Goal: Task Accomplishment & Management: Use online tool/utility

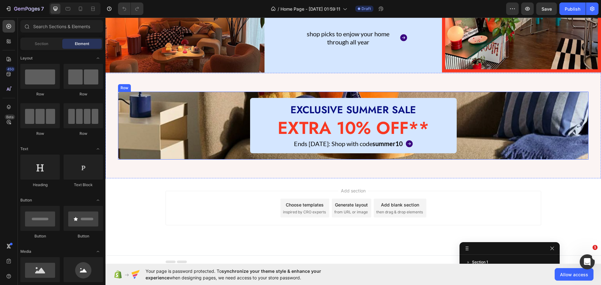
scroll to position [195, 0]
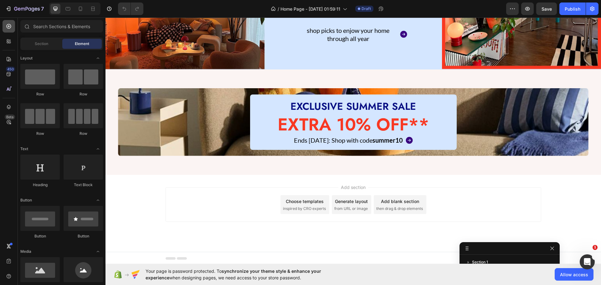
click at [5, 25] on div at bounding box center [9, 26] width 13 height 13
click at [32, 82] on div at bounding box center [39, 76] width 39 height 25
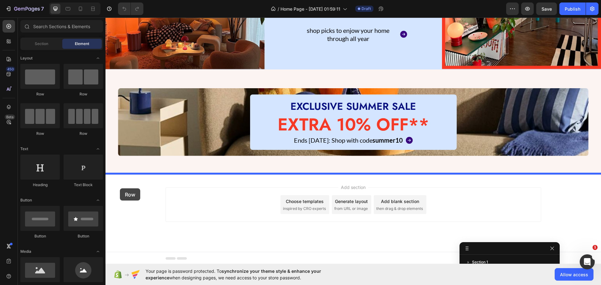
drag, startPoint x: 176, startPoint y: 94, endPoint x: 120, endPoint y: 188, distance: 109.9
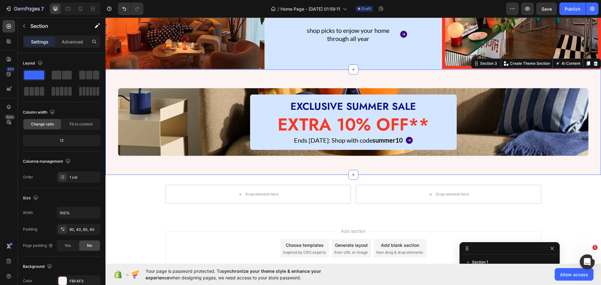
click at [111, 158] on div "EXCLUSIVE SUMMER SALE Heading EXTRA 10% OFF** Heading Ends [DATE]: Shop with co…" at bounding box center [352, 121] width 495 height 105
click at [74, 276] on div "FBF4F3" at bounding box center [79, 280] width 44 height 11
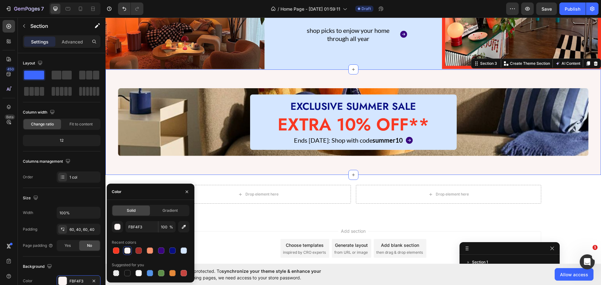
click at [124, 213] on div "Solid" at bounding box center [131, 210] width 38 height 10
click at [127, 210] on span "Solid" at bounding box center [131, 211] width 9 height 6
click at [134, 222] on div "Solid Gradient FBF4F3 100 % Recent colors Suggested for you" at bounding box center [151, 241] width 78 height 73
click at [134, 226] on input "FBF4F3" at bounding box center [141, 226] width 33 height 11
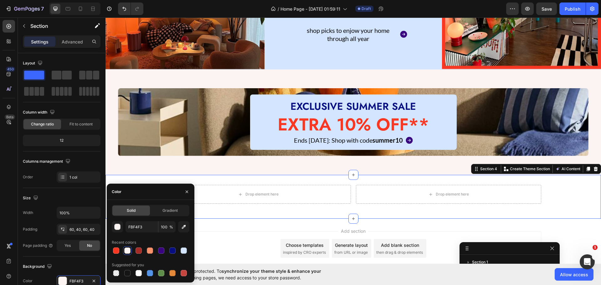
click at [195, 179] on div "Drop element here Drop element here Row Section 4 You can create reusable secti…" at bounding box center [352, 197] width 495 height 44
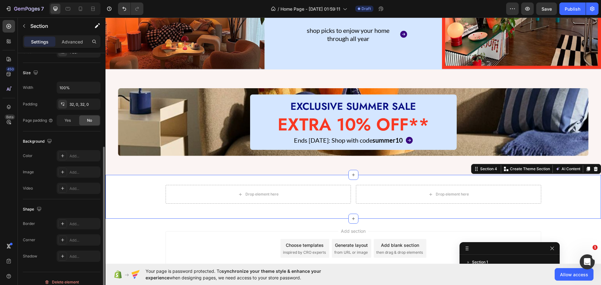
scroll to position [132, 0]
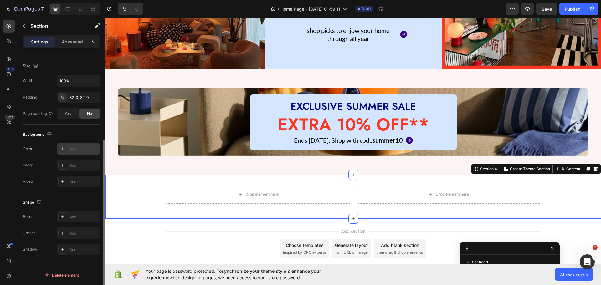
click at [63, 146] on div at bounding box center [62, 149] width 9 height 9
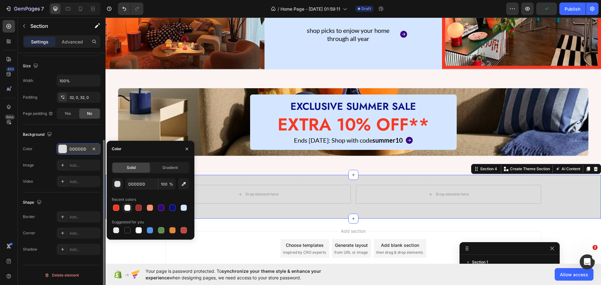
click at [128, 207] on div at bounding box center [127, 208] width 6 height 6
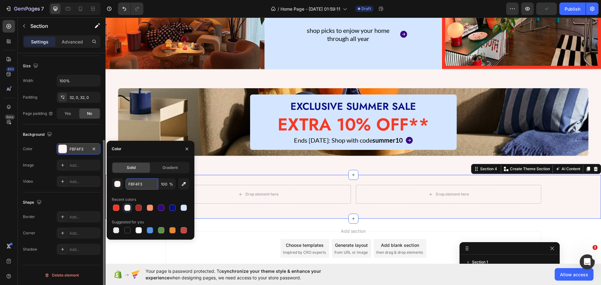
click at [135, 183] on input "FBF4F3" at bounding box center [141, 183] width 33 height 11
click at [136, 183] on input "FBF4F3" at bounding box center [141, 183] width 33 height 11
paste input "BF4F3F"
click at [136, 183] on input "FBF4FBF4F3F3" at bounding box center [141, 183] width 33 height 11
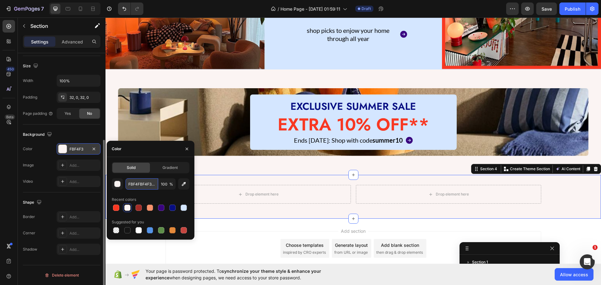
click at [136, 183] on input "FBF4FBF4F3F3" at bounding box center [141, 183] width 33 height 11
paste input "text"
type input "FBF4F3"
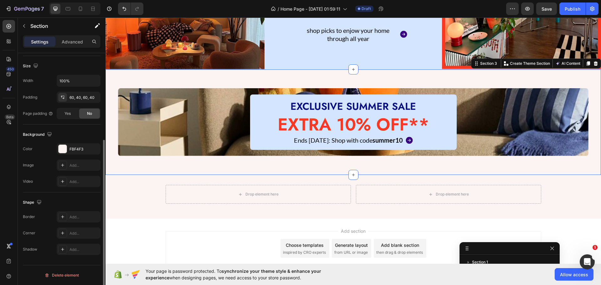
click at [225, 164] on div "EXCLUSIVE SUMMER SALE Heading EXTRA 10% OFF** Heading Ends [DATE]: Shop with co…" at bounding box center [352, 121] width 495 height 105
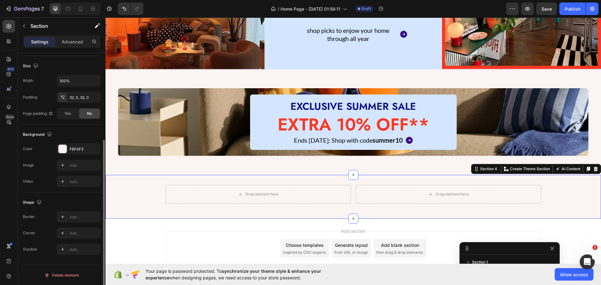
click at [133, 190] on div "Drop element here Drop element here Row" at bounding box center [352, 197] width 495 height 24
click at [70, 41] on p "Advanced" at bounding box center [72, 41] width 21 height 7
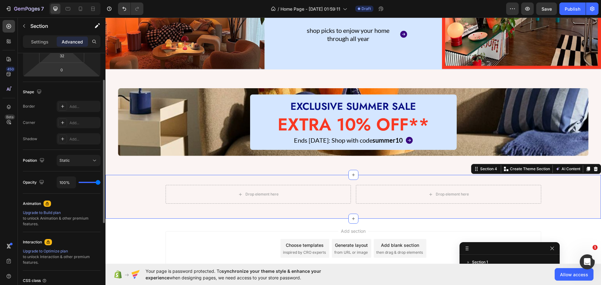
scroll to position [69, 0]
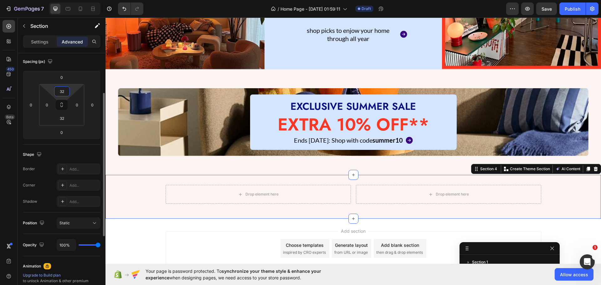
click at [62, 91] on input "32" at bounding box center [62, 91] width 13 height 9
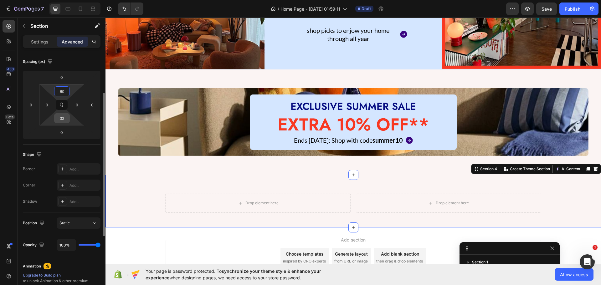
type input "60"
click at [65, 120] on input "32" at bounding box center [62, 118] width 13 height 9
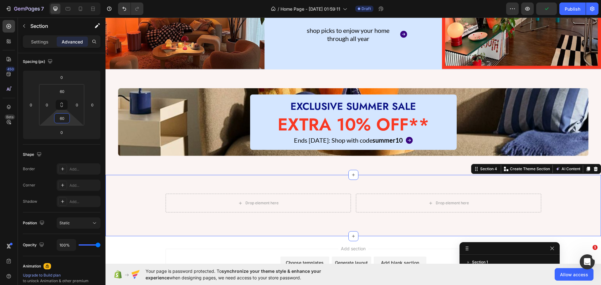
type input "60"
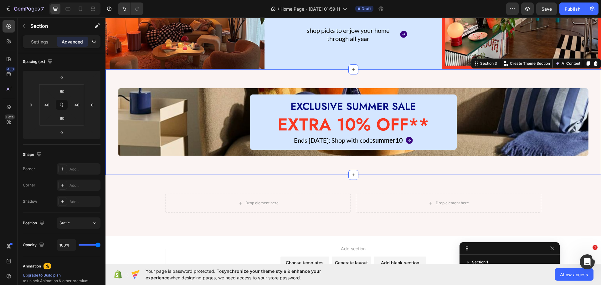
click at [175, 163] on div "EXCLUSIVE SUMMER SALE Heading EXTRA 10% OFF** Heading Ends [DATE]: Shop with co…" at bounding box center [352, 121] width 495 height 105
click at [66, 121] on input "60" at bounding box center [62, 118] width 13 height 9
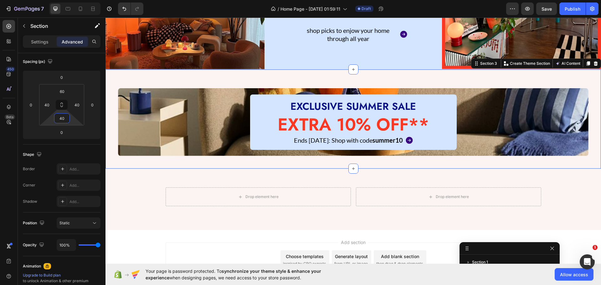
type input "40"
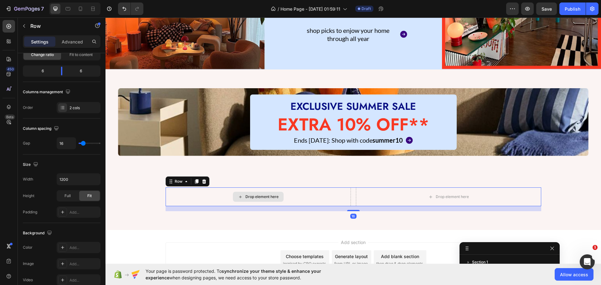
click at [211, 194] on div "Drop element here" at bounding box center [257, 196] width 185 height 19
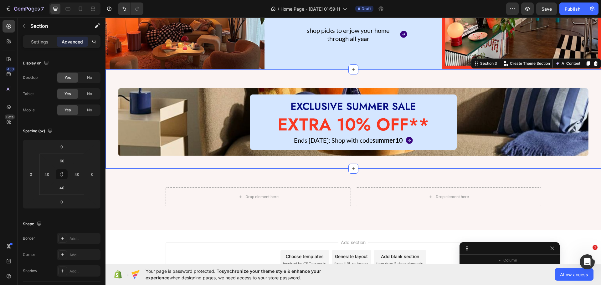
scroll to position [0, 0]
drag, startPoint x: 109, startPoint y: 118, endPoint x: 205, endPoint y: 145, distance: 100.3
click at [109, 118] on div "EXCLUSIVE SUMMER SALE Heading EXTRA 10% OFF** Heading Ends [DATE]: Shop with co…" at bounding box center [352, 118] width 495 height 99
click at [64, 0] on html "7 / Home Page - [DATE] 01:59:11 Draft Preview Save Publish 450 Beta Sections(18…" at bounding box center [300, 0] width 601 height 0
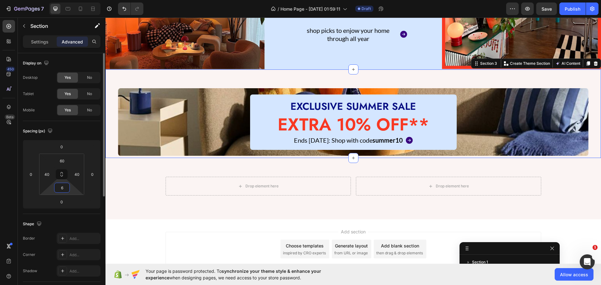
type input "60"
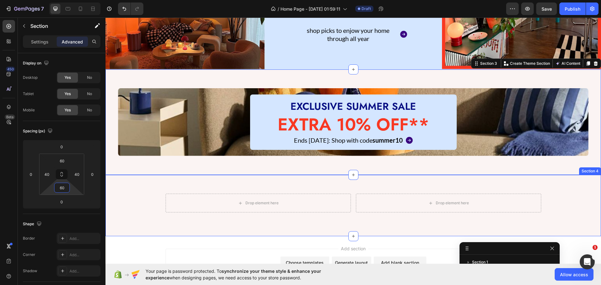
click at [145, 190] on div "Drop element here Drop element here Row Section 4" at bounding box center [352, 205] width 495 height 61
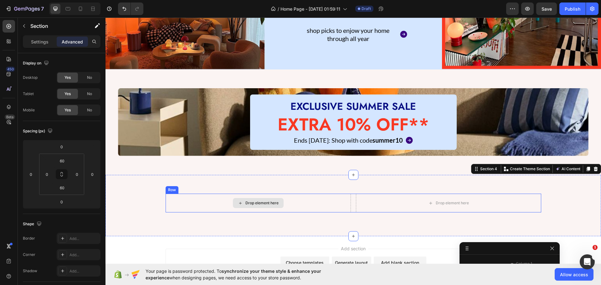
click at [264, 198] on div "Drop element here" at bounding box center [258, 203] width 51 height 10
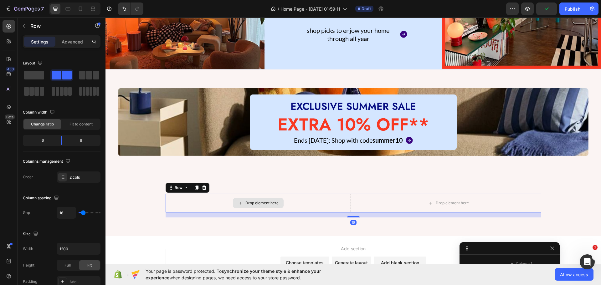
click at [180, 208] on div "Drop element here" at bounding box center [257, 203] width 185 height 19
drag, startPoint x: 73, startPoint y: 37, endPoint x: 67, endPoint y: 129, distance: 92.5
click at [67, 124] on div "Settings Advanced Layout Column width Change ratio Fit to content 6 6 Columns m…" at bounding box center [62, 168] width 88 height 267
click at [67, 42] on p "Advanced" at bounding box center [72, 41] width 21 height 7
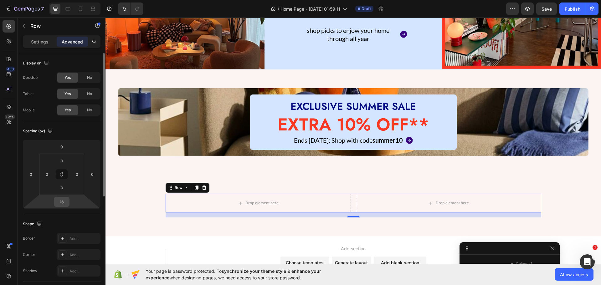
click at [59, 202] on input "16" at bounding box center [61, 201] width 13 height 9
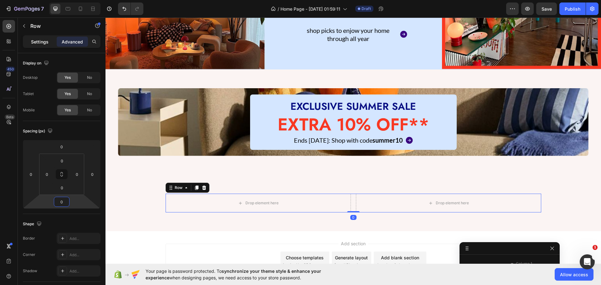
type input "0"
click at [34, 41] on p "Settings" at bounding box center [40, 41] width 18 height 7
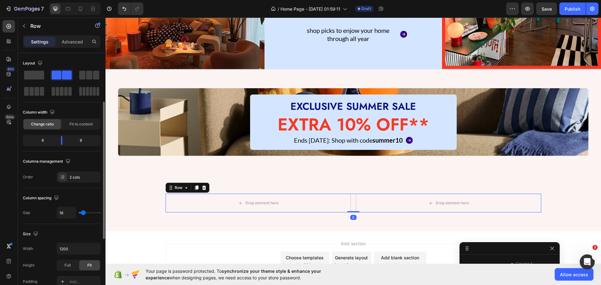
scroll to position [94, 0]
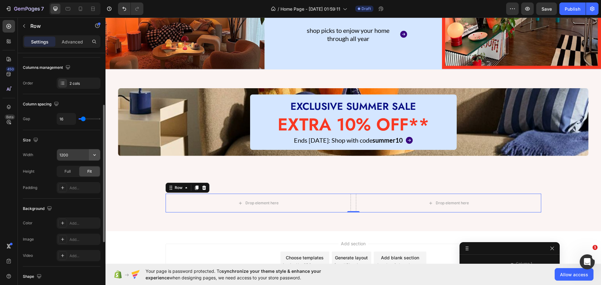
click at [95, 156] on icon "button" at bounding box center [94, 155] width 6 height 6
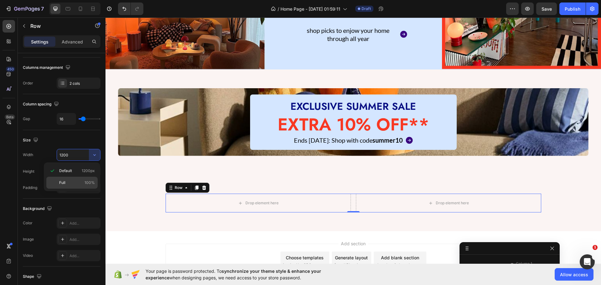
click at [76, 181] on p "Full 100%" at bounding box center [77, 183] width 36 height 6
type input "100%"
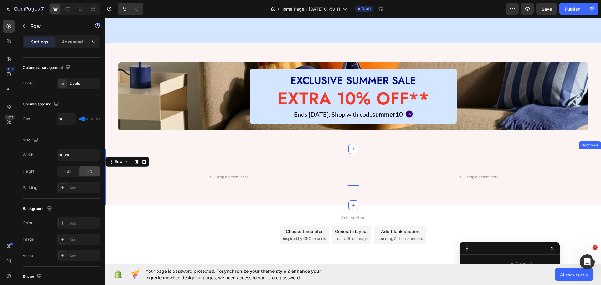
scroll to position [252, 0]
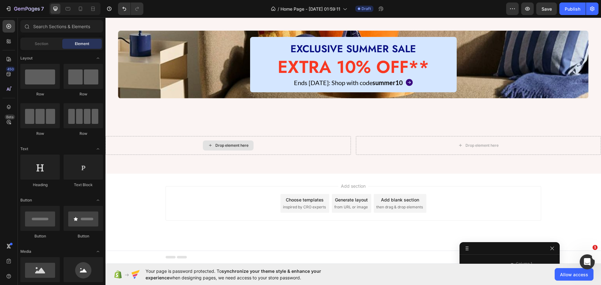
click at [215, 145] on div "Drop element here" at bounding box center [231, 145] width 33 height 5
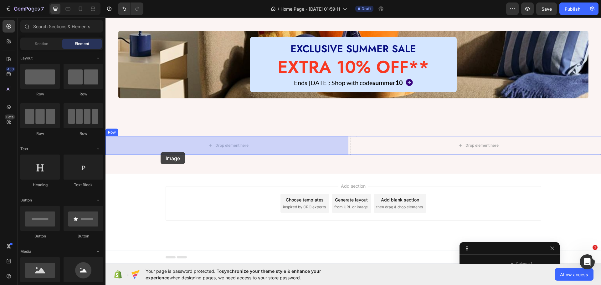
drag, startPoint x: 143, startPoint y: 287, endPoint x: 159, endPoint y: 153, distance: 134.5
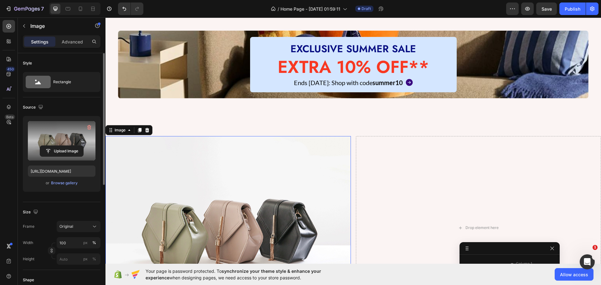
click at [43, 144] on label at bounding box center [62, 140] width 68 height 39
click at [43, 146] on input "file" at bounding box center [61, 151] width 43 height 11
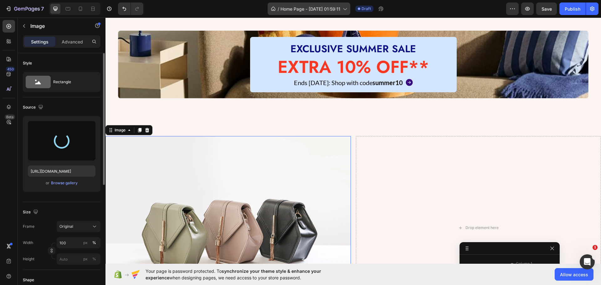
type input "[URL][DOMAIN_NAME]"
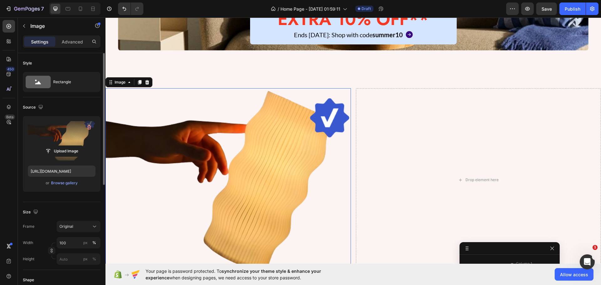
scroll to position [314, 0]
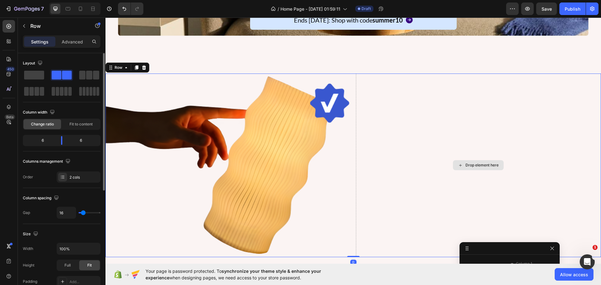
click at [441, 139] on div "Drop element here" at bounding box center [478, 166] width 245 height 184
drag, startPoint x: 244, startPoint y: 156, endPoint x: 239, endPoint y: 153, distance: 6.3
click at [243, 156] on img at bounding box center [227, 166] width 245 height 184
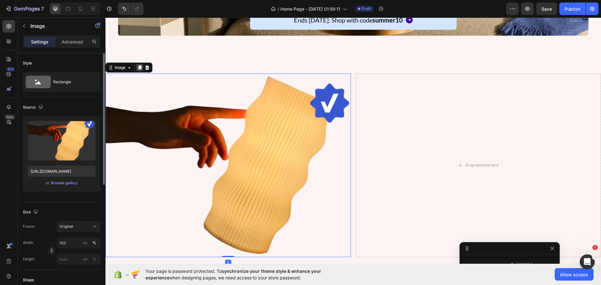
click at [140, 70] on icon at bounding box center [139, 67] width 5 height 5
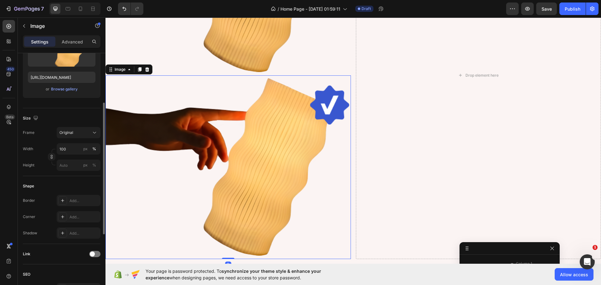
scroll to position [530, 0]
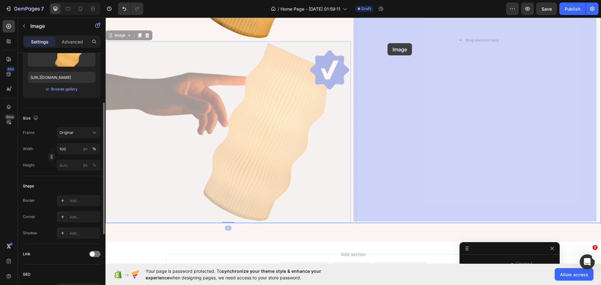
drag, startPoint x: 114, startPoint y: 36, endPoint x: 391, endPoint y: 44, distance: 277.6
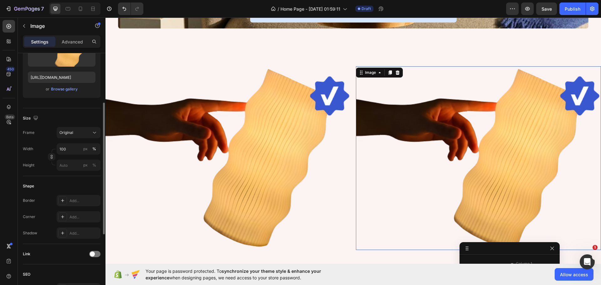
scroll to position [321, 0]
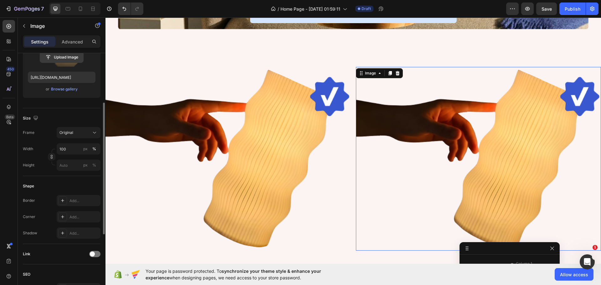
click at [59, 60] on input "file" at bounding box center [61, 57] width 43 height 11
type input "[URL][DOMAIN_NAME]"
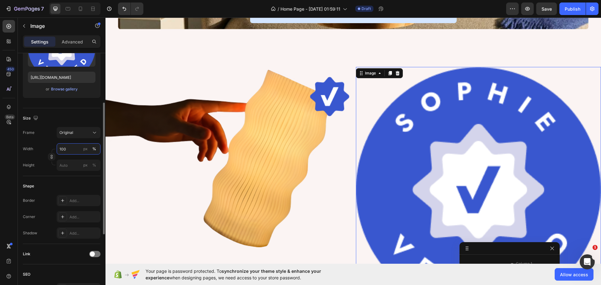
click at [75, 150] on input "100" at bounding box center [79, 148] width 44 height 11
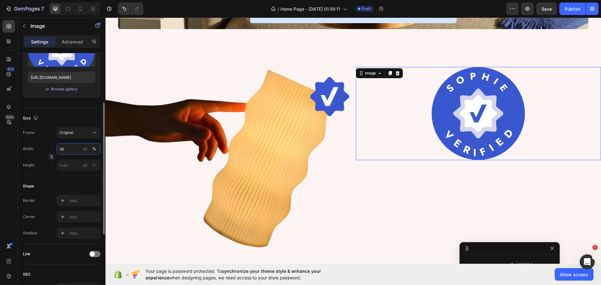
type input "3"
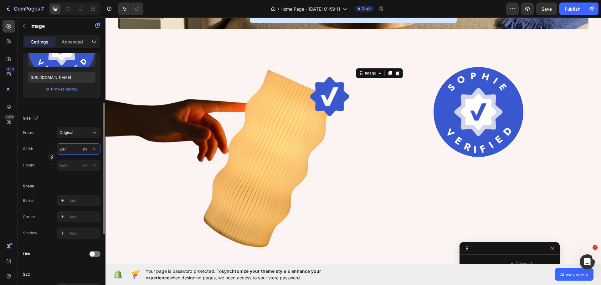
type input "287"
click at [66, 178] on div "Shape Border Add... Corner Add... Shadow Add..." at bounding box center [62, 210] width 78 height 68
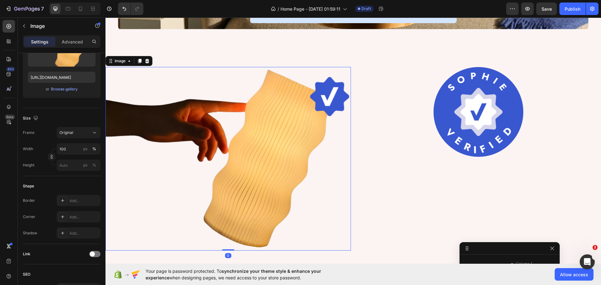
click at [340, 204] on img at bounding box center [227, 159] width 245 height 184
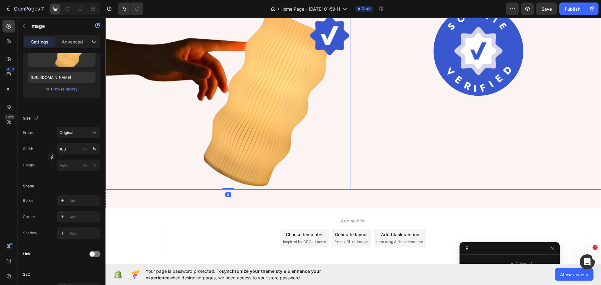
scroll to position [383, 0]
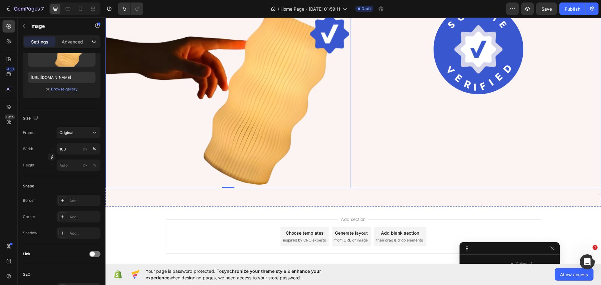
click at [352, 160] on div "Image 0 Image Row" at bounding box center [352, 96] width 495 height 184
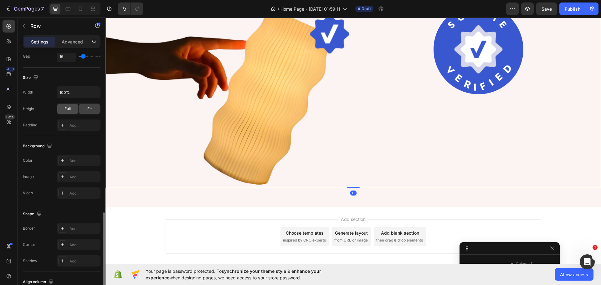
scroll to position [203, 0]
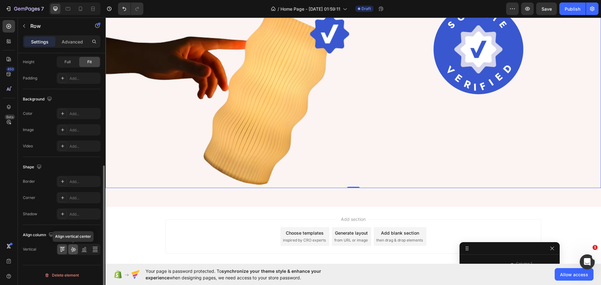
click at [75, 254] on div at bounding box center [73, 249] width 10 height 10
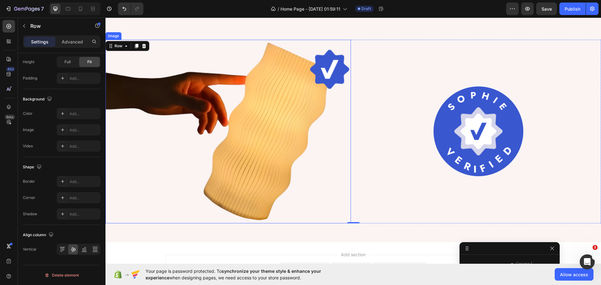
scroll to position [352, 0]
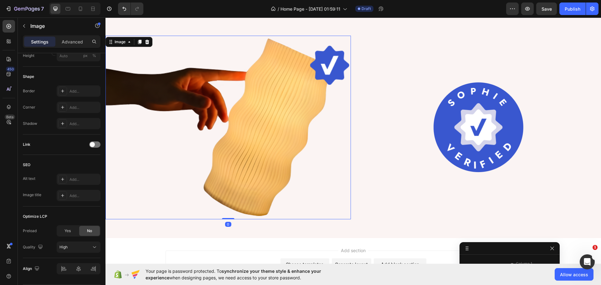
click at [239, 145] on img at bounding box center [227, 128] width 245 height 184
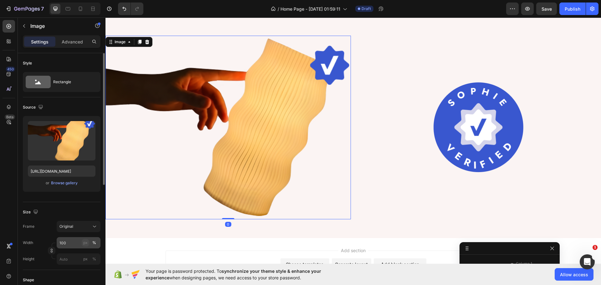
click at [84, 243] on div "px" at bounding box center [85, 243] width 4 height 6
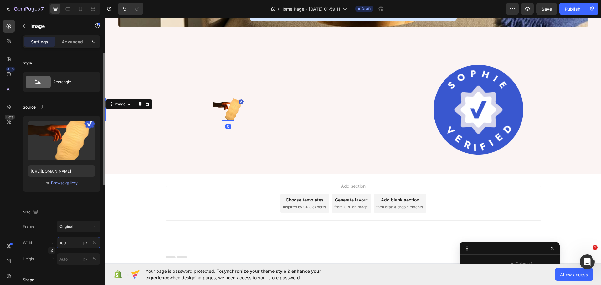
scroll to position [323, 0]
click at [93, 241] on div "%" at bounding box center [94, 243] width 4 height 6
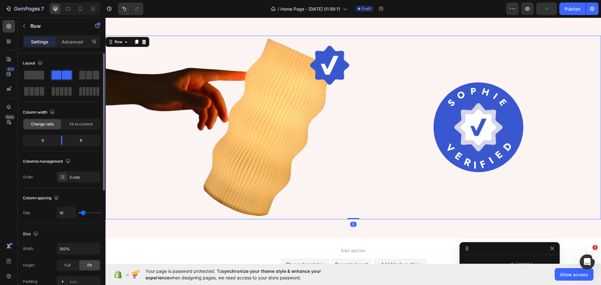
click at [350, 155] on div "Image Image Row 0" at bounding box center [352, 128] width 495 height 184
click at [92, 8] on icon at bounding box center [93, 9] width 6 height 6
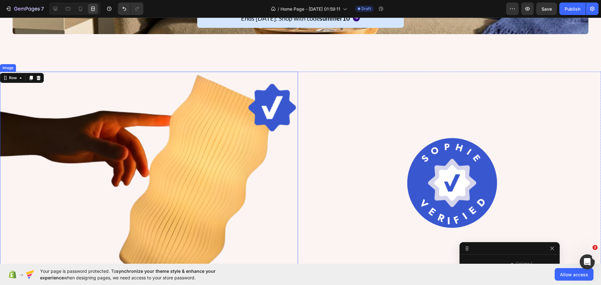
scroll to position [352, 0]
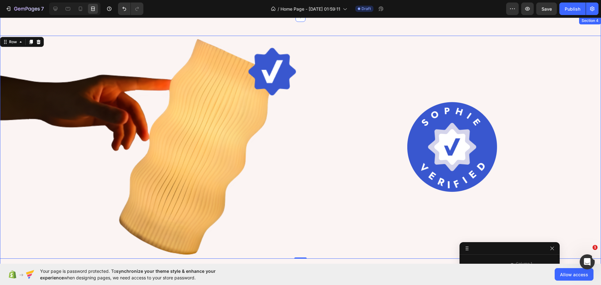
click at [234, 32] on div "Image Image Row 0 Section 4" at bounding box center [300, 147] width 601 height 261
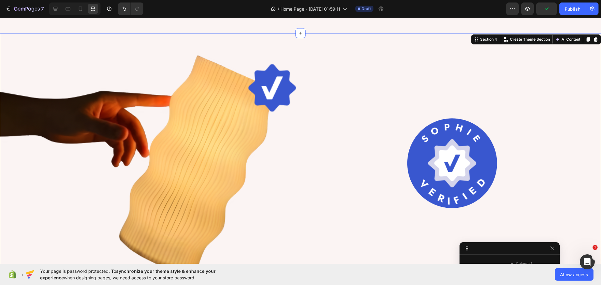
scroll to position [321, 0]
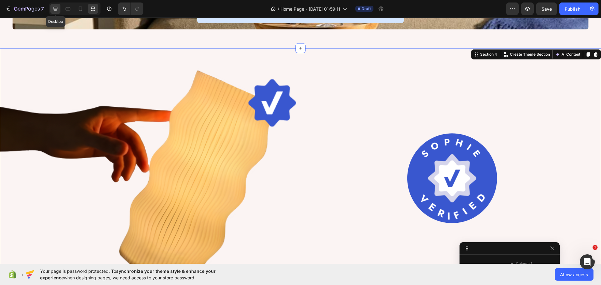
click at [57, 6] on icon at bounding box center [55, 9] width 6 height 6
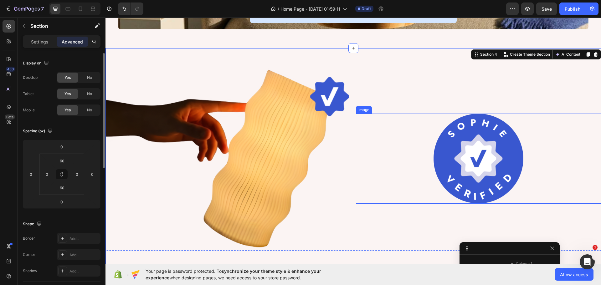
scroll to position [117, 0]
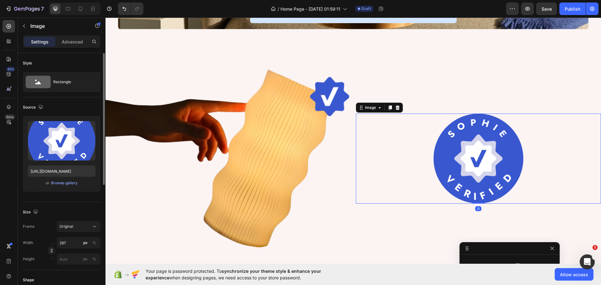
click at [356, 143] on div at bounding box center [478, 159] width 245 height 90
click at [350, 143] on div "Image Image 0 Row" at bounding box center [352, 159] width 495 height 184
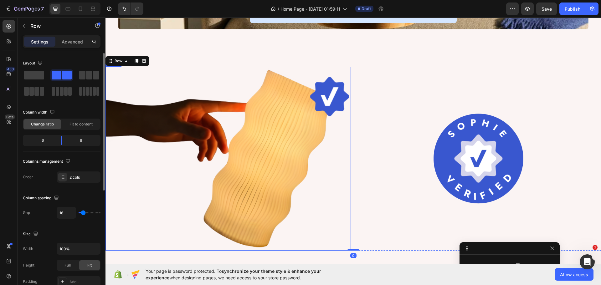
click at [279, 142] on img at bounding box center [227, 159] width 245 height 184
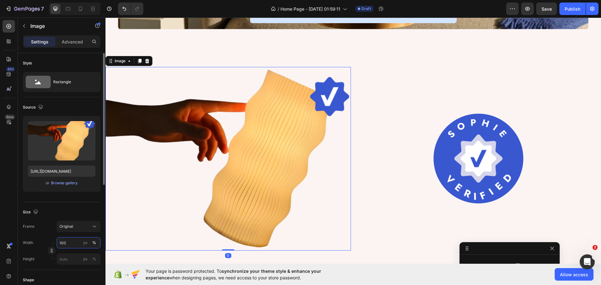
click at [63, 244] on input "100" at bounding box center [79, 242] width 44 height 11
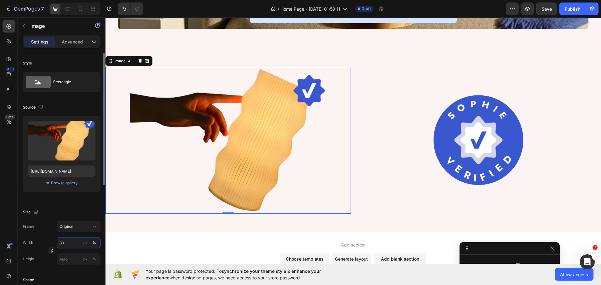
click at [63, 244] on input "80" at bounding box center [79, 242] width 44 height 11
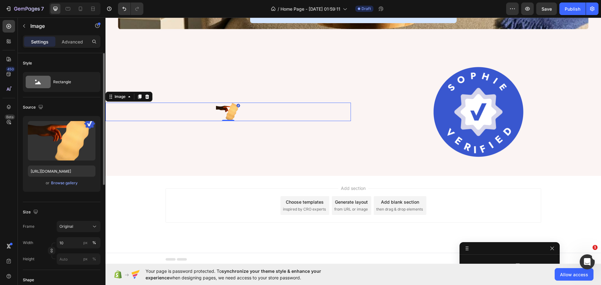
click at [61, 210] on div "Size" at bounding box center [62, 212] width 78 height 10
click at [74, 246] on input "10" at bounding box center [79, 242] width 44 height 11
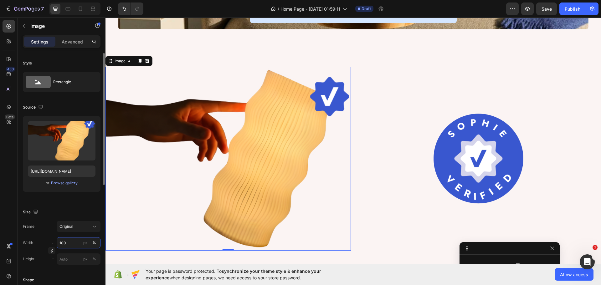
type input "100"
click at [73, 207] on div "Size" at bounding box center [62, 212] width 78 height 10
click at [78, 228] on div "Original" at bounding box center [74, 227] width 31 height 6
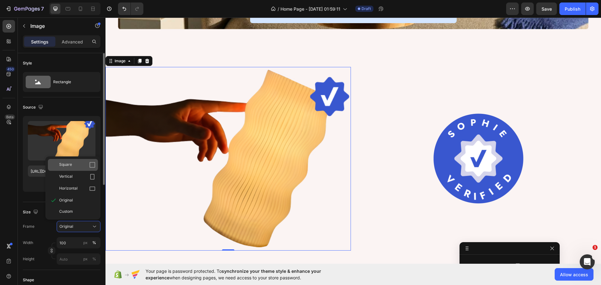
click at [72, 169] on div "Square" at bounding box center [73, 165] width 50 height 12
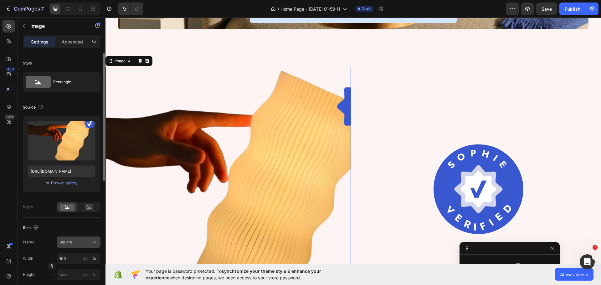
click at [68, 242] on span "Square" at bounding box center [65, 242] width 13 height 6
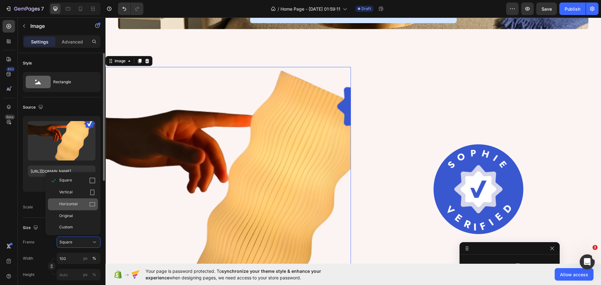
click at [70, 205] on span "Horizontal" at bounding box center [68, 204] width 18 height 6
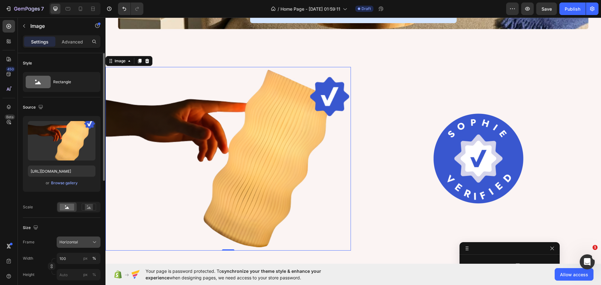
click at [68, 240] on span "Horizontal" at bounding box center [68, 242] width 18 height 6
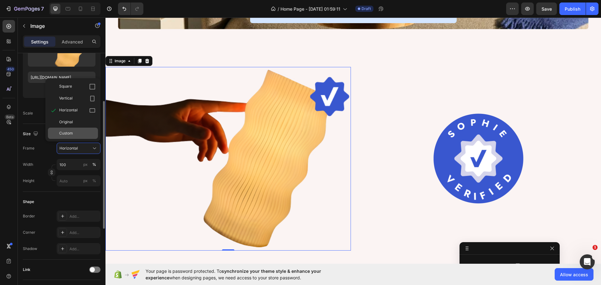
scroll to position [31, 0]
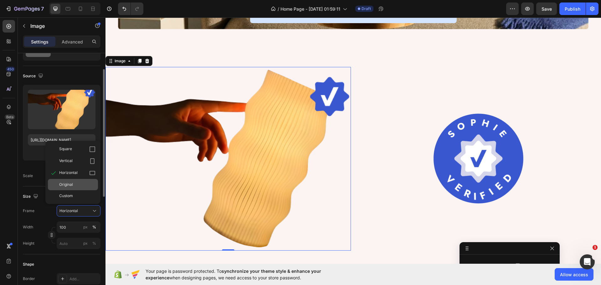
click at [65, 186] on span "Original" at bounding box center [66, 185] width 14 height 6
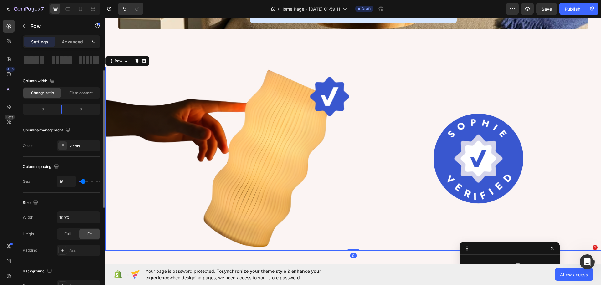
click at [352, 126] on div "Image Image Row 0" at bounding box center [352, 159] width 495 height 184
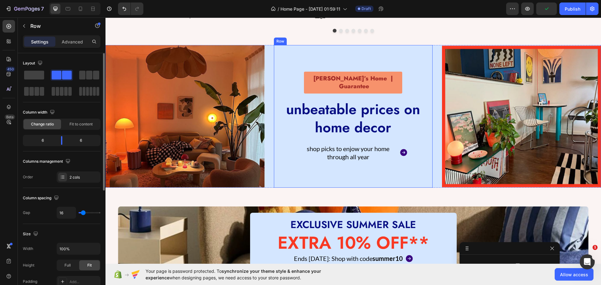
scroll to position [133, 0]
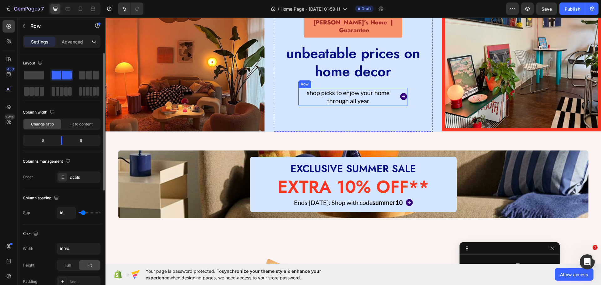
click at [396, 92] on div "shop picks to enjow your home through all year Text Block Icon Row" at bounding box center [352, 97] width 109 height 18
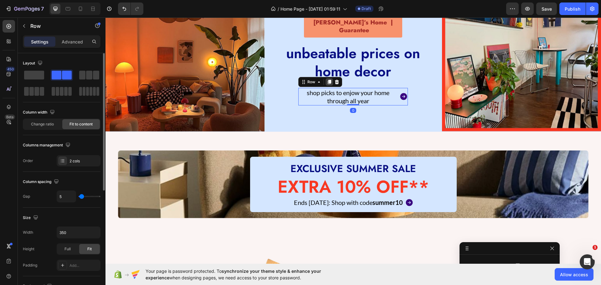
click at [327, 80] on icon at bounding box center [328, 82] width 3 height 4
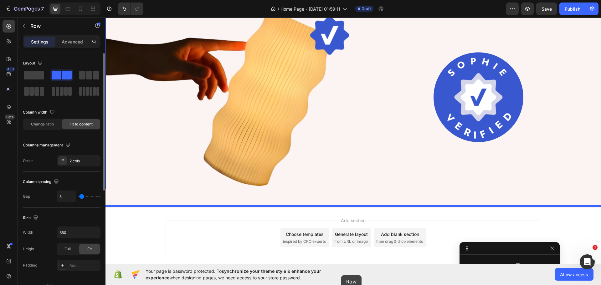
scroll to position [415, 0]
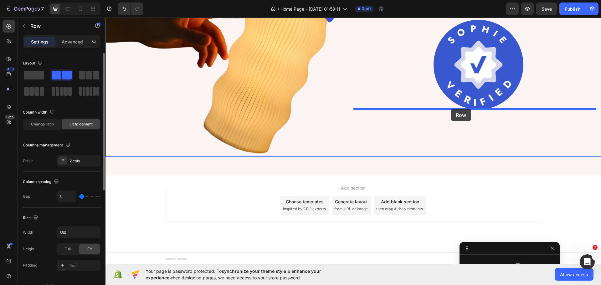
drag, startPoint x: 300, startPoint y: 85, endPoint x: 450, endPoint y: 109, distance: 152.0
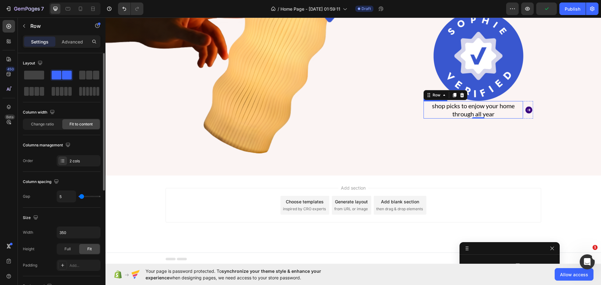
click at [464, 114] on p "shop picks to enjow your home through all year" at bounding box center [473, 110] width 98 height 16
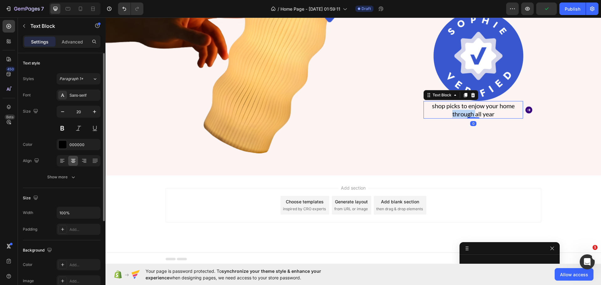
click at [464, 114] on p "shop picks to enjow your home through all year" at bounding box center [473, 110] width 98 height 16
click at [90, 114] on button "button" at bounding box center [94, 111] width 11 height 11
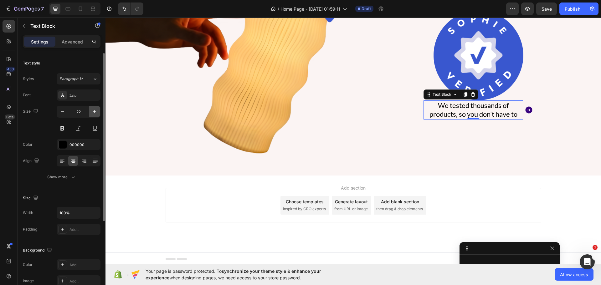
click at [90, 114] on button "button" at bounding box center [94, 111] width 11 height 11
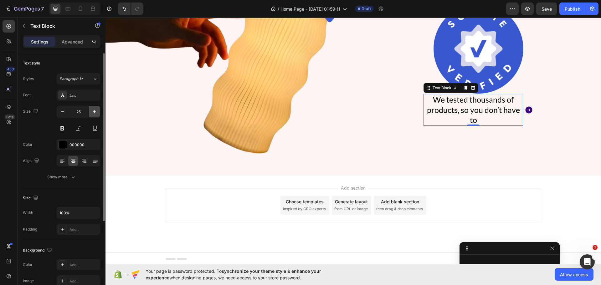
click at [90, 114] on button "button" at bounding box center [94, 111] width 11 height 11
type input "26"
click at [52, 240] on div "Text style Styles Paragraph 1* Font Lato Size 26 Color 000000 Align Show more" at bounding box center [62, 266] width 78 height 52
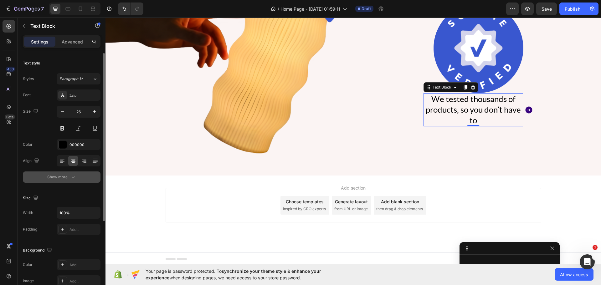
click at [53, 180] on div "Show more" at bounding box center [61, 177] width 29 height 6
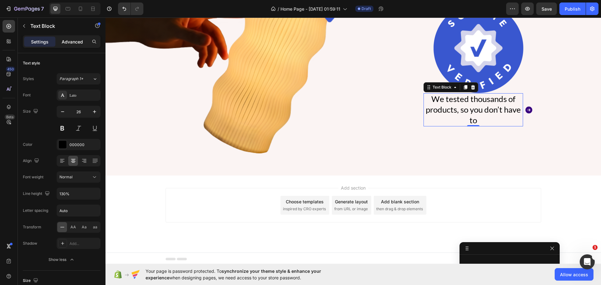
click at [68, 45] on p "Advanced" at bounding box center [72, 41] width 21 height 7
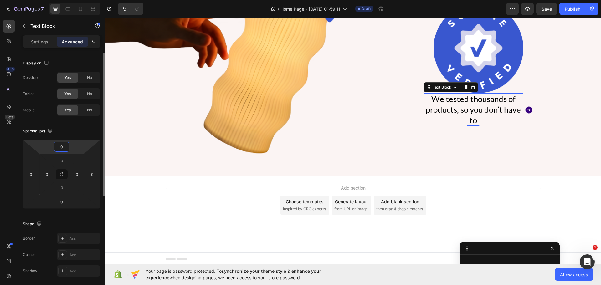
click at [66, 151] on input "0" at bounding box center [61, 146] width 13 height 9
type input "25"
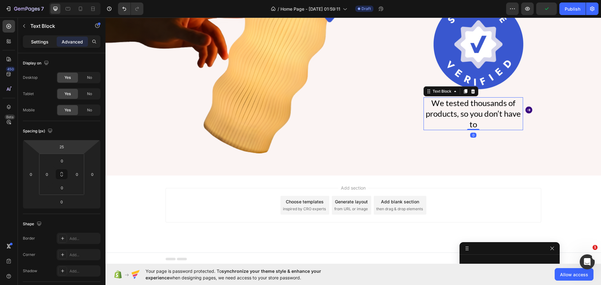
click at [37, 38] on div "Settings" at bounding box center [39, 42] width 31 height 10
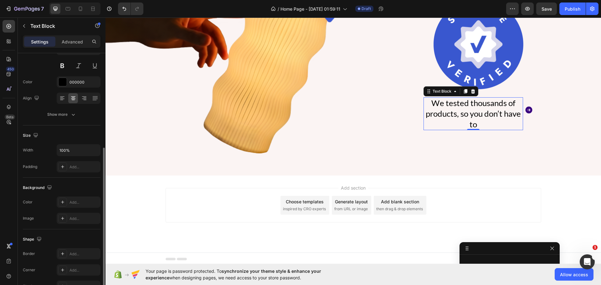
scroll to position [94, 0]
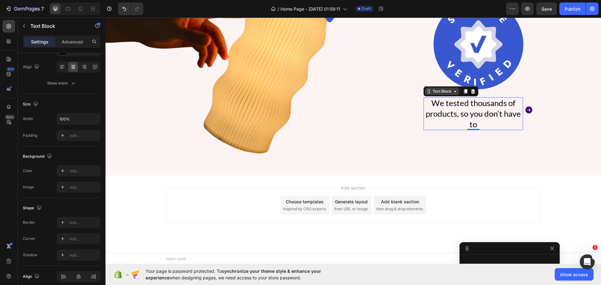
click at [437, 90] on div "Text Block" at bounding box center [441, 92] width 21 height 6
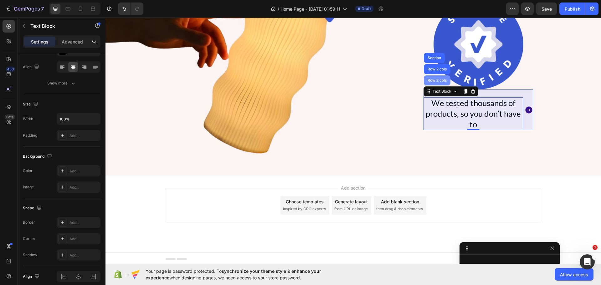
click at [432, 79] on div "Row 2 cols" at bounding box center [437, 81] width 22 height 4
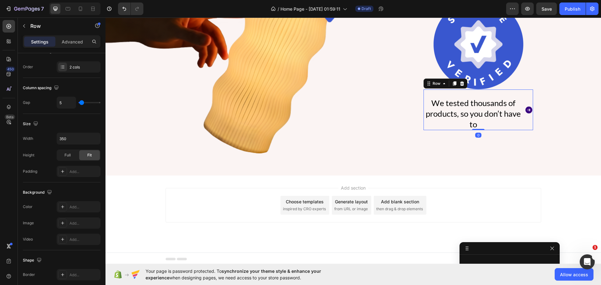
scroll to position [0, 0]
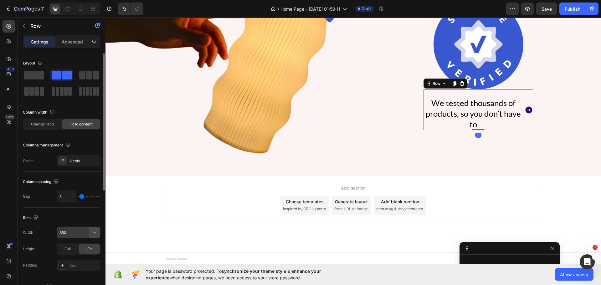
click at [94, 235] on icon "button" at bounding box center [94, 232] width 6 height 6
click at [81, 262] on p "Full 100%" at bounding box center [77, 260] width 36 height 6
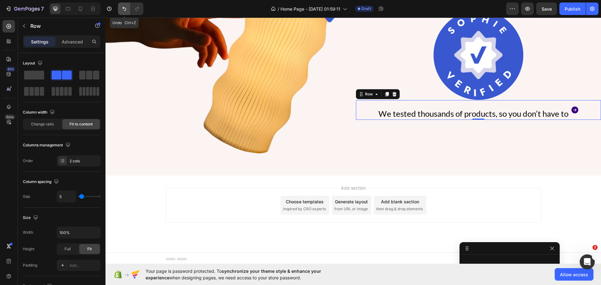
click at [126, 8] on icon "Undo/Redo" at bounding box center [124, 9] width 4 height 4
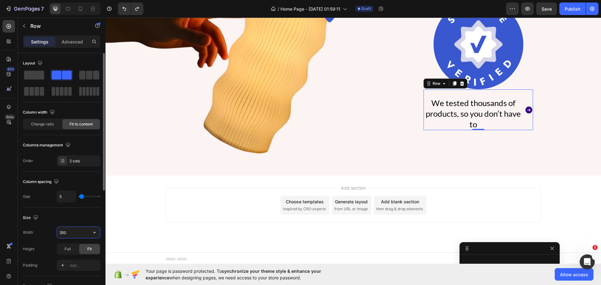
click at [72, 234] on input "350" at bounding box center [78, 232] width 43 height 11
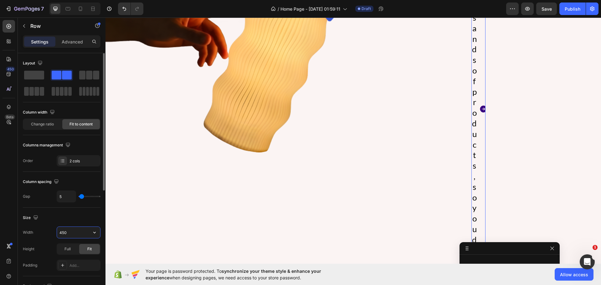
scroll to position [415, 0]
type input "430"
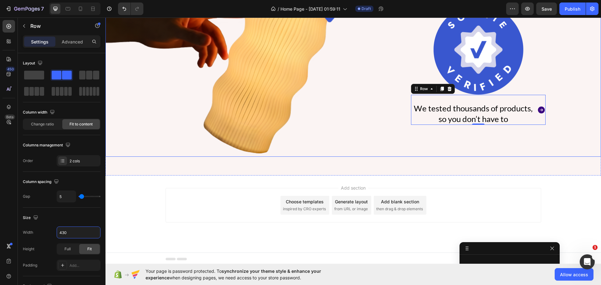
click at [524, 143] on div "Image We tested thousands of products, so you don’t have to Text Block Icon Row…" at bounding box center [478, 65] width 245 height 184
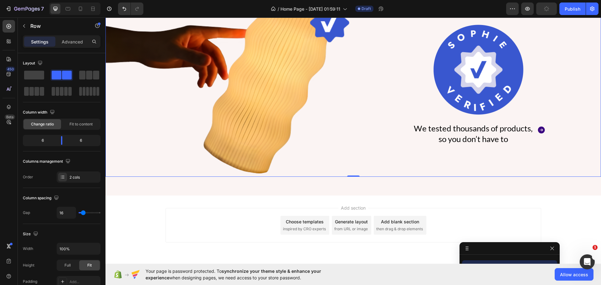
scroll to position [383, 0]
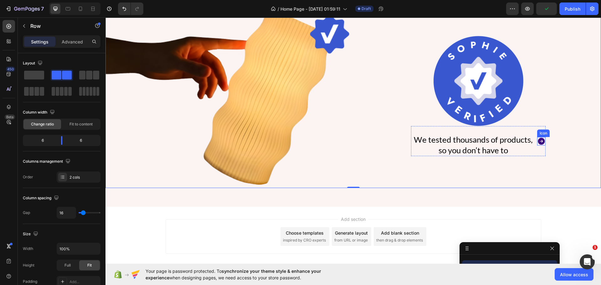
click at [538, 140] on icon at bounding box center [541, 141] width 7 height 7
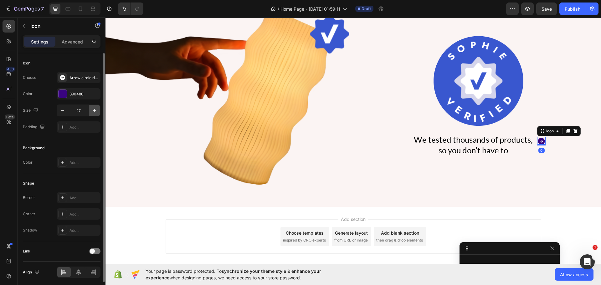
click at [92, 110] on icon "button" at bounding box center [94, 110] width 6 height 6
type input "30"
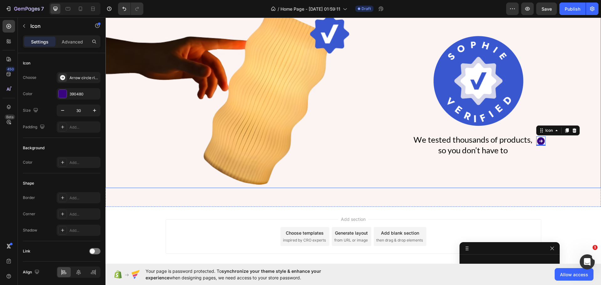
click at [384, 174] on div "Image We tested thousands of products, so you don’t have to Text Block Icon 0 R…" at bounding box center [478, 96] width 245 height 184
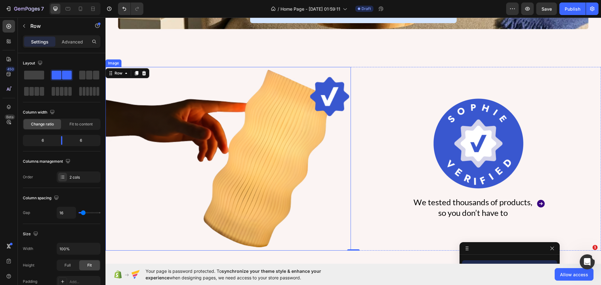
scroll to position [352, 0]
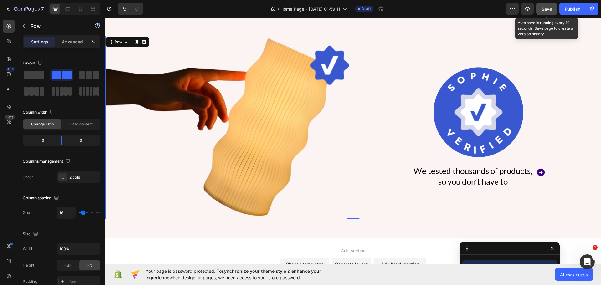
click at [543, 7] on span "Save" at bounding box center [546, 8] width 10 height 5
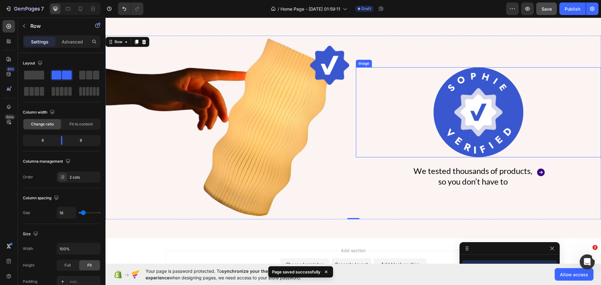
click at [402, 131] on div at bounding box center [478, 112] width 245 height 90
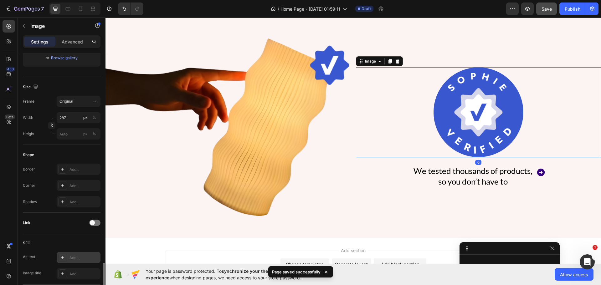
scroll to position [223, 0]
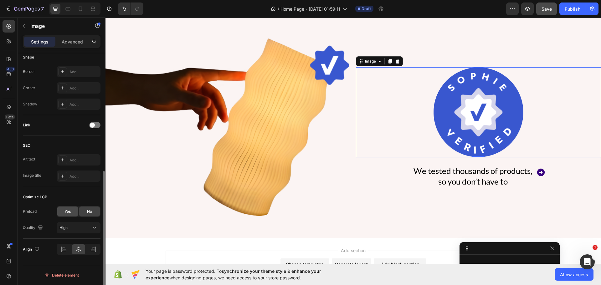
click at [66, 210] on span "Yes" at bounding box center [67, 212] width 6 height 6
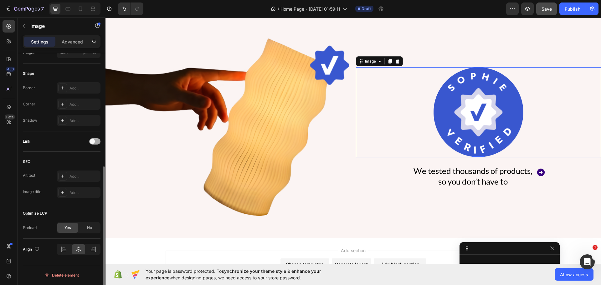
click at [95, 139] on div at bounding box center [94, 141] width 11 height 6
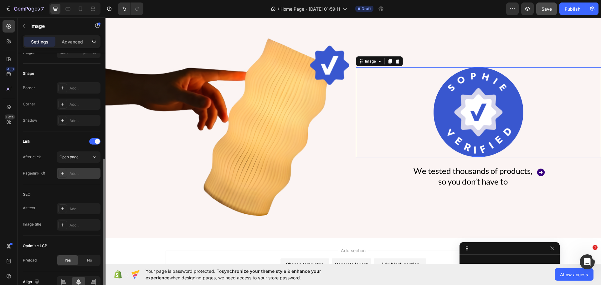
click at [79, 177] on div "Add..." at bounding box center [79, 173] width 44 height 11
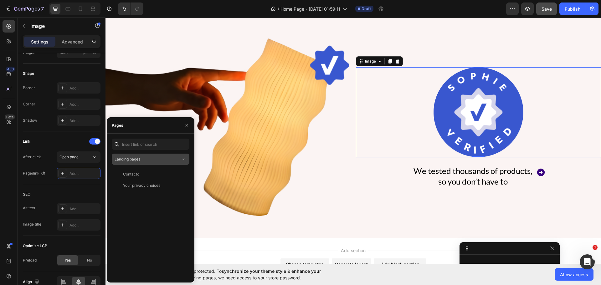
click at [136, 158] on span "Landing pages" at bounding box center [127, 159] width 26 height 5
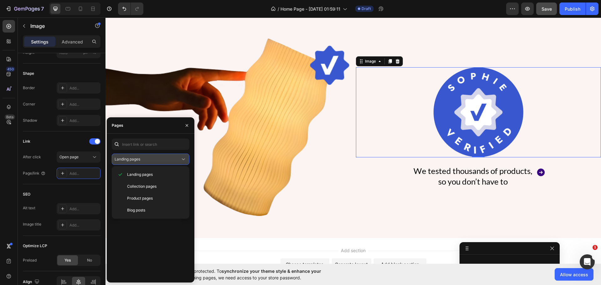
click at [136, 158] on span "Landing pages" at bounding box center [127, 159] width 26 height 5
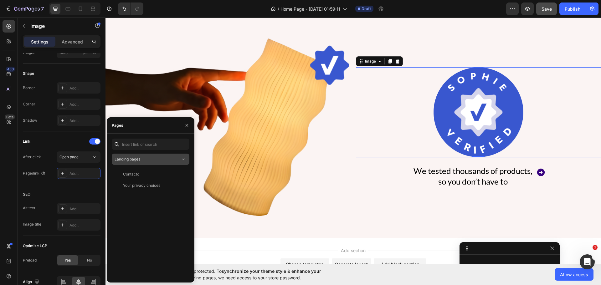
click at [136, 158] on span "Landing pages" at bounding box center [127, 159] width 26 height 5
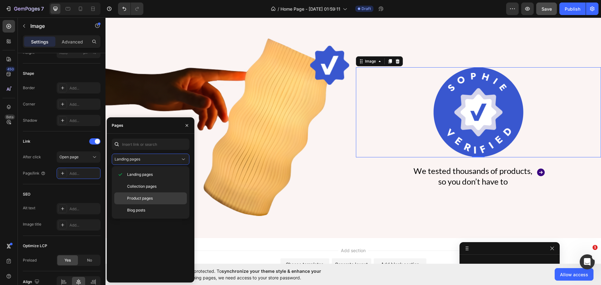
click at [145, 199] on span "Product pages" at bounding box center [140, 198] width 26 height 6
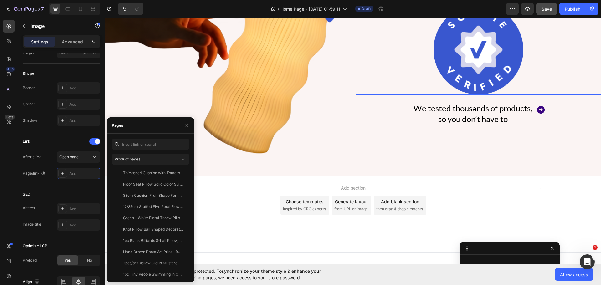
scroll to position [0, 0]
click at [140, 155] on button "Product pages" at bounding box center [151, 159] width 78 height 11
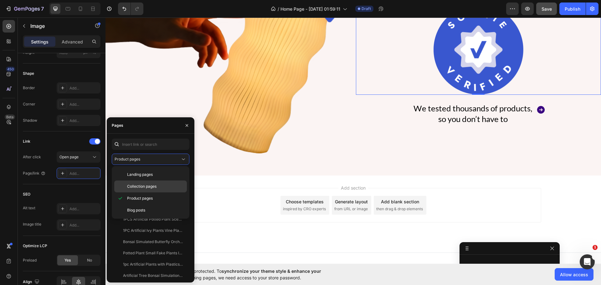
click at [135, 191] on div "Collection pages" at bounding box center [150, 186] width 73 height 12
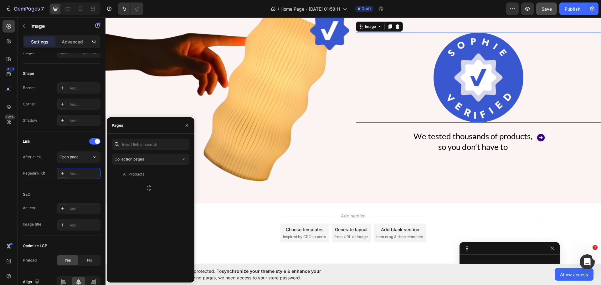
scroll to position [352, 0]
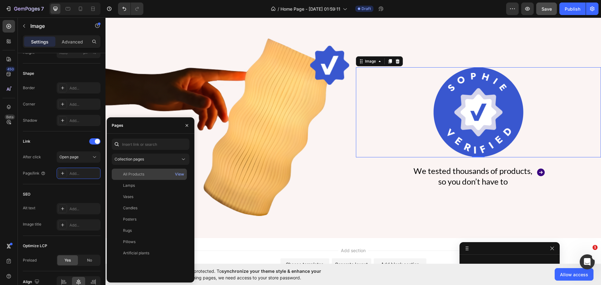
click at [125, 172] on div "All Products" at bounding box center [133, 174] width 21 height 6
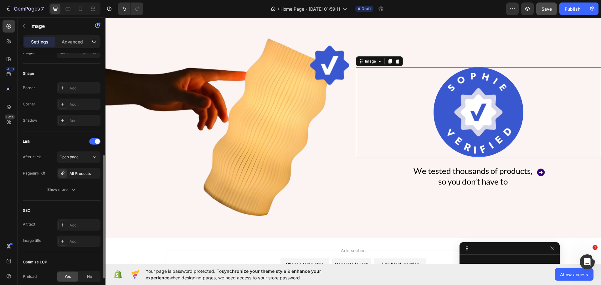
click at [66, 211] on div "SEO" at bounding box center [62, 210] width 78 height 10
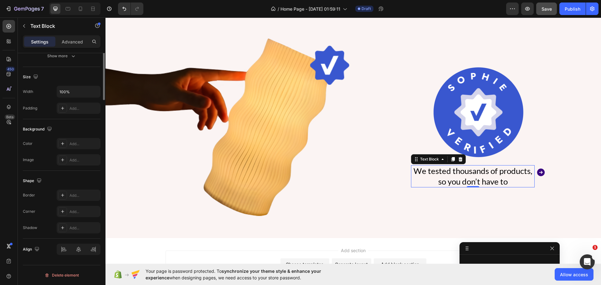
scroll to position [0, 0]
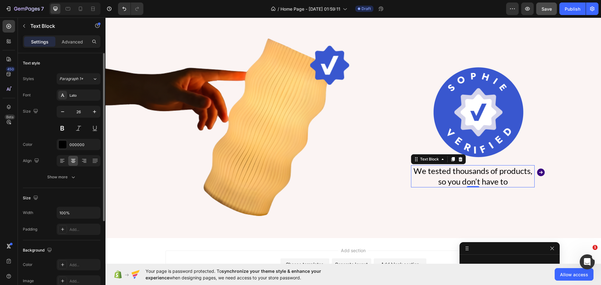
click at [469, 180] on p "We tested thousands of products, so you don’t have to" at bounding box center [472, 176] width 122 height 21
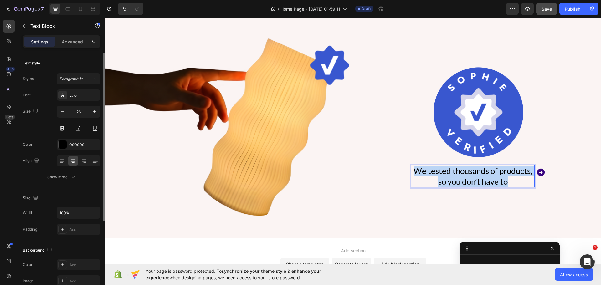
click at [469, 180] on p "We tested thousands of products, so you don’t have to" at bounding box center [472, 176] width 122 height 21
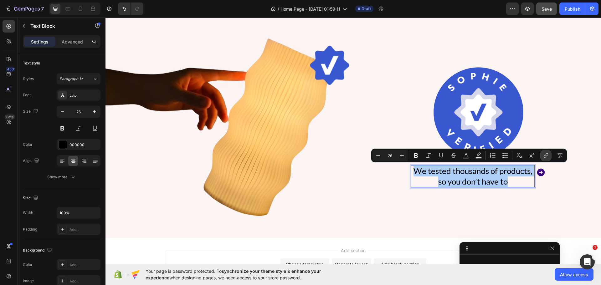
click at [550, 154] on button "link" at bounding box center [545, 155] width 11 height 11
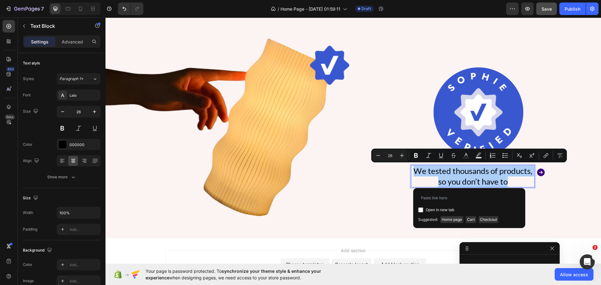
click at [437, 205] on div "Open in new tab" at bounding box center [469, 203] width 102 height 21
drag, startPoint x: 430, startPoint y: 210, endPoint x: 430, endPoint y: 205, distance: 6.0
click at [429, 210] on span "Open in new tab" at bounding box center [439, 210] width 28 height 8
checkbox input "true"
click at [433, 198] on input "Editor contextual toolbar" at bounding box center [469, 198] width 102 height 10
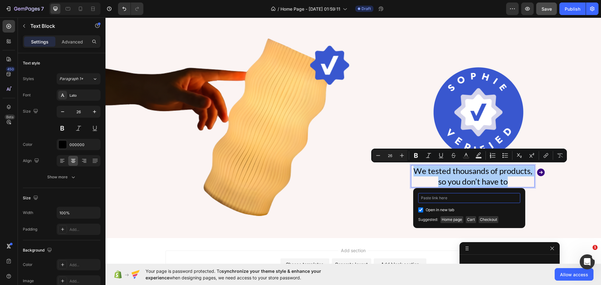
type input "[URL][DOMAIN_NAME]"
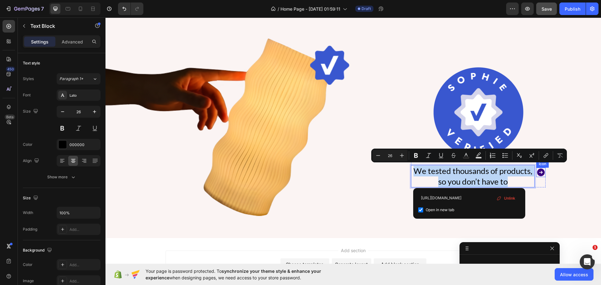
click at [537, 171] on icon at bounding box center [541, 173] width 8 height 8
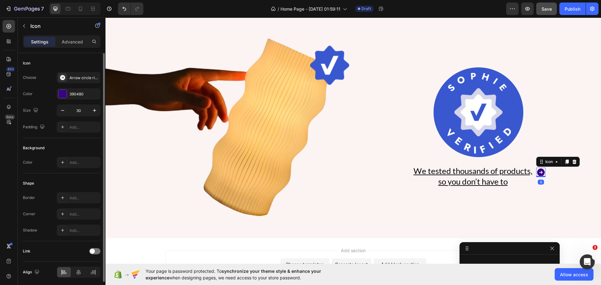
scroll to position [23, 0]
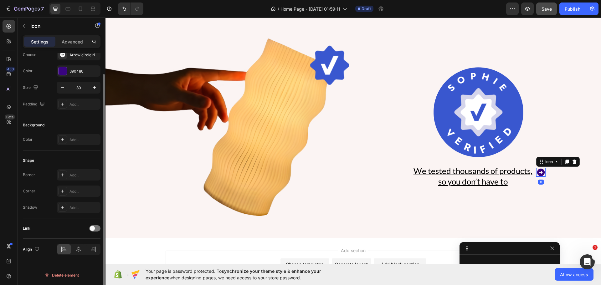
click at [93, 231] on div "Link" at bounding box center [62, 228] width 78 height 10
click at [94, 227] on span at bounding box center [92, 228] width 5 height 5
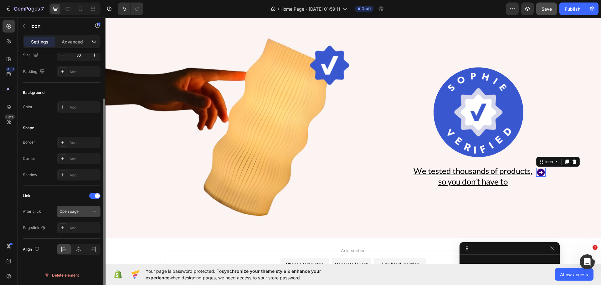
click at [70, 210] on span "Open page" at bounding box center [68, 211] width 19 height 5
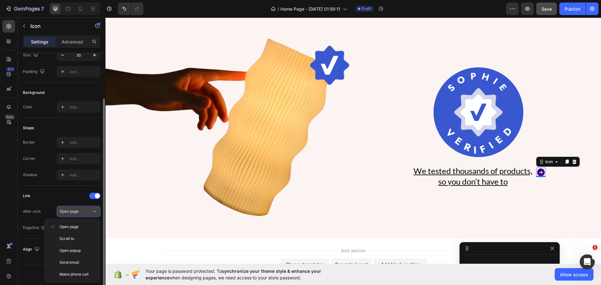
click at [70, 210] on span "Open page" at bounding box center [68, 211] width 19 height 5
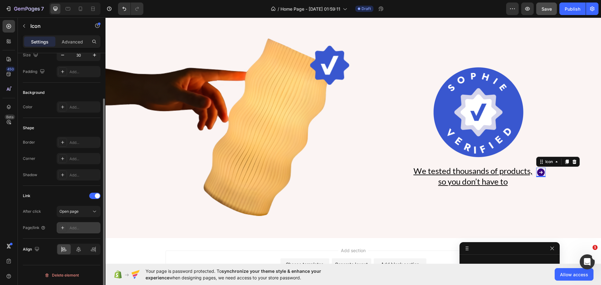
click at [66, 226] on div at bounding box center [62, 227] width 9 height 9
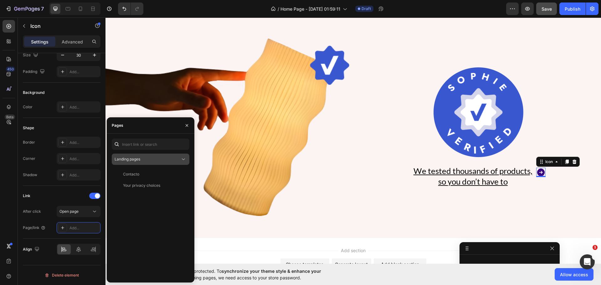
click at [137, 159] on span "Landing pages" at bounding box center [127, 159] width 26 height 5
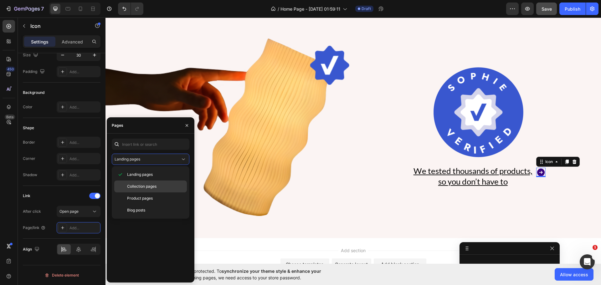
click at [134, 186] on span "Collection pages" at bounding box center [141, 187] width 29 height 6
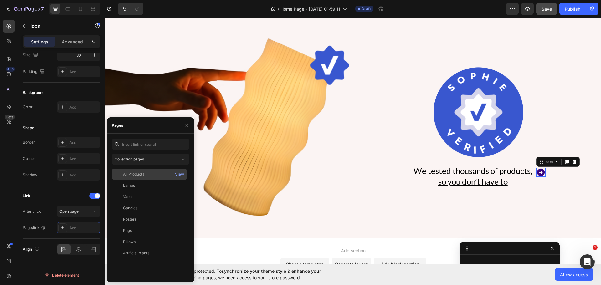
click at [137, 175] on div "All Products" at bounding box center [133, 174] width 21 height 6
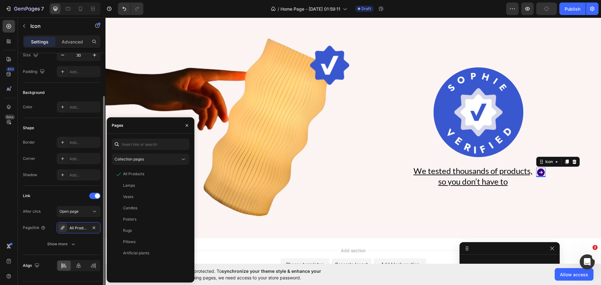
click at [76, 192] on div "Link" at bounding box center [62, 196] width 78 height 10
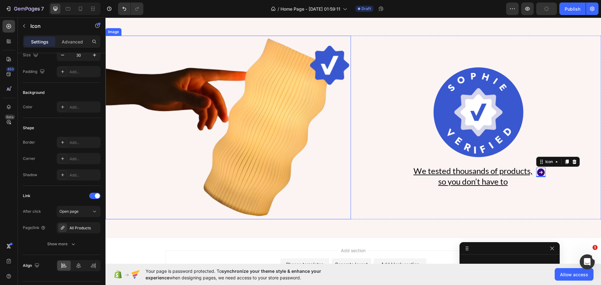
click at [212, 165] on img at bounding box center [227, 128] width 245 height 184
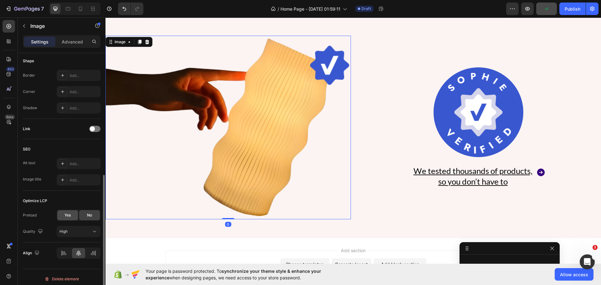
scroll to position [223, 0]
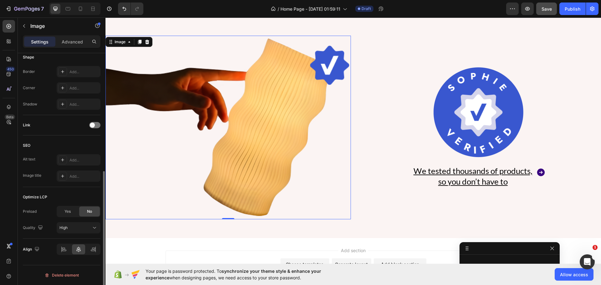
drag, startPoint x: 72, startPoint y: 212, endPoint x: 85, endPoint y: 155, distance: 58.7
click at [72, 212] on div "Yes" at bounding box center [67, 211] width 21 height 10
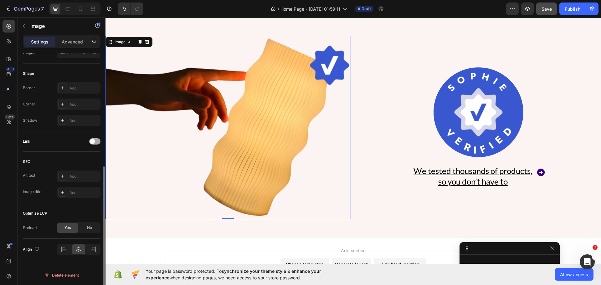
click at [93, 139] on span at bounding box center [92, 141] width 5 height 5
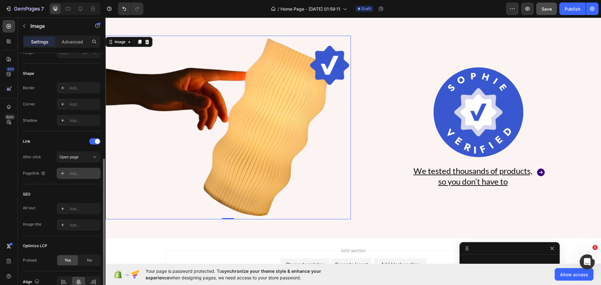
click at [73, 170] on div "Add..." at bounding box center [79, 173] width 44 height 11
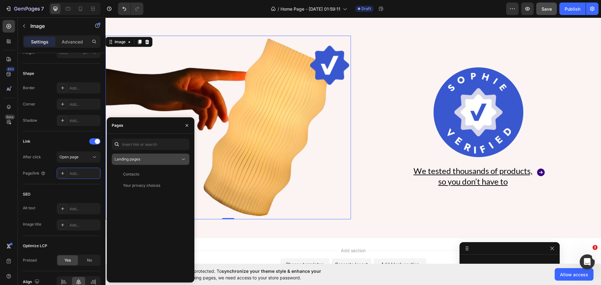
click at [149, 161] on div "Landing pages" at bounding box center [147, 159] width 66 height 6
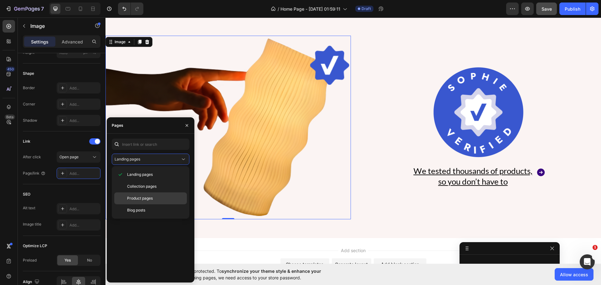
click at [135, 198] on span "Product pages" at bounding box center [140, 198] width 26 height 6
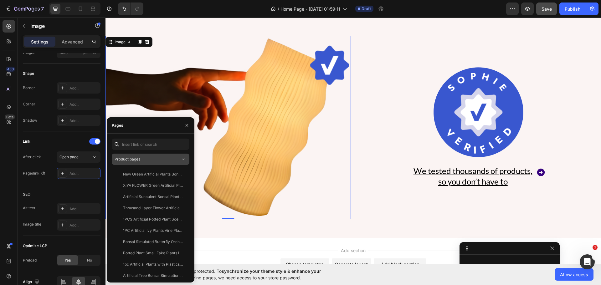
click at [133, 160] on span "Product pages" at bounding box center [127, 159] width 26 height 5
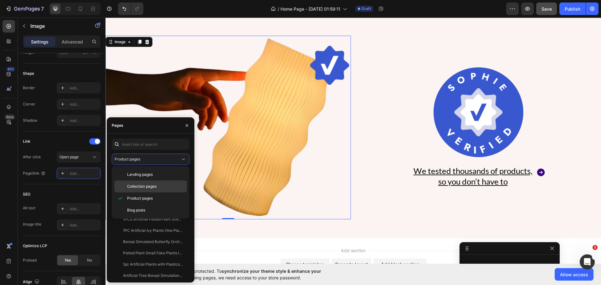
click at [127, 186] on span "Collection pages" at bounding box center [141, 187] width 29 height 6
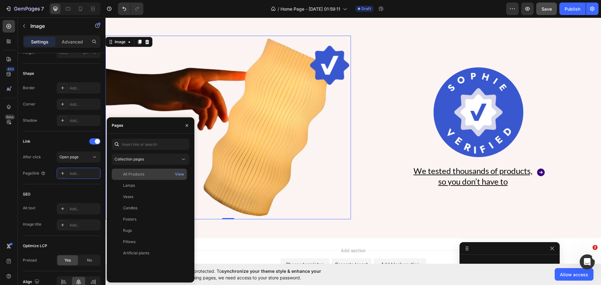
click at [129, 180] on div "All Products View" at bounding box center [149, 185] width 75 height 11
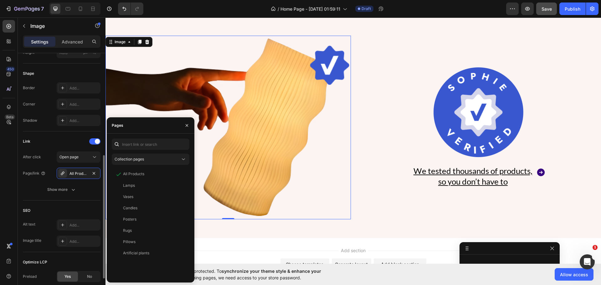
click at [75, 205] on div "SEO Alt text Add... Image title Add..." at bounding box center [62, 226] width 78 height 52
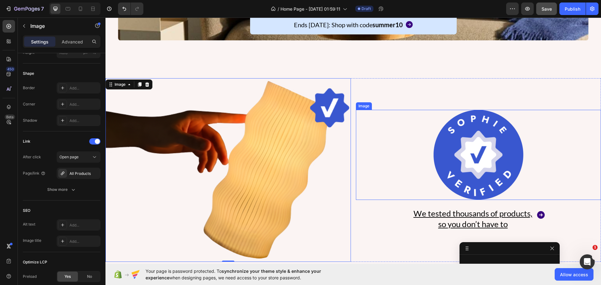
scroll to position [321, 0]
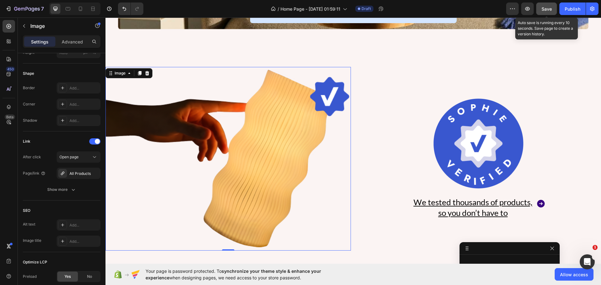
click at [545, 6] on div "Save" at bounding box center [546, 9] width 10 height 7
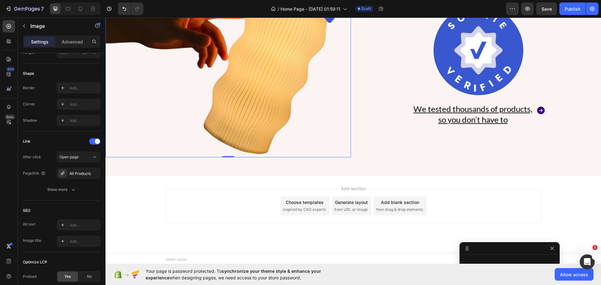
scroll to position [355, 0]
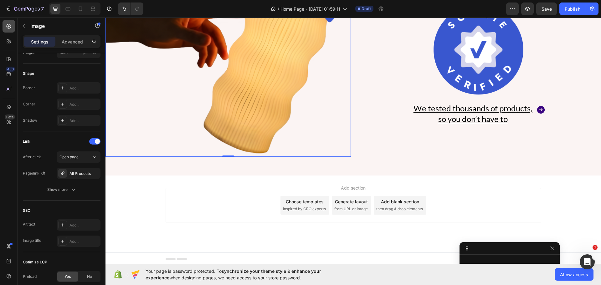
click at [11, 29] on icon at bounding box center [9, 26] width 6 height 6
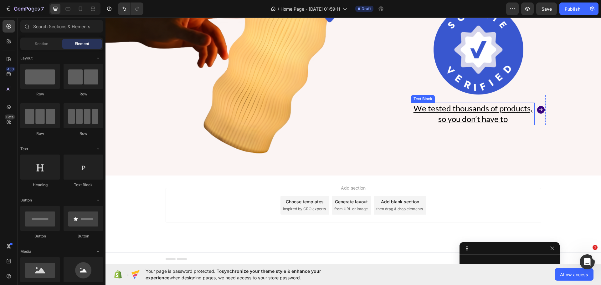
click at [447, 113] on u "We tested thousands of products, so you don’t have to" at bounding box center [472, 113] width 119 height 21
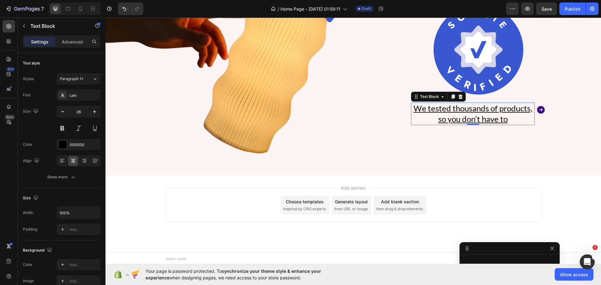
click at [447, 113] on u "We tested thousands of products, so you don’t have to" at bounding box center [472, 113] width 119 height 21
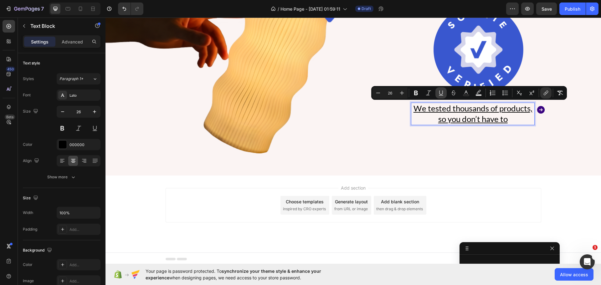
click at [441, 94] on icon "Editor contextual toolbar" at bounding box center [441, 93] width 6 height 6
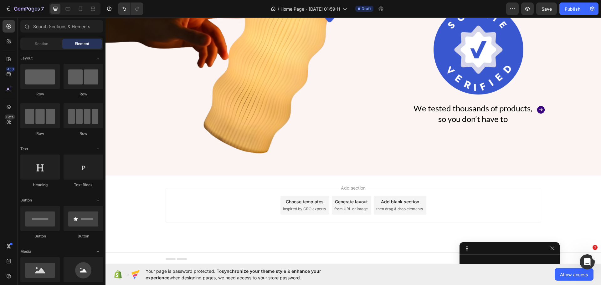
click at [464, 190] on div "Add section Choose templates inspired by CRO experts Generate layout from URL o…" at bounding box center [352, 205] width 375 height 34
click at [66, 7] on icon at bounding box center [68, 8] width 5 height 3
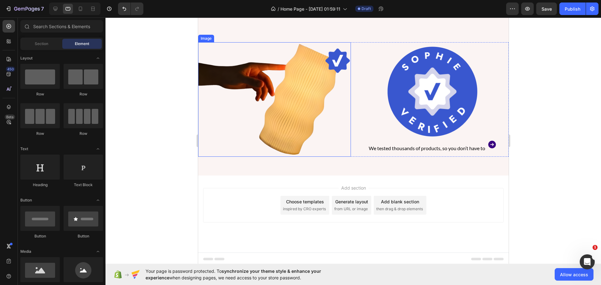
scroll to position [219, 0]
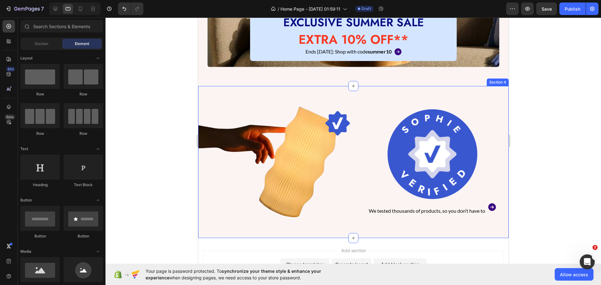
click at [247, 98] on div "Image Image We tested thousands of products, so you don’t have to Text Block Ic…" at bounding box center [353, 162] width 310 height 152
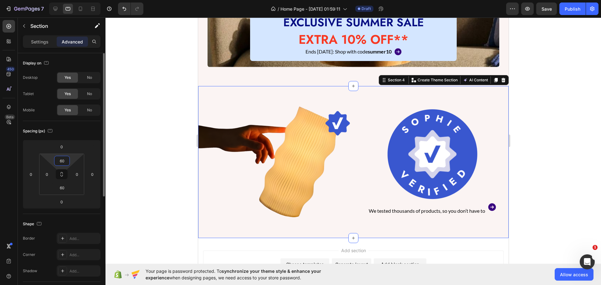
click at [65, 161] on input "60" at bounding box center [62, 160] width 13 height 9
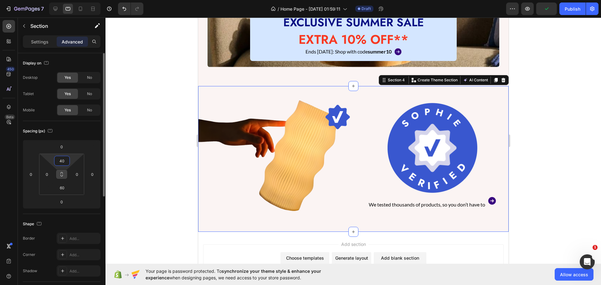
type input "4"
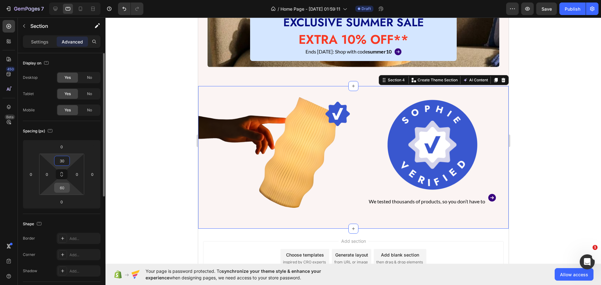
type input "30"
click at [59, 186] on input "60" at bounding box center [62, 187] width 13 height 9
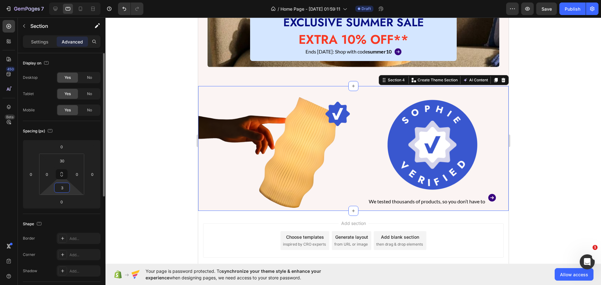
type input "30"
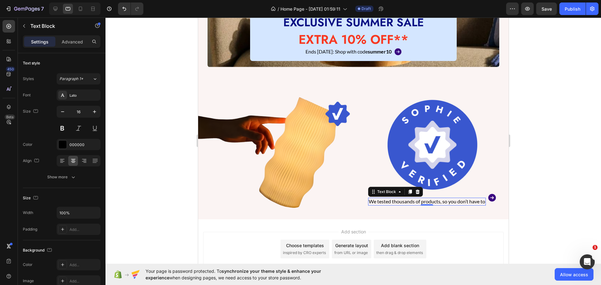
click at [472, 200] on link "We tested thousands of products, so you don’t have to" at bounding box center [426, 201] width 116 height 6
drag, startPoint x: 68, startPoint y: 39, endPoint x: 65, endPoint y: 65, distance: 26.8
click at [68, 38] on p "Advanced" at bounding box center [72, 41] width 21 height 7
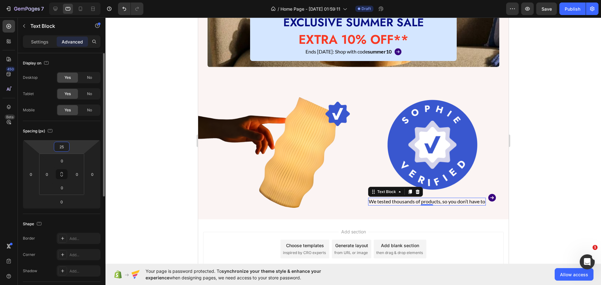
click at [63, 145] on input "25" at bounding box center [61, 146] width 13 height 9
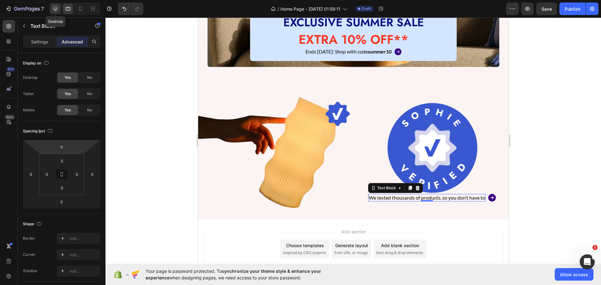
click at [57, 11] on icon at bounding box center [55, 9] width 6 height 6
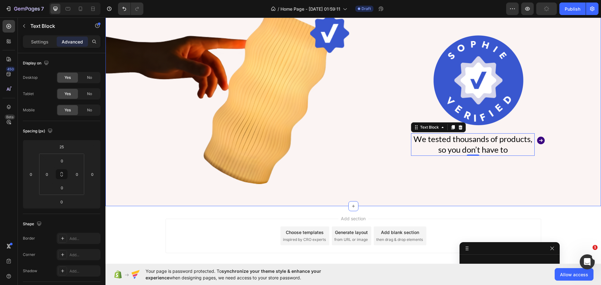
scroll to position [355, 0]
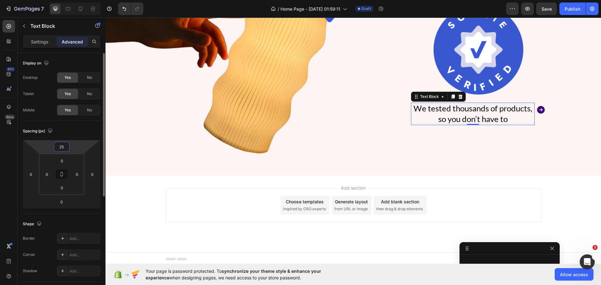
click at [60, 144] on input "25" at bounding box center [61, 146] width 13 height 9
type input "0"
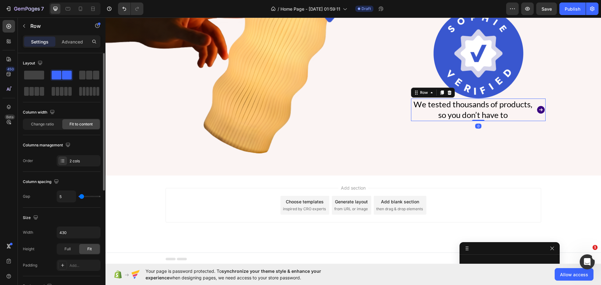
click at [532, 113] on div "We tested thousands of products, so you don’t have to Text Block Icon Row 0" at bounding box center [478, 110] width 134 height 23
click at [68, 42] on p "Advanced" at bounding box center [72, 41] width 21 height 7
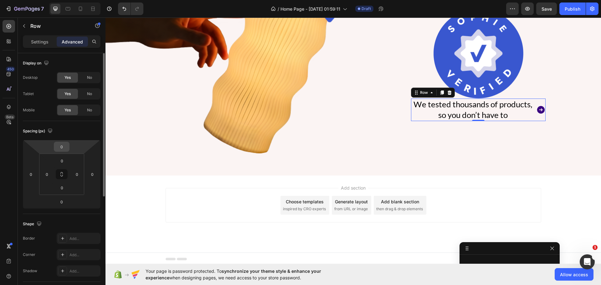
click at [63, 151] on div "0" at bounding box center [62, 147] width 16 height 10
click at [63, 150] on input "0" at bounding box center [61, 146] width 13 height 9
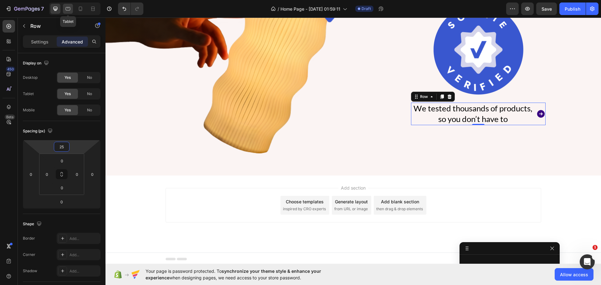
type input "25"
click at [68, 9] on icon at bounding box center [68, 9] width 6 height 6
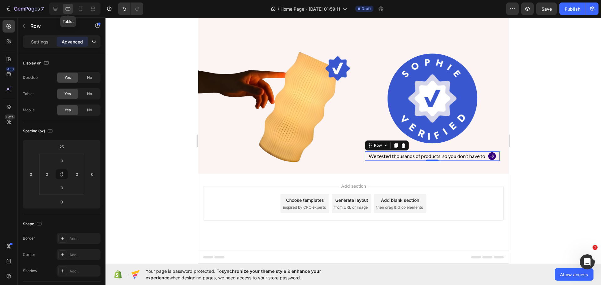
scroll to position [263, 0]
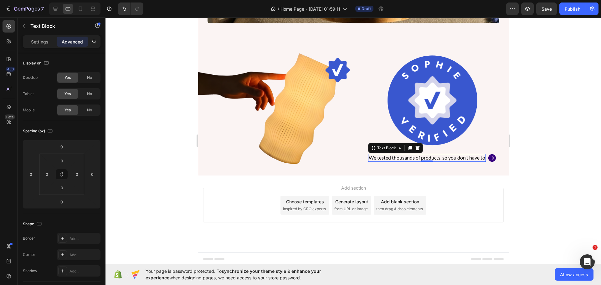
click at [380, 157] on link "We tested thousands of products, so you don’t have to" at bounding box center [426, 158] width 116 height 6
click at [34, 46] on div "Settings" at bounding box center [39, 42] width 31 height 10
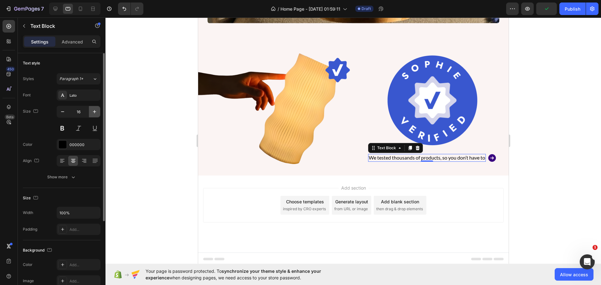
click at [93, 114] on icon "button" at bounding box center [94, 112] width 6 height 6
type input "18"
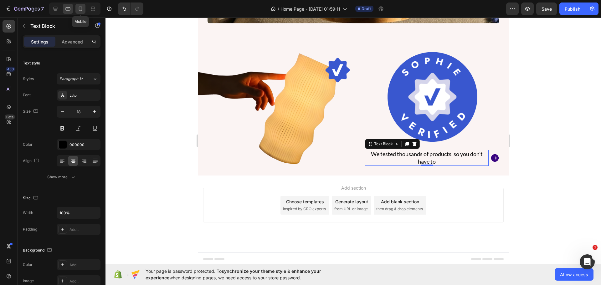
click at [76, 6] on div at bounding box center [80, 9] width 10 height 10
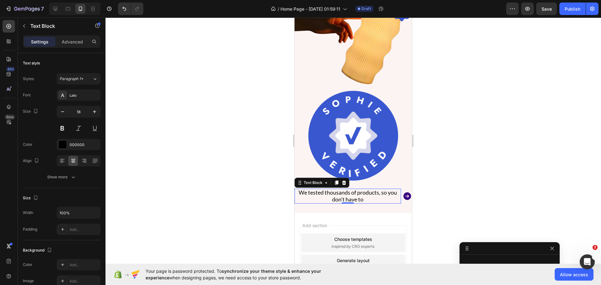
scroll to position [255, 0]
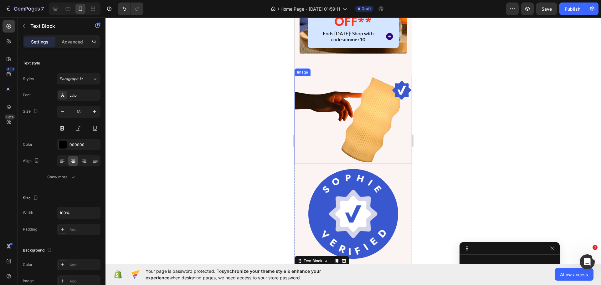
click at [335, 160] on img at bounding box center [352, 120] width 117 height 88
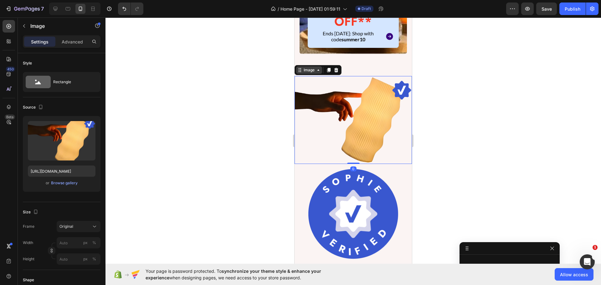
click at [317, 71] on icon at bounding box center [318, 70] width 5 height 5
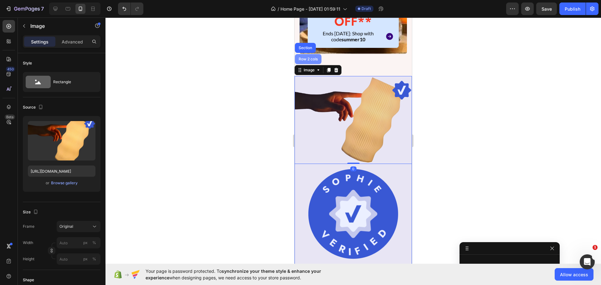
click at [309, 58] on div "Row 2 cols" at bounding box center [308, 59] width 22 height 4
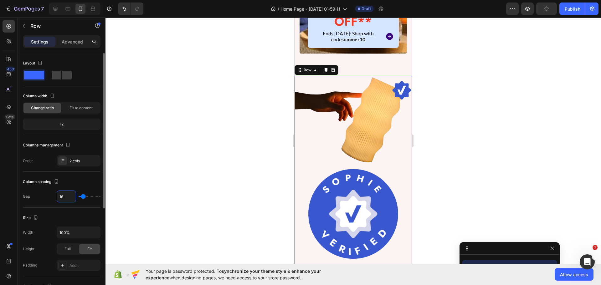
click at [65, 197] on input "16" at bounding box center [66, 196] width 19 height 11
type input "2"
type input "25"
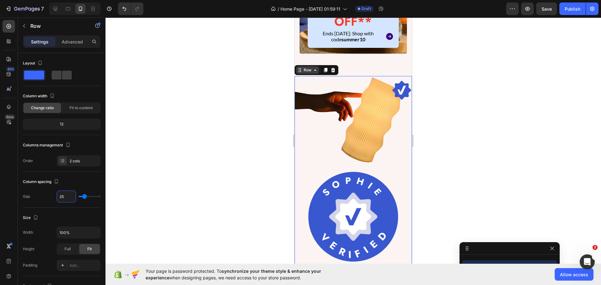
type input "25"
click at [311, 68] on div "Row" at bounding box center [307, 70] width 10 height 6
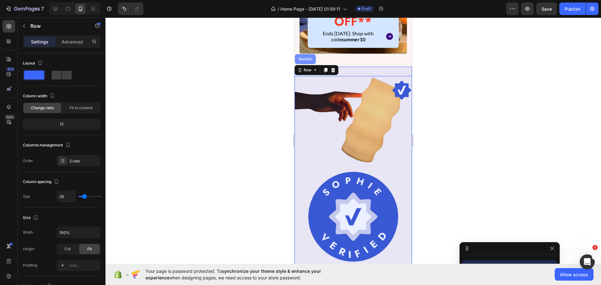
click at [306, 57] on div "Section" at bounding box center [305, 59] width 21 height 10
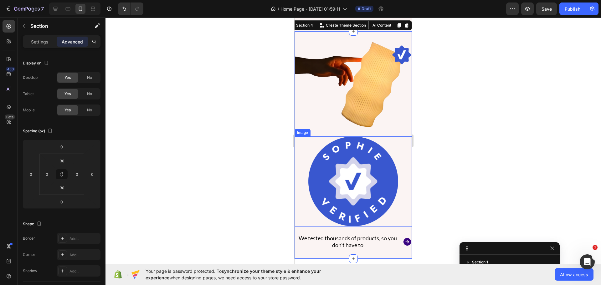
scroll to position [317, 0]
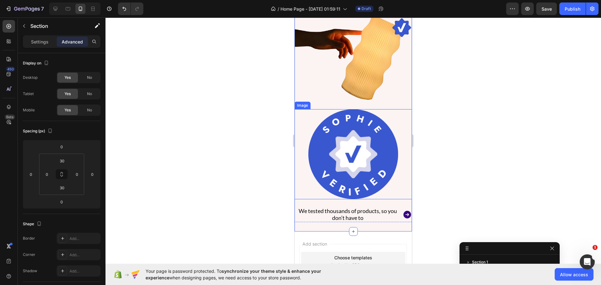
click at [329, 168] on img at bounding box center [353, 154] width 90 height 90
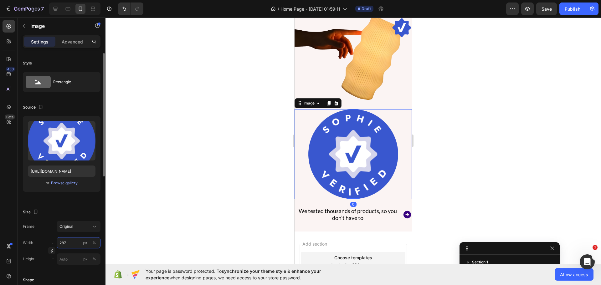
click at [70, 243] on input "287" at bounding box center [79, 242] width 44 height 11
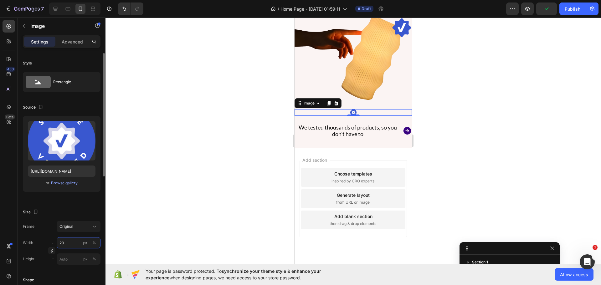
type input "200"
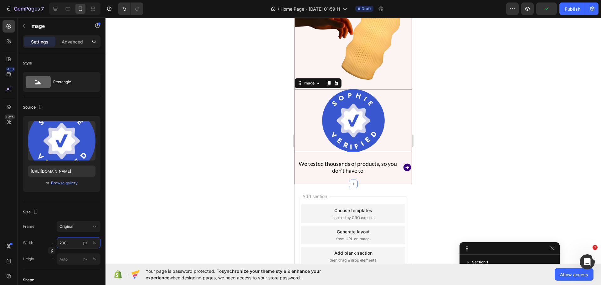
scroll to position [349, 0]
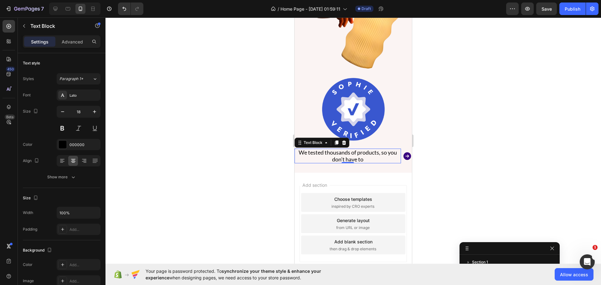
click at [345, 149] on link "We tested thousands of products, so you don’t have to" at bounding box center [347, 156] width 98 height 14
click at [311, 139] on div "Text Block" at bounding box center [313, 143] width 34 height 8
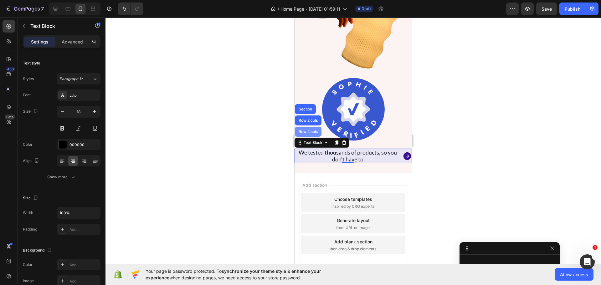
click at [309, 130] on div "Row 2 cols" at bounding box center [308, 132] width 27 height 10
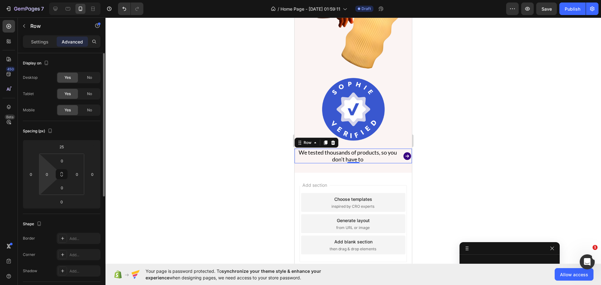
click at [48, 0] on html "7 / Home Page - [DATE] 01:59:11 Draft Preview Save Publish 450 Beta Sections(18…" at bounding box center [300, 0] width 601 height 0
click at [47, 176] on input "0" at bounding box center [46, 174] width 9 height 9
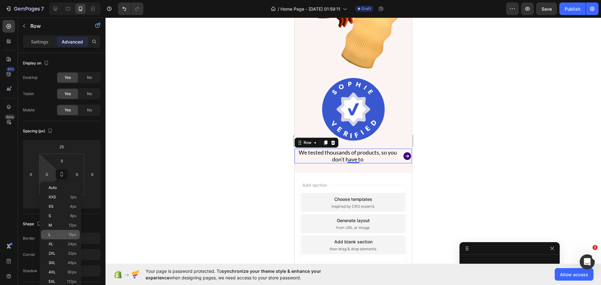
click at [68, 234] on p "L 16px" at bounding box center [62, 234] width 28 height 4
type input "16"
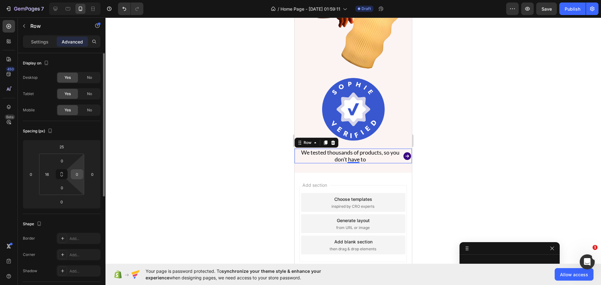
click at [75, 174] on input "0" at bounding box center [76, 174] width 9 height 9
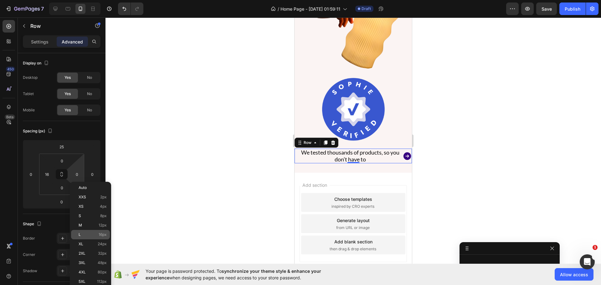
click at [84, 233] on p "L 16px" at bounding box center [93, 234] width 28 height 4
type input "16"
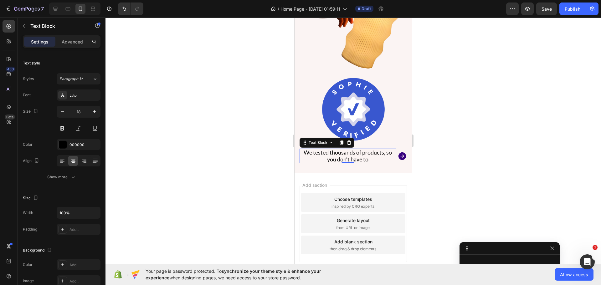
click at [335, 155] on link "We tested thousands of products, so you don’t have to" at bounding box center [347, 156] width 88 height 14
click at [95, 106] on button "button" at bounding box center [94, 111] width 11 height 11
type input "19"
click at [244, 143] on div at bounding box center [352, 151] width 495 height 267
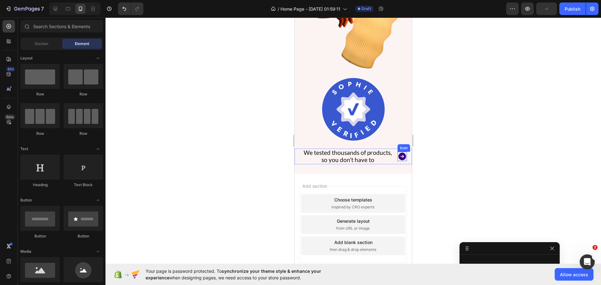
click at [398, 153] on icon at bounding box center [401, 156] width 9 height 9
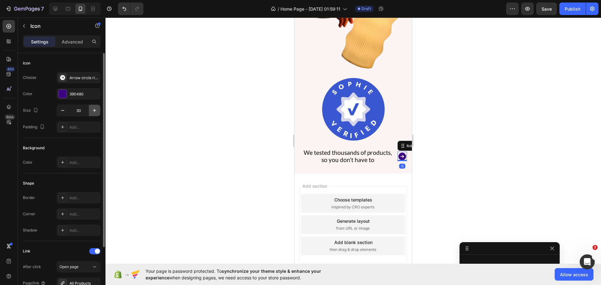
click at [98, 108] on button "button" at bounding box center [94, 110] width 11 height 11
type input "31"
click at [188, 154] on div at bounding box center [352, 151] width 495 height 267
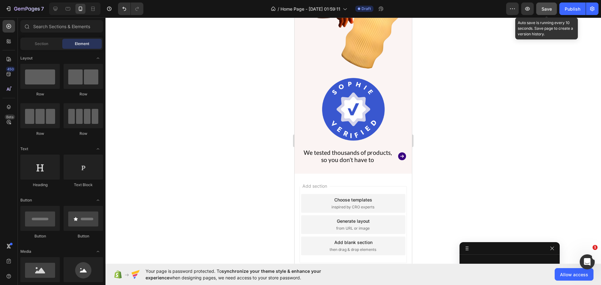
click at [545, 7] on span "Save" at bounding box center [546, 8] width 10 height 5
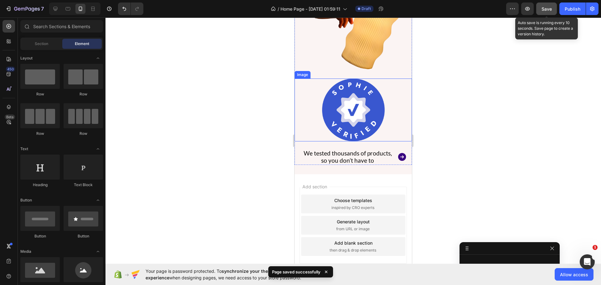
scroll to position [349, 0]
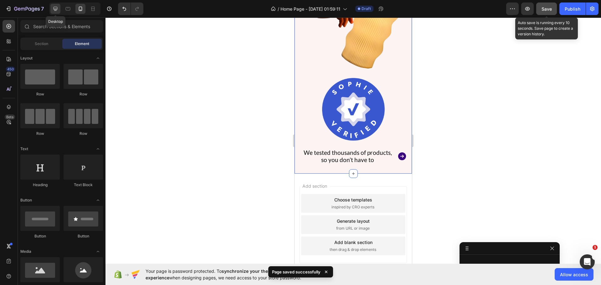
click at [60, 6] on div at bounding box center [55, 9] width 10 height 10
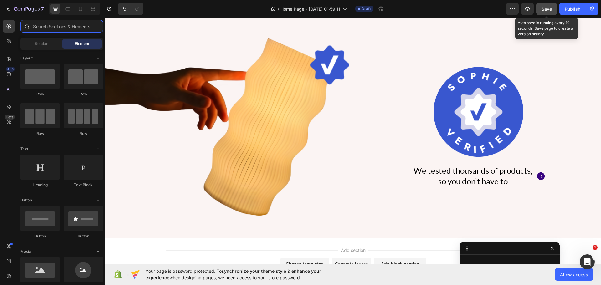
click at [48, 30] on input "text" at bounding box center [61, 26] width 83 height 13
click at [13, 41] on div at bounding box center [9, 41] width 13 height 13
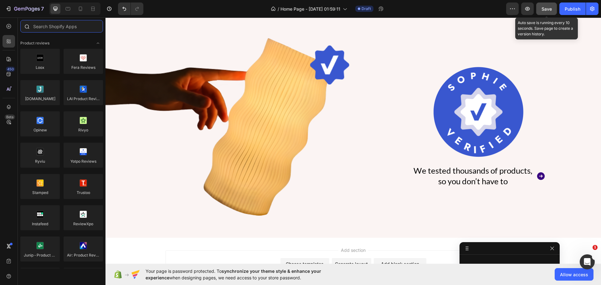
click at [63, 28] on input "text" at bounding box center [61, 26] width 83 height 13
paste input "TrustReviews"
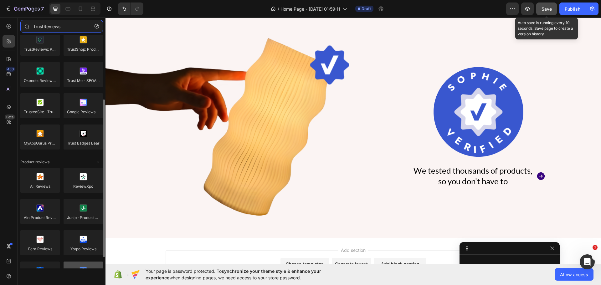
scroll to position [0, 0]
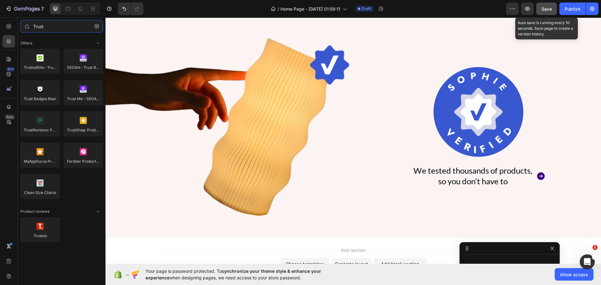
type input "Trust"
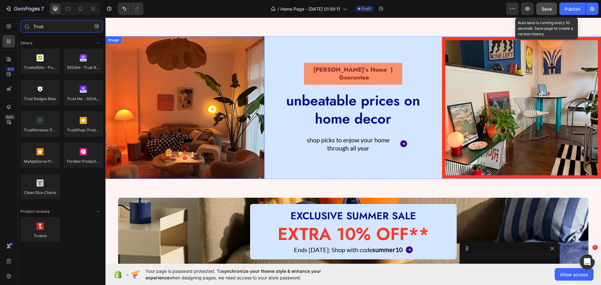
scroll to position [199, 0]
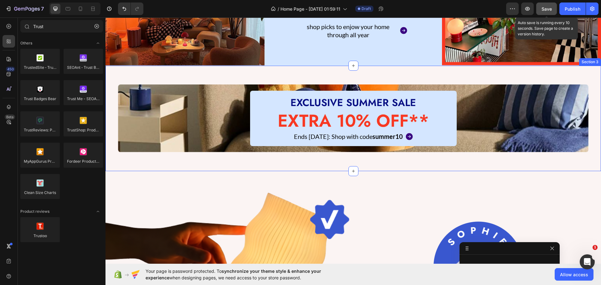
click at [114, 83] on div "EXCLUSIVE SUMMER SALE Heading EXTRA 10% OFF** Heading Ends [DATE]: Shop with co…" at bounding box center [352, 118] width 495 height 105
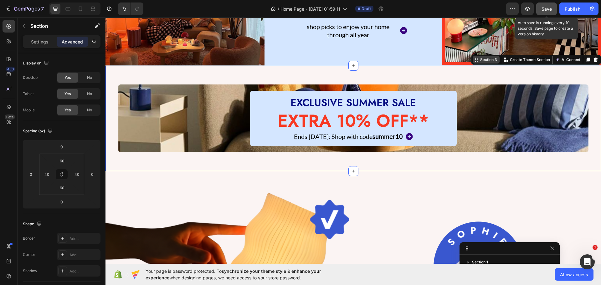
click at [476, 61] on icon at bounding box center [476, 61] width 1 height 1
click at [584, 56] on div at bounding box center [588, 60] width 8 height 8
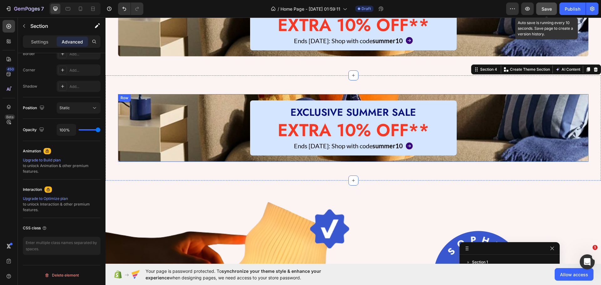
scroll to position [293, 0]
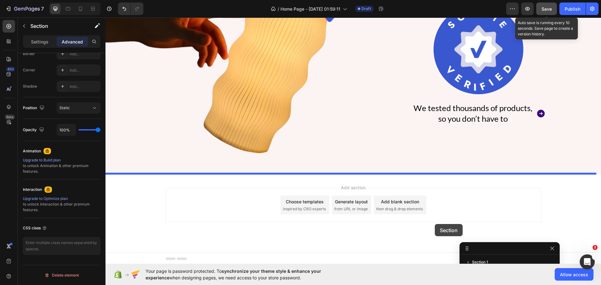
drag, startPoint x: 473, startPoint y: 71, endPoint x: 431, endPoint y: 218, distance: 152.8
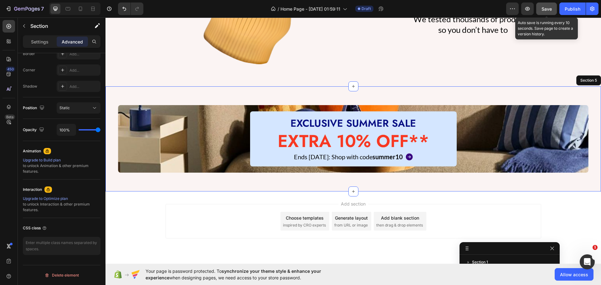
scroll to position [509, 0]
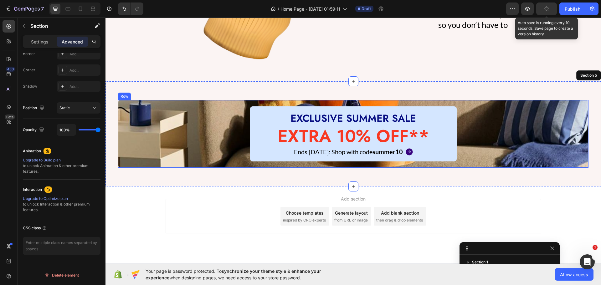
click at [164, 127] on div "EXCLUSIVE SUMMER SALE Heading EXTRA 10% OFF** Heading Ends [DATE]: Shop with co…" at bounding box center [353, 133] width 470 height 55
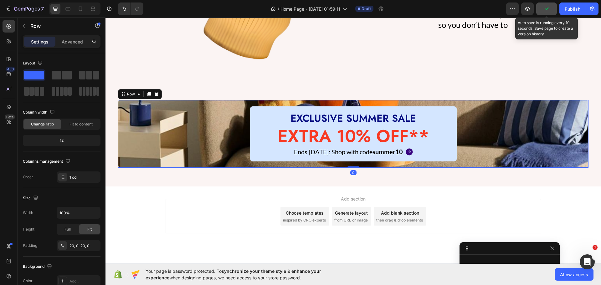
click at [142, 119] on div "EXCLUSIVE SUMMER SALE Heading EXTRA 10% OFF** Heading Ends [DATE]: Shop with co…" at bounding box center [353, 133] width 470 height 55
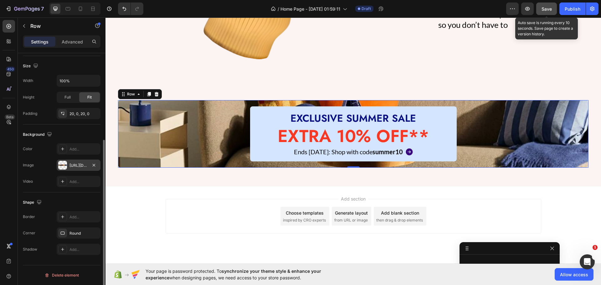
click at [76, 162] on div "[URL][DOMAIN_NAME]" at bounding box center [79, 165] width 44 height 11
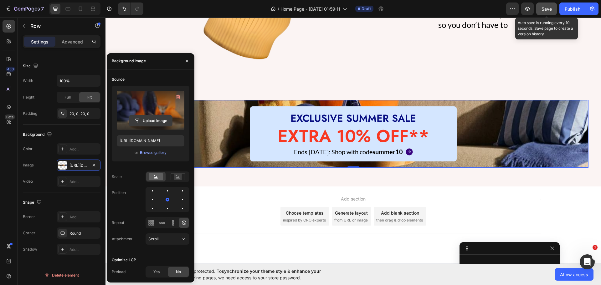
click at [161, 126] on button "Upload Image" at bounding box center [151, 120] width 44 height 11
click at [154, 119] on input "file" at bounding box center [150, 120] width 43 height 11
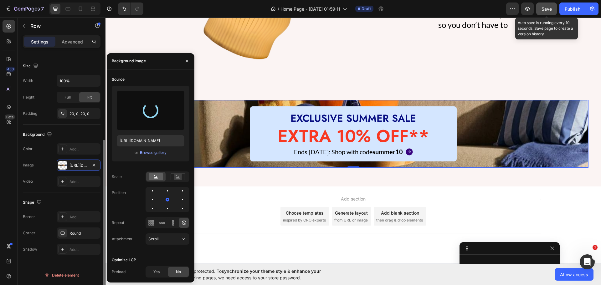
type input "[URL][DOMAIN_NAME]"
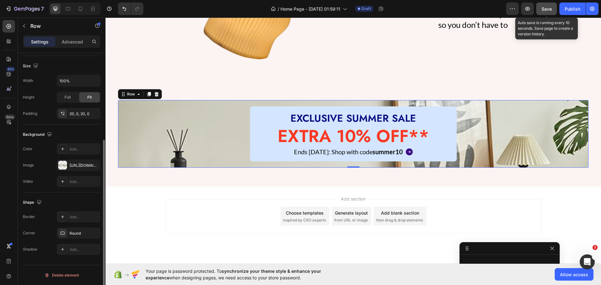
click at [94, 68] on div "Size" at bounding box center [62, 66] width 78 height 10
click at [251, 128] on div "EXCLUSIVE SUMMER SALE Heading EXTRA 10% OFF** Heading Ends [DATE]: Shop with co…" at bounding box center [353, 133] width 206 height 55
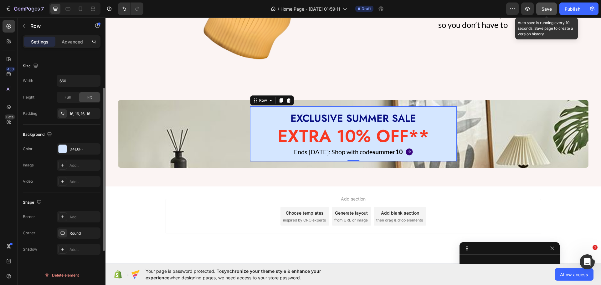
scroll to position [101, 0]
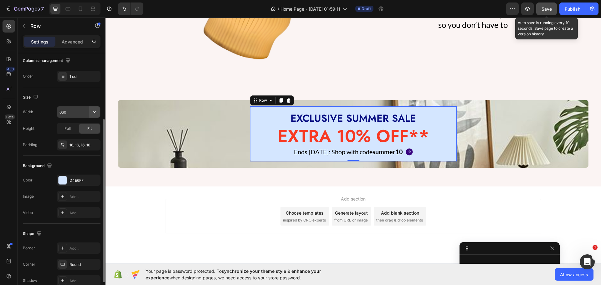
click at [94, 112] on icon "button" at bounding box center [94, 112] width 6 height 6
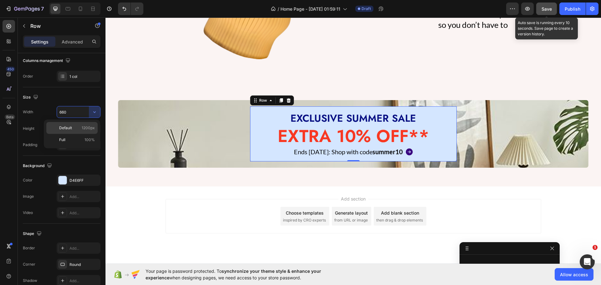
click at [78, 129] on p "Default 1200px" at bounding box center [77, 128] width 36 height 6
type input "1200"
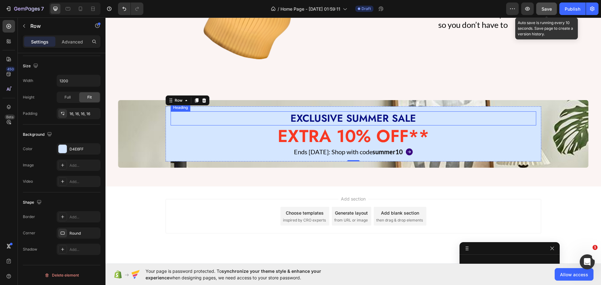
scroll to position [67, 0]
click at [444, 117] on h2 "EXCLUSIVE SUMMER SALE" at bounding box center [352, 118] width 365 height 14
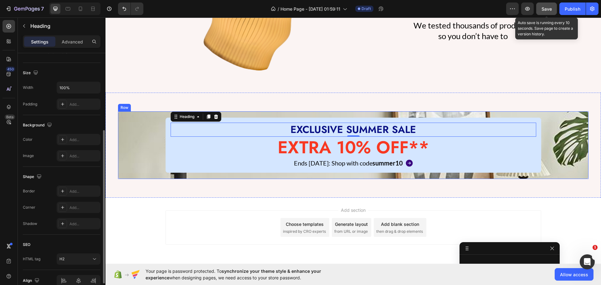
scroll to position [478, 0]
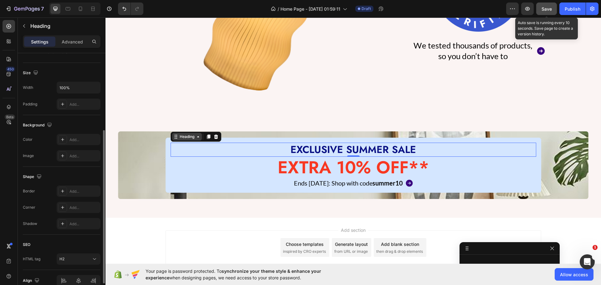
click at [188, 139] on div "Heading" at bounding box center [187, 137] width 30 height 8
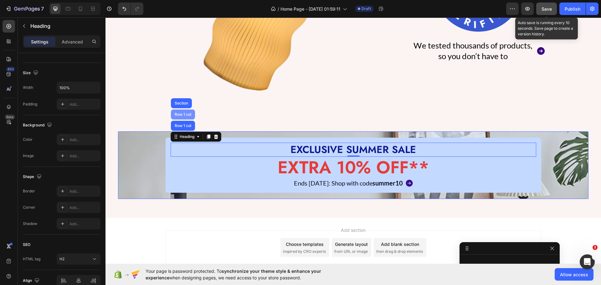
click at [175, 118] on div "Row 1 col" at bounding box center [183, 114] width 24 height 10
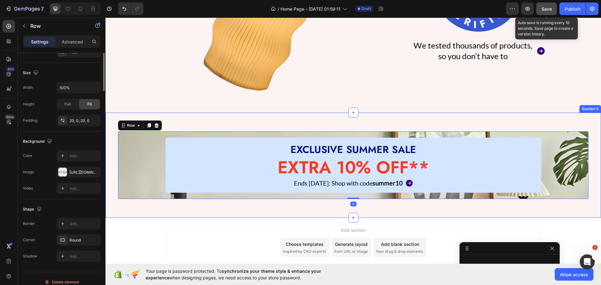
scroll to position [0, 0]
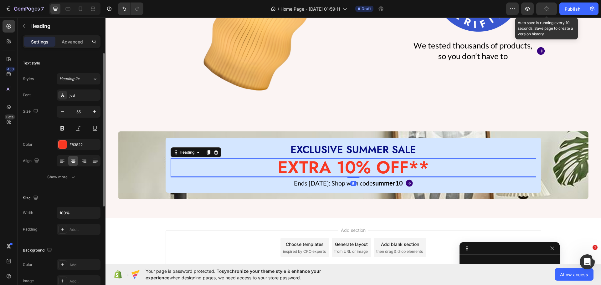
click at [176, 168] on h2 "EXTRA 10% OFF**" at bounding box center [352, 167] width 365 height 18
click at [178, 150] on div "Heading" at bounding box center [186, 153] width 17 height 6
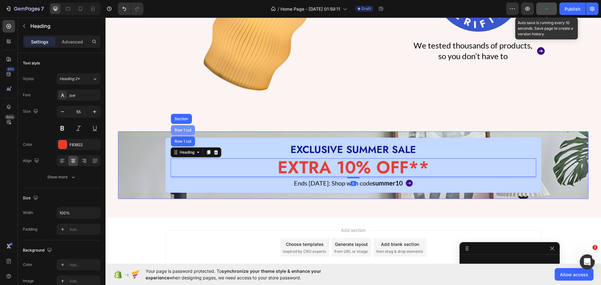
click at [176, 134] on div "Row 1 col" at bounding box center [183, 130] width 24 height 10
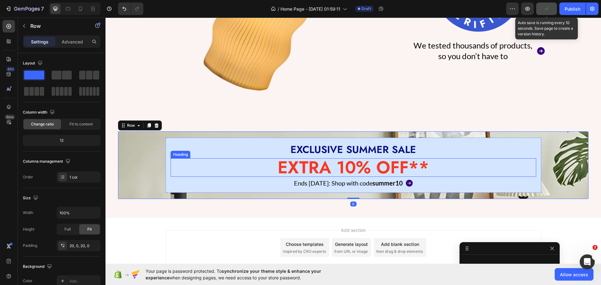
click at [173, 161] on h2 "EXTRA 10% OFF**" at bounding box center [352, 167] width 365 height 18
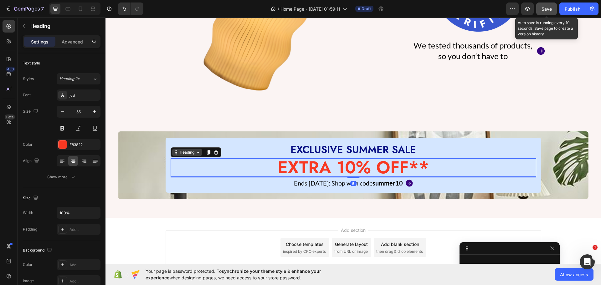
click at [178, 150] on div "Heading" at bounding box center [186, 153] width 17 height 6
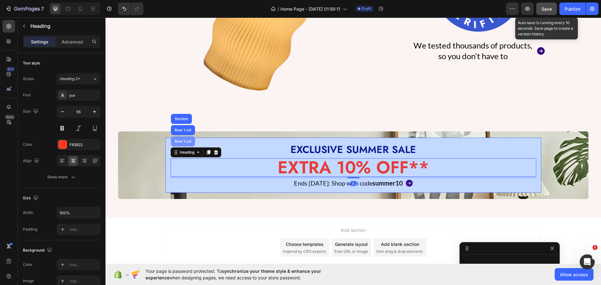
click at [177, 141] on div "Row 1 col" at bounding box center [182, 141] width 19 height 4
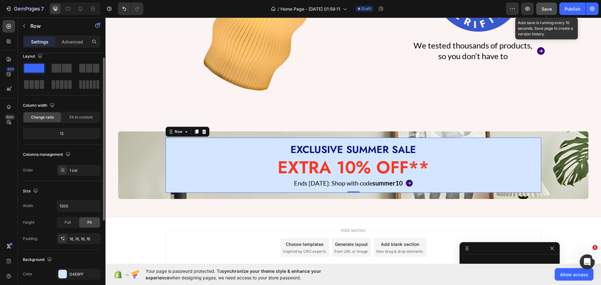
scroll to position [132, 0]
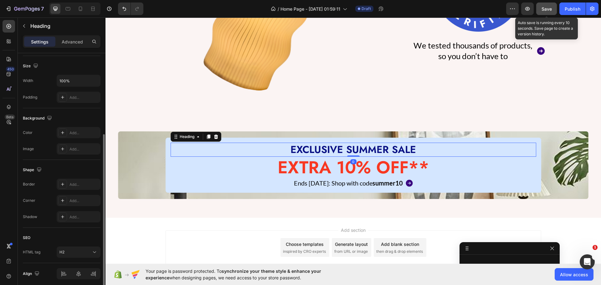
click at [222, 148] on h2 "EXCLUSIVE SUMMER SALE" at bounding box center [352, 150] width 365 height 14
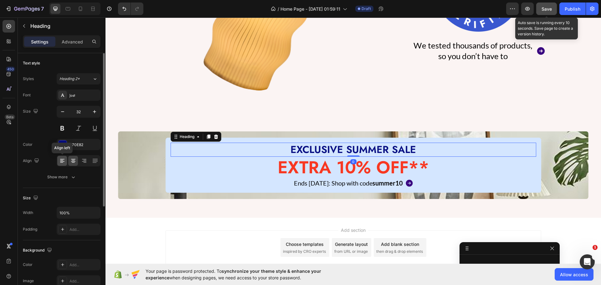
click at [63, 164] on icon at bounding box center [62, 161] width 6 height 6
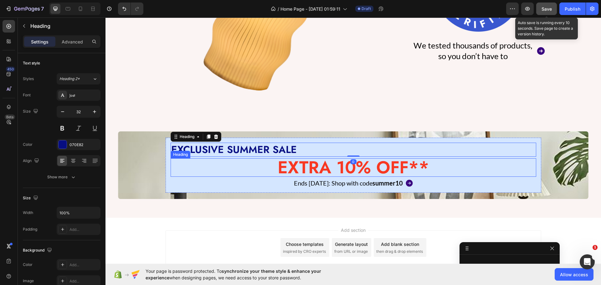
click at [192, 160] on h2 "EXTRA 10% OFF**" at bounding box center [352, 167] width 365 height 18
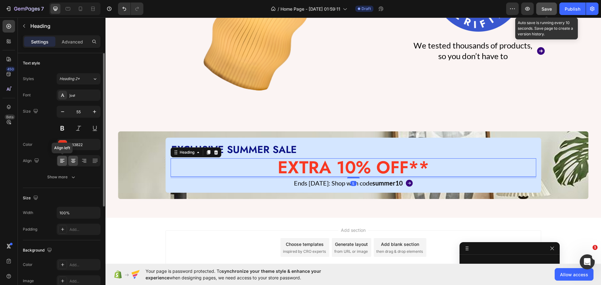
click at [64, 160] on icon at bounding box center [62, 161] width 6 height 6
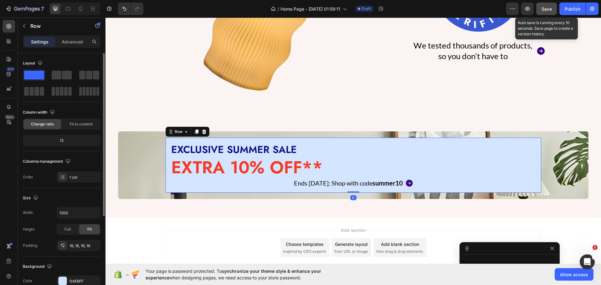
click at [212, 186] on div "EXCLUSIVE SUMMER SALE Heading EXTRA 10% OFF** Heading Ends [DATE]: Shop with co…" at bounding box center [352, 165] width 375 height 55
click at [207, 180] on div "Ends [DATE]: Shop with code summer10 Text Block Icon Row" at bounding box center [352, 182] width 365 height 9
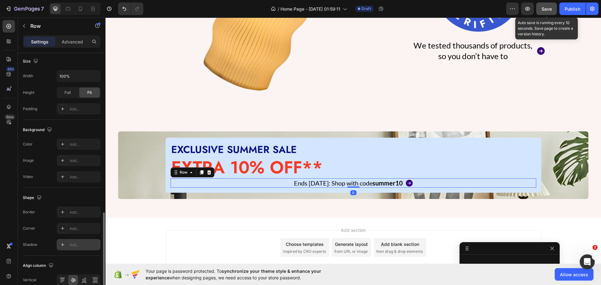
scroll to position [203, 0]
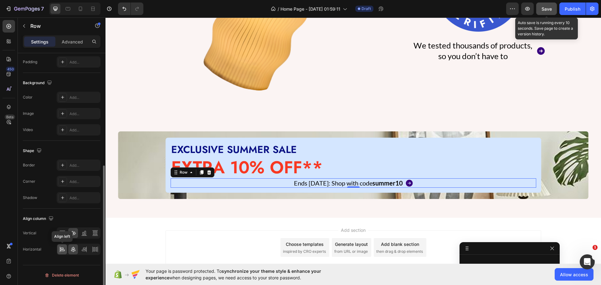
click at [65, 249] on icon at bounding box center [62, 249] width 6 height 6
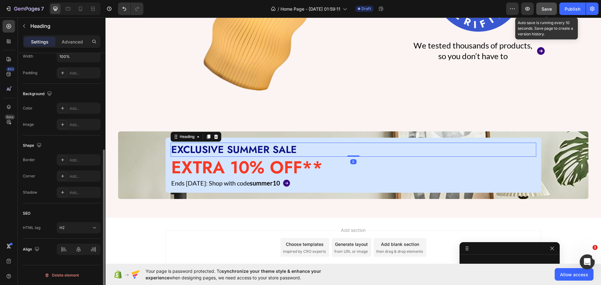
click at [217, 147] on h2 "EXCLUSIVE SUMMER SALE" at bounding box center [352, 150] width 365 height 14
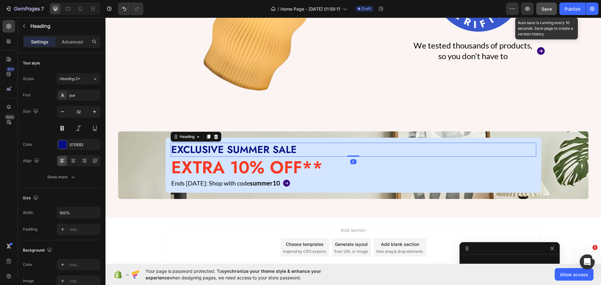
click at [217, 147] on h2 "EXCLUSIVE SUMMER SALE" at bounding box center [352, 150] width 365 height 14
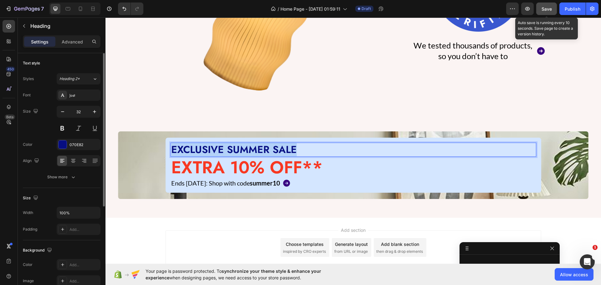
click at [217, 147] on p "EXCLUSIVE SUMMER SALE" at bounding box center [353, 149] width 364 height 13
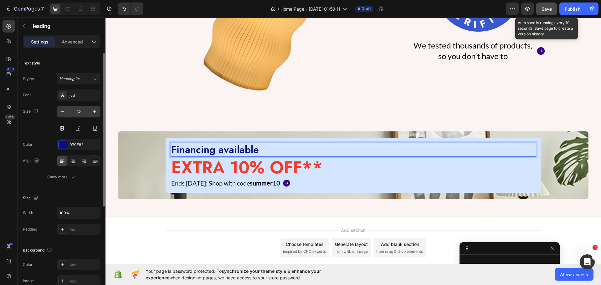
click at [80, 112] on input "32" at bounding box center [78, 111] width 21 height 11
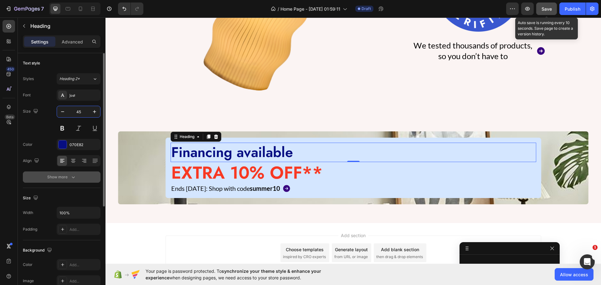
type input "45"
click at [56, 178] on div "Show more" at bounding box center [61, 177] width 29 height 6
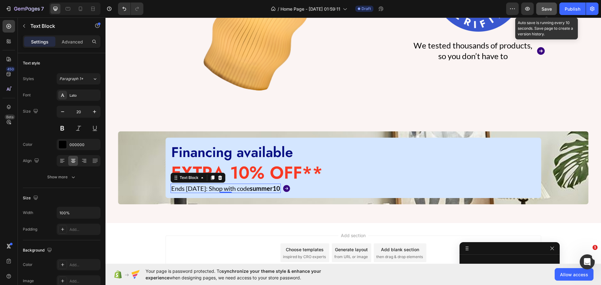
click at [189, 190] on p "Ends [DATE]: Shop with code summer10" at bounding box center [225, 188] width 109 height 8
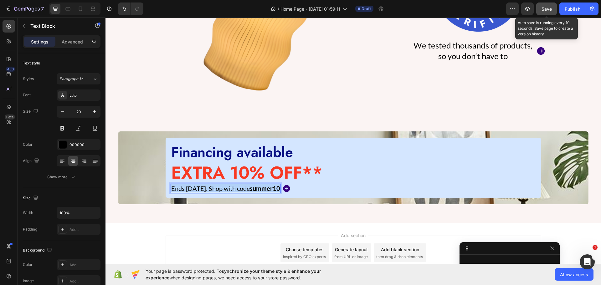
click at [189, 190] on p "Ends [DATE]: Shop with code summer10" at bounding box center [225, 188] width 109 height 8
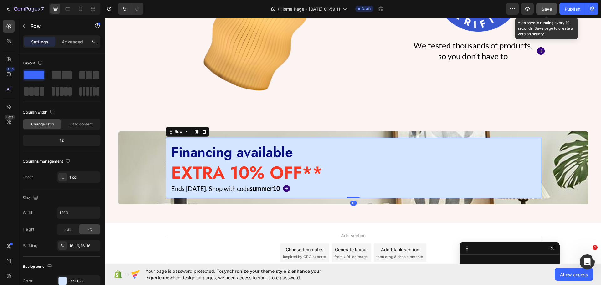
click at [259, 194] on div "Financing available Heading EXTRA 10% OFF** Heading Ends [DATE]: Shop with code…" at bounding box center [352, 168] width 375 height 61
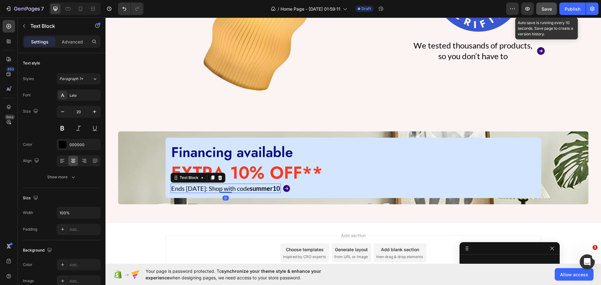
click at [254, 190] on p "Ends [DATE]: Shop with code summer10" at bounding box center [225, 188] width 109 height 8
click at [210, 178] on icon at bounding box center [211, 178] width 3 height 4
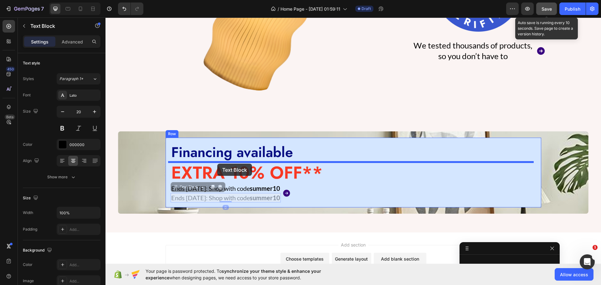
drag, startPoint x: 171, startPoint y: 186, endPoint x: 217, endPoint y: 164, distance: 51.3
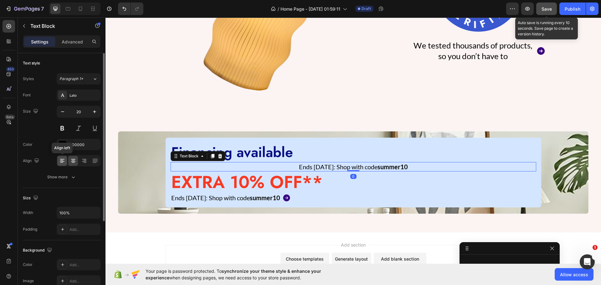
click at [65, 160] on icon at bounding box center [62, 161] width 6 height 6
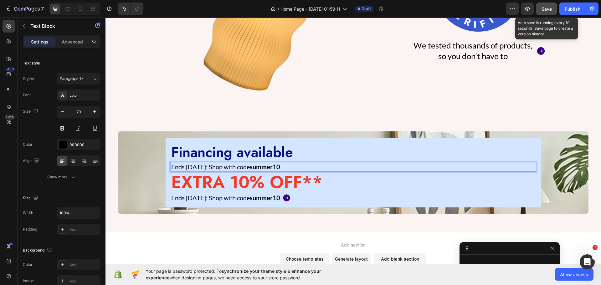
click at [207, 163] on p "Ends [DATE]: Shop with code summer10" at bounding box center [353, 167] width 364 height 8
click at [205, 166] on p "Ends [DATE]: Shop with code summer10" at bounding box center [353, 167] width 364 height 8
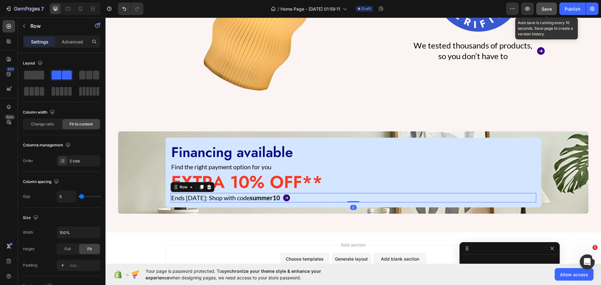
click at [354, 193] on div "Ends [DATE]: Shop with code summer10 Text Block Icon Row 0" at bounding box center [352, 197] width 365 height 9
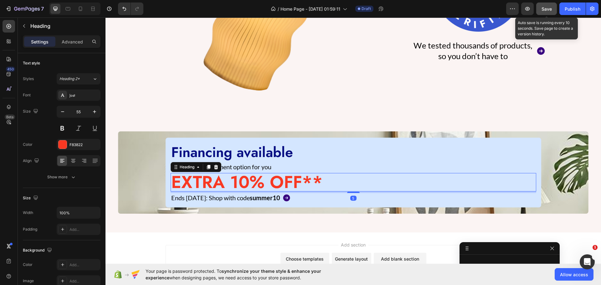
click at [339, 184] on h2 "EXTRA 10% OFF**" at bounding box center [352, 182] width 365 height 18
click at [213, 166] on icon at bounding box center [215, 167] width 5 height 5
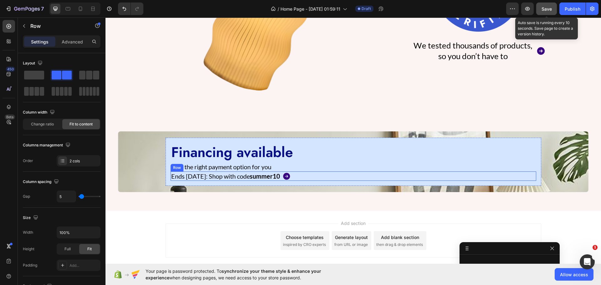
click at [319, 176] on div "Ends [DATE]: Shop with code summer10 Text Block Icon Row" at bounding box center [352, 175] width 365 height 9
click at [207, 163] on icon at bounding box center [209, 165] width 4 height 4
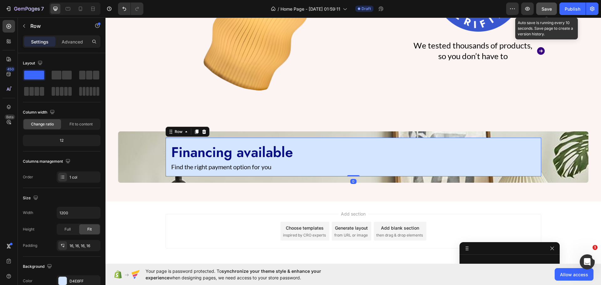
drag, startPoint x: 165, startPoint y: 143, endPoint x: 183, endPoint y: 200, distance: 60.2
click at [165, 143] on div "Financing available Heading Find the right payment option for you Text Block Ro…" at bounding box center [352, 157] width 375 height 39
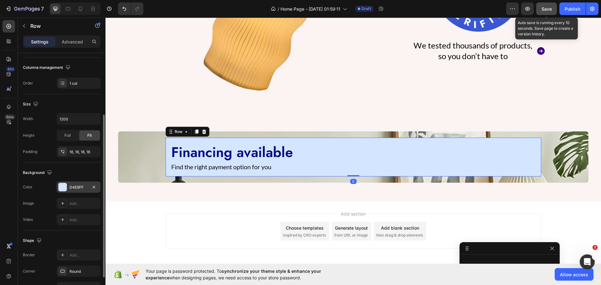
click at [73, 186] on div "D4E6FF" at bounding box center [78, 188] width 18 height 6
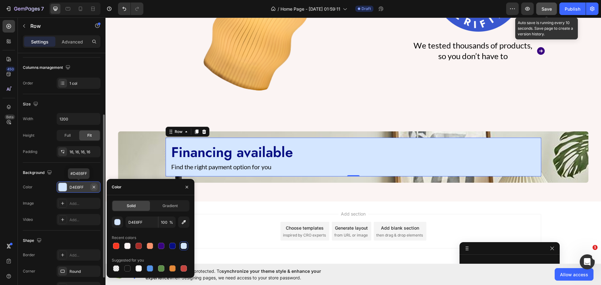
click at [94, 186] on icon "button" at bounding box center [94, 186] width 3 height 3
type input "000000"
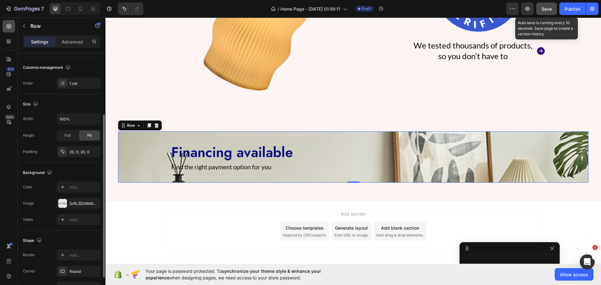
click at [10, 25] on icon at bounding box center [9, 26] width 6 height 6
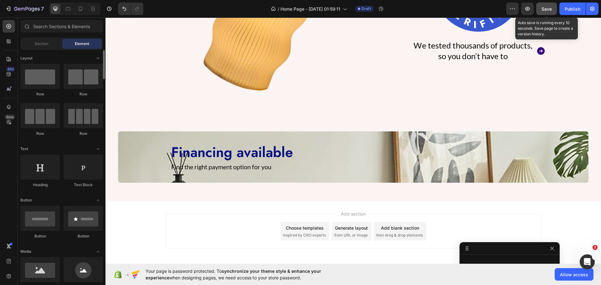
scroll to position [63, 0]
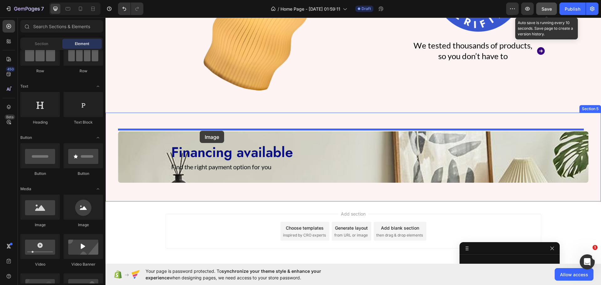
drag, startPoint x: 143, startPoint y: 230, endPoint x: 200, endPoint y: 131, distance: 114.3
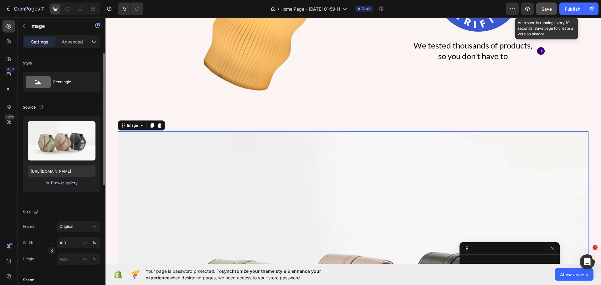
click at [56, 185] on div "Browse gallery" at bounding box center [64, 183] width 27 height 6
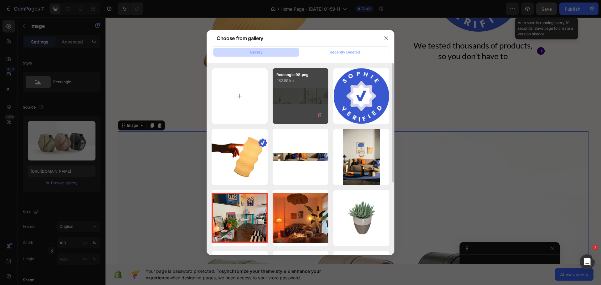
click at [284, 98] on div "Rectangle 98.png 282.89 kb" at bounding box center [300, 96] width 56 height 56
type input "[URL][DOMAIN_NAME]"
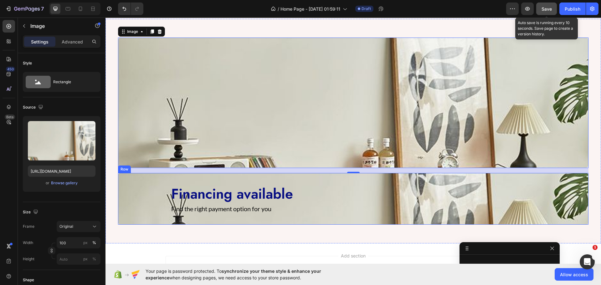
scroll to position [571, 0]
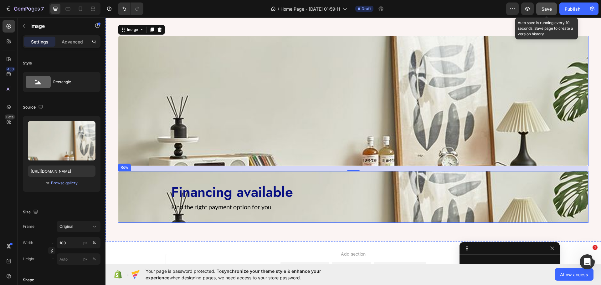
click at [120, 180] on div "Financing available Heading Find the right payment option for you Text Block Row" at bounding box center [353, 196] width 470 height 39
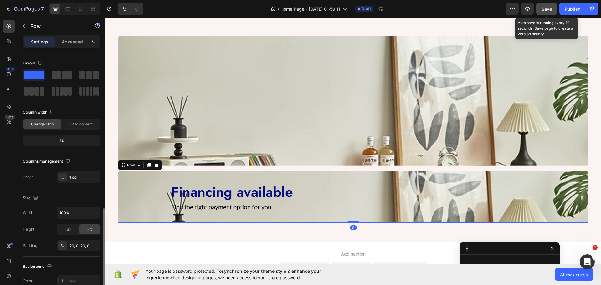
scroll to position [94, 0]
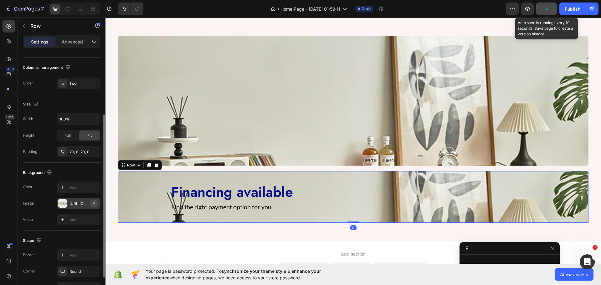
click at [93, 204] on icon "button" at bounding box center [93, 203] width 5 height 5
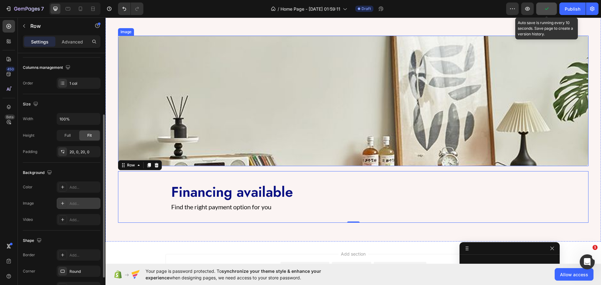
click at [207, 123] on img at bounding box center [353, 101] width 470 height 130
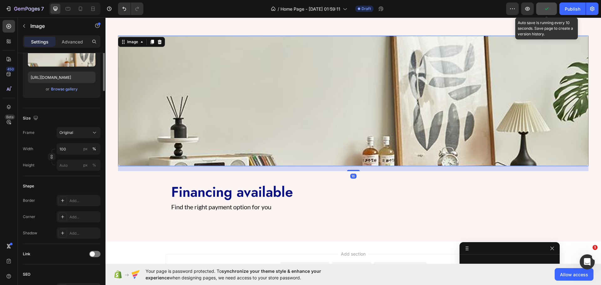
scroll to position [0, 0]
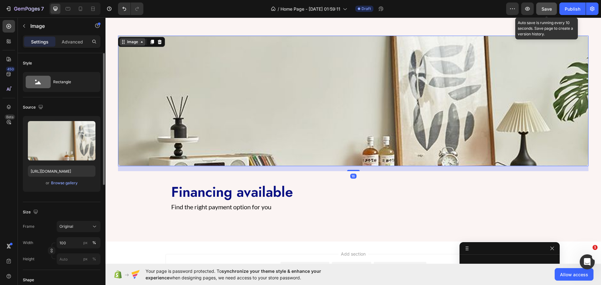
click at [132, 44] on div "Image" at bounding box center [132, 42] width 13 height 6
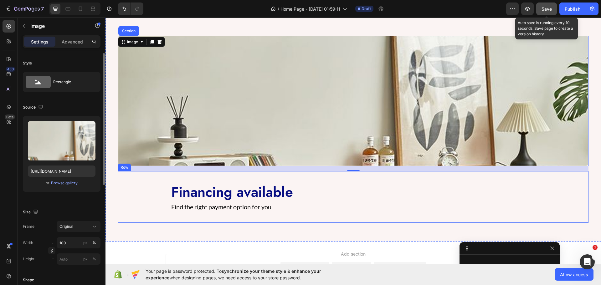
click at [150, 181] on div "Financing available Heading Find the right payment option for you Text Block Row" at bounding box center [353, 196] width 470 height 39
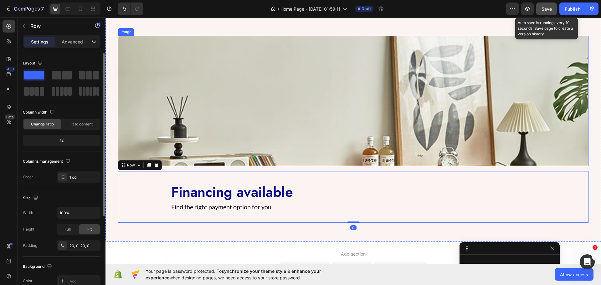
click at [150, 110] on img at bounding box center [353, 101] width 470 height 130
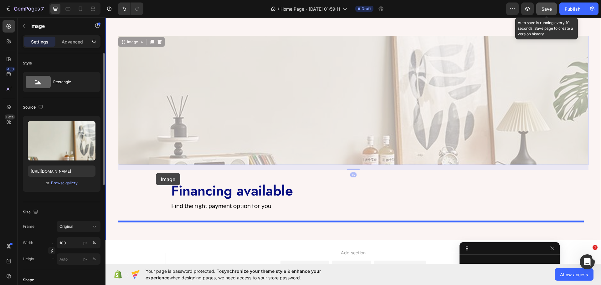
drag, startPoint x: 121, startPoint y: 40, endPoint x: 156, endPoint y: 173, distance: 137.3
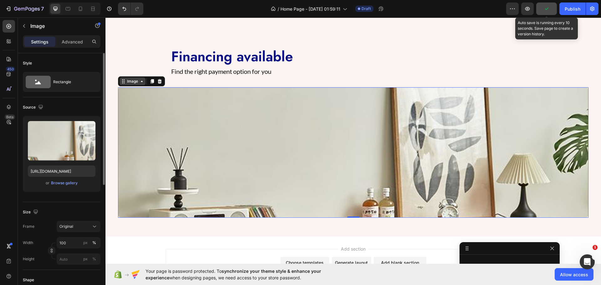
click at [133, 83] on div "Image" at bounding box center [132, 82] width 13 height 6
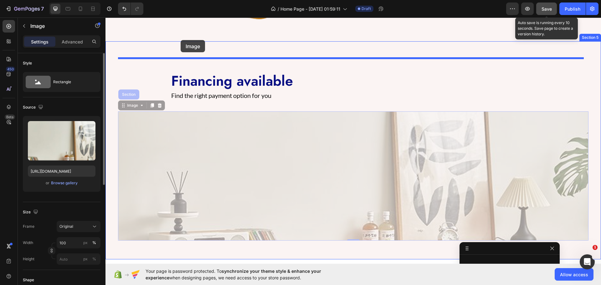
scroll to position [545, 0]
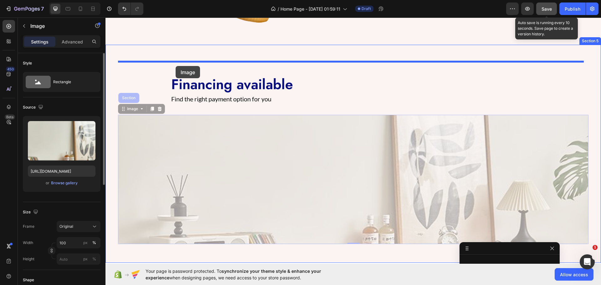
drag, startPoint x: 123, startPoint y: 84, endPoint x: 175, endPoint y: 66, distance: 55.3
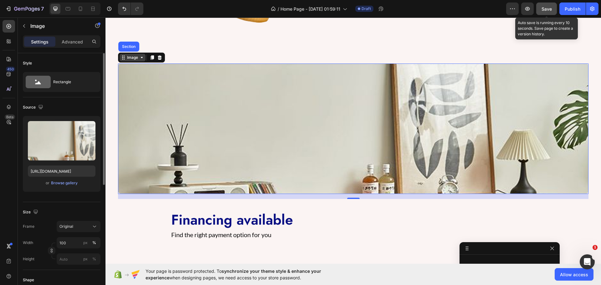
click at [129, 56] on div "Image" at bounding box center [132, 58] width 13 height 6
click at [127, 58] on div "Image" at bounding box center [132, 58] width 13 height 6
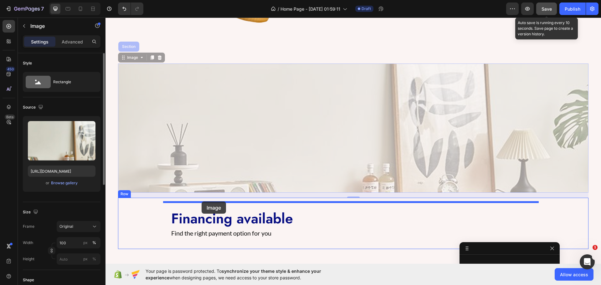
drag, startPoint x: 124, startPoint y: 56, endPoint x: 201, endPoint y: 201, distance: 164.4
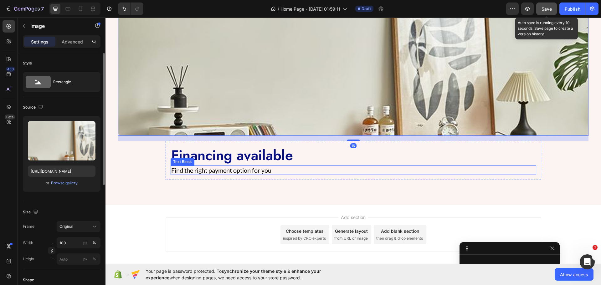
scroll to position [577, 0]
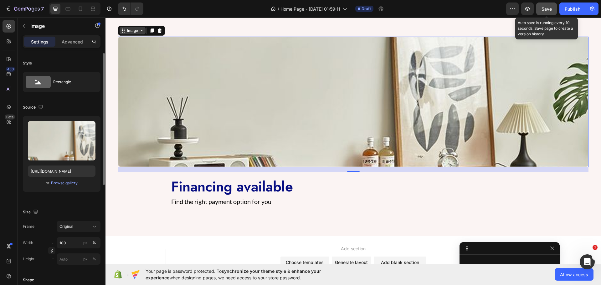
click at [135, 32] on div "Image" at bounding box center [132, 31] width 13 height 6
click at [93, 9] on icon at bounding box center [94, 9] width 2 height 2
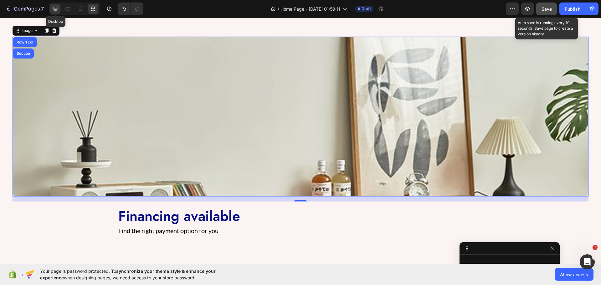
click at [56, 10] on icon at bounding box center [55, 9] width 6 height 6
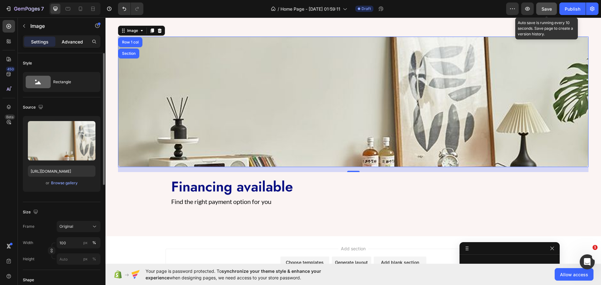
click at [69, 45] on div "Settings Advanced" at bounding box center [62, 41] width 78 height 13
click at [69, 42] on p "Advanced" at bounding box center [72, 41] width 21 height 7
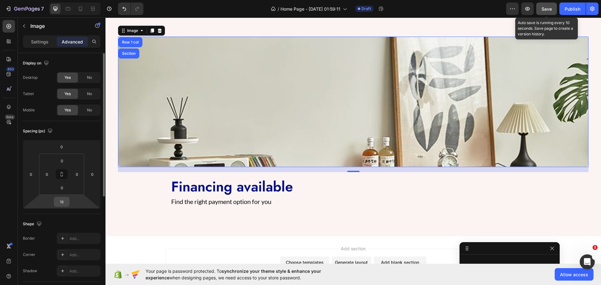
click at [62, 202] on input "16" at bounding box center [61, 201] width 13 height 9
type input "0"
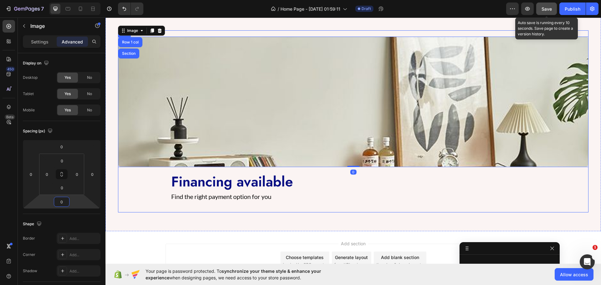
click at [138, 177] on div "Image Row 1 col Section 0 Financing available Heading Find the right payment op…" at bounding box center [353, 122] width 470 height 170
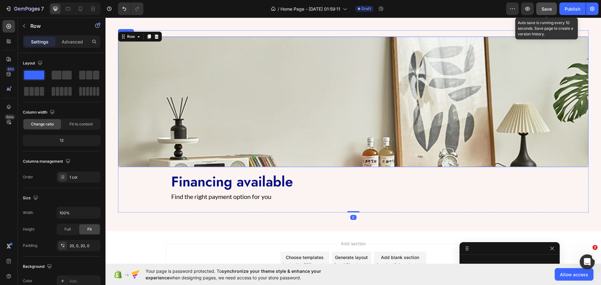
click at [250, 108] on img at bounding box center [353, 102] width 470 height 130
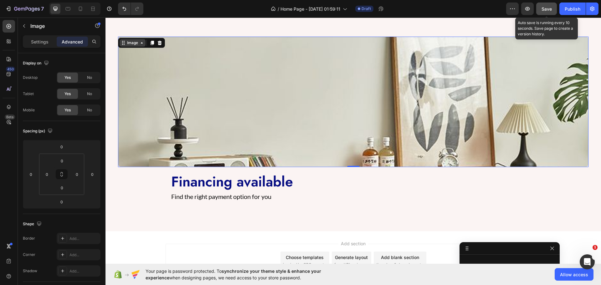
click at [132, 46] on div "Image" at bounding box center [141, 43] width 47 height 10
click at [131, 44] on div "Image" at bounding box center [132, 43] width 13 height 6
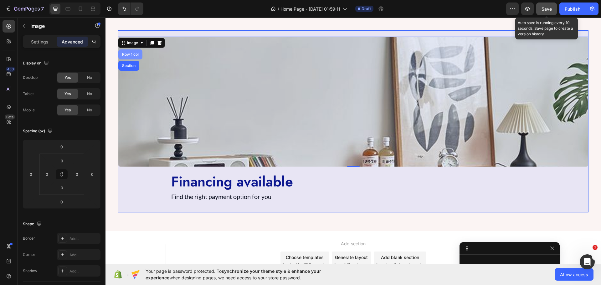
click at [130, 53] on div "Row 1 col" at bounding box center [130, 55] width 19 height 4
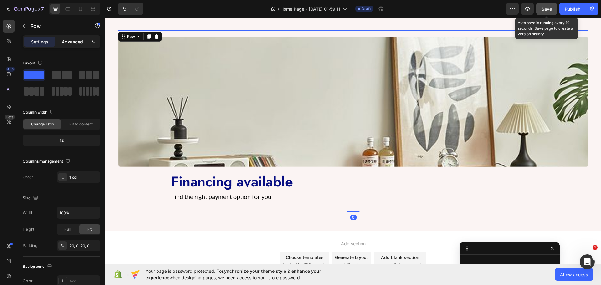
click at [74, 38] on p "Advanced" at bounding box center [72, 41] width 21 height 7
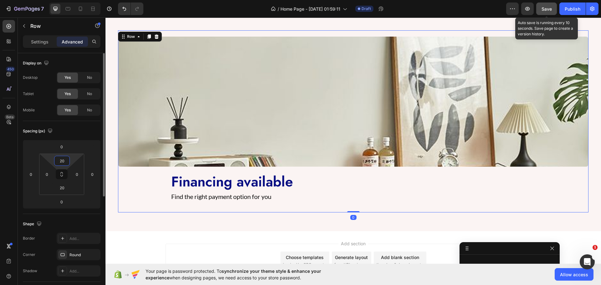
click at [64, 160] on input "20" at bounding box center [62, 160] width 13 height 9
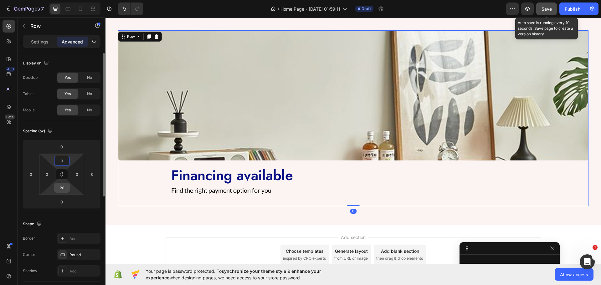
type input "0"
click at [60, 189] on input "20" at bounding box center [62, 187] width 13 height 9
type input "0"
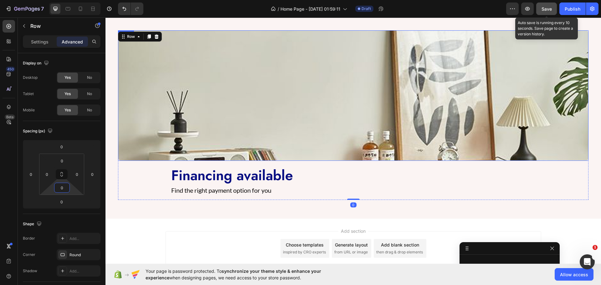
click at [195, 120] on img at bounding box center [353, 95] width 470 height 130
click at [128, 34] on div "Image" at bounding box center [132, 37] width 13 height 6
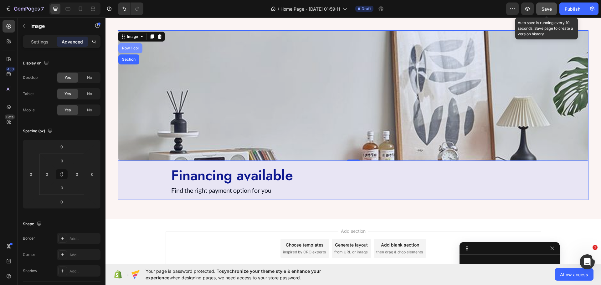
click at [126, 47] on div "Row 1 col" at bounding box center [130, 48] width 19 height 4
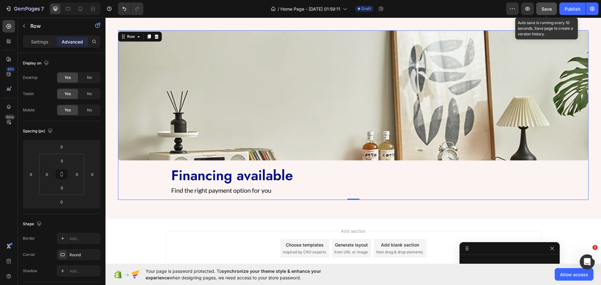
scroll to position [94, 0]
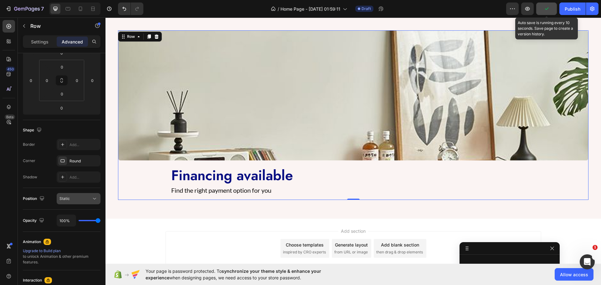
click at [76, 200] on div "Static" at bounding box center [75, 199] width 32 height 6
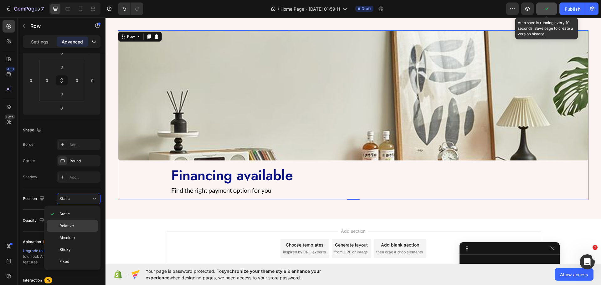
click at [73, 225] on span "Relative" at bounding box center [66, 226] width 14 height 6
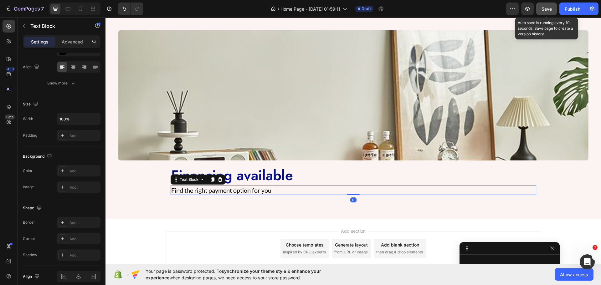
scroll to position [67, 0]
click at [342, 189] on p "Find the right payment option for you" at bounding box center [353, 190] width 364 height 8
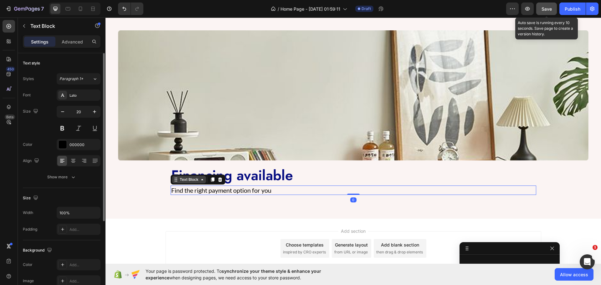
click at [185, 177] on div "Text Block" at bounding box center [188, 180] width 21 height 6
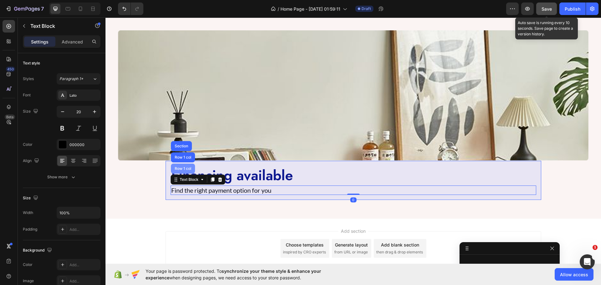
click at [182, 167] on div "Row 1 col" at bounding box center [182, 169] width 19 height 4
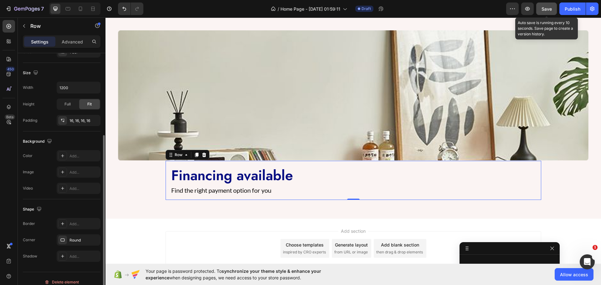
scroll to position [132, 0]
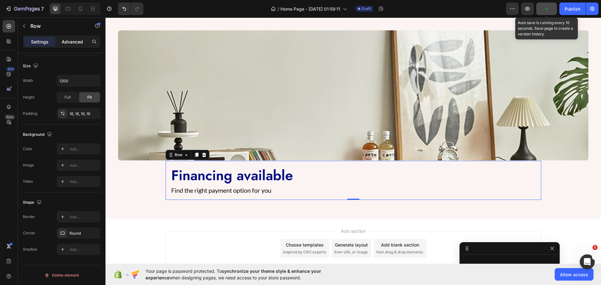
click at [69, 44] on p "Advanced" at bounding box center [72, 41] width 21 height 7
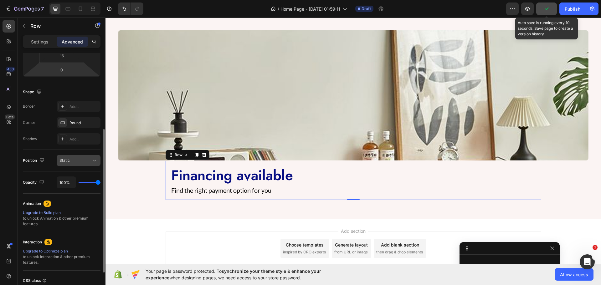
click at [68, 164] on button "Static" at bounding box center [79, 160] width 44 height 11
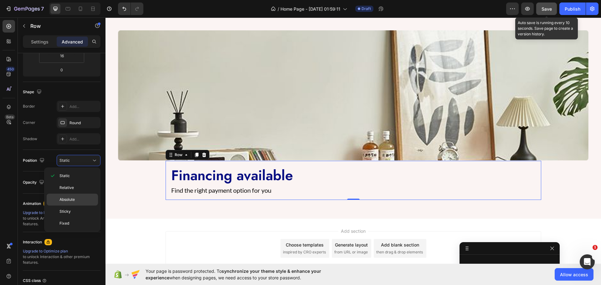
click at [77, 205] on div "Absolute" at bounding box center [72, 211] width 51 height 12
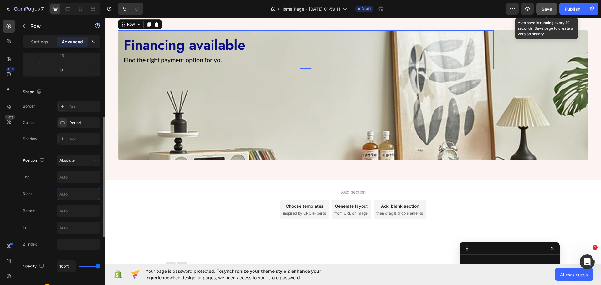
click at [71, 193] on input "text" at bounding box center [78, 193] width 43 height 11
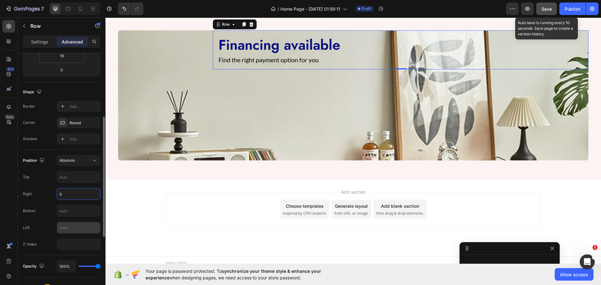
type input "0"
click at [66, 227] on input "text" at bounding box center [78, 227] width 43 height 11
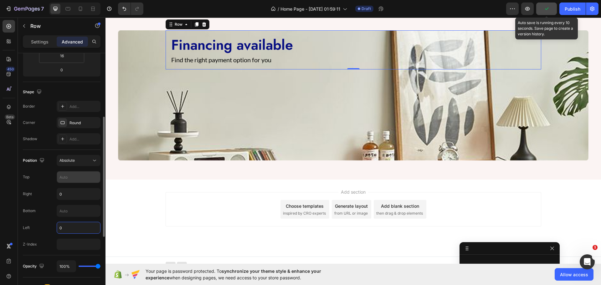
type input "0"
click at [71, 179] on input "text" at bounding box center [78, 176] width 43 height 11
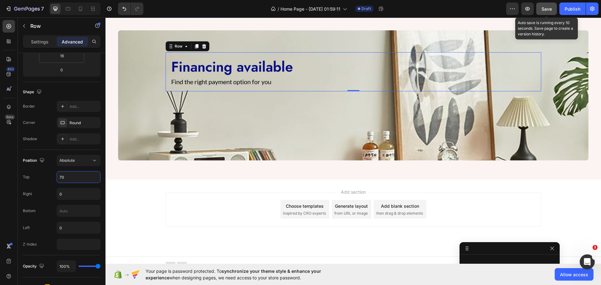
type input "70"
click at [154, 214] on div "Add section Choose templates inspired by CRO experts Generate layout from URL o…" at bounding box center [352, 218] width 495 height 77
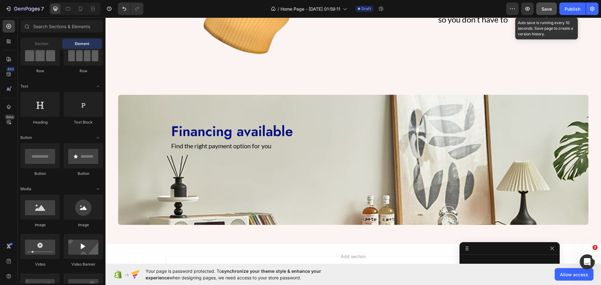
scroll to position [545, 0]
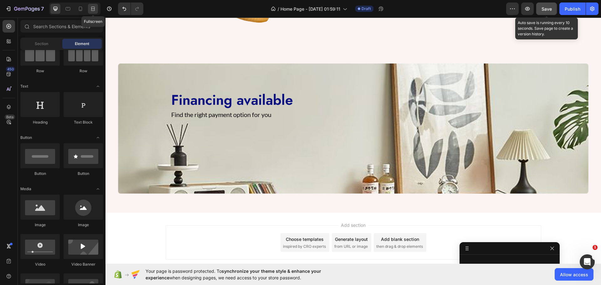
click at [88, 5] on div at bounding box center [93, 9] width 10 height 10
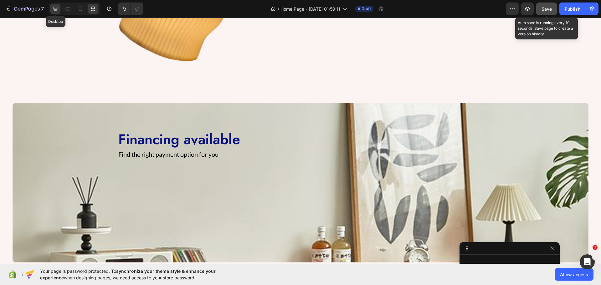
click at [58, 10] on icon at bounding box center [55, 9] width 6 height 6
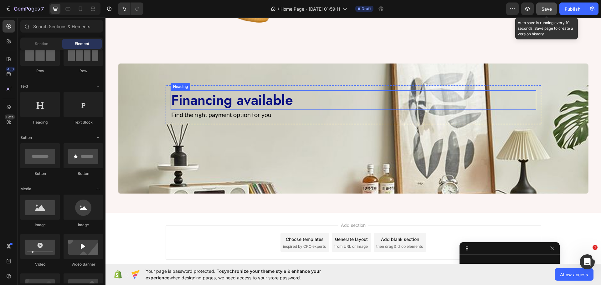
click at [237, 100] on p "Financing available" at bounding box center [353, 100] width 364 height 18
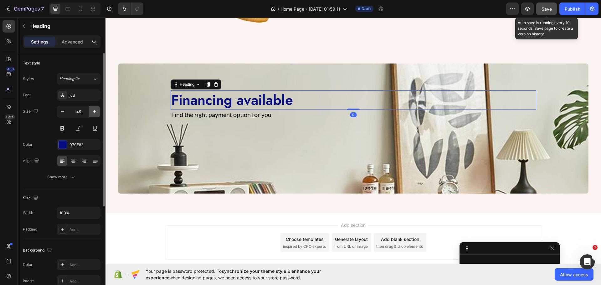
click at [91, 113] on icon "button" at bounding box center [94, 112] width 6 height 6
type input "47"
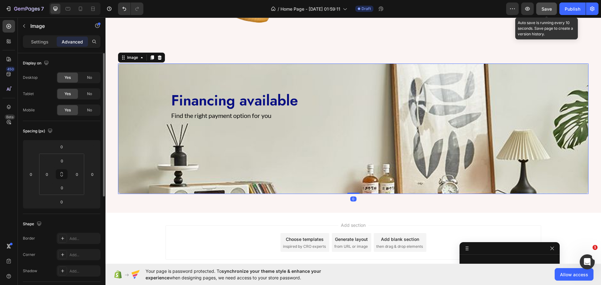
click at [132, 121] on img at bounding box center [353, 128] width 470 height 130
click at [93, 7] on icon at bounding box center [93, 9] width 6 height 6
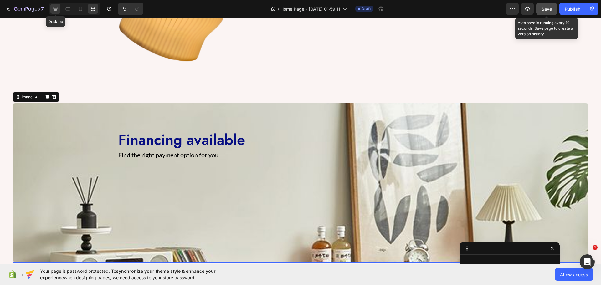
click at [57, 11] on icon at bounding box center [55, 9] width 4 height 4
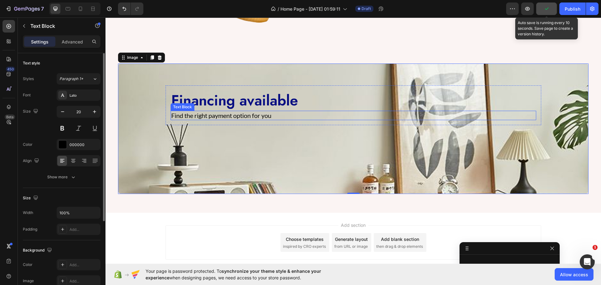
click at [216, 114] on p "Find the right payment option for you" at bounding box center [353, 115] width 364 height 8
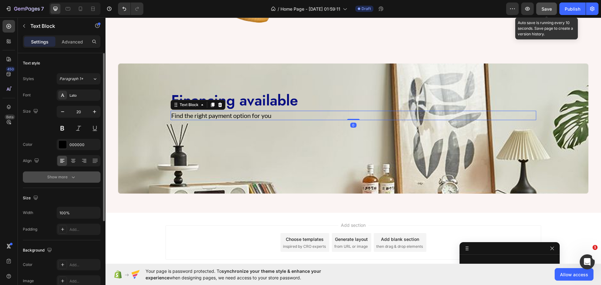
click at [61, 177] on div "Show more" at bounding box center [61, 177] width 29 height 6
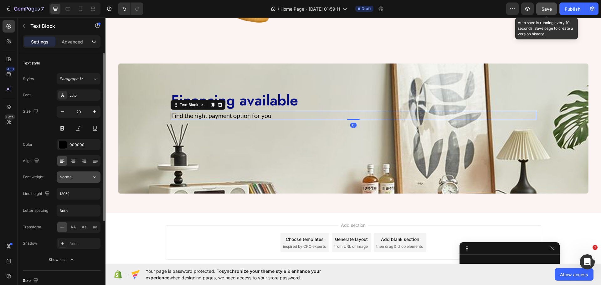
click at [93, 176] on icon at bounding box center [94, 177] width 6 height 6
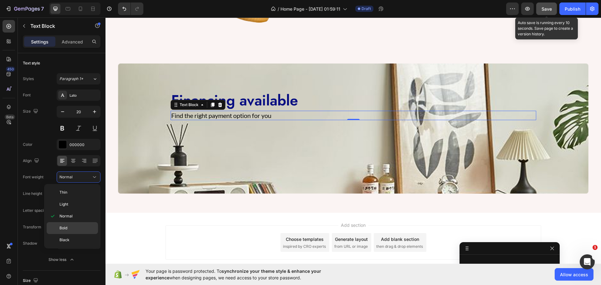
click at [74, 228] on p "Bold" at bounding box center [77, 228] width 36 height 6
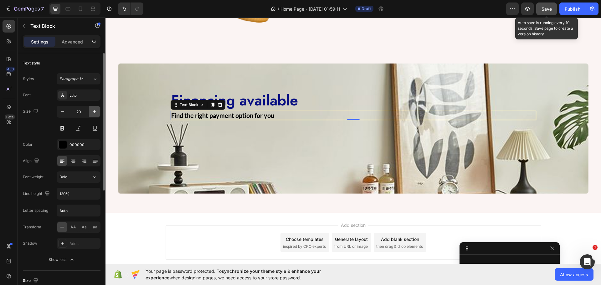
click at [94, 107] on button "button" at bounding box center [94, 111] width 11 height 11
type input "21"
click at [169, 134] on img at bounding box center [353, 128] width 470 height 130
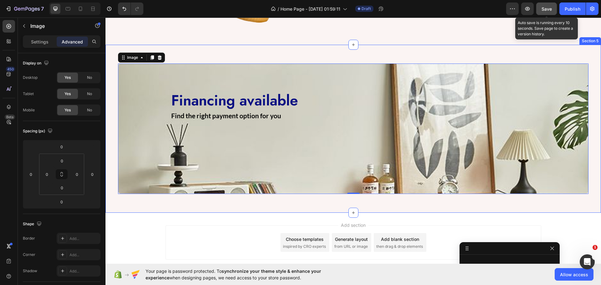
click at [109, 140] on div "Image 0 Financing available Heading Find the right payment option for you Text …" at bounding box center [352, 129] width 495 height 168
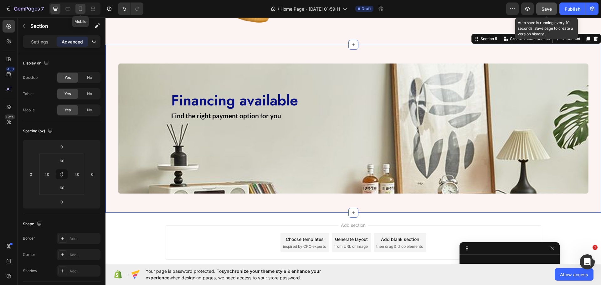
click at [82, 12] on icon at bounding box center [80, 9] width 6 height 6
type input "40"
type input "16"
type input "40"
type input "16"
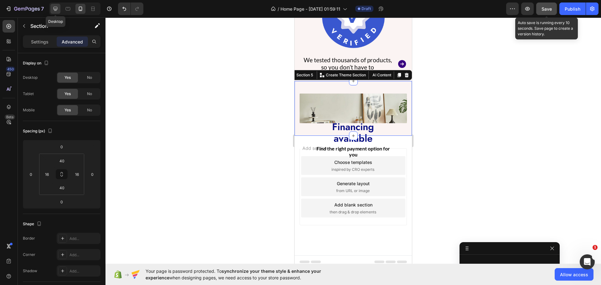
click at [55, 9] on icon at bounding box center [55, 9] width 4 height 4
type input "60"
type input "40"
type input "60"
type input "40"
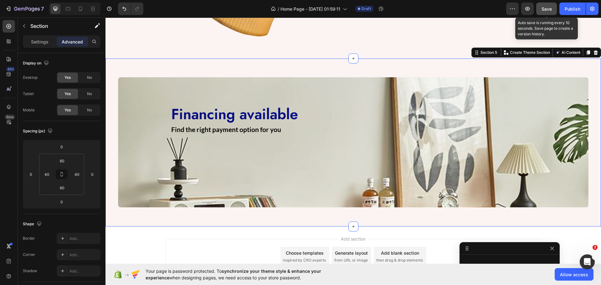
scroll to position [549, 0]
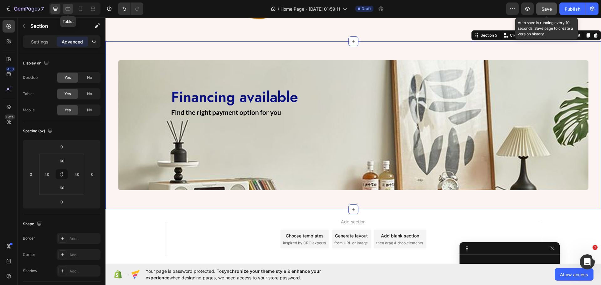
click at [69, 12] on div at bounding box center [68, 9] width 10 height 10
type input "30"
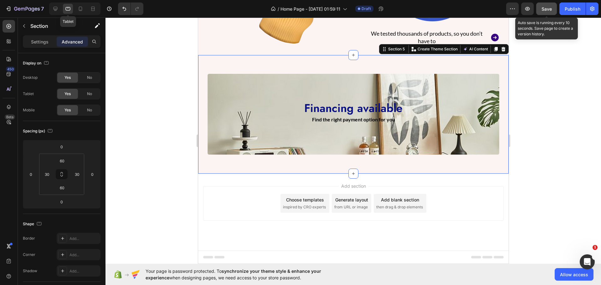
scroll to position [445, 0]
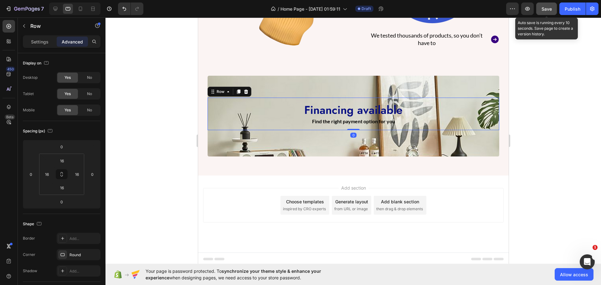
click at [210, 124] on div "Financing available Heading Find the right payment option for you Text Block Ro…" at bounding box center [353, 114] width 292 height 33
drag, startPoint x: 279, startPoint y: 107, endPoint x: 250, endPoint y: 129, distance: 36.6
click at [278, 108] on p "Financing available" at bounding box center [353, 109] width 280 height 13
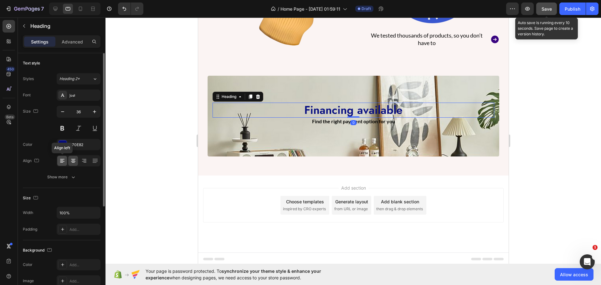
click at [60, 160] on icon at bounding box center [62, 161] width 6 height 6
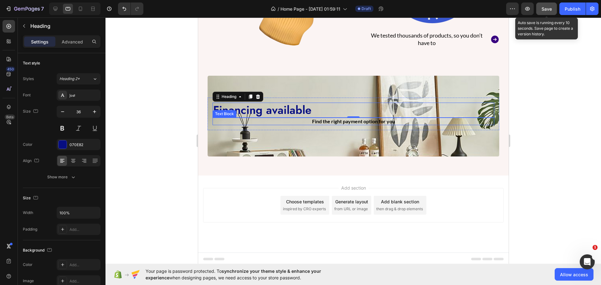
click at [297, 124] on div "Find the right payment option for you" at bounding box center [352, 122] width 281 height 8
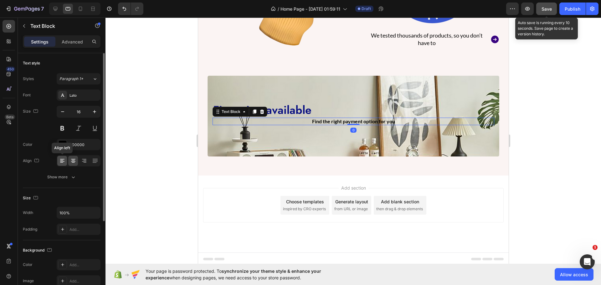
click at [58, 162] on div at bounding box center [62, 161] width 10 height 10
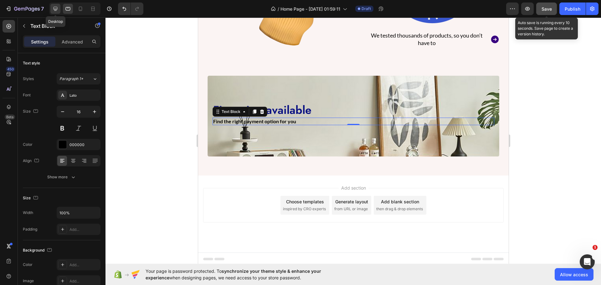
click at [55, 12] on div at bounding box center [55, 9] width 10 height 10
type input "21"
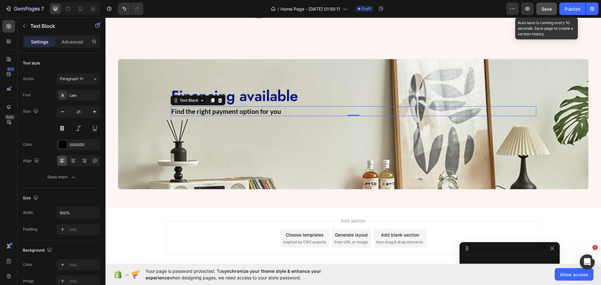
scroll to position [581, 0]
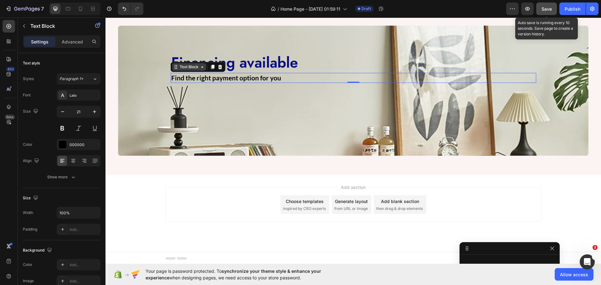
click at [179, 67] on div "Text Block" at bounding box center [188, 67] width 21 height 6
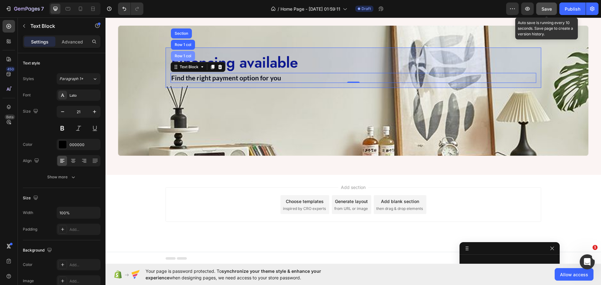
click at [175, 59] on div "Row 1 col" at bounding box center [183, 56] width 24 height 10
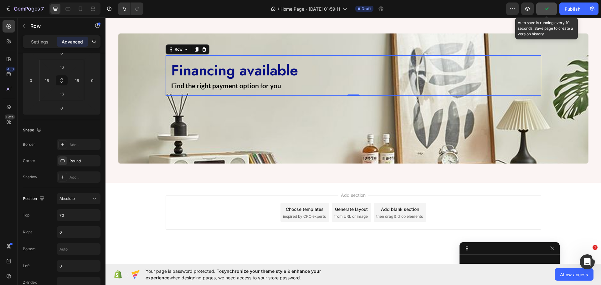
scroll to position [550, 0]
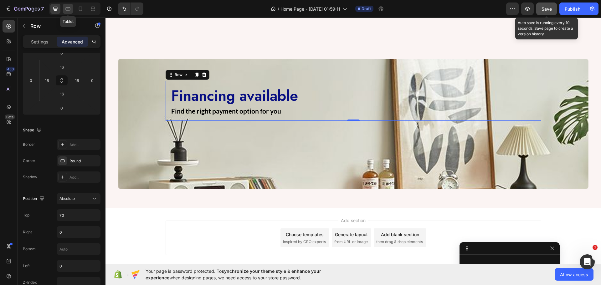
click at [67, 5] on div at bounding box center [68, 9] width 10 height 10
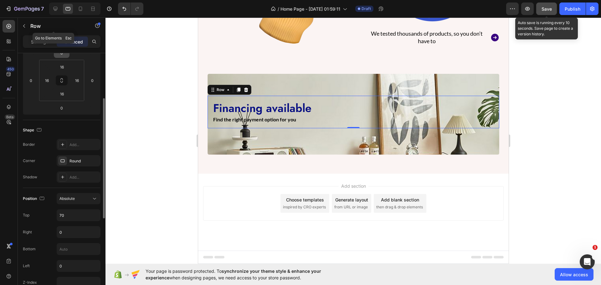
scroll to position [445, 0]
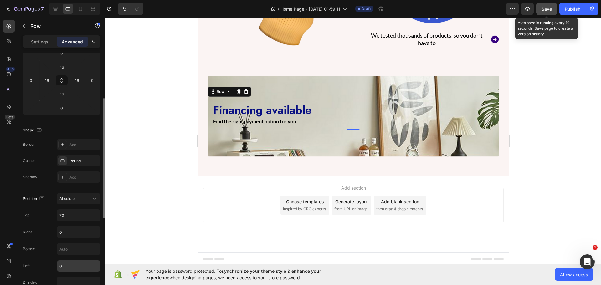
click at [63, 265] on input "0" at bounding box center [78, 265] width 43 height 11
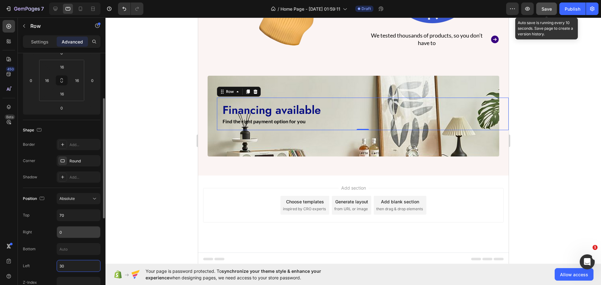
type input "3"
type input "0"
click at [38, 233] on div "Right 0" at bounding box center [62, 232] width 78 height 12
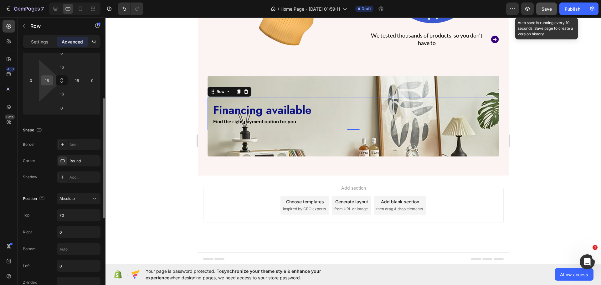
click at [45, 78] on input "16" at bounding box center [46, 80] width 9 height 9
click at [50, 83] on input "30" at bounding box center [46, 80] width 9 height 9
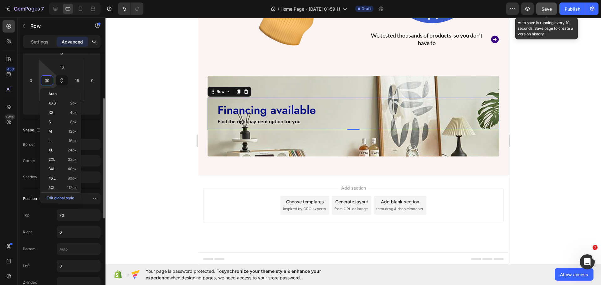
click at [50, 83] on input "30" at bounding box center [46, 80] width 9 height 9
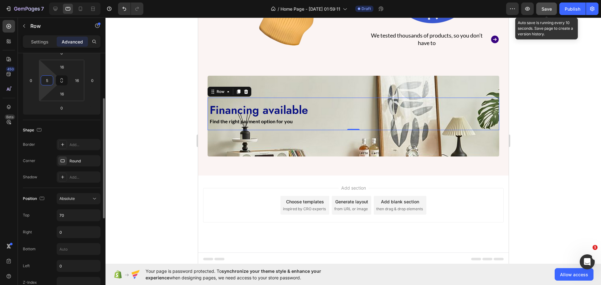
type input "50"
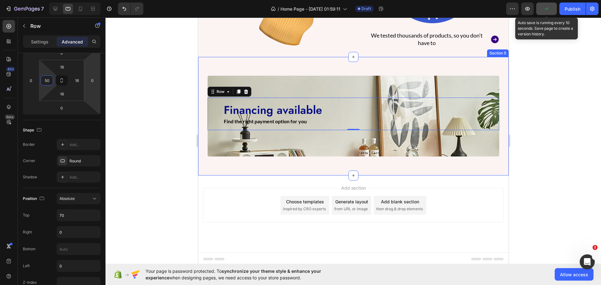
click at [200, 112] on div "Image Financing available Heading Find the right payment option for you Text Bl…" at bounding box center [353, 116] width 310 height 118
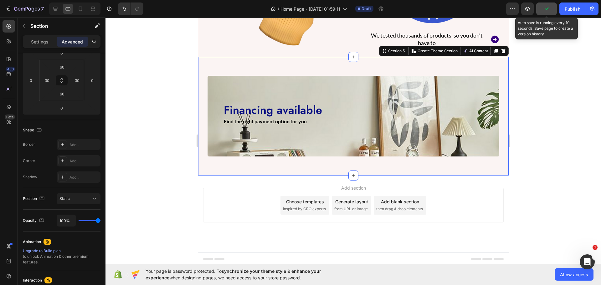
scroll to position [0, 0]
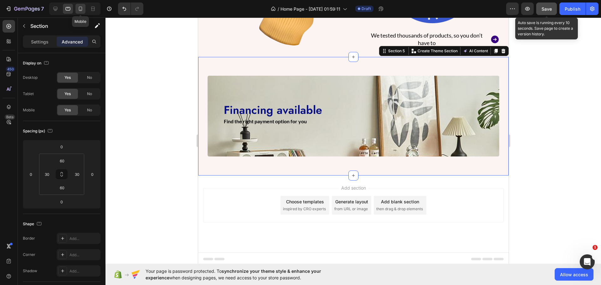
click at [78, 8] on icon at bounding box center [80, 9] width 6 height 6
type input "40"
type input "16"
type input "40"
type input "16"
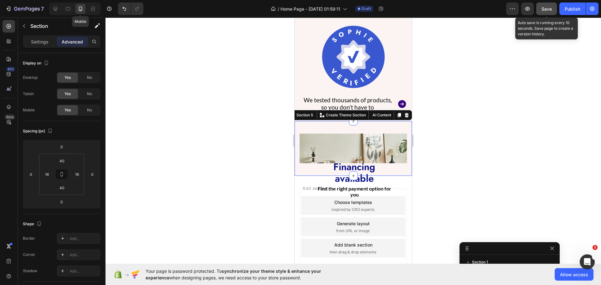
scroll to position [476, 0]
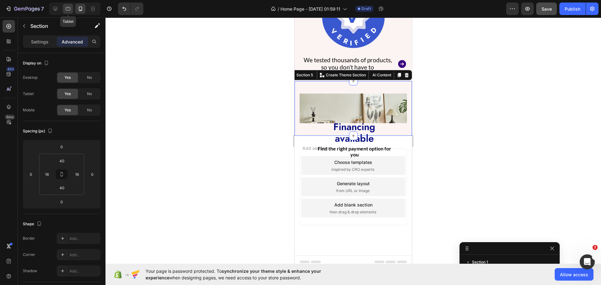
click at [63, 5] on div at bounding box center [68, 9] width 10 height 10
type input "60"
type input "30"
type input "60"
type input "30"
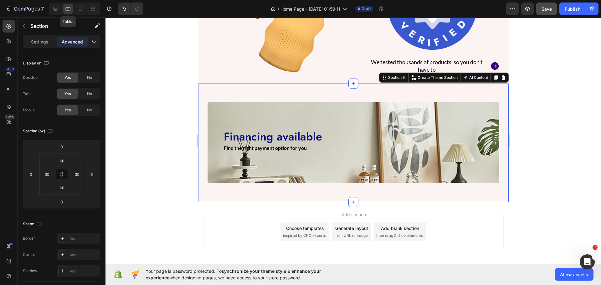
scroll to position [445, 0]
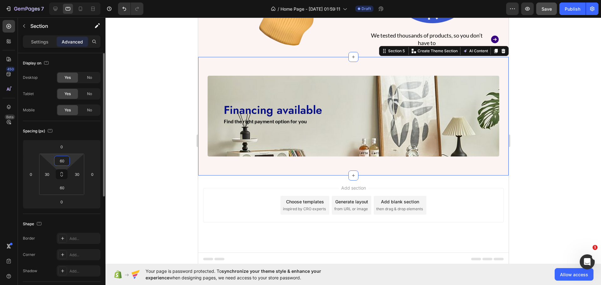
click at [64, 164] on input "60" at bounding box center [62, 160] width 13 height 9
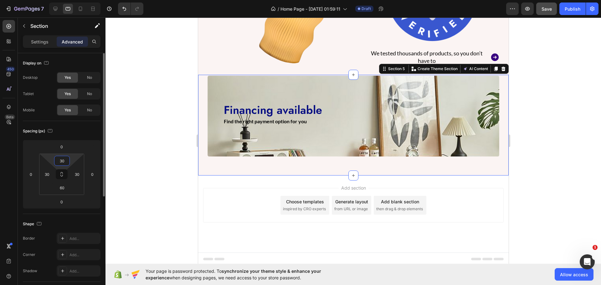
scroll to position [436, 0]
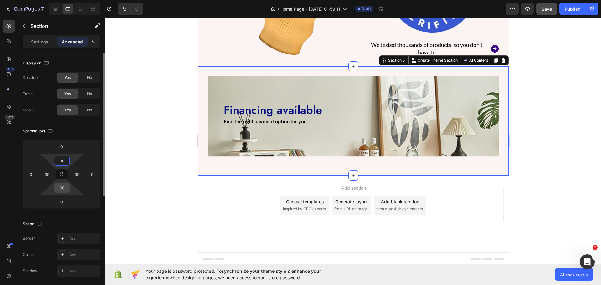
type input "30"
click at [62, 186] on input "60" at bounding box center [62, 187] width 13 height 9
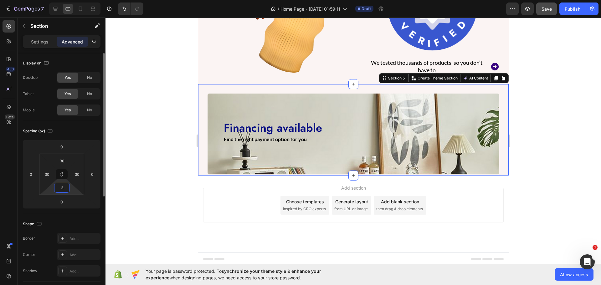
type input "30"
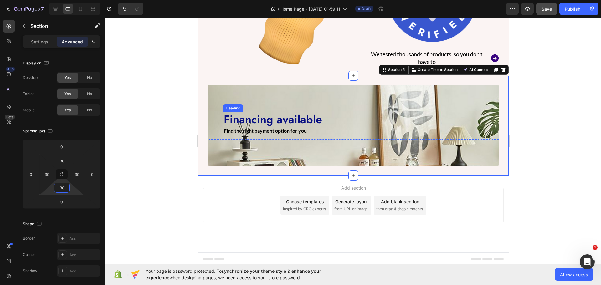
click at [266, 119] on p "Financing available" at bounding box center [358, 119] width 270 height 13
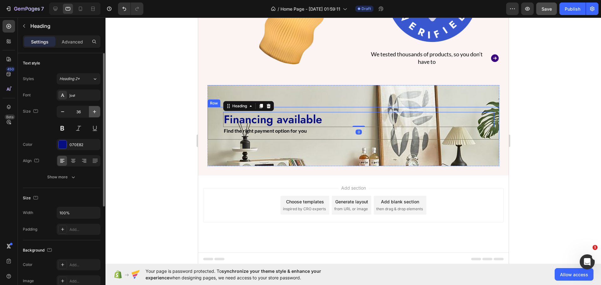
click at [95, 110] on icon "button" at bounding box center [94, 112] width 6 height 6
type input "40"
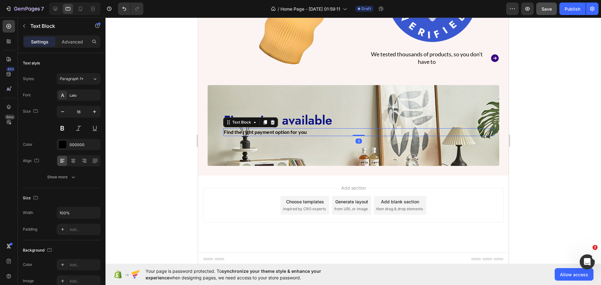
click at [309, 130] on p "Find the right payment option for you" at bounding box center [358, 132] width 270 height 7
click at [94, 112] on icon "button" at bounding box center [94, 111] width 3 height 3
click at [61, 109] on icon "button" at bounding box center [62, 112] width 6 height 6
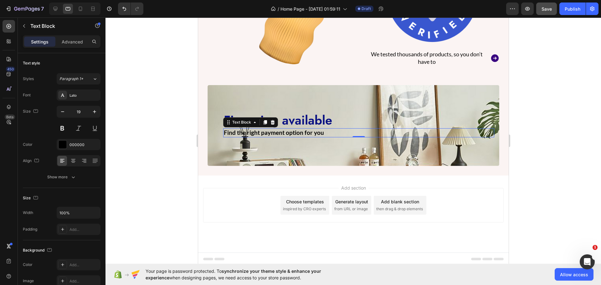
type input "18"
click at [149, 128] on div at bounding box center [352, 151] width 495 height 267
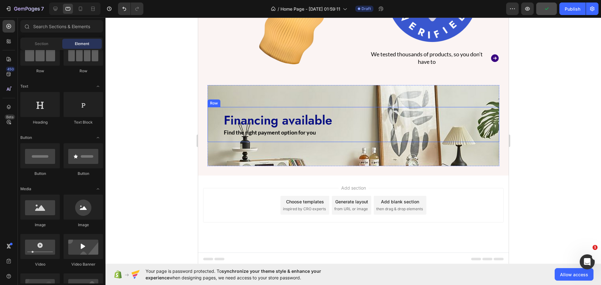
click at [213, 113] on div "Financing available Heading Find the right payment option for you Text Block Row" at bounding box center [353, 124] width 292 height 35
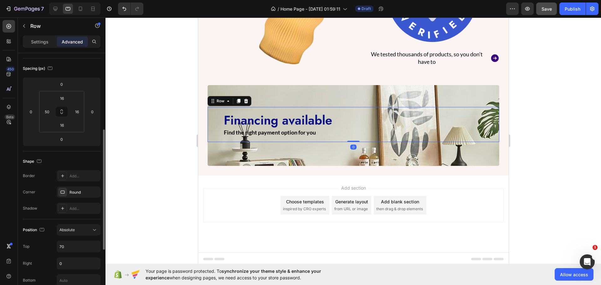
scroll to position [94, 0]
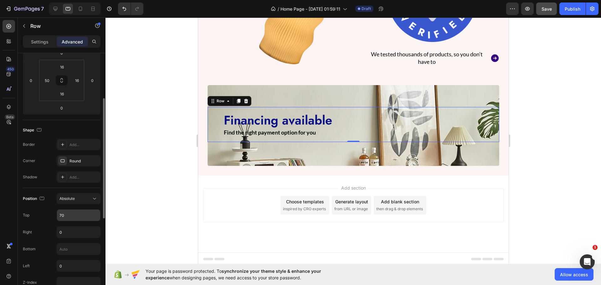
click at [74, 219] on input "70" at bounding box center [78, 215] width 43 height 11
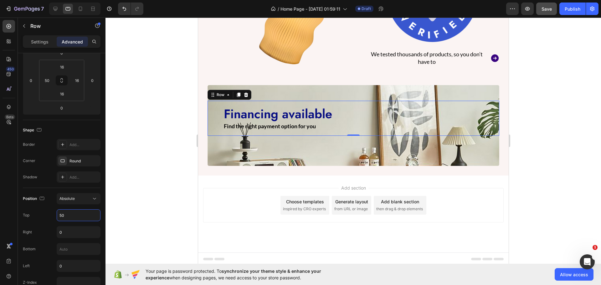
type input "50"
click at [142, 184] on div at bounding box center [352, 151] width 495 height 267
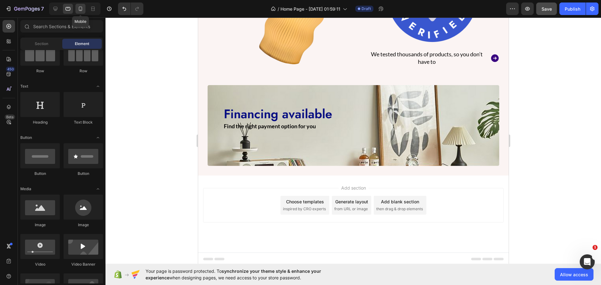
click at [78, 9] on icon at bounding box center [80, 9] width 6 height 6
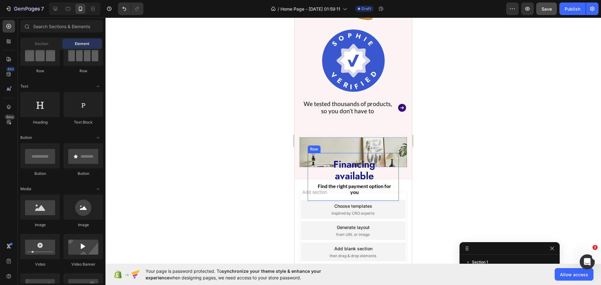
click at [312, 166] on div "Financing available Heading Find the right payment option for you Text Block Row" at bounding box center [352, 177] width 91 height 48
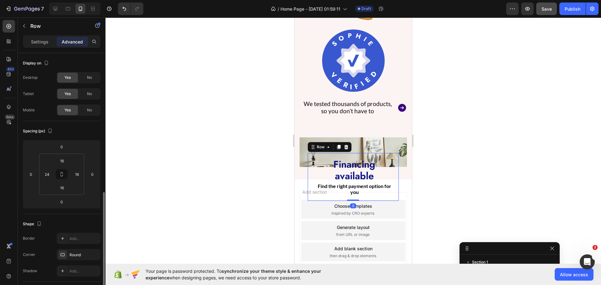
scroll to position [125, 0]
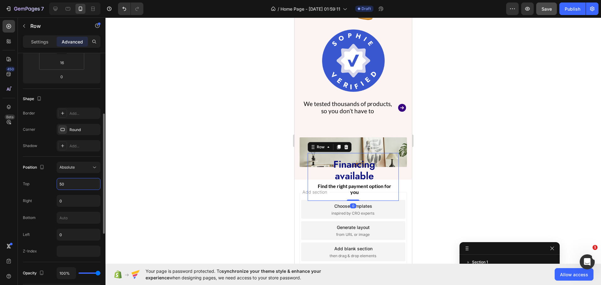
click at [68, 185] on input "50" at bounding box center [78, 183] width 43 height 11
type input "0"
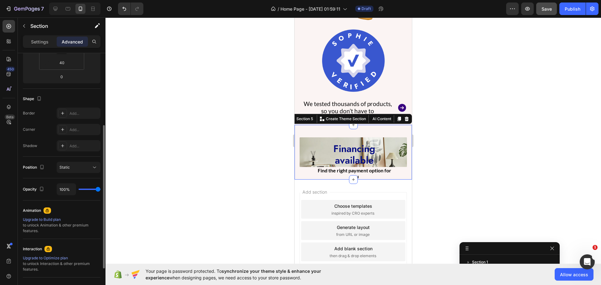
drag, startPoint x: 295, startPoint y: 145, endPoint x: 586, endPoint y: 165, distance: 292.2
click at [295, 145] on div "Image Financing available Heading Find the right payment option for you Text Bl…" at bounding box center [352, 152] width 117 height 55
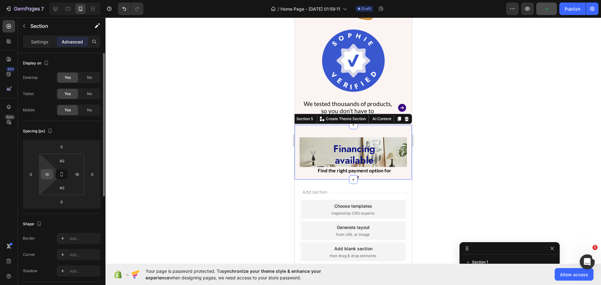
click at [51, 172] on input "16" at bounding box center [46, 174] width 9 height 9
type input "0"
click at [78, 177] on input "16" at bounding box center [76, 174] width 9 height 9
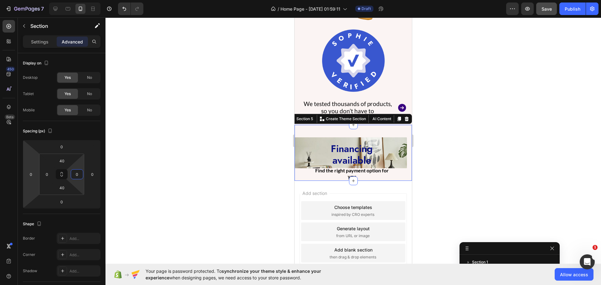
type input "0"
click at [0, 171] on div "450 Beta" at bounding box center [9, 151] width 18 height 267
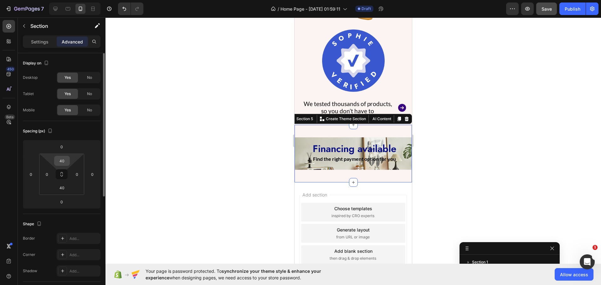
click at [68, 161] on div "40" at bounding box center [62, 161] width 16 height 10
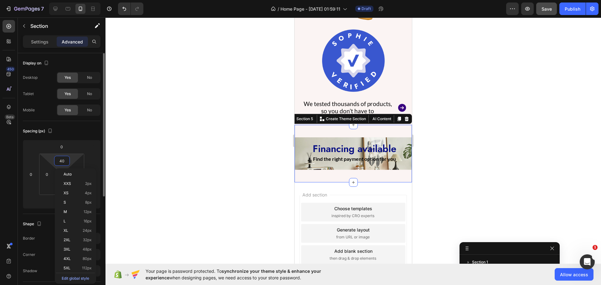
click at [65, 162] on input "40" at bounding box center [62, 160] width 13 height 9
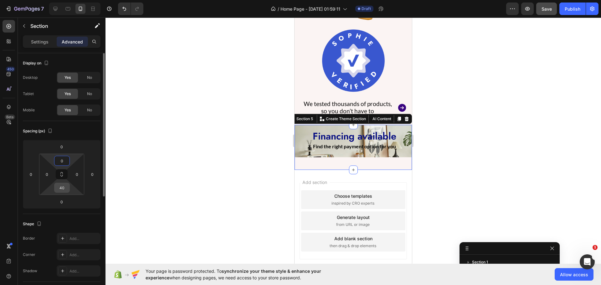
type input "0"
click at [63, 188] on input "40" at bounding box center [62, 187] width 13 height 9
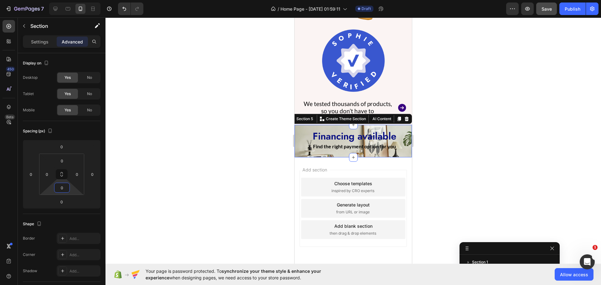
type input "0"
click at [299, 135] on img at bounding box center [352, 141] width 117 height 33
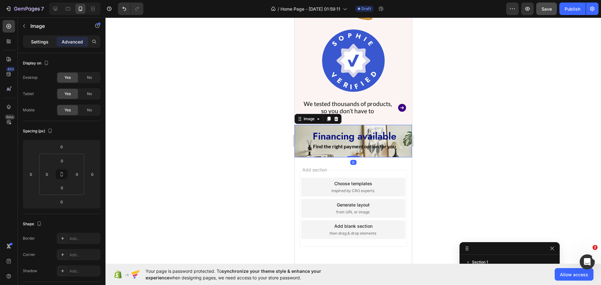
click at [47, 46] on div "Settings" at bounding box center [39, 42] width 31 height 10
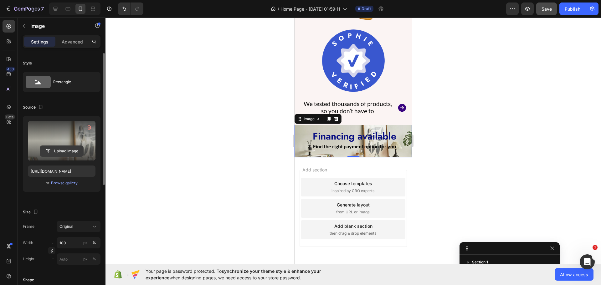
click at [61, 154] on input "file" at bounding box center [61, 151] width 43 height 11
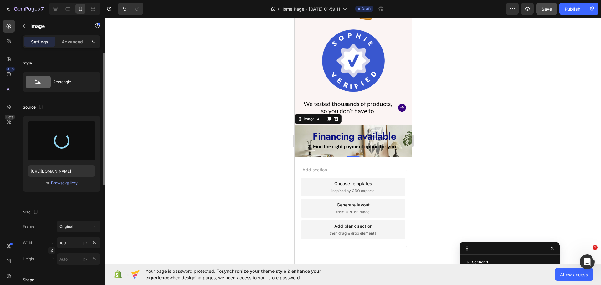
type input "[URL][DOMAIN_NAME]"
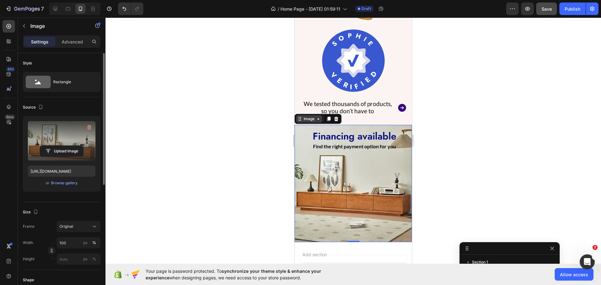
click at [306, 117] on div "Image" at bounding box center [308, 119] width 13 height 6
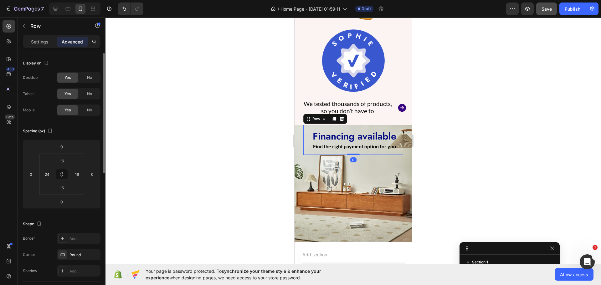
drag, startPoint x: 308, startPoint y: 148, endPoint x: 539, endPoint y: 191, distance: 235.2
click at [308, 148] on div "Financing available Heading Find the right payment option for you Text Block Ro…" at bounding box center [353, 140] width 100 height 30
click at [50, 176] on input "24" at bounding box center [46, 174] width 9 height 9
type input "16"
click at [75, 174] on input "16" at bounding box center [76, 174] width 9 height 9
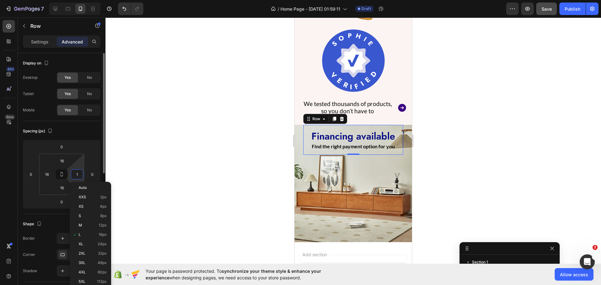
type input "16"
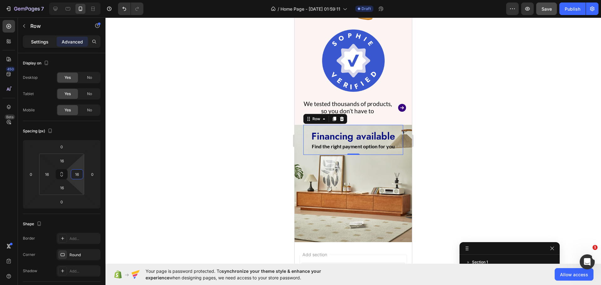
click at [33, 41] on p "Settings" at bounding box center [40, 41] width 18 height 7
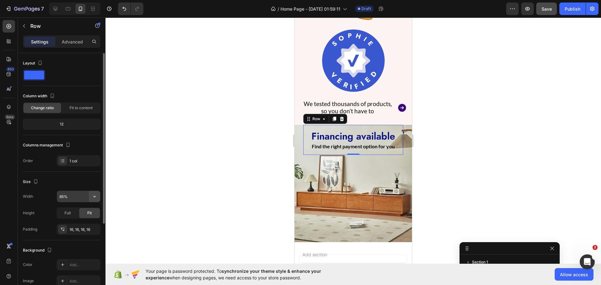
click at [94, 197] on icon "button" at bounding box center [94, 197] width 3 height 2
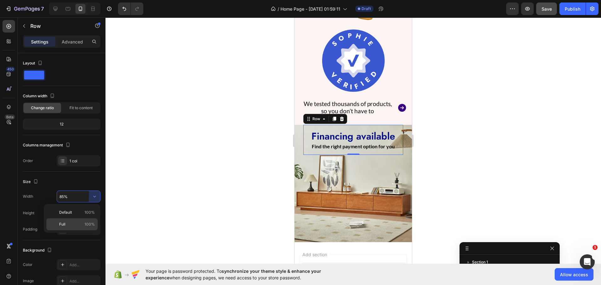
click at [89, 223] on span "100%" at bounding box center [89, 224] width 10 height 6
type input "100%"
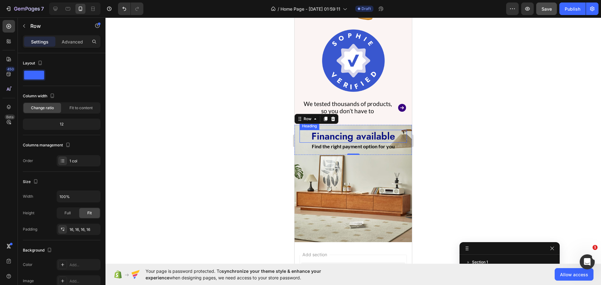
click at [321, 130] on p "Financing available" at bounding box center [353, 136] width 106 height 12
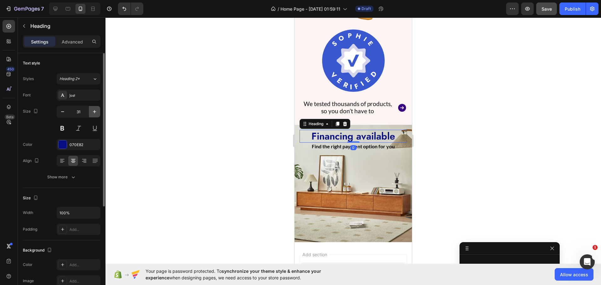
click at [91, 108] on button "button" at bounding box center [94, 111] width 11 height 11
type input "34"
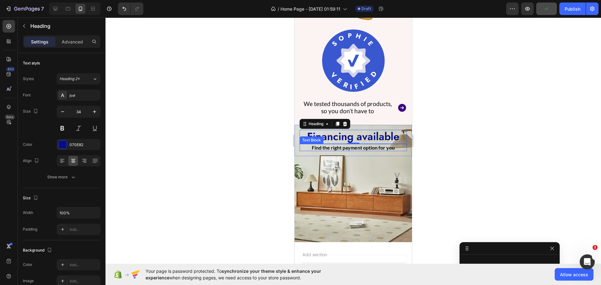
click at [309, 145] on p "Find the right payment option for you" at bounding box center [353, 148] width 106 height 6
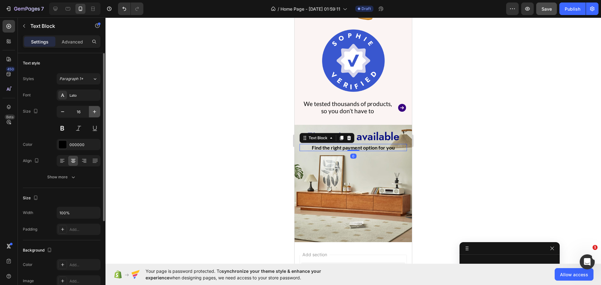
click at [96, 112] on icon "button" at bounding box center [94, 112] width 6 height 6
type input "18"
click at [181, 149] on div at bounding box center [352, 151] width 495 height 267
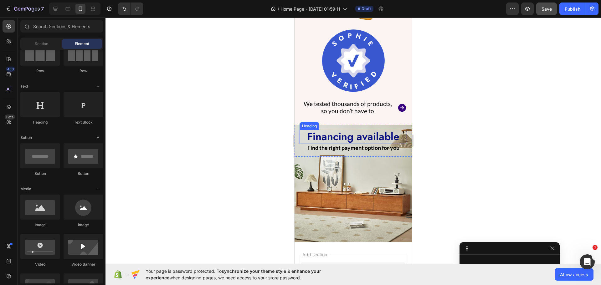
click at [332, 134] on p "Financing available" at bounding box center [353, 136] width 106 height 13
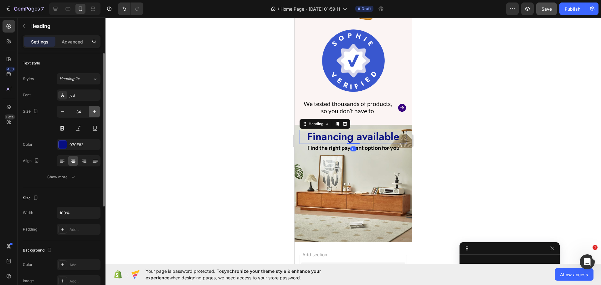
click at [96, 113] on icon "button" at bounding box center [94, 112] width 6 height 6
type input "35"
click at [333, 146] on p "Find the right payment option for you" at bounding box center [353, 148] width 106 height 7
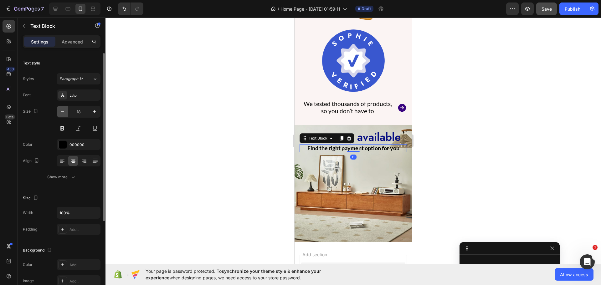
click at [61, 111] on icon "button" at bounding box center [62, 112] width 6 height 6
type input "17"
click at [208, 144] on div at bounding box center [352, 151] width 495 height 267
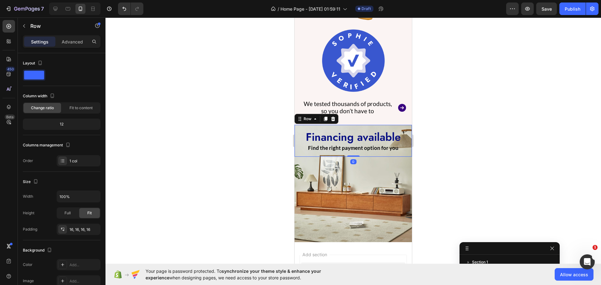
scroll to position [27, 0]
click at [66, 41] on p "Advanced" at bounding box center [72, 41] width 21 height 7
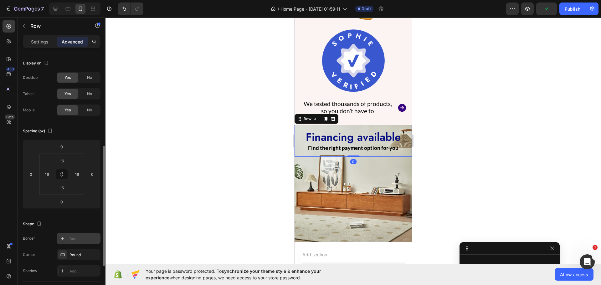
scroll to position [125, 0]
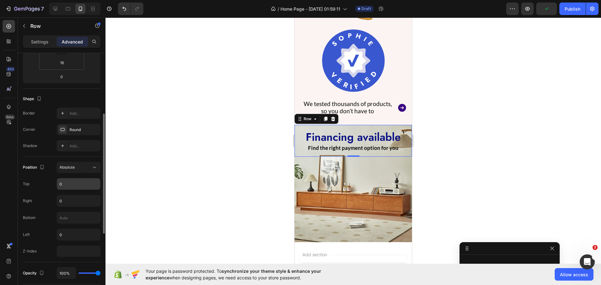
click at [71, 185] on input "0" at bounding box center [78, 183] width 43 height 11
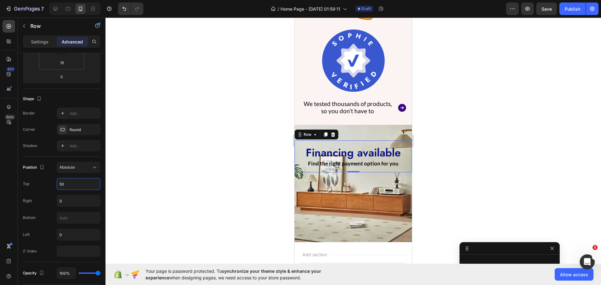
type input "50"
click at [172, 178] on div at bounding box center [352, 151] width 495 height 267
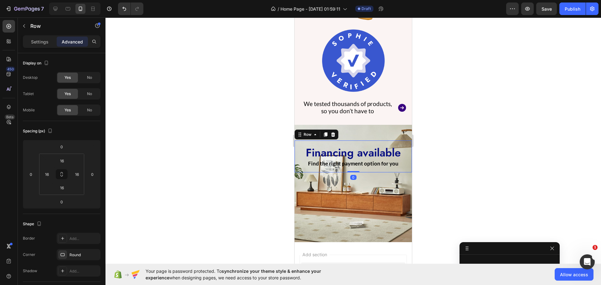
click at [296, 150] on div "Financing available Heading Find the right payment option for you Text Block Ro…" at bounding box center [352, 156] width 117 height 32
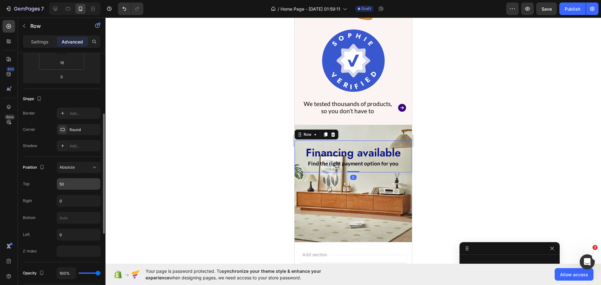
click at [75, 182] on input "50" at bounding box center [78, 183] width 43 height 11
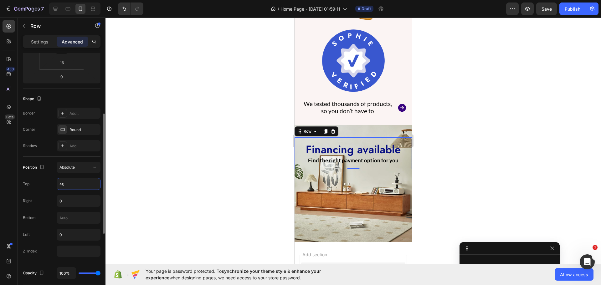
click at [75, 182] on input "40" at bounding box center [78, 183] width 43 height 11
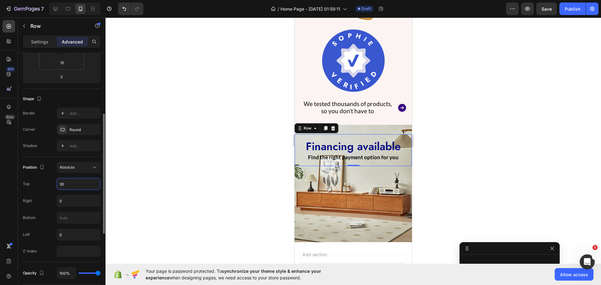
click at [75, 182] on input "30" at bounding box center [78, 183] width 43 height 11
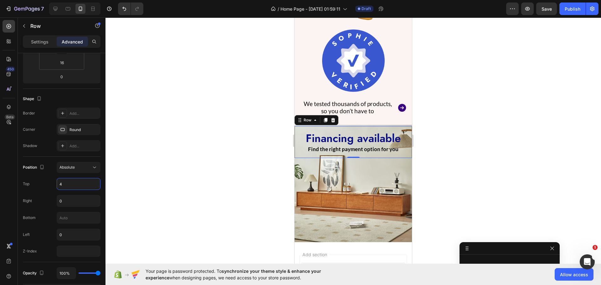
type input "40"
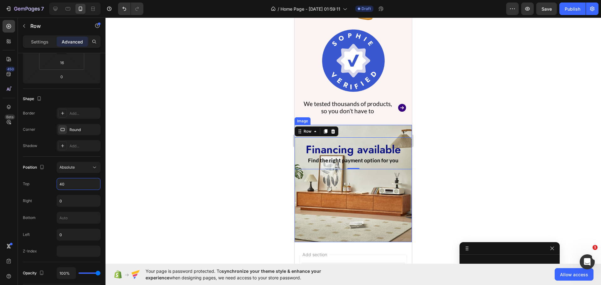
click at [319, 201] on img at bounding box center [352, 183] width 117 height 117
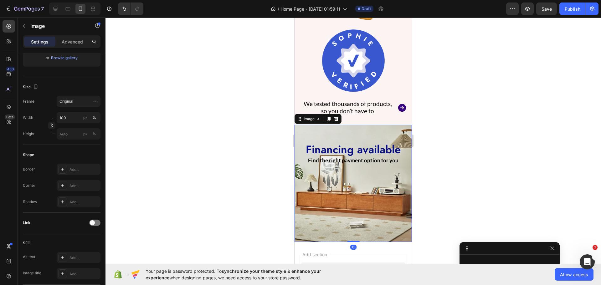
scroll to position [0, 0]
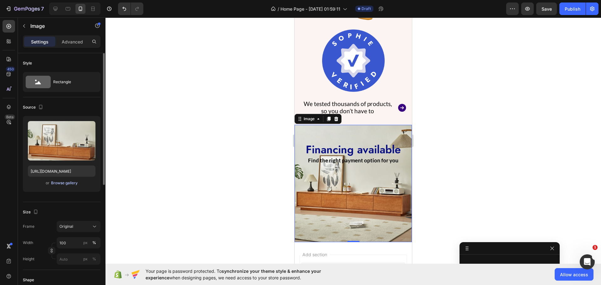
click at [62, 182] on div "Browse gallery" at bounding box center [64, 183] width 27 height 6
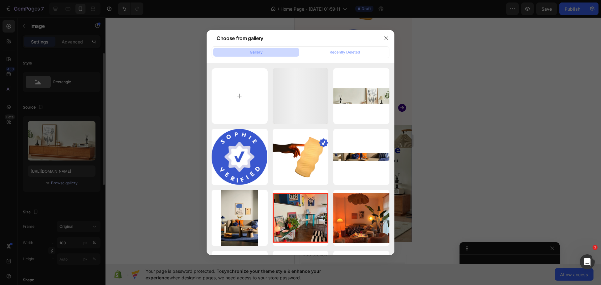
click at [62, 182] on div at bounding box center [300, 142] width 601 height 285
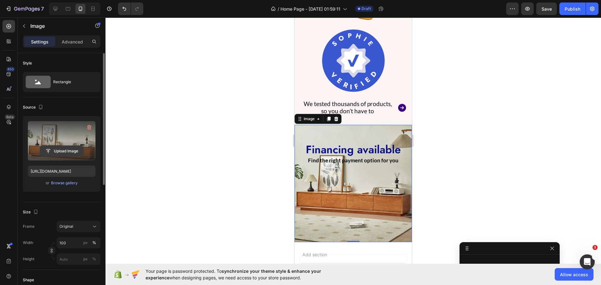
click at [64, 156] on input "file" at bounding box center [61, 151] width 43 height 11
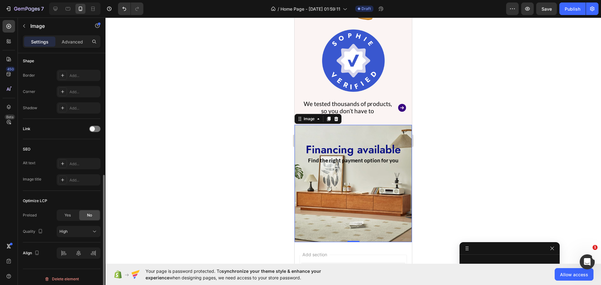
scroll to position [223, 0]
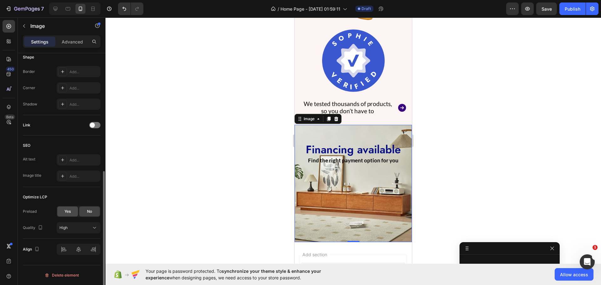
click at [74, 213] on div "Yes" at bounding box center [67, 211] width 21 height 10
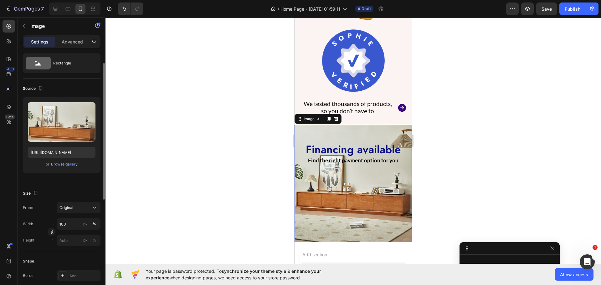
scroll to position [0, 0]
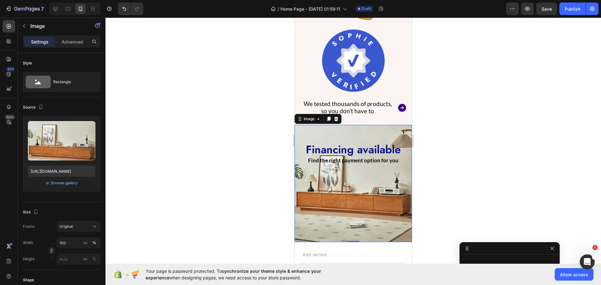
click at [190, 181] on div at bounding box center [352, 151] width 495 height 267
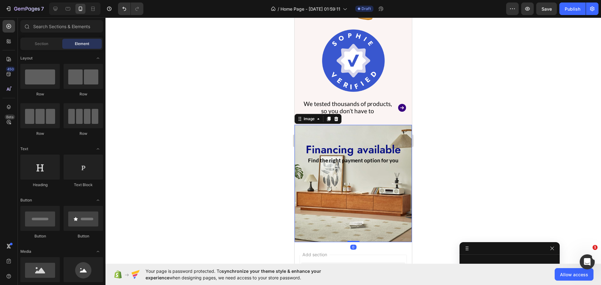
click at [296, 176] on img at bounding box center [352, 183] width 117 height 117
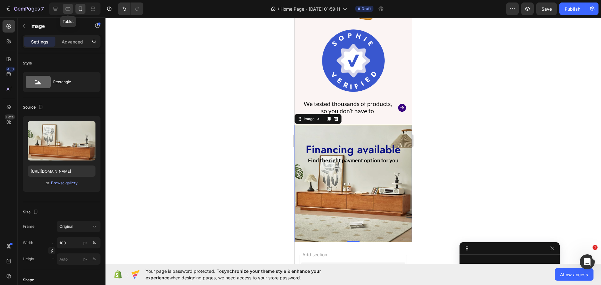
click at [72, 7] on div at bounding box center [68, 9] width 10 height 10
type input "[URL][DOMAIN_NAME]"
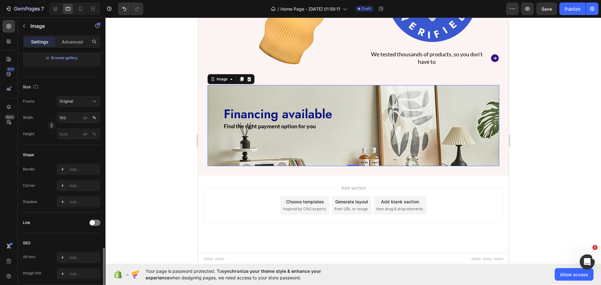
scroll to position [206, 0]
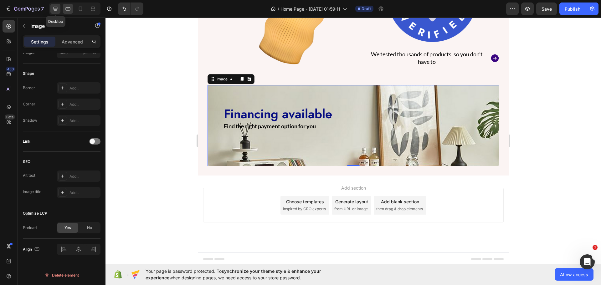
click at [54, 8] on icon at bounding box center [55, 9] width 4 height 4
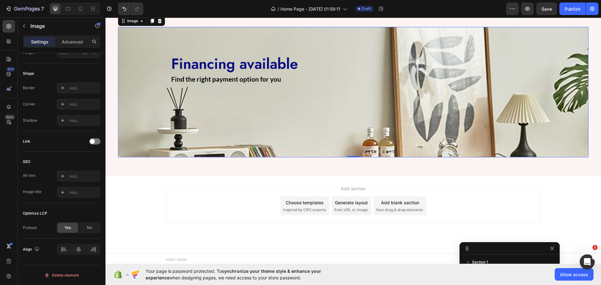
scroll to position [581, 0]
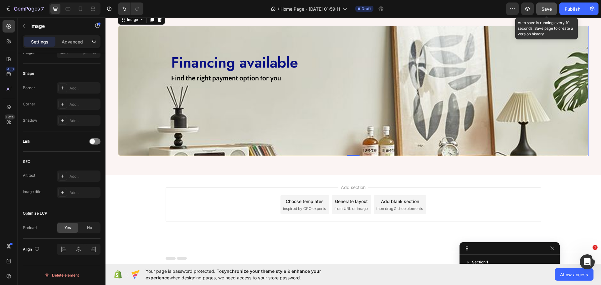
click at [545, 9] on span "Save" at bounding box center [546, 8] width 10 height 5
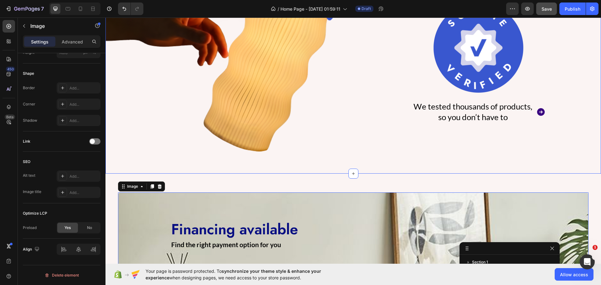
scroll to position [425, 0]
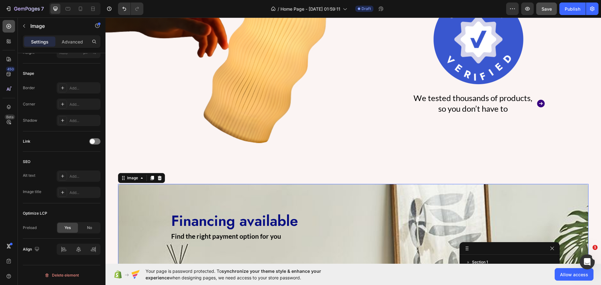
click at [8, 29] on icon at bounding box center [9, 26] width 6 height 6
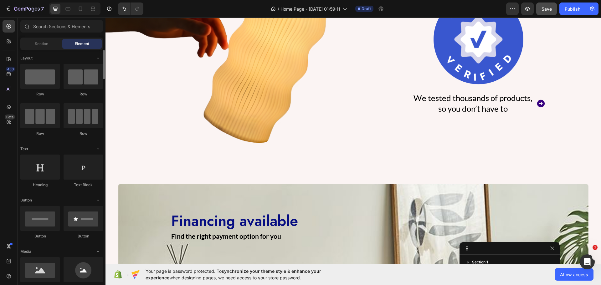
scroll to position [0, 0]
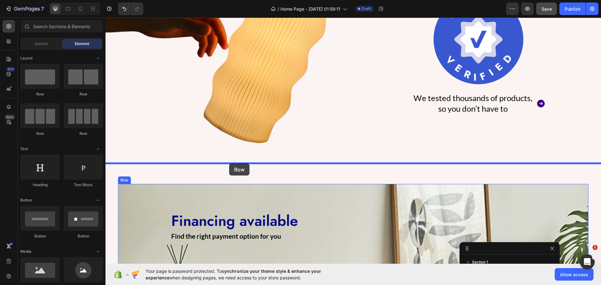
drag, startPoint x: 144, startPoint y: 98, endPoint x: 229, endPoint y: 165, distance: 107.6
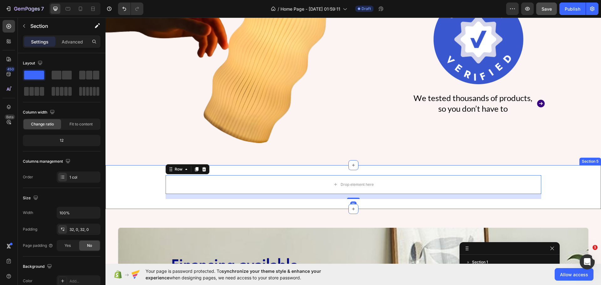
click at [139, 194] on div "Drop element here Row 16" at bounding box center [352, 187] width 495 height 24
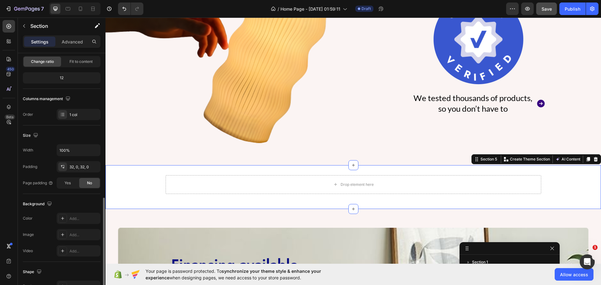
scroll to position [125, 0]
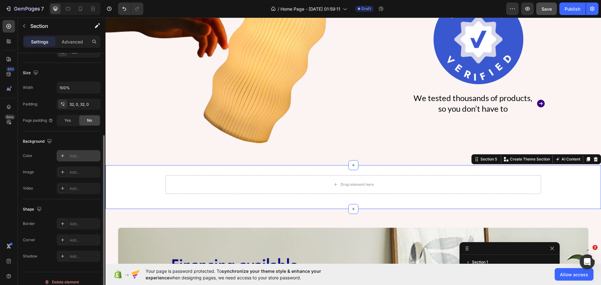
click at [76, 159] on div "Add..." at bounding box center [79, 155] width 44 height 11
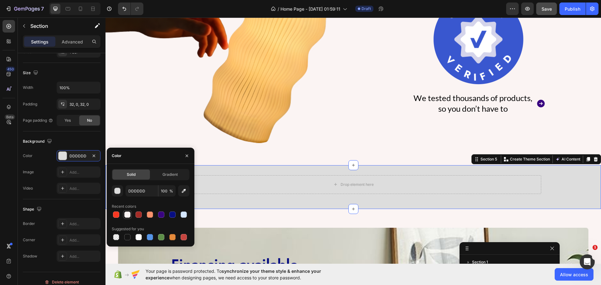
click at [128, 215] on div at bounding box center [127, 214] width 6 height 6
type input "FBF4F3"
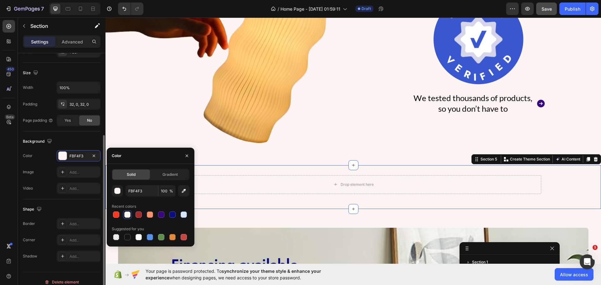
click at [95, 144] on div "Background" at bounding box center [62, 141] width 78 height 10
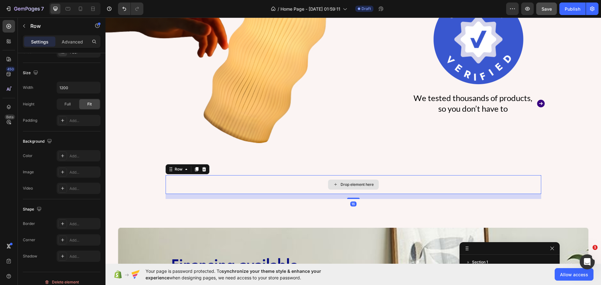
click at [179, 185] on div "Drop element here" at bounding box center [352, 184] width 375 height 19
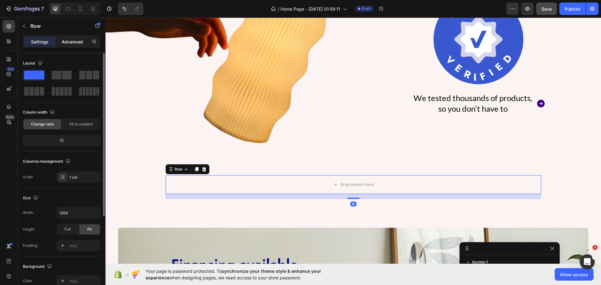
click at [68, 46] on div "Advanced" at bounding box center [72, 42] width 31 height 10
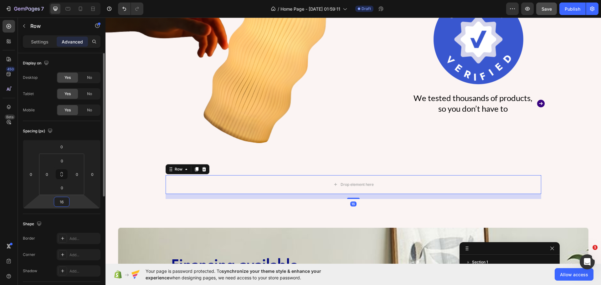
click at [61, 198] on input "16" at bounding box center [61, 201] width 13 height 9
type input "06"
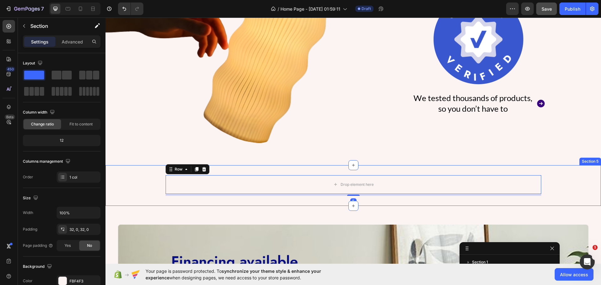
click at [145, 190] on div "Drop element here Row 6" at bounding box center [352, 185] width 495 height 21
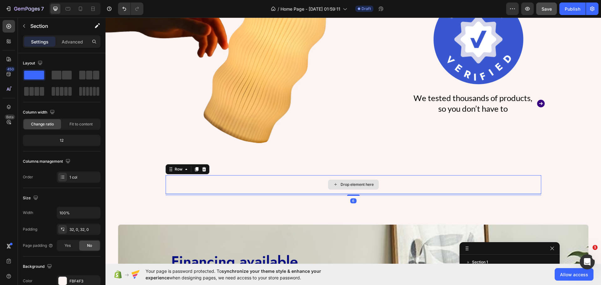
click at [204, 188] on div "Drop element here" at bounding box center [352, 184] width 375 height 19
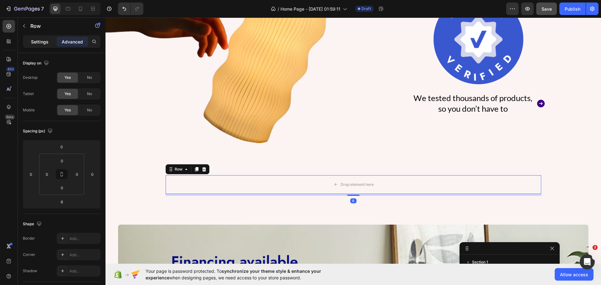
click at [32, 43] on p "Settings" at bounding box center [40, 41] width 18 height 7
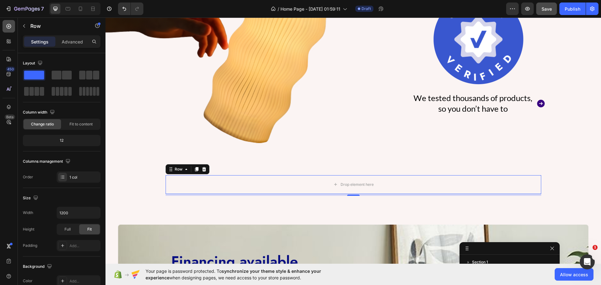
click at [4, 28] on div at bounding box center [9, 26] width 13 height 13
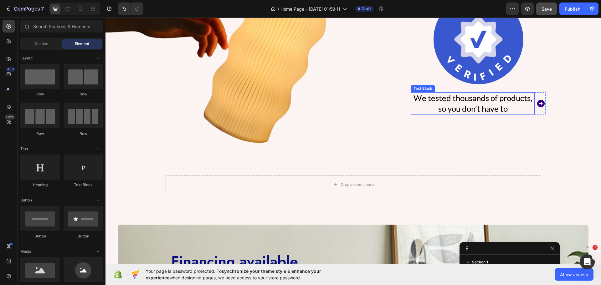
click at [530, 104] on div "We tested thousands of products, so you don’t have to" at bounding box center [473, 103] width 124 height 23
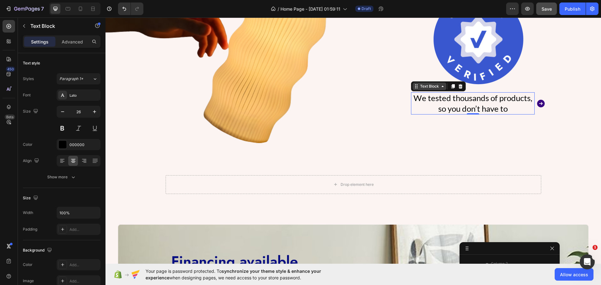
click at [418, 86] on div "Text Block" at bounding box center [428, 87] width 21 height 6
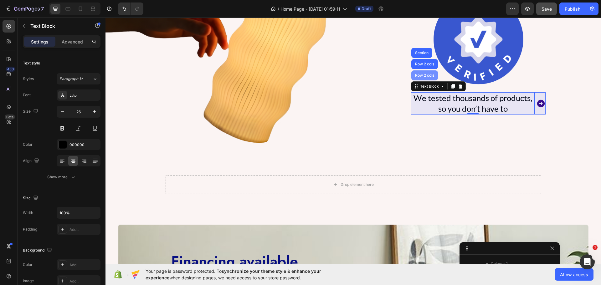
click at [419, 78] on div "Row 2 cols" at bounding box center [424, 75] width 27 height 10
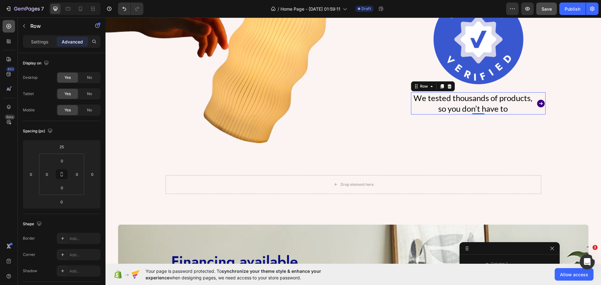
click at [8, 27] on icon at bounding box center [9, 26] width 6 height 6
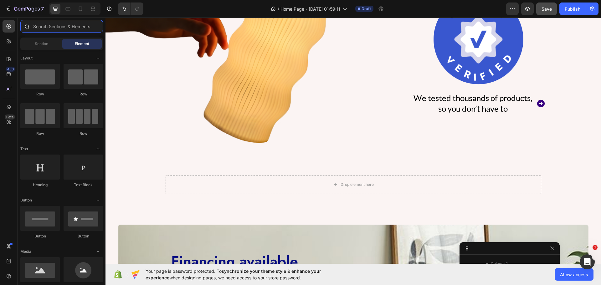
click at [45, 27] on input "text" at bounding box center [61, 26] width 83 height 13
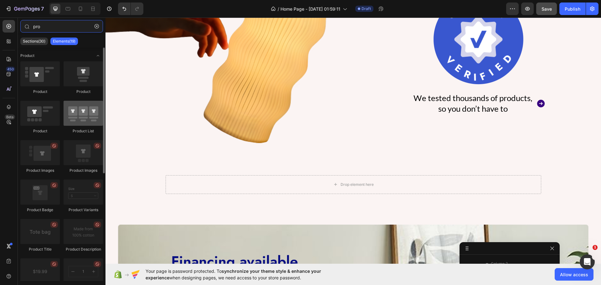
type input "pro"
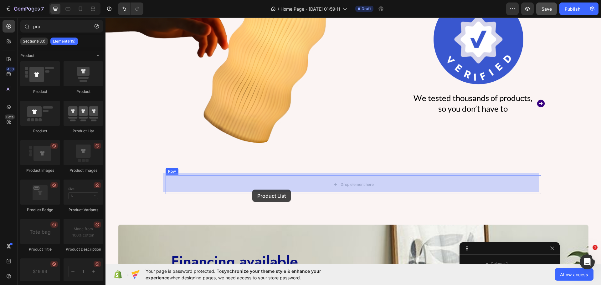
drag, startPoint x: 182, startPoint y: 136, endPoint x: 252, endPoint y: 190, distance: 88.4
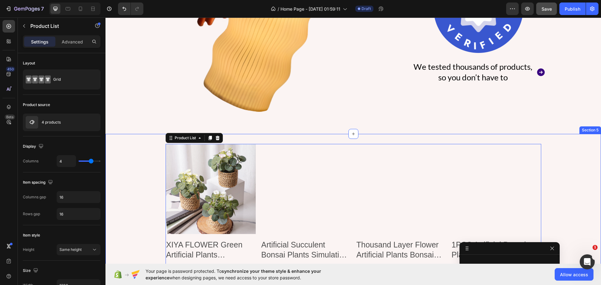
scroll to position [488, 0]
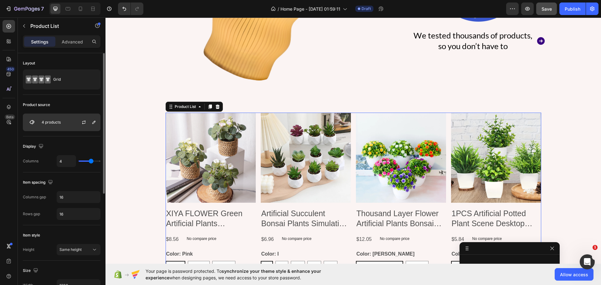
click at [68, 127] on div "4 products" at bounding box center [62, 123] width 78 height 18
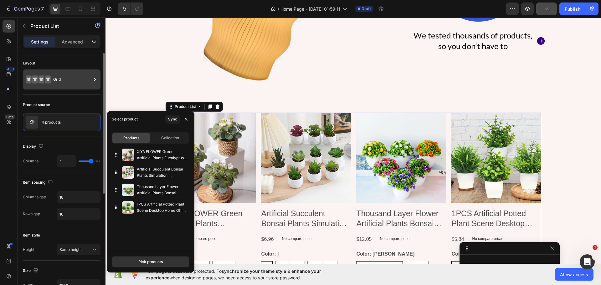
click at [68, 85] on div "Grid" at bounding box center [72, 79] width 38 height 14
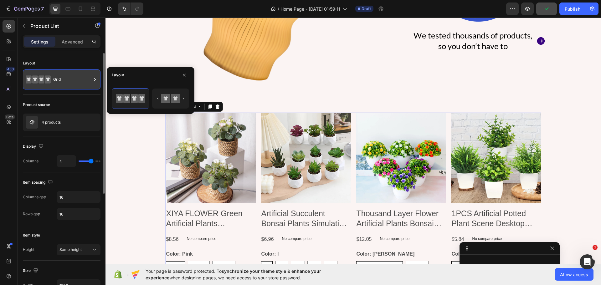
click at [68, 85] on div "Grid" at bounding box center [72, 79] width 38 height 14
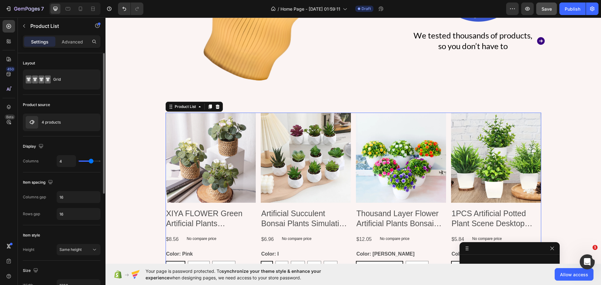
type input "6"
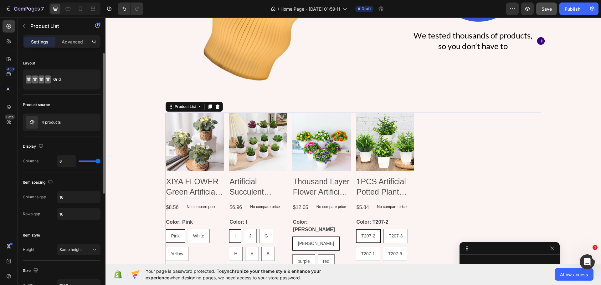
drag, startPoint x: 92, startPoint y: 160, endPoint x: 98, endPoint y: 162, distance: 6.2
type input "6"
click at [98, 162] on input "range" at bounding box center [90, 160] width 22 height 1
click at [49, 122] on p "4 products" at bounding box center [51, 122] width 19 height 4
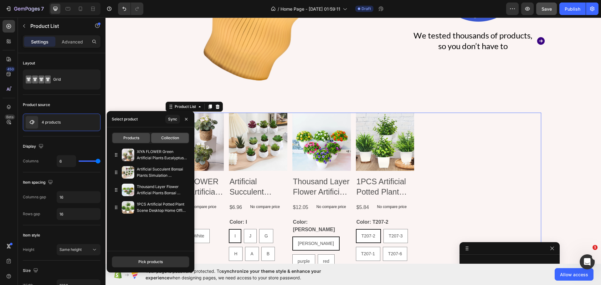
click at [167, 135] on span "Collection" at bounding box center [170, 138] width 18 height 6
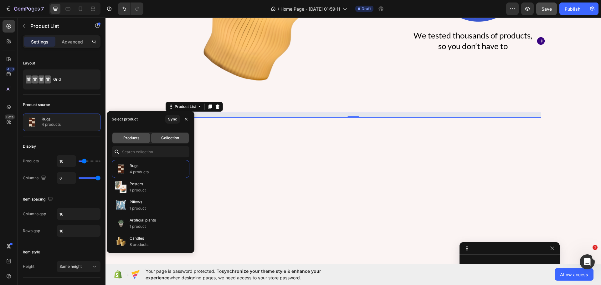
click at [134, 139] on span "Products" at bounding box center [131, 138] width 16 height 6
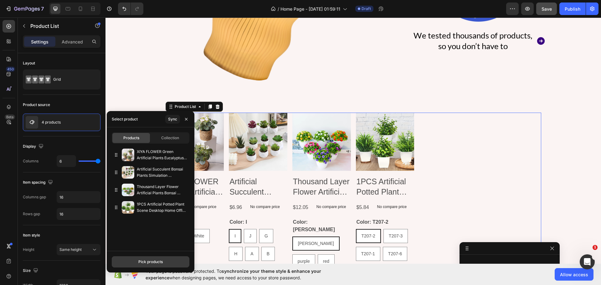
click at [147, 258] on button "Pick products" at bounding box center [151, 261] width 78 height 11
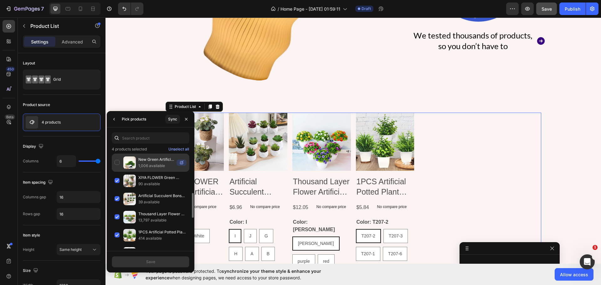
scroll to position [63, 0]
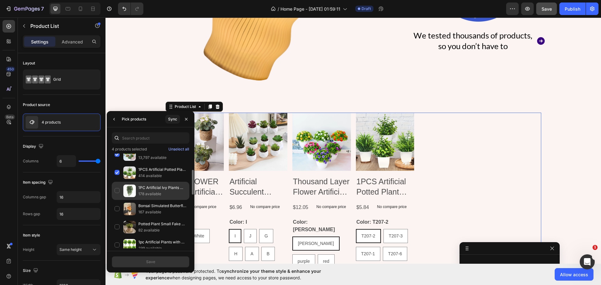
click at [119, 200] on div "1PC Artificial Ivy Plants Vine Plastic Leaf Wedding New Year Christmas Decorati…" at bounding box center [151, 209] width 78 height 18
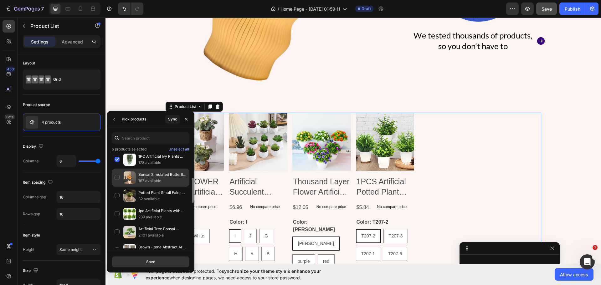
click at [116, 187] on div "Bonsai Simulated Butterfly Orchid Artificial Potted Plant Desk Dining Table Hom…" at bounding box center [151, 196] width 78 height 18
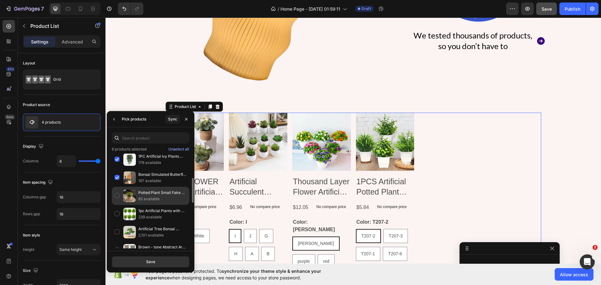
click at [115, 205] on div "Potted Plant Small Fake Plants Indoor Home Decor Decorative Pot for Living Room…" at bounding box center [151, 214] width 78 height 18
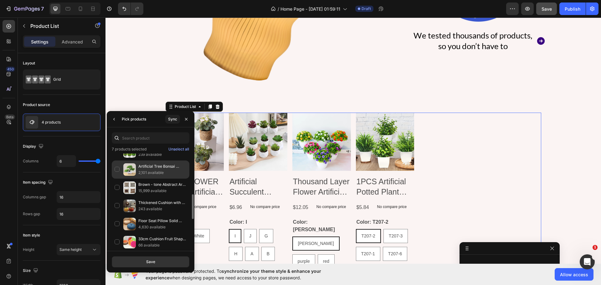
click at [118, 179] on div "Artificial Tree Bonsai Simulation Plants Pot Plants for Garden Table Home Room …" at bounding box center [151, 188] width 78 height 18
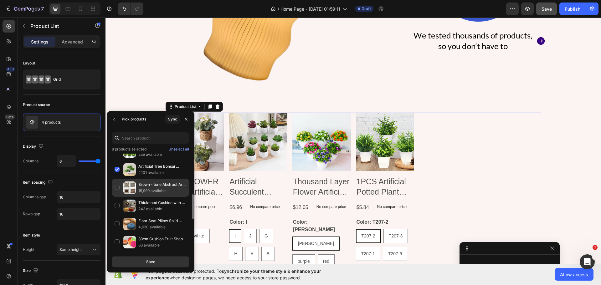
click at [118, 197] on div "Brown - tone Abstract Art Throw Pillows, Niche High - end Home Matching 15,999 …" at bounding box center [151, 206] width 78 height 18
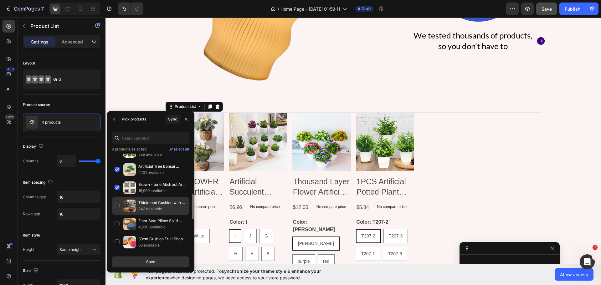
click at [118, 215] on div "Thickened Cushion with Tomato-Shaped Pillow Vegetable Mushroom Persimmon Round …" at bounding box center [151, 224] width 78 height 18
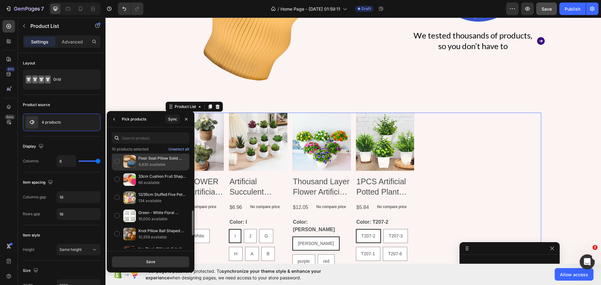
click at [113, 170] on div "Floor Seat Pillow Solid Color Suitable for Meditation Yoga Round Seat Pads Mat …" at bounding box center [151, 179] width 78 height 18
click at [116, 189] on div "33cm Cushion Fruit Shape For In-bed Reading And Watching Back And Head Pillow R…" at bounding box center [151, 198] width 78 height 18
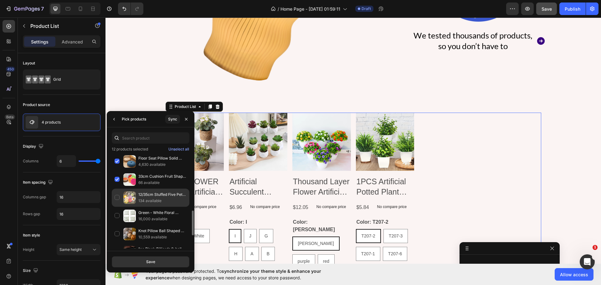
click at [116, 207] on div "12/35cm Stuffed Five Petal Flower Cushion Girly Room Decor Sunflower Pillow Bay…" at bounding box center [151, 216] width 78 height 18
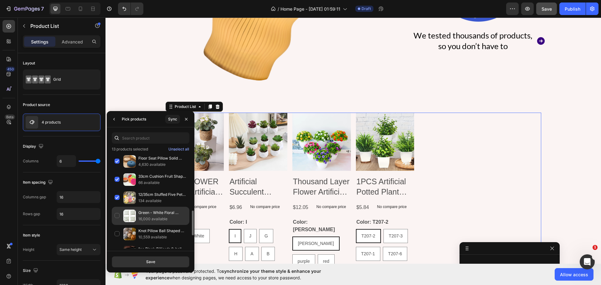
click at [120, 225] on div "Green - White Floral Throw Pillows, Fresh Country - style Soft Furnishings 16,0…" at bounding box center [151, 234] width 78 height 18
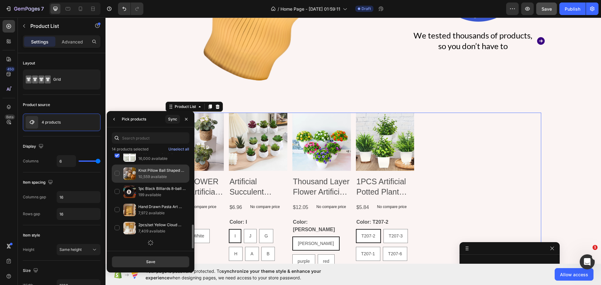
click at [121, 183] on div "Knot Pillow Ball Shaped Decorative Throw Pillows Cute Couch Cushion Knotted Plu…" at bounding box center [151, 192] width 78 height 18
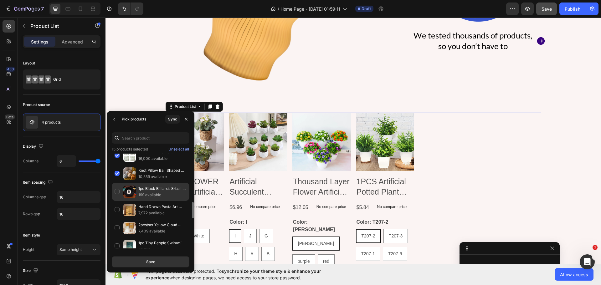
click at [119, 201] on div "1pc Black Billiards 8-ball Pillow,soft circular home bed sofa cushion decorativ…" at bounding box center [151, 210] width 78 height 18
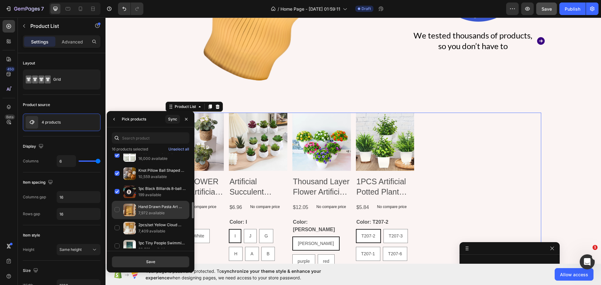
click at [114, 219] on div "Hand Drawn Pasta Art Print - Retro Spaghetti Poster, Modern Dinning Room Decor,…" at bounding box center [151, 228] width 78 height 18
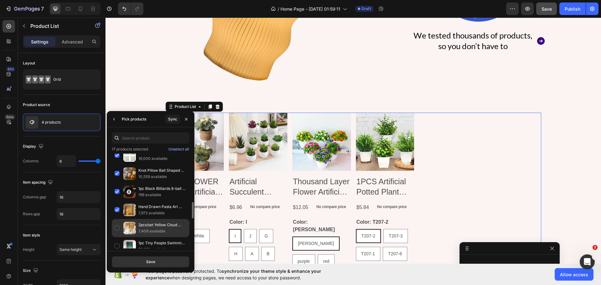
click at [119, 237] on div "2pcs/set Yellow Cloud Mustard Cloud Sky Print Poster Modern Minimalist Abstract…" at bounding box center [151, 246] width 78 height 18
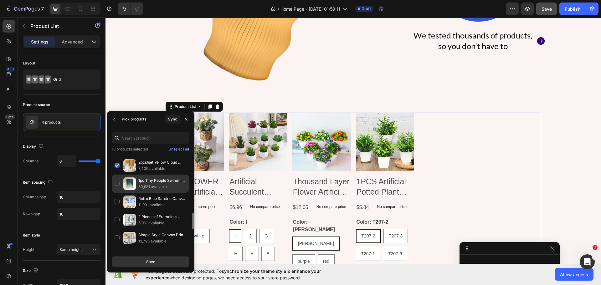
click at [120, 193] on div "1pc Tiny People Swimming in Ocean Print, Summer Poster, Beach House Decor, Mini…" at bounding box center [151, 202] width 78 height 18
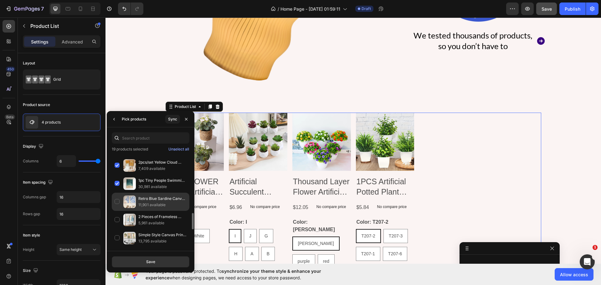
click at [120, 211] on div "Retro Blue Sardine Canvas Poster Mediterranean Style Sardine Animal Wall Art Pr…" at bounding box center [151, 220] width 78 height 18
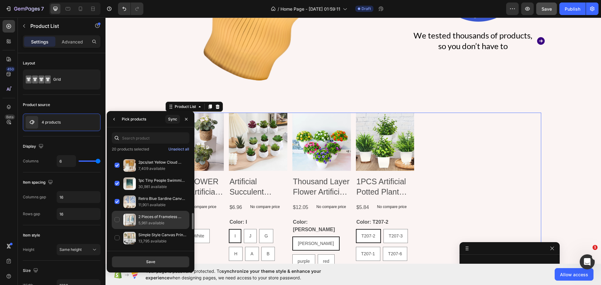
click at [118, 229] on div "2 Pieces of Frameless Canvas Posters,Blue Watercolor Style,Summer Beach Art Pos…" at bounding box center [151, 238] width 78 height 18
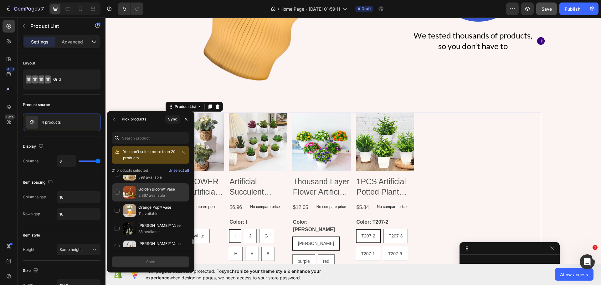
scroll to position [1027, 0]
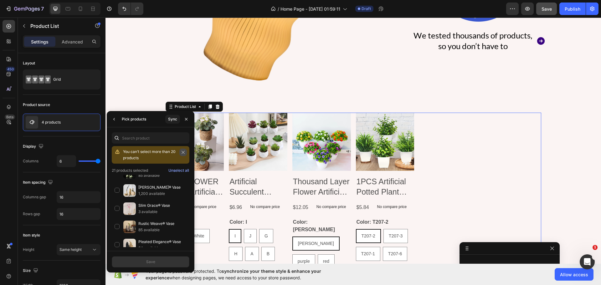
click at [183, 150] on icon "button" at bounding box center [183, 152] width 4 height 4
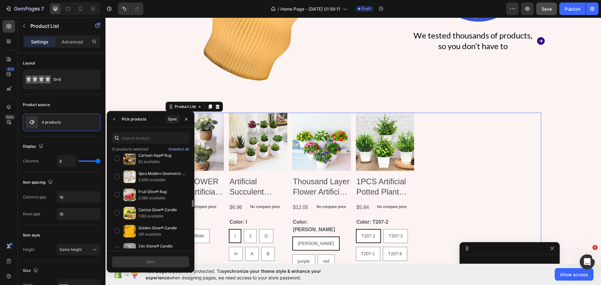
scroll to position [464, 0]
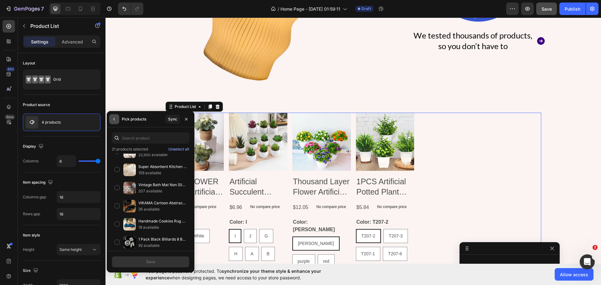
click at [115, 122] on button "button" at bounding box center [114, 119] width 10 height 10
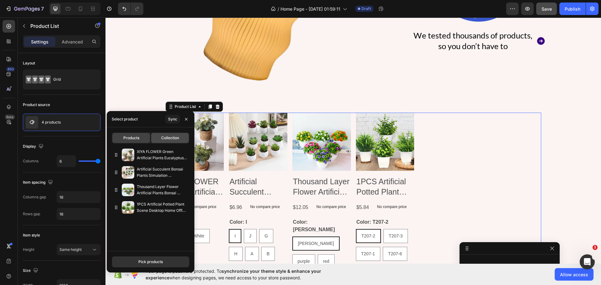
click at [169, 136] on span "Collection" at bounding box center [170, 138] width 18 height 6
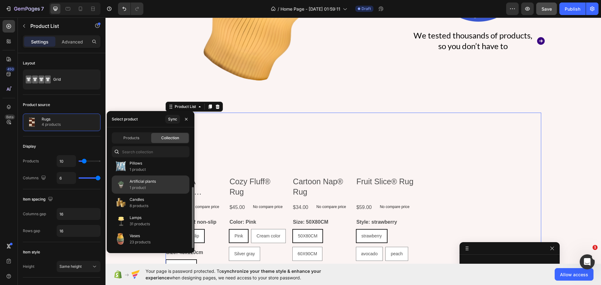
scroll to position [0, 0]
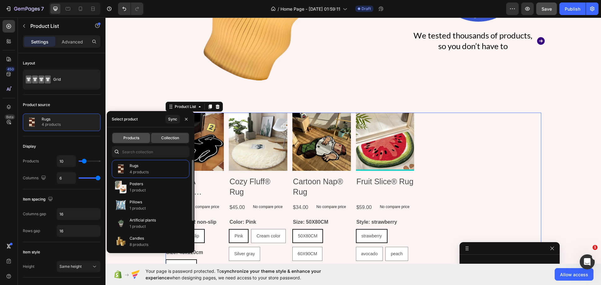
click at [126, 137] on span "Products" at bounding box center [131, 138] width 16 height 6
type input "6"
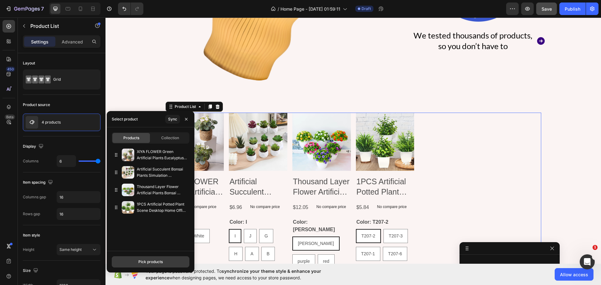
click at [134, 260] on button "Pick products" at bounding box center [151, 261] width 78 height 11
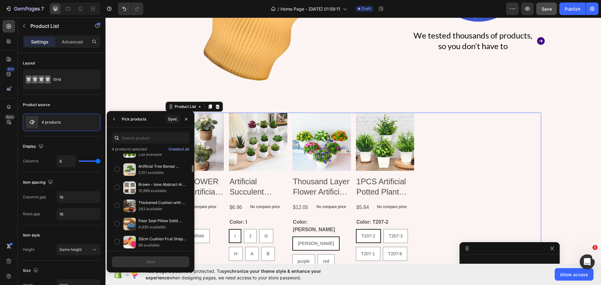
scroll to position [281, 0]
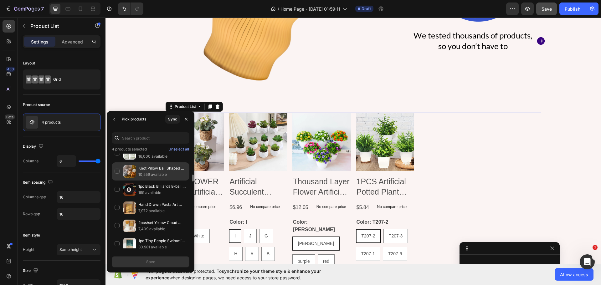
click at [144, 176] on p "10,559 available" at bounding box center [162, 174] width 48 height 6
click at [141, 158] on p "16,000 available" at bounding box center [162, 156] width 48 height 6
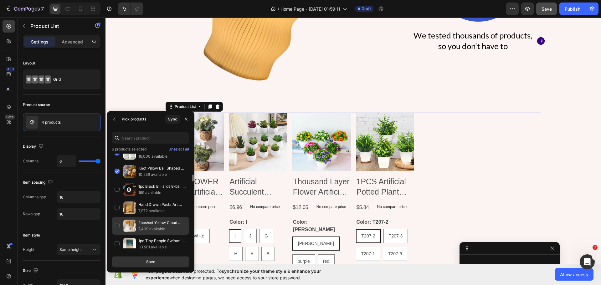
drag, startPoint x: 142, startPoint y: 239, endPoint x: 148, endPoint y: 232, distance: 8.5
click at [143, 239] on p "1pc Tiny People Swimming in Ocean Print, Summer Poster, Beach House Decor, Mini…" at bounding box center [162, 241] width 48 height 6
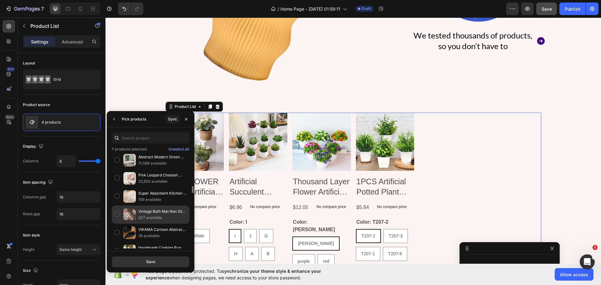
click at [152, 224] on div "Vintage Bath Mat Non Slip Absorbent Faux Wool Door Mat Easy Clean Washable Shag…" at bounding box center [151, 233] width 78 height 18
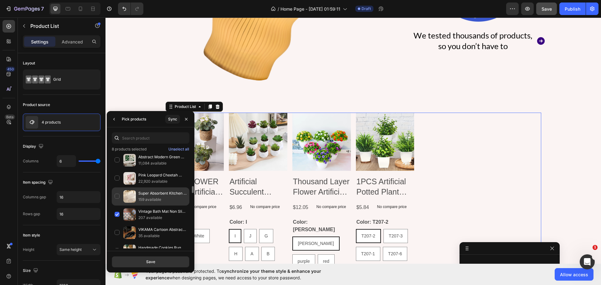
click at [150, 196] on p "Super Absorbent Kitchen Floor Mat Long Diatomite Kitchen Rug Soft Washable Carp…" at bounding box center [162, 193] width 48 height 6
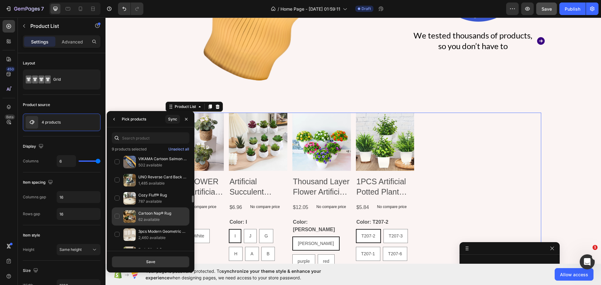
click at [153, 214] on p "Cartoon Nap® Rug" at bounding box center [162, 213] width 48 height 6
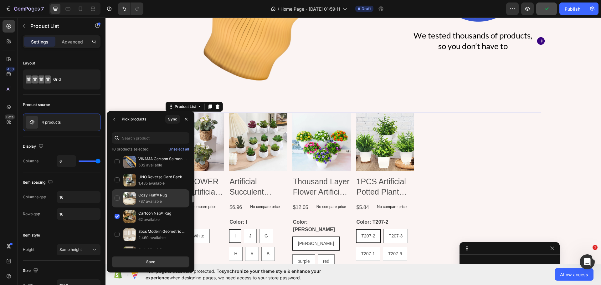
click at [153, 201] on p "787 available" at bounding box center [162, 201] width 48 height 6
click at [152, 209] on div "Sculpted Glow® Candle 24,957 available" at bounding box center [151, 218] width 78 height 18
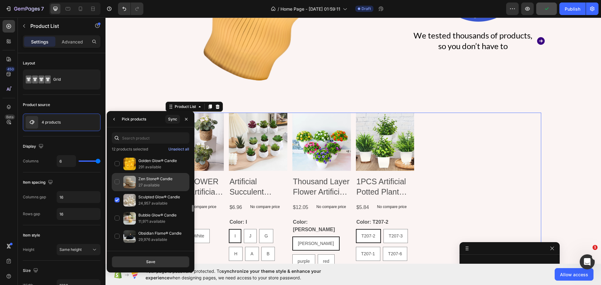
click at [150, 185] on p "27 available" at bounding box center [162, 185] width 48 height 6
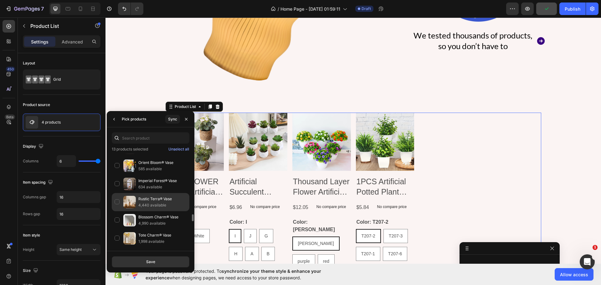
click at [150, 202] on p "Rustic Terra® Vase" at bounding box center [162, 199] width 48 height 6
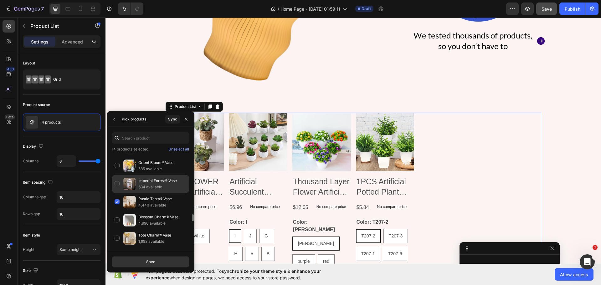
click at [149, 186] on p "634 available" at bounding box center [162, 187] width 48 height 6
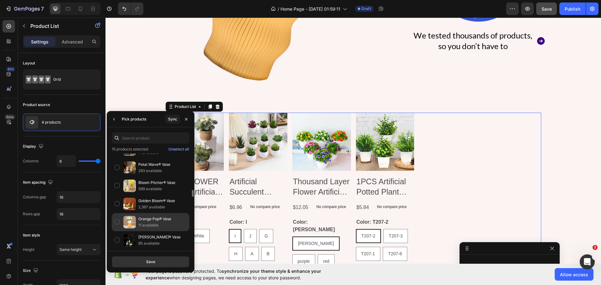
scroll to position [970, 0]
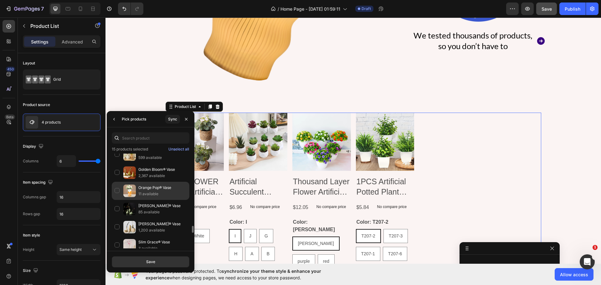
click at [149, 187] on p "Orange Pop® Vase" at bounding box center [162, 188] width 48 height 6
click at [149, 175] on p "2,367 available" at bounding box center [162, 176] width 48 height 6
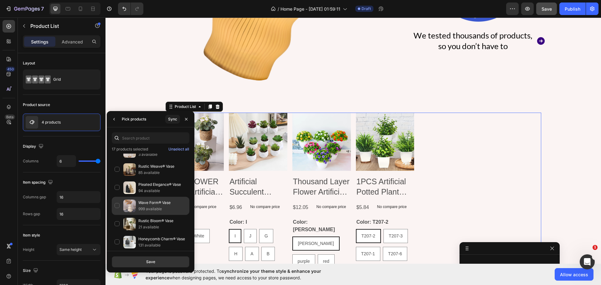
scroll to position [1095, 0]
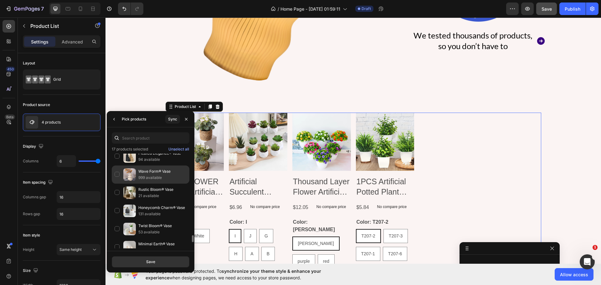
click at [149, 176] on p "999 available" at bounding box center [162, 178] width 48 height 6
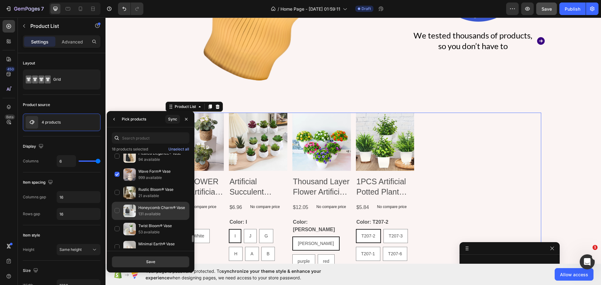
click at [136, 220] on div "Honeycomb Charm® Vase 131 available" at bounding box center [151, 229] width 78 height 18
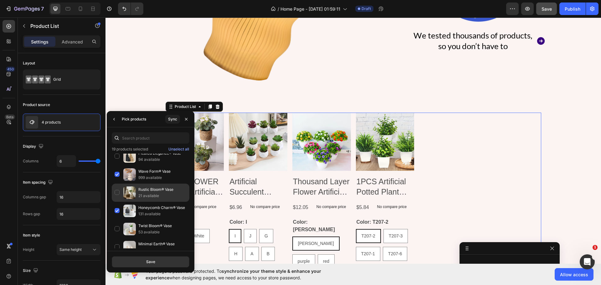
scroll to position [1186, 0]
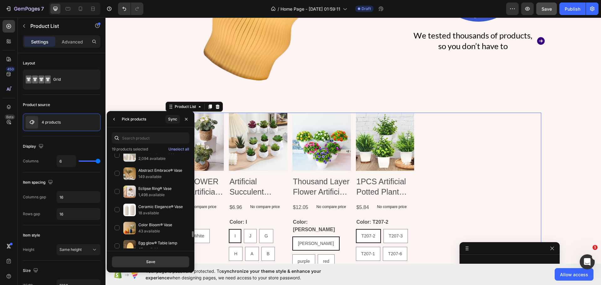
click at [143, 193] on p "1,498 available" at bounding box center [162, 195] width 48 height 6
click at [141, 222] on p "Color Bloom® Vase" at bounding box center [162, 225] width 48 height 6
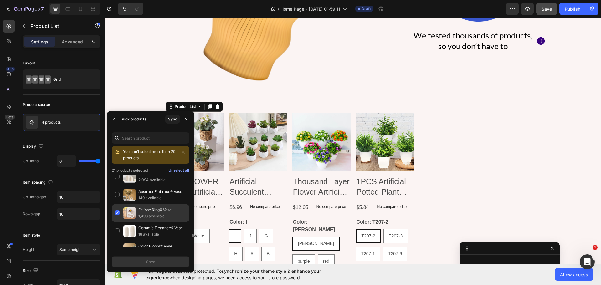
scroll to position [1311, 0]
click at [142, 220] on p "18 available" at bounding box center [162, 218] width 48 height 6
click at [156, 217] on p "18 available" at bounding box center [162, 218] width 48 height 6
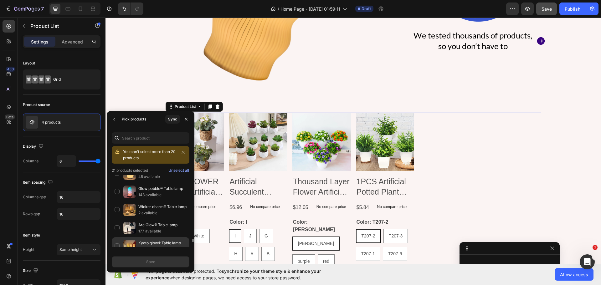
scroll to position [1249, 0]
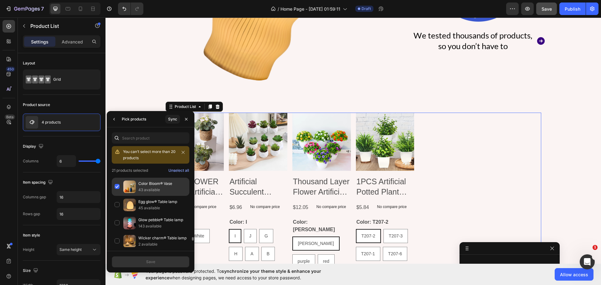
click at [155, 187] on p "43 available" at bounding box center [162, 190] width 48 height 6
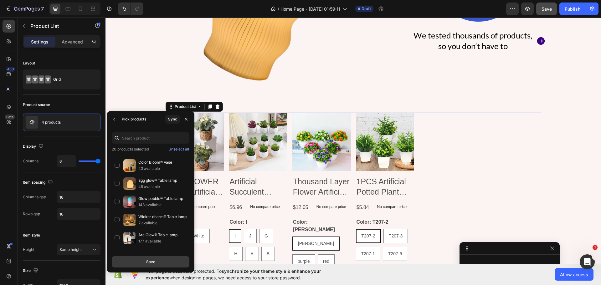
click at [161, 262] on button "Save" at bounding box center [151, 261] width 78 height 11
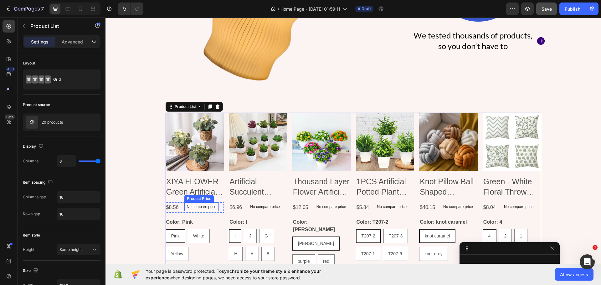
click at [192, 206] on p "No compare price" at bounding box center [202, 207] width 30 height 4
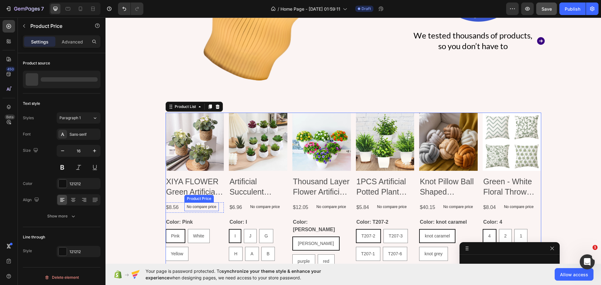
scroll to position [217, 0]
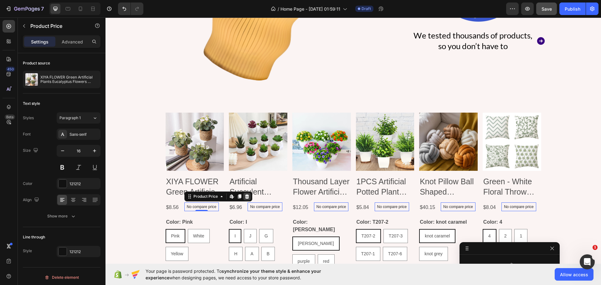
click at [245, 194] on icon at bounding box center [247, 196] width 4 height 4
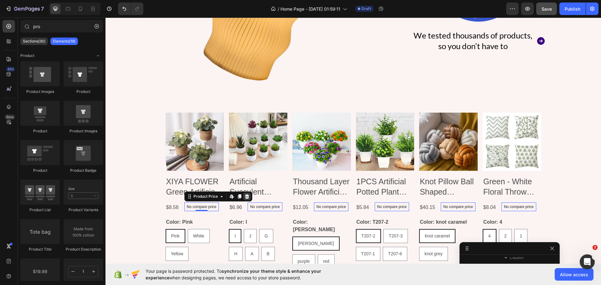
scroll to position [215, 0]
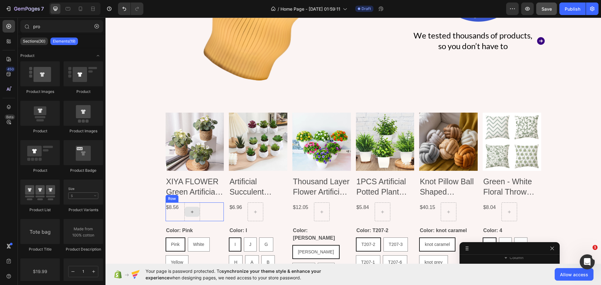
click at [192, 209] on icon at bounding box center [192, 211] width 5 height 5
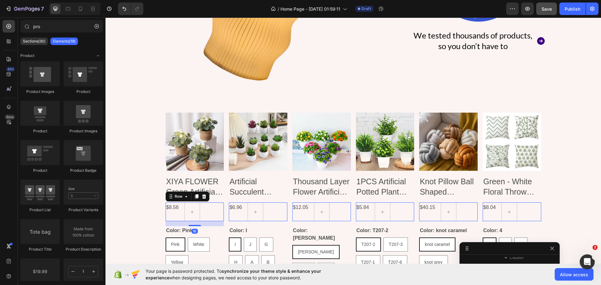
click at [204, 211] on div "$8.56 Product Price Product Price Row 16" at bounding box center [194, 211] width 58 height 19
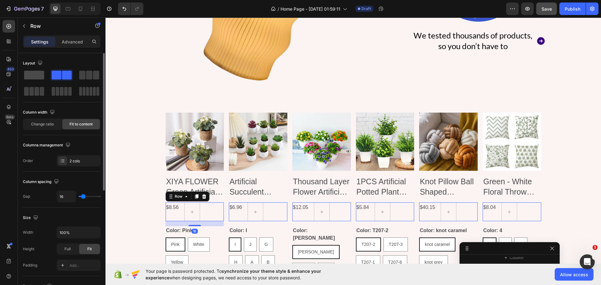
click at [38, 74] on span at bounding box center [34, 75] width 20 height 9
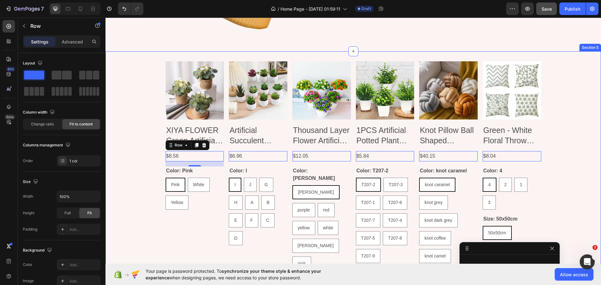
scroll to position [550, 0]
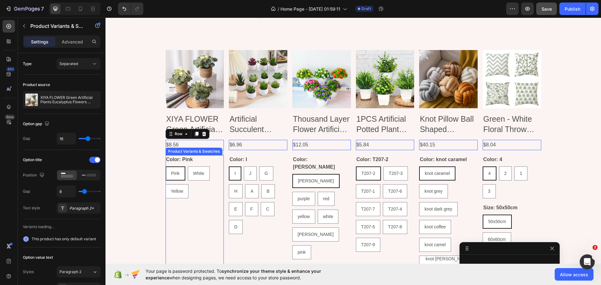
click at [201, 159] on div "Color: Pink Pink Pink Pink White White White Yellow Yellow Yellow" at bounding box center [194, 176] width 58 height 43
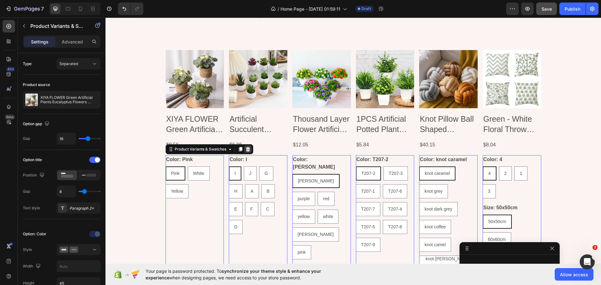
click at [246, 147] on icon at bounding box center [248, 149] width 4 height 4
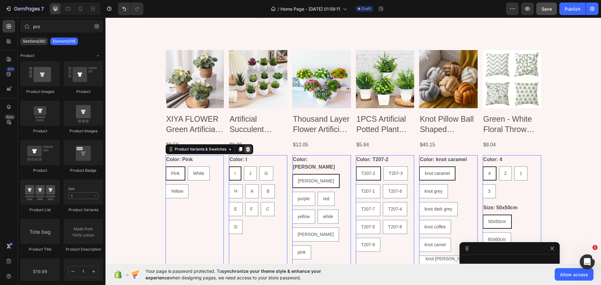
scroll to position [187, 0]
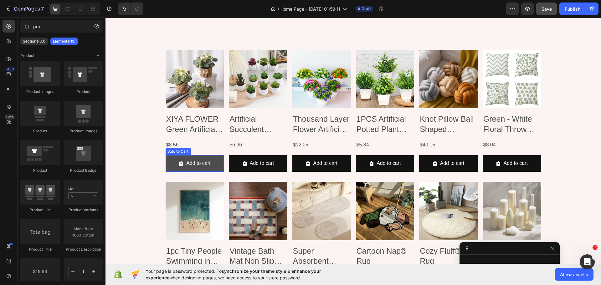
click at [216, 156] on button "Add to cart" at bounding box center [194, 163] width 58 height 17
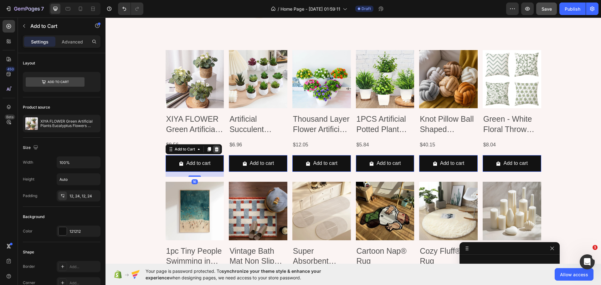
click at [214, 147] on icon at bounding box center [216, 149] width 5 height 5
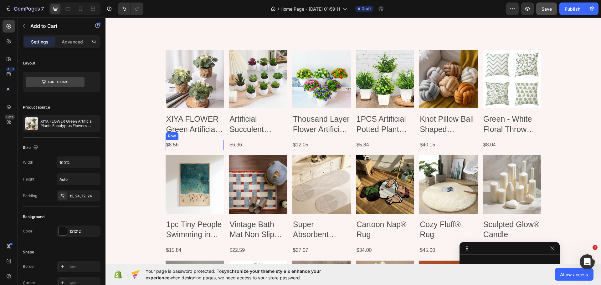
scroll to position [177, 0]
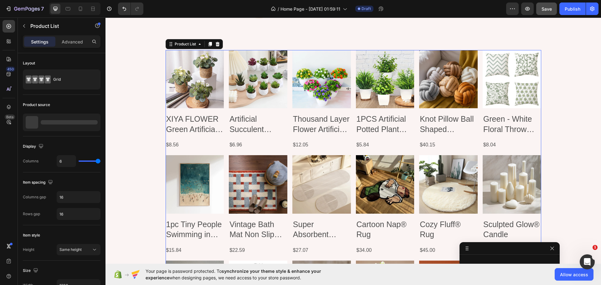
click at [225, 139] on div "Product Images XIYA FLOWER Green Artificial Plants Eucalyptus Flowers Woven Sma…" at bounding box center [352, 258] width 375 height 416
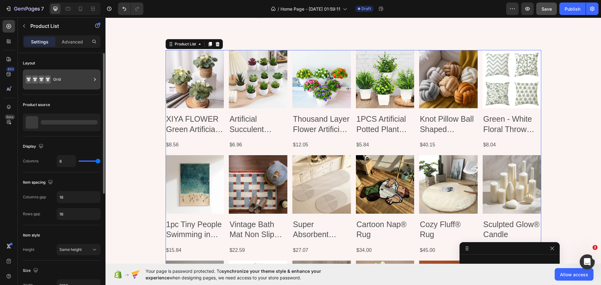
click at [44, 75] on icon at bounding box center [38, 79] width 25 height 14
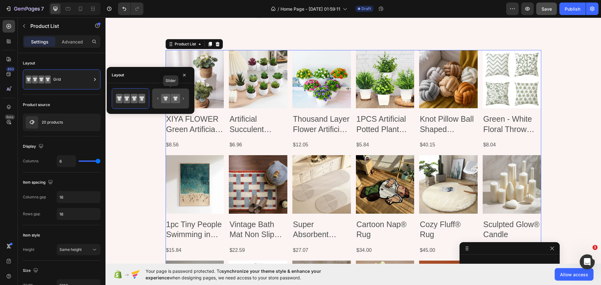
click at [178, 93] on icon at bounding box center [170, 98] width 29 height 13
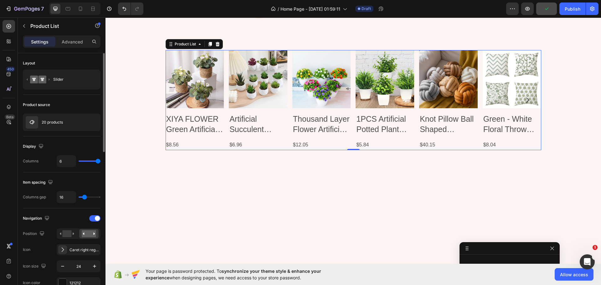
click at [79, 148] on div "Display" at bounding box center [62, 146] width 78 height 10
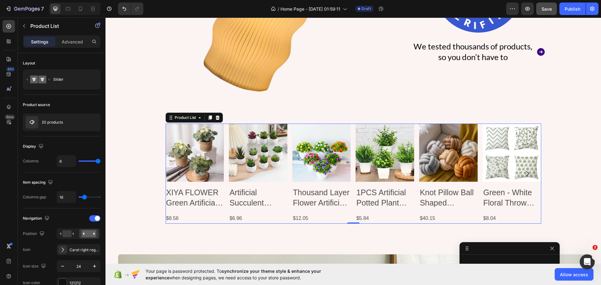
scroll to position [488, 0]
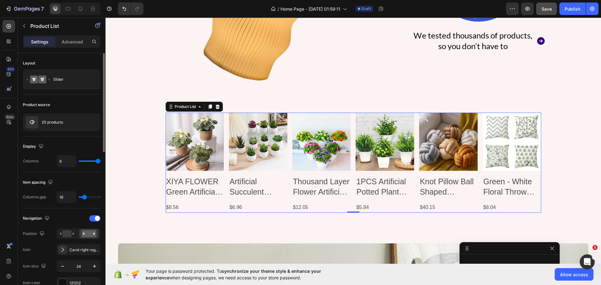
type input "4"
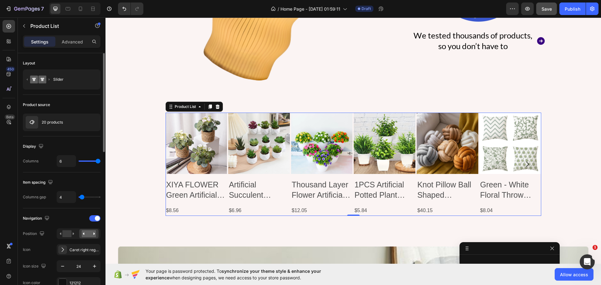
type input "37"
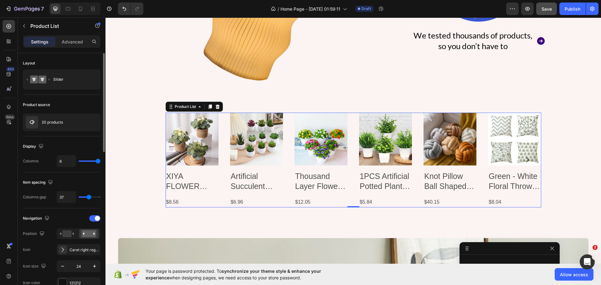
type input "46"
type input "58"
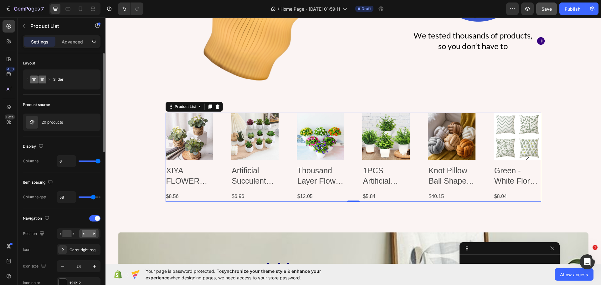
type input "44"
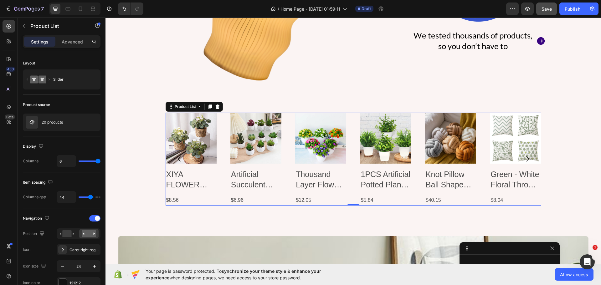
drag, startPoint x: 82, startPoint y: 196, endPoint x: 222, endPoint y: 4, distance: 237.7
type input "40"
click at [89, 198] on input "range" at bounding box center [90, 196] width 22 height 1
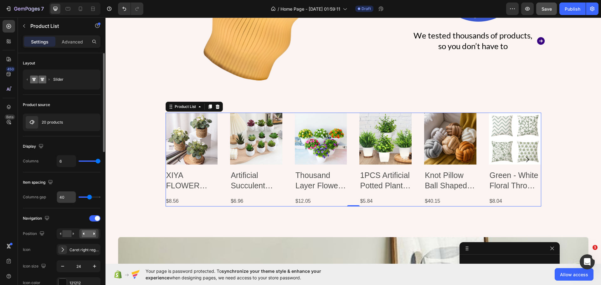
click at [69, 197] on input "40" at bounding box center [66, 196] width 19 height 11
type input "4"
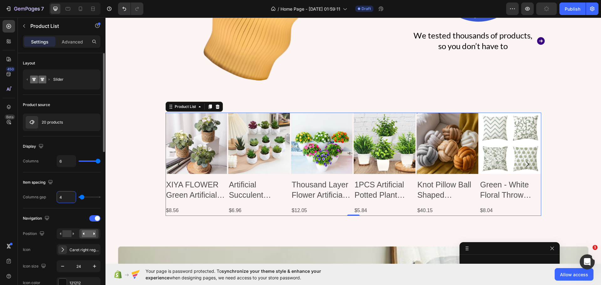
type input "45"
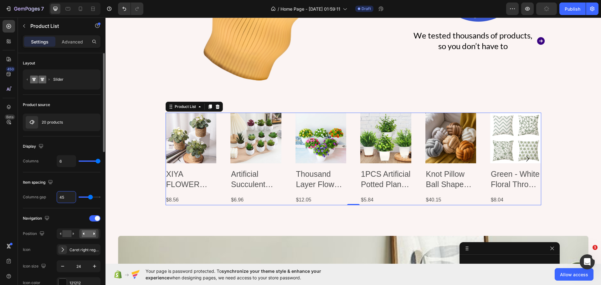
type input "45"
click at [79, 179] on div "Item spacing" at bounding box center [62, 182] width 78 height 10
click at [189, 150] on img at bounding box center [190, 138] width 51 height 51
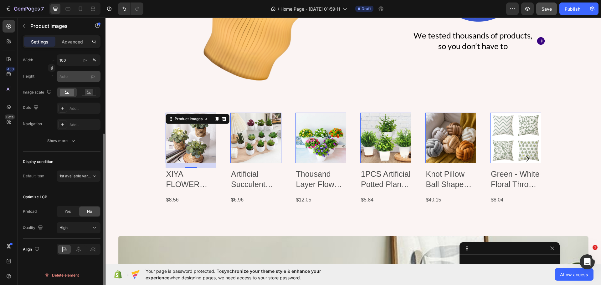
scroll to position [87, 0]
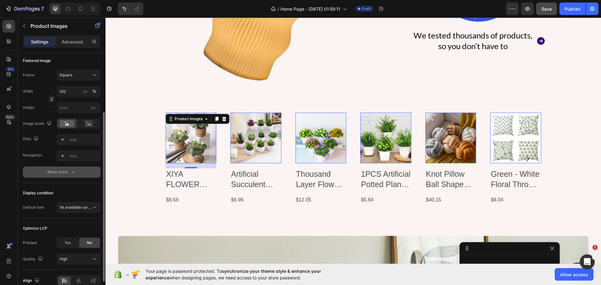
click at [64, 174] on div "Show more" at bounding box center [61, 172] width 29 height 6
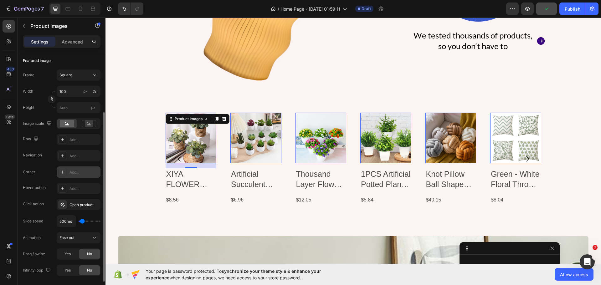
click at [64, 174] on icon at bounding box center [62, 172] width 5 height 5
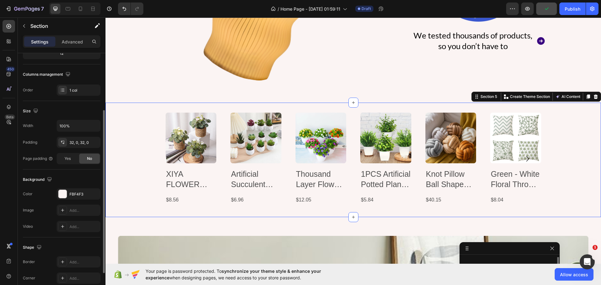
scroll to position [109, 0]
click at [119, 152] on div "Product Images XIYA FLOWER Green Artificial Plants Eucalyptus Flowers Woven Sma…" at bounding box center [352, 160] width 495 height 94
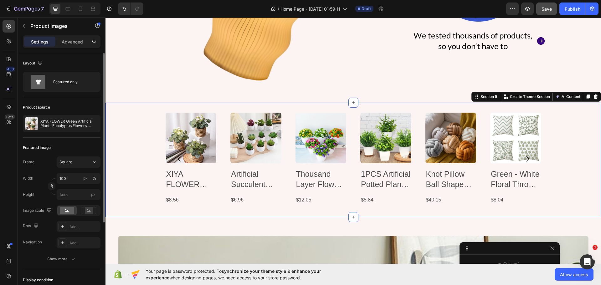
click at [181, 148] on img at bounding box center [190, 138] width 51 height 51
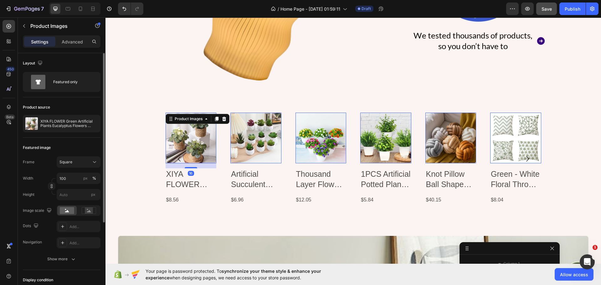
scroll to position [177, 0]
click at [64, 266] on div "Featured image Frame Square Width 100 px % Height px Image scale Dots Add... Na…" at bounding box center [62, 204] width 78 height 132
click at [64, 263] on button "Show more" at bounding box center [62, 258] width 78 height 11
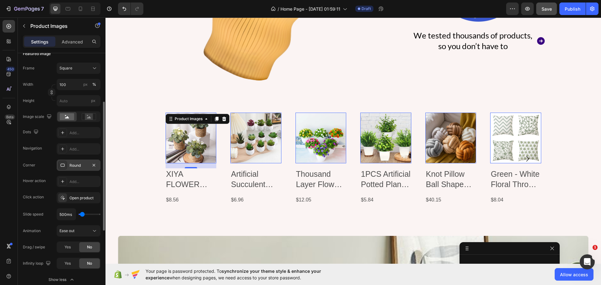
click at [73, 165] on div "Round" at bounding box center [78, 166] width 18 height 6
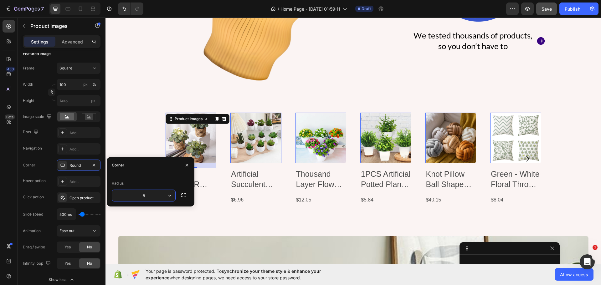
click at [145, 198] on input "8" at bounding box center [143, 195] width 63 height 11
type input "5"
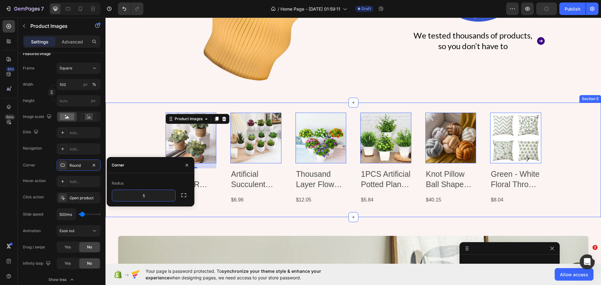
click at [133, 143] on div "Product Images 16 XIYA FLOWER Green Artificial Plants Eucalyptus Flowers Woven …" at bounding box center [352, 160] width 495 height 94
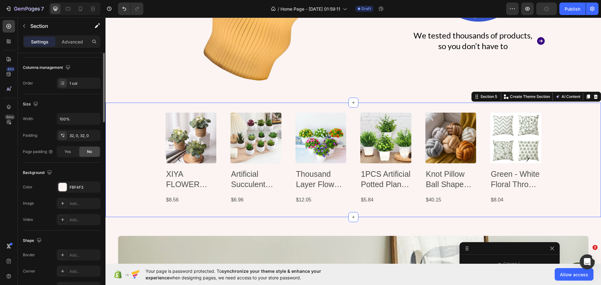
scroll to position [0, 0]
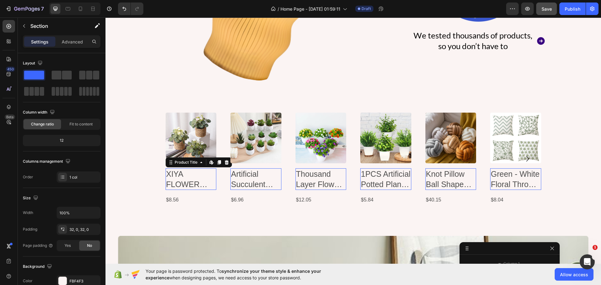
click at [176, 182] on h2 "XIYA FLOWER Green Artificial Plants Eucalyptus Flowers Woven Small Potted Plant…" at bounding box center [190, 179] width 51 height 22
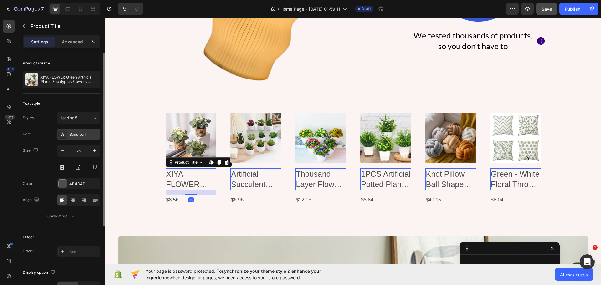
click at [73, 135] on div "Sans-serif" at bounding box center [83, 135] width 29 height 6
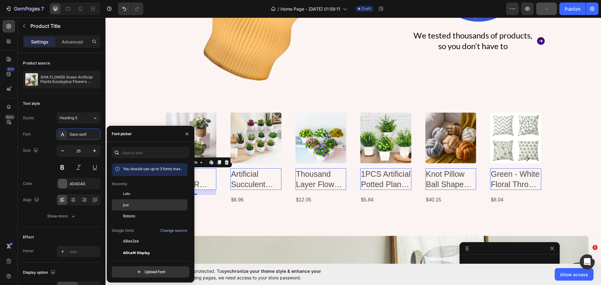
click at [129, 203] on div "Jost" at bounding box center [154, 205] width 63 height 6
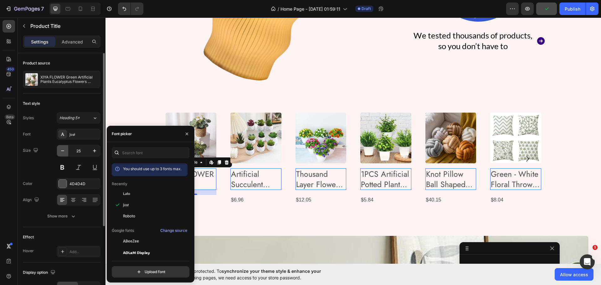
click at [63, 149] on icon "button" at bounding box center [62, 151] width 6 height 6
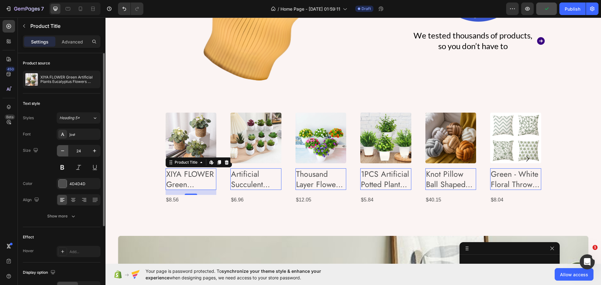
click at [63, 149] on icon "button" at bounding box center [62, 151] width 6 height 6
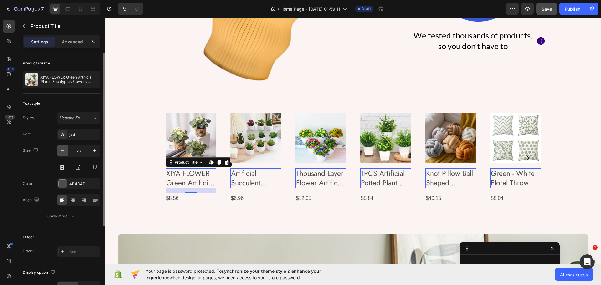
click at [63, 149] on icon "button" at bounding box center [62, 151] width 6 height 6
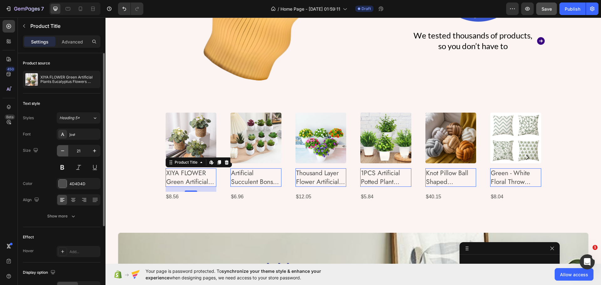
click at [63, 149] on icon "button" at bounding box center [62, 151] width 6 height 6
type input "20"
drag, startPoint x: 65, startPoint y: 218, endPoint x: 79, endPoint y: 222, distance: 13.8
click at [66, 218] on div "Show more" at bounding box center [61, 216] width 29 height 6
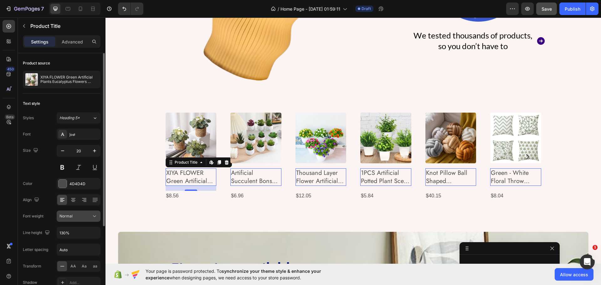
click at [91, 217] on icon at bounding box center [94, 216] width 6 height 6
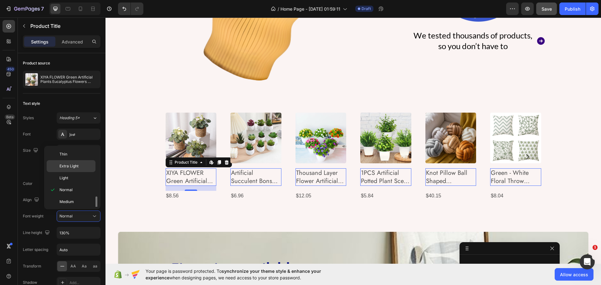
scroll to position [48, 0]
click at [69, 171] on div "Semi Bold" at bounding box center [71, 177] width 49 height 12
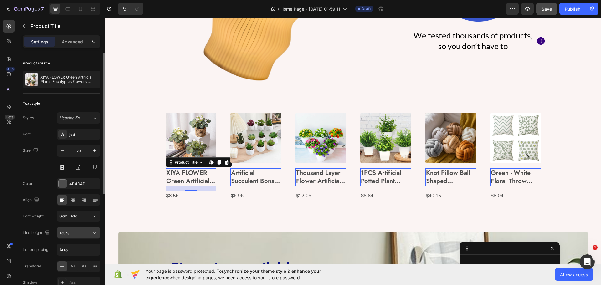
click at [70, 232] on input "130%" at bounding box center [78, 232] width 43 height 11
click at [84, 182] on div "4D4D4D" at bounding box center [78, 184] width 18 height 6
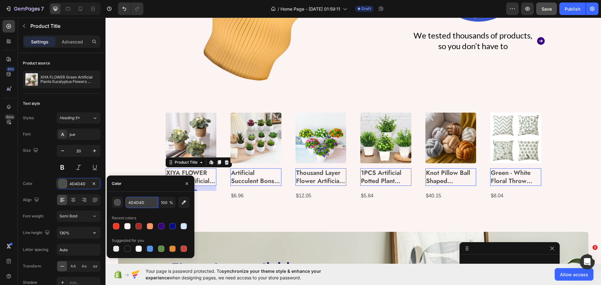
click at [135, 204] on input "4D4D4D" at bounding box center [141, 202] width 33 height 11
paste input "#000000"
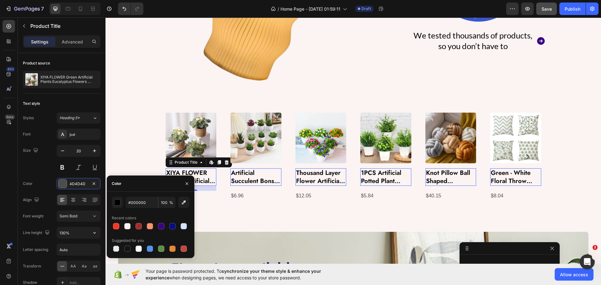
click at [135, 182] on div "Color" at bounding box center [151, 183] width 88 height 16
type input "000000"
click at [52, 170] on div "Size 20" at bounding box center [62, 159] width 78 height 28
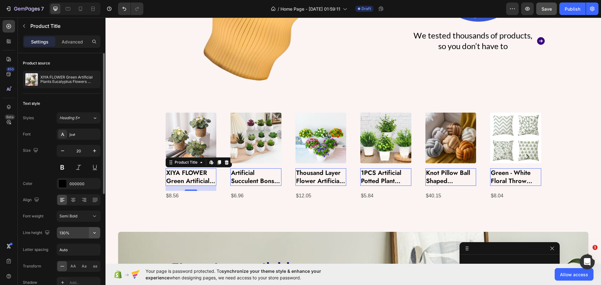
click at [94, 233] on icon "button" at bounding box center [94, 233] width 3 height 2
click at [71, 182] on p "120%" at bounding box center [77, 180] width 36 height 6
type input "120%"
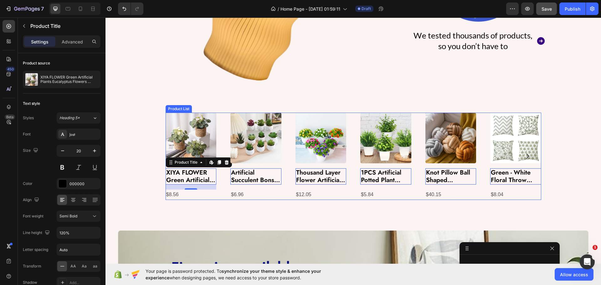
click at [224, 121] on div "Product Images XIYA FLOWER Green Artificial Plants Eucalyptus Flowers Woven Sma…" at bounding box center [352, 156] width 375 height 87
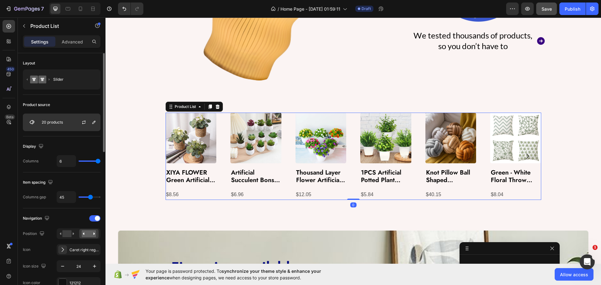
click at [57, 130] on div "20 products" at bounding box center [62, 123] width 78 height 18
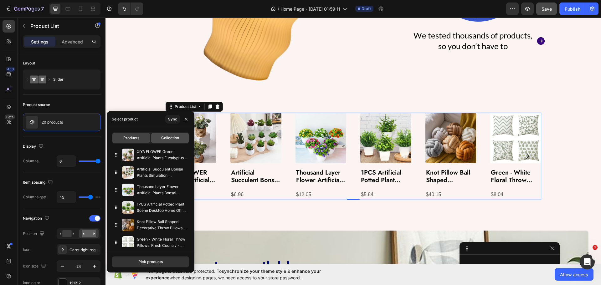
click at [161, 135] on span "Collection" at bounding box center [170, 138] width 18 height 6
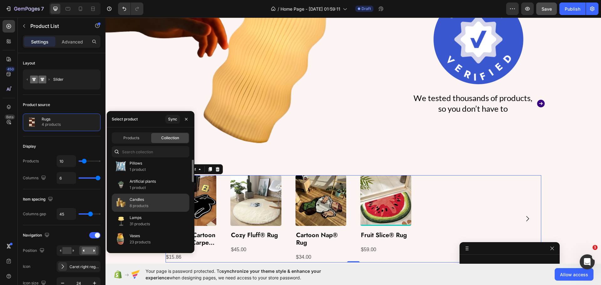
scroll to position [0, 0]
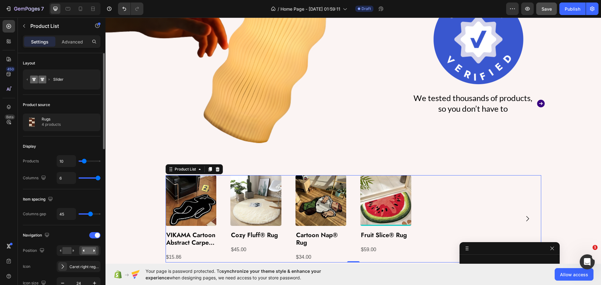
click at [75, 106] on div "Product source" at bounding box center [62, 105] width 78 height 10
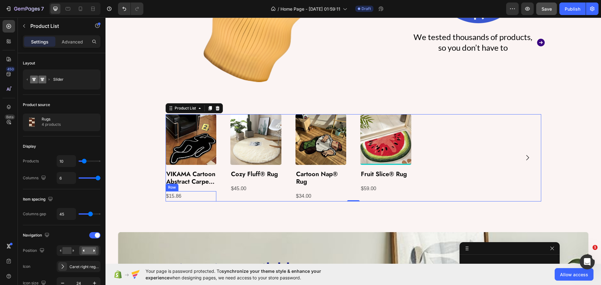
scroll to position [488, 0]
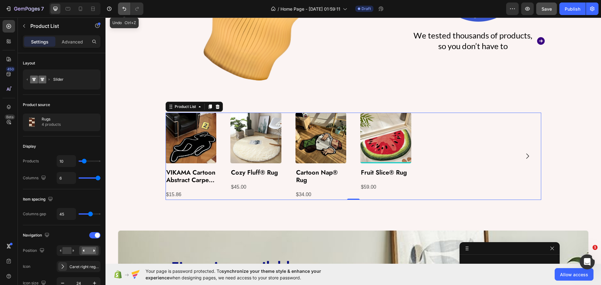
click at [124, 8] on icon "Undo/Redo" at bounding box center [124, 9] width 6 height 6
type input "6"
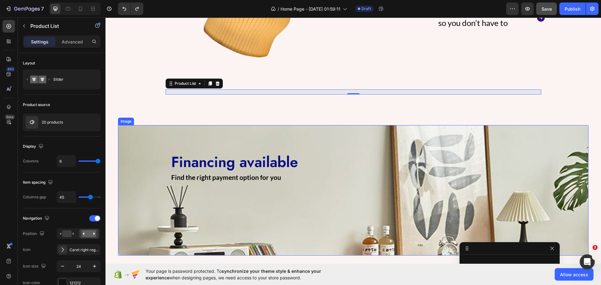
scroll to position [456, 0]
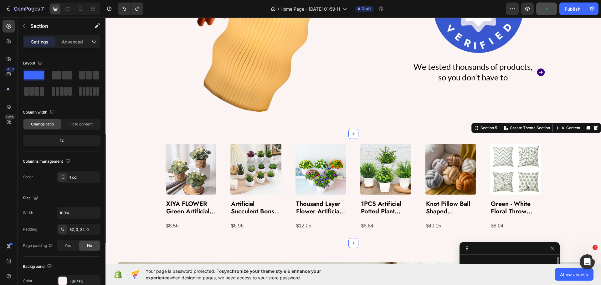
click at [144, 158] on div "Product Images XIYA FLOWER Green Artificial Plants Eucalyptus Flowers Woven Sma…" at bounding box center [352, 188] width 495 height 89
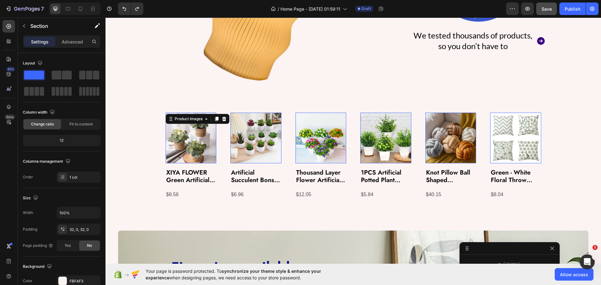
scroll to position [177, 0]
click at [169, 142] on img at bounding box center [190, 138] width 51 height 51
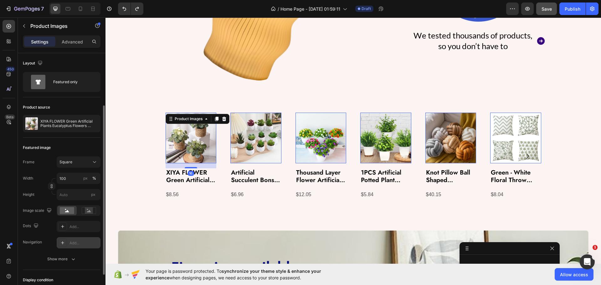
scroll to position [31, 0]
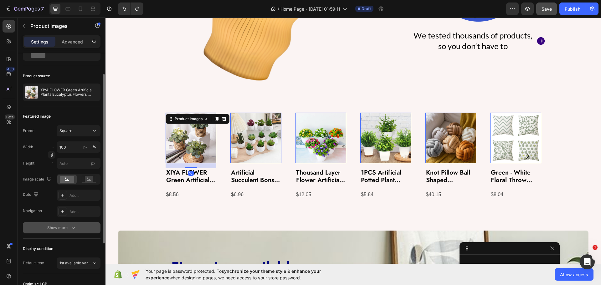
click at [64, 225] on div "Show more" at bounding box center [61, 228] width 29 height 6
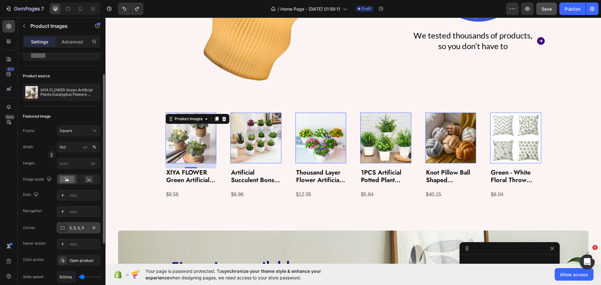
click at [83, 228] on div "5, 5, 5, 5" at bounding box center [78, 228] width 18 height 6
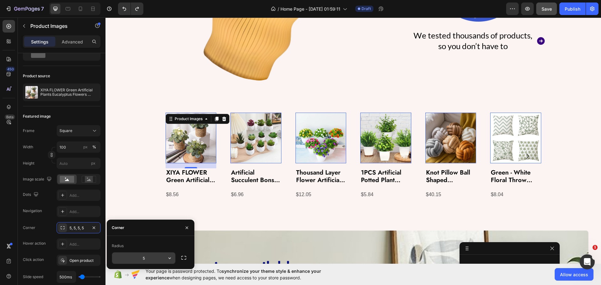
click at [148, 261] on input "5" at bounding box center [143, 257] width 63 height 11
type input "3"
click at [114, 169] on div "Product Images 16 XIYA FLOWER Green Artificial Plants Eucalyptus Flowers Woven …" at bounding box center [352, 157] width 495 height 89
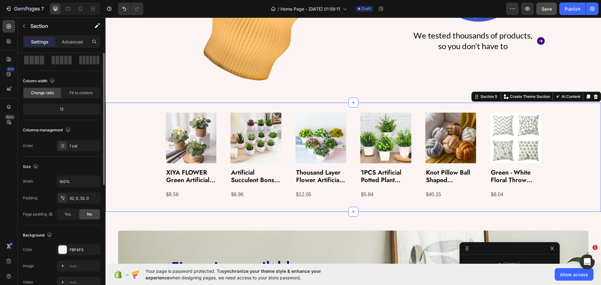
scroll to position [0, 0]
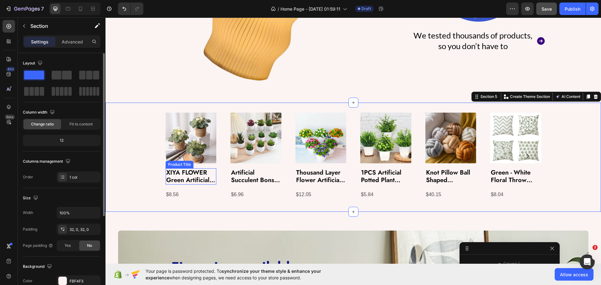
click at [177, 173] on h2 "XIYA FLOWER Green Artificial Plants Eucalyptus Flowers Woven Small Potted Plant…" at bounding box center [190, 176] width 51 height 16
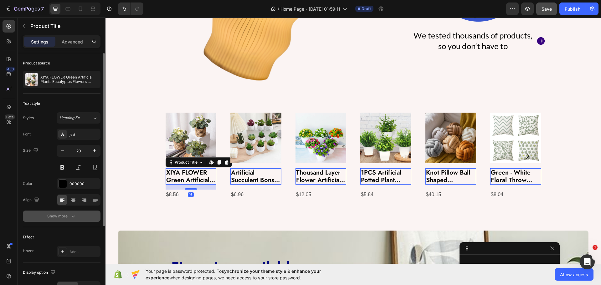
click at [70, 210] on button "Show more" at bounding box center [62, 215] width 78 height 11
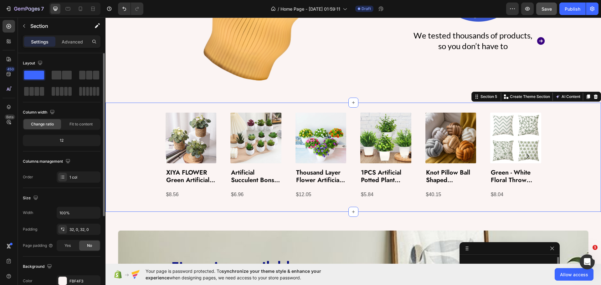
scroll to position [109, 0]
click at [129, 197] on div "Product Images XIYA FLOWER Green Artificial Plants Eucalyptus Flowers Woven Sma…" at bounding box center [352, 157] width 495 height 89
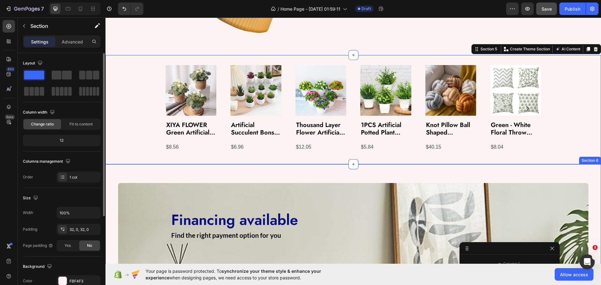
scroll to position [550, 0]
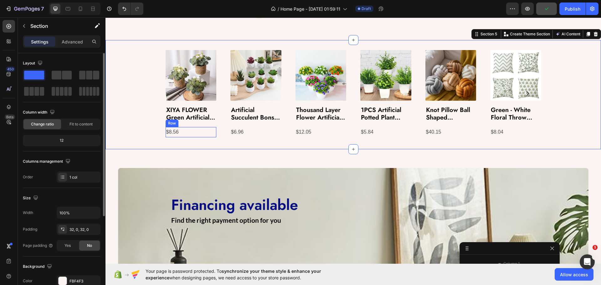
click at [170, 132] on div "$8.56" at bounding box center [172, 132] width 14 height 10
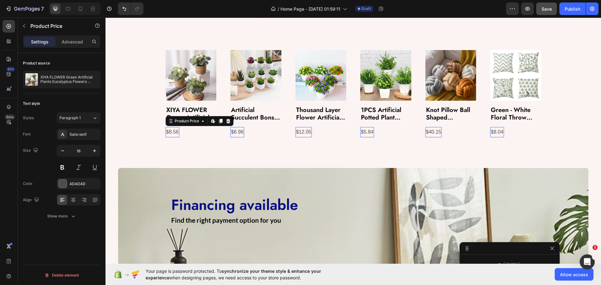
scroll to position [177, 0]
drag, startPoint x: 86, startPoint y: 136, endPoint x: 89, endPoint y: 140, distance: 4.9
click at [85, 136] on div "Sans-serif" at bounding box center [83, 135] width 29 height 6
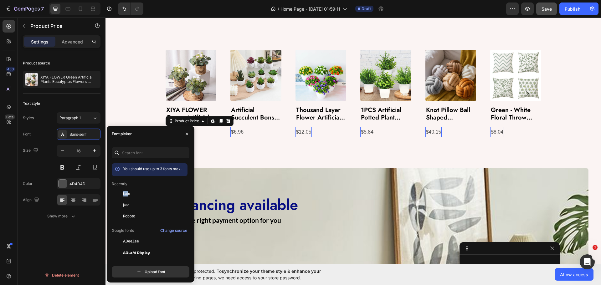
drag, startPoint x: 128, startPoint y: 191, endPoint x: 139, endPoint y: 178, distance: 17.2
drag, startPoint x: 131, startPoint y: 204, endPoint x: 124, endPoint y: 199, distance: 8.6
click at [131, 204] on div "Jost" at bounding box center [154, 205] width 63 height 6
click at [94, 151] on icon "button" at bounding box center [94, 151] width 6 height 6
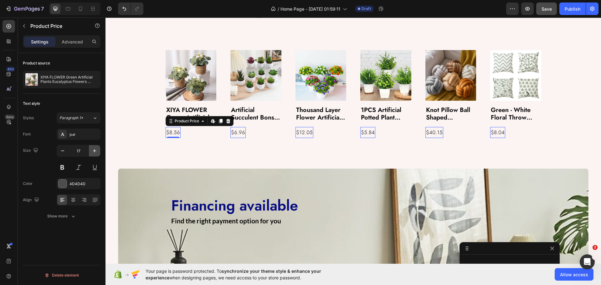
click at [94, 151] on icon "button" at bounding box center [94, 151] width 6 height 6
click at [94, 150] on icon "button" at bounding box center [94, 151] width 6 height 6
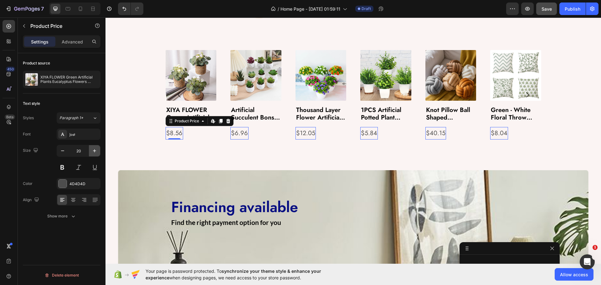
click at [94, 150] on icon "button" at bounding box center [94, 151] width 6 height 6
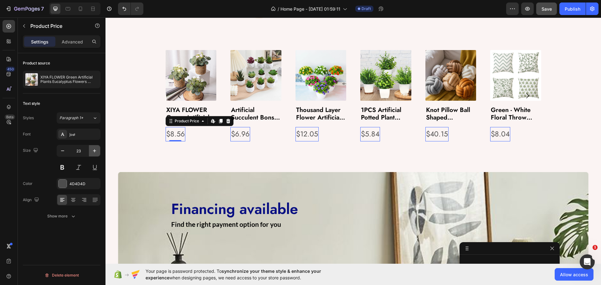
click at [94, 150] on icon "button" at bounding box center [94, 151] width 6 height 6
type input "24"
click at [62, 184] on div at bounding box center [62, 184] width 8 height 8
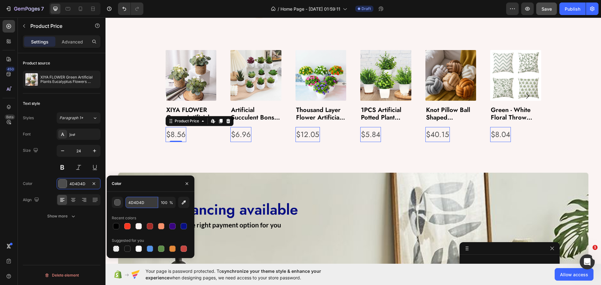
click at [129, 205] on input "4D4D4D" at bounding box center [141, 202] width 33 height 11
paste input "#990E36"
click at [140, 184] on div "Color" at bounding box center [151, 183] width 88 height 16
type input "990E36"
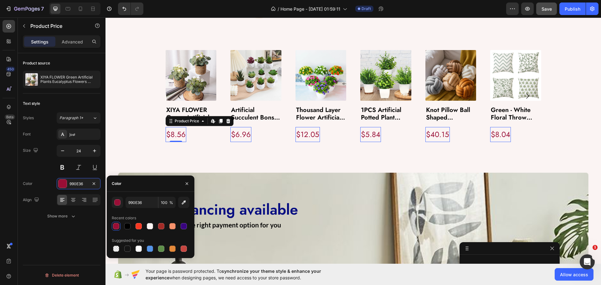
click at [52, 176] on div "Font Jost Size 24 Color 990E36 Align Show more" at bounding box center [62, 175] width 78 height 93
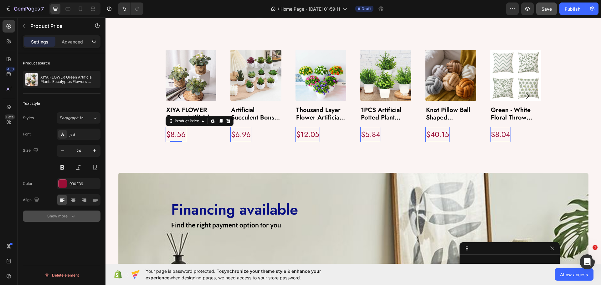
click at [63, 215] on div "Show more" at bounding box center [61, 216] width 29 height 6
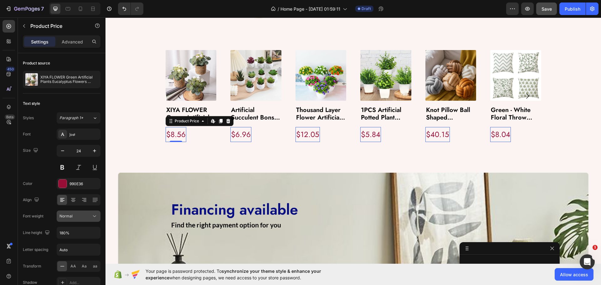
click at [96, 212] on button "Normal" at bounding box center [79, 215] width 44 height 11
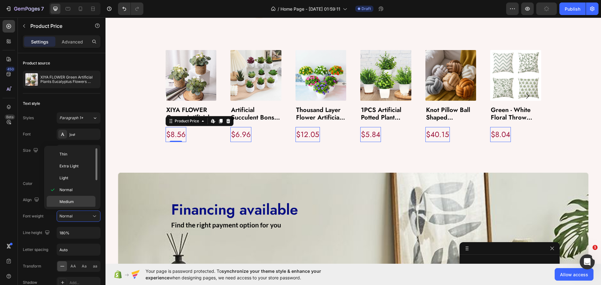
click at [82, 208] on div "Medium" at bounding box center [71, 214] width 49 height 12
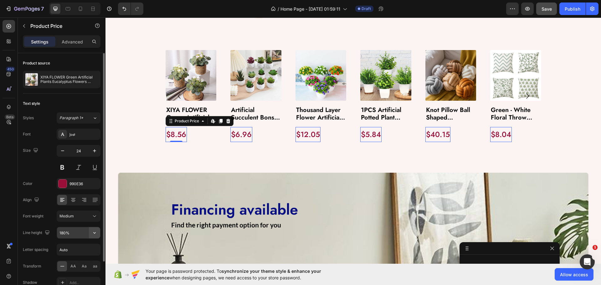
click at [93, 234] on icon "button" at bounding box center [94, 233] width 6 height 6
click at [72, 181] on p "120%" at bounding box center [77, 180] width 36 height 6
type input "120%"
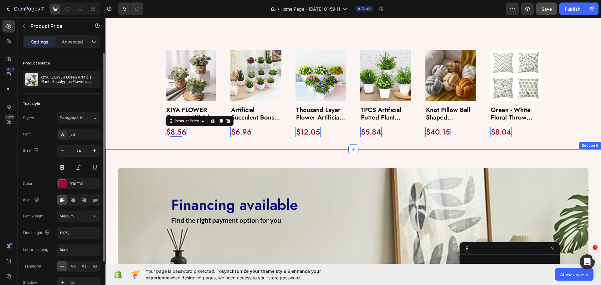
click at [147, 149] on div "Image Financing available Heading Find the right payment option for you Text Bl…" at bounding box center [352, 233] width 495 height 168
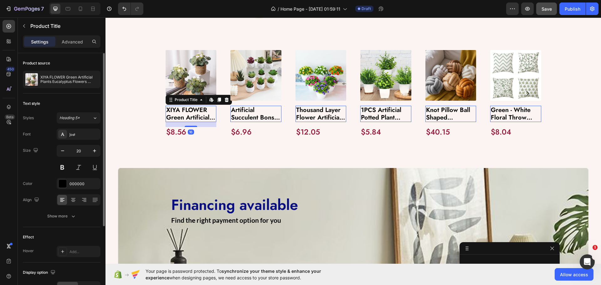
click at [183, 113] on h2 "XIYA FLOWER Green Artificial Plants Eucalyptus Flowers Woven Small Potted Plant…" at bounding box center [190, 114] width 51 height 16
click at [70, 43] on p "Advanced" at bounding box center [72, 41] width 21 height 7
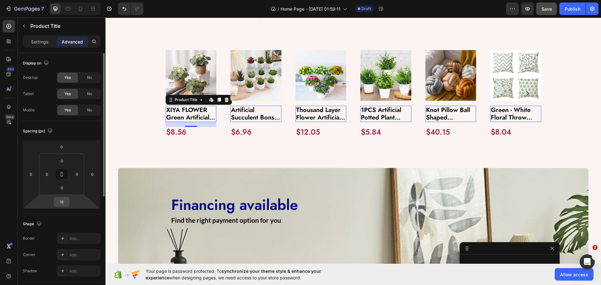
click at [61, 203] on input "16" at bounding box center [61, 201] width 13 height 9
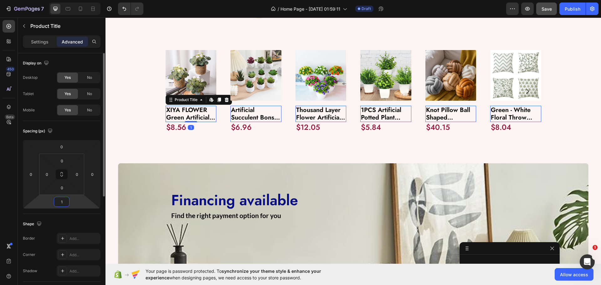
type input "12"
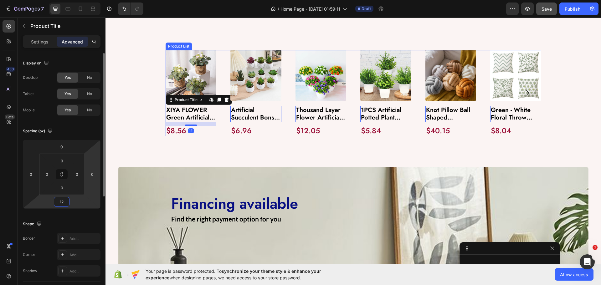
click at [190, 75] on img at bounding box center [190, 75] width 51 height 51
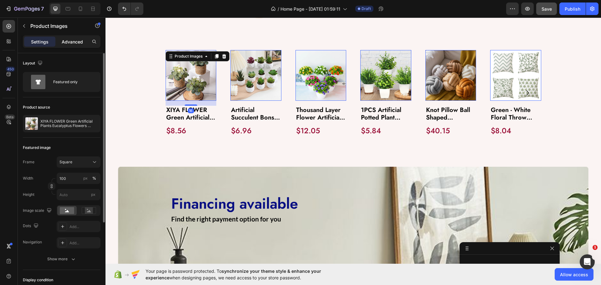
click at [75, 41] on p "Advanced" at bounding box center [72, 41] width 21 height 7
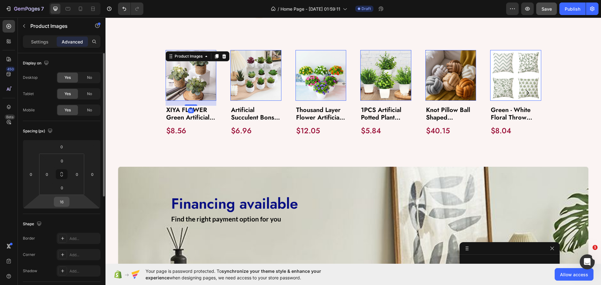
click at [63, 202] on input "16" at bounding box center [61, 201] width 13 height 9
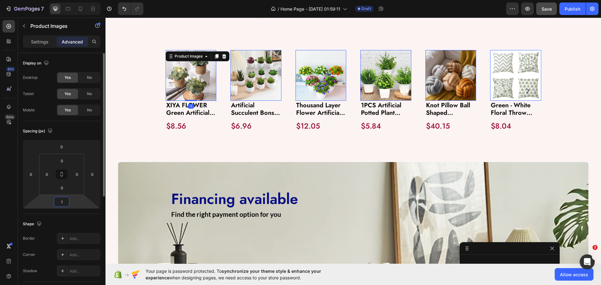
type input "13"
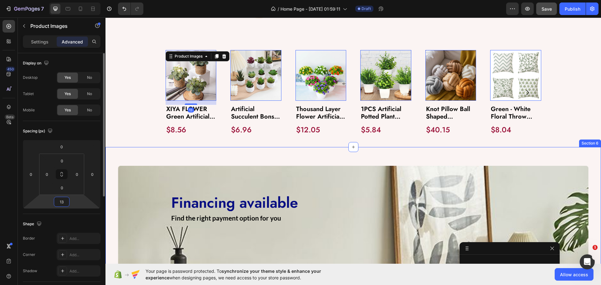
click at [145, 149] on div "Image Financing available Heading Find the right payment option for you Text Bl…" at bounding box center [352, 231] width 495 height 168
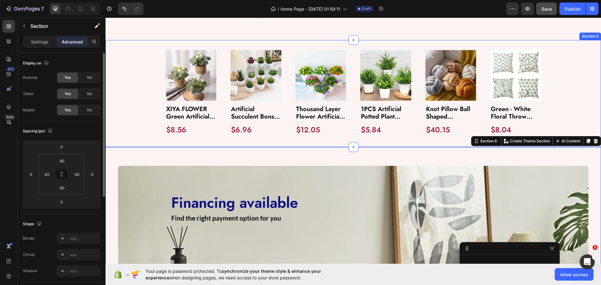
scroll to position [109, 0]
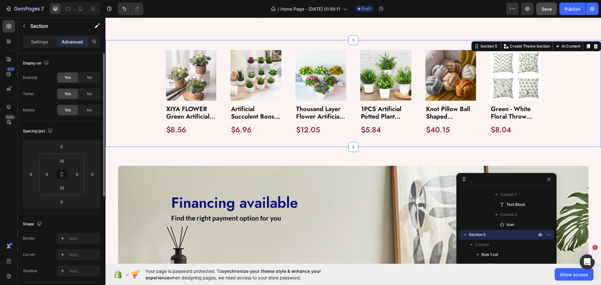
drag, startPoint x: 477, startPoint y: 248, endPoint x: 474, endPoint y: 178, distance: 70.1
click at [48, 177] on input "0" at bounding box center [46, 174] width 9 height 9
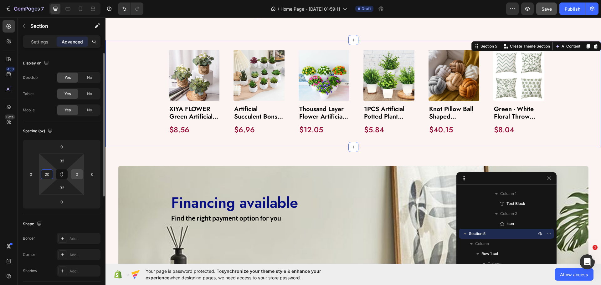
type input "20"
click at [75, 174] on input "0" at bounding box center [76, 174] width 9 height 9
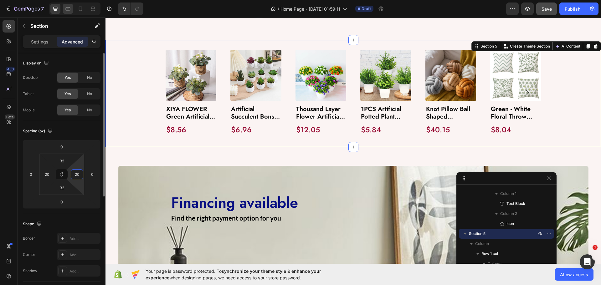
type input "20"
click at [67, 8] on icon at bounding box center [68, 9] width 6 height 6
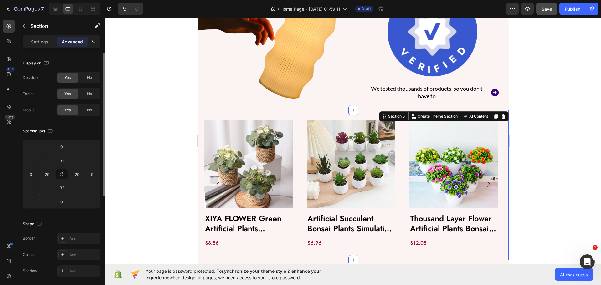
scroll to position [392, 0]
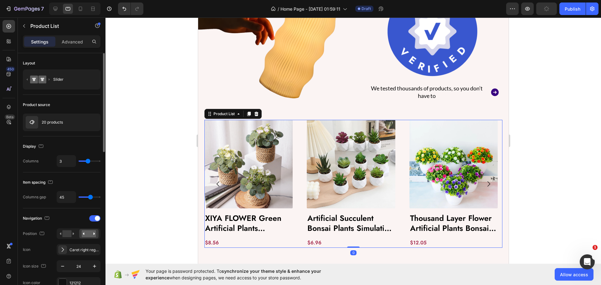
type input "6"
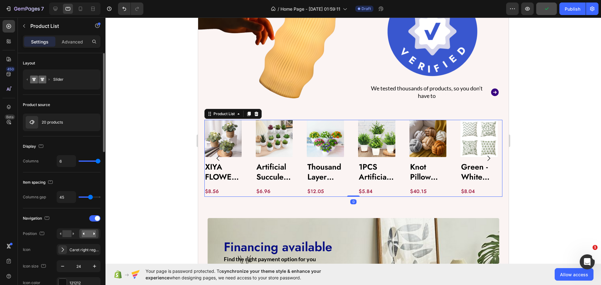
drag, startPoint x: 87, startPoint y: 162, endPoint x: 104, endPoint y: 162, distance: 16.6
type input "6"
click at [100, 162] on input "range" at bounding box center [90, 160] width 22 height 1
click at [231, 171] on h2 "XIYA FLOWER Green Artificial Plants Eucalyptus Flowers Woven Small Potted Plant…" at bounding box center [222, 172] width 37 height 22
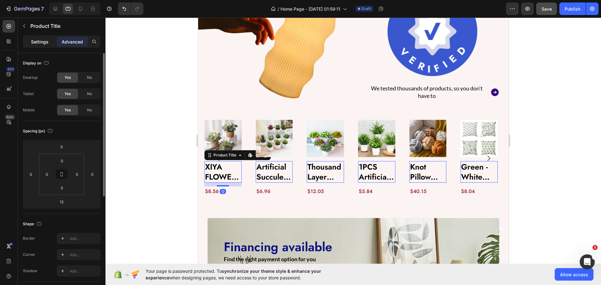
click at [34, 43] on p "Settings" at bounding box center [40, 41] width 18 height 7
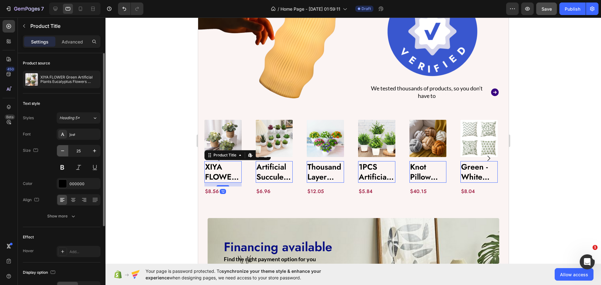
click at [67, 150] on button "button" at bounding box center [62, 150] width 11 height 11
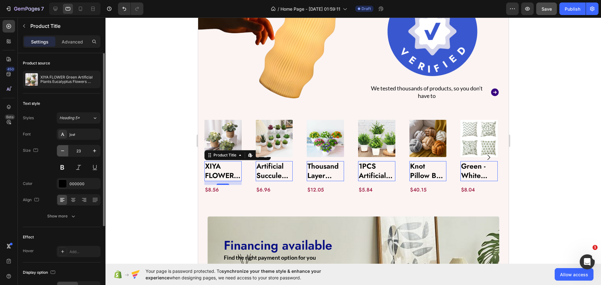
click at [67, 150] on button "button" at bounding box center [62, 150] width 11 height 11
click at [68, 150] on div "22" at bounding box center [78, 150] width 43 height 11
click at [68, 150] on input "22" at bounding box center [78, 150] width 21 height 11
click at [58, 150] on button "button" at bounding box center [62, 150] width 11 height 11
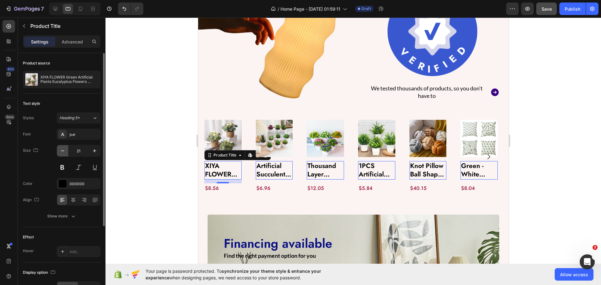
click at [58, 150] on button "button" at bounding box center [62, 150] width 11 height 11
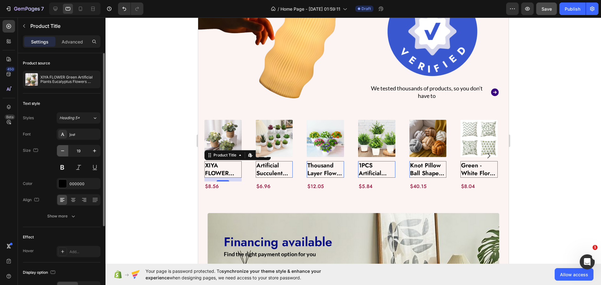
click at [58, 150] on button "button" at bounding box center [62, 150] width 11 height 11
type input "18"
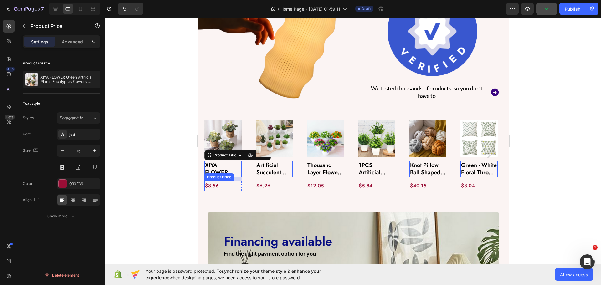
click at [208, 187] on div "$8.56" at bounding box center [211, 186] width 15 height 10
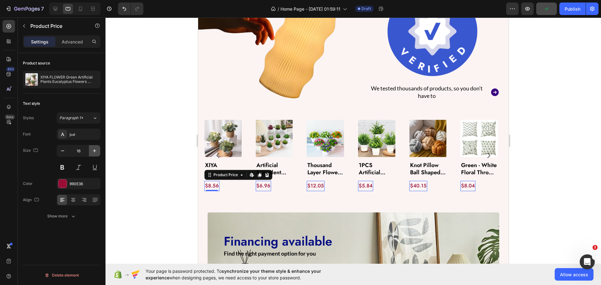
click at [91, 150] on button "button" at bounding box center [94, 150] width 11 height 11
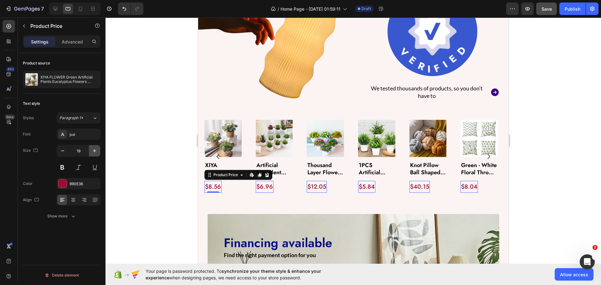
click at [91, 150] on button "button" at bounding box center [94, 150] width 11 height 11
type input "20"
click at [65, 220] on button "Show more" at bounding box center [62, 215] width 78 height 11
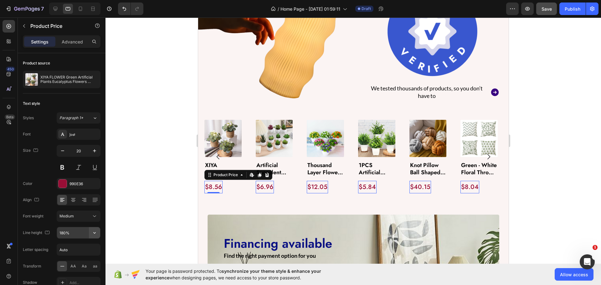
click at [96, 231] on icon "button" at bounding box center [94, 233] width 6 height 6
click at [68, 182] on span "120%" at bounding box center [64, 180] width 10 height 6
type input "120%"
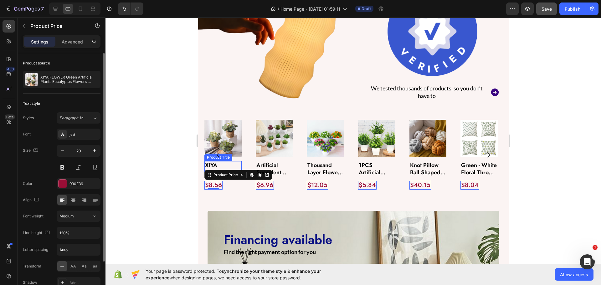
click at [221, 164] on h2 "XIYA FLOWER Green Artificial Plants Eucalyptus Flowers Woven Small Potted Plant…" at bounding box center [222, 169] width 37 height 16
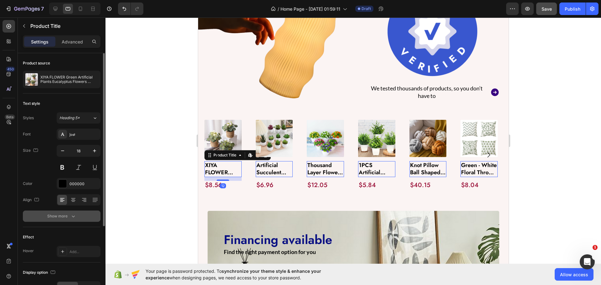
click at [73, 216] on icon "button" at bounding box center [73, 216] width 6 height 6
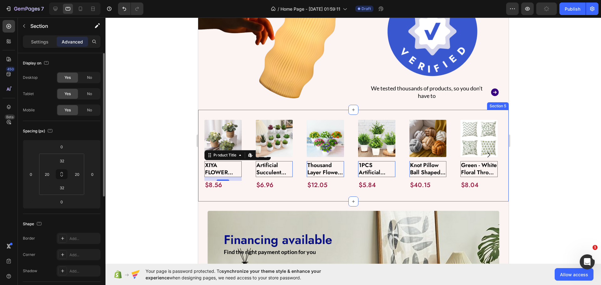
click at [200, 192] on div "Product Images XIYA FLOWER Green Artificial Plants Eucalyptus Flowers Woven Sma…" at bounding box center [353, 155] width 310 height 91
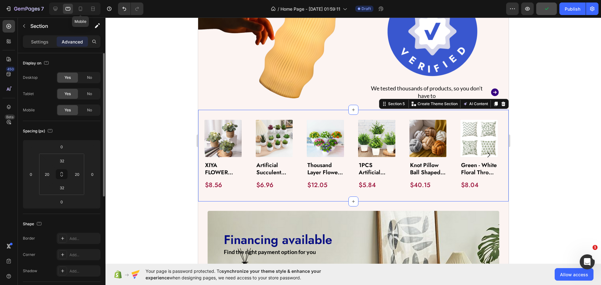
drag, startPoint x: 81, startPoint y: 6, endPoint x: 84, endPoint y: 26, distance: 20.3
click at [81, 7] on icon at bounding box center [80, 9] width 6 height 6
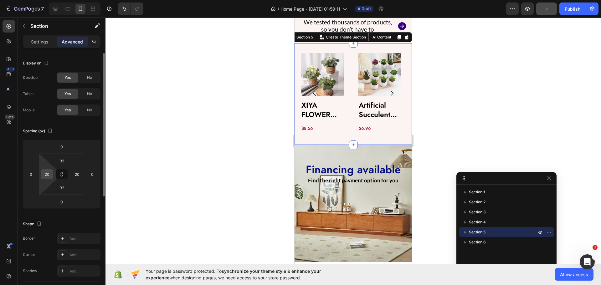
scroll to position [514, 0]
click at [47, 171] on input "20" at bounding box center [46, 174] width 9 height 9
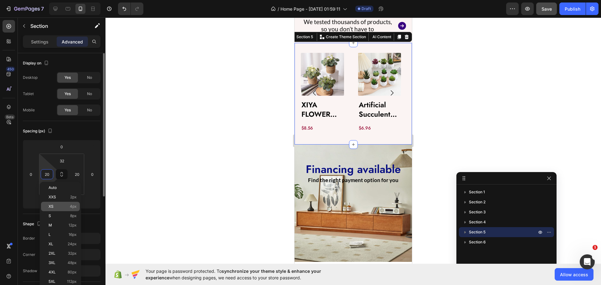
drag, startPoint x: 68, startPoint y: 231, endPoint x: 70, endPoint y: 210, distance: 20.8
click at [68, 227] on div "Auto XXS 2px XS 4px S 8px M 12px L 16px XL 24px 2XL 32px 3XL 48px 4XL 80px 5XL …" at bounding box center [60, 239] width 39 height 113
click at [71, 224] on span "12px" at bounding box center [72, 225] width 8 height 4
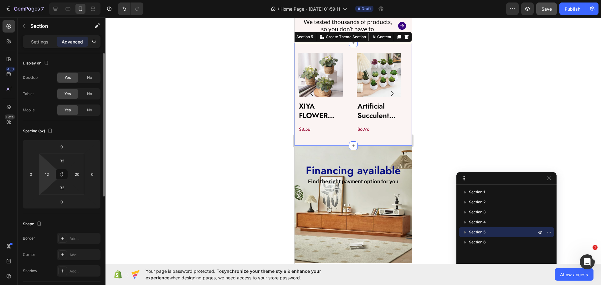
click at [40, 0] on html "7 / Home Page - Aug 26, 01:59:11 Draft Preview Save Publish 450 Beta pro Sectio…" at bounding box center [300, 0] width 601 height 0
click at [43, 173] on input "12" at bounding box center [46, 174] width 9 height 9
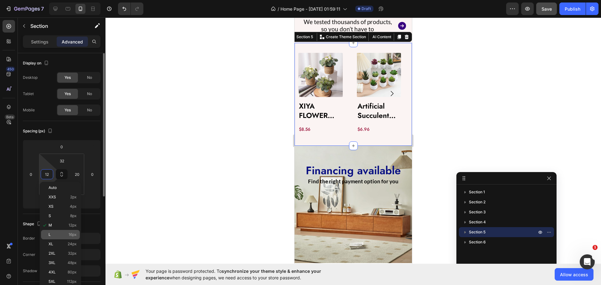
click at [67, 235] on p "L 16px" at bounding box center [62, 234] width 28 height 4
type input "16"
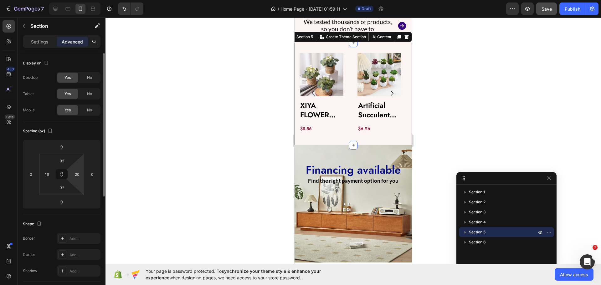
click at [78, 0] on html "7 / Home Page - Aug 26, 01:59:11 Draft Preview Save Publish 450 Beta pro Sectio…" at bounding box center [300, 0] width 601 height 0
click at [72, 172] on div "20" at bounding box center [77, 174] width 13 height 10
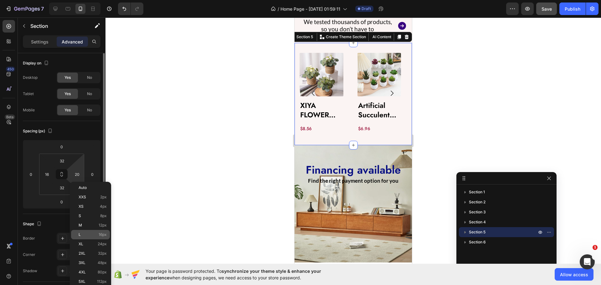
click at [84, 235] on p "L 16px" at bounding box center [93, 234] width 28 height 4
type input "16"
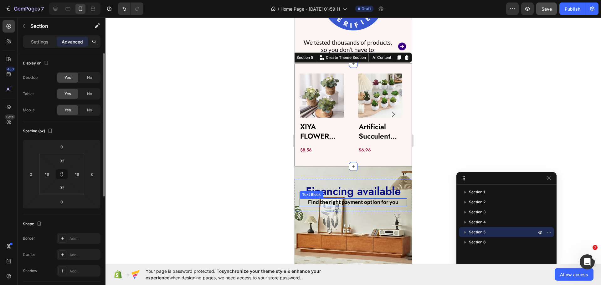
scroll to position [483, 0]
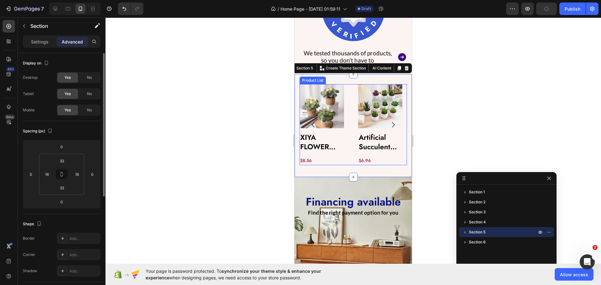
click at [352, 104] on div "Product Images XIYA FLOWER Green Artificial Plants Eucalyptus Flowers Woven Sma…" at bounding box center [352, 124] width 107 height 81
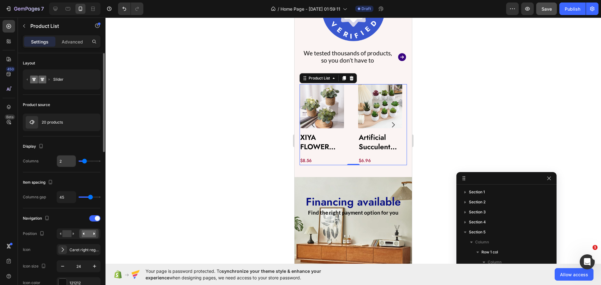
click at [67, 162] on input "2" at bounding box center [66, 160] width 19 height 11
type input "3"
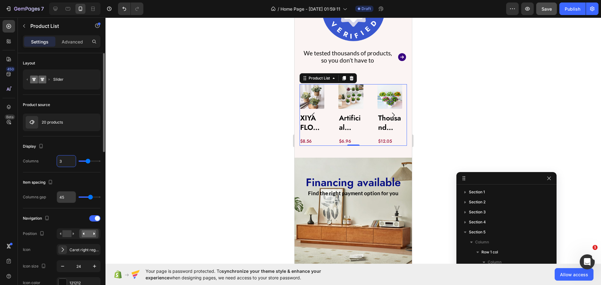
type input "3"
click at [65, 198] on input "45" at bounding box center [66, 196] width 19 height 11
type input "2"
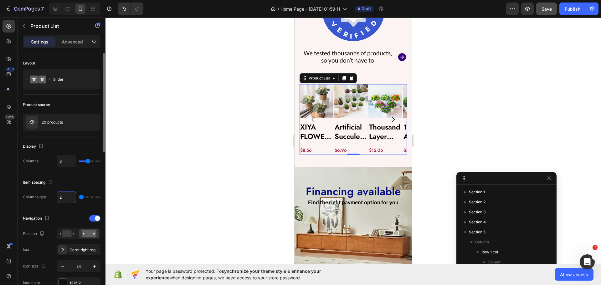
type input "20"
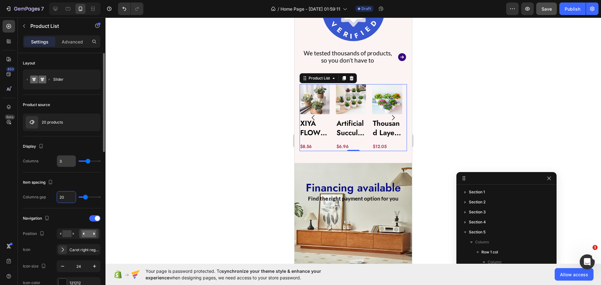
type input "20"
click at [66, 162] on input "3" at bounding box center [66, 160] width 19 height 11
type input "2"
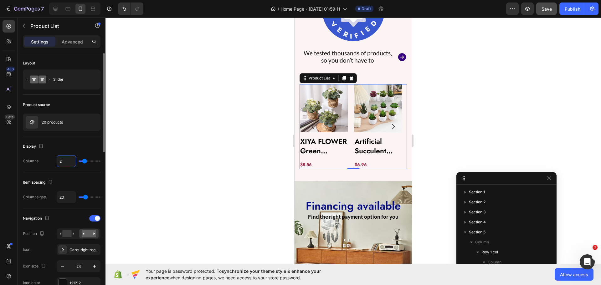
type input "2"
click at [65, 147] on div "Display" at bounding box center [62, 146] width 78 height 10
click at [69, 197] on input "20" at bounding box center [66, 196] width 19 height 11
type input "2"
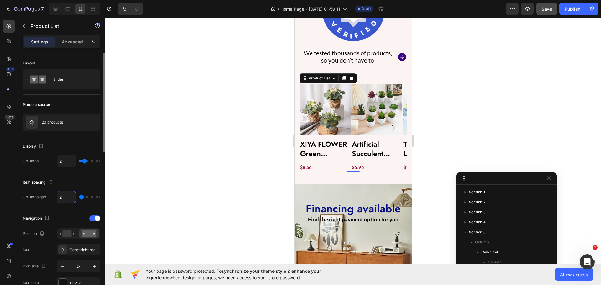
type input "25"
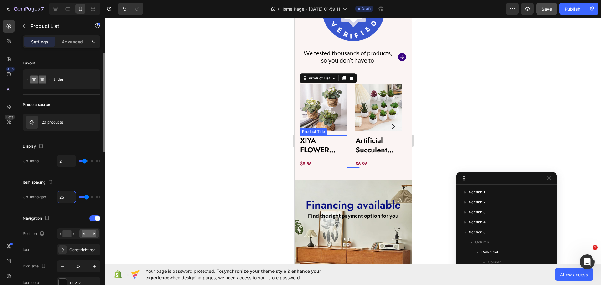
click at [320, 137] on h2 "XIYA FLOWER Green Artificial Plants Eucalyptus Flowers Woven Small Potted Plant…" at bounding box center [323, 145] width 48 height 20
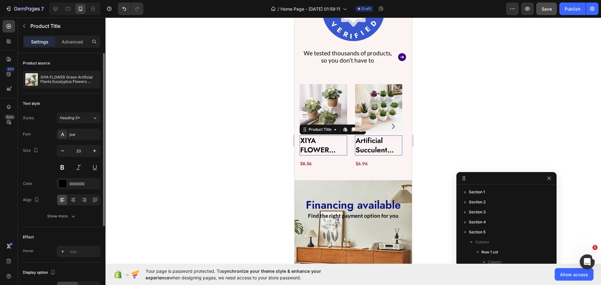
scroll to position [47, 0]
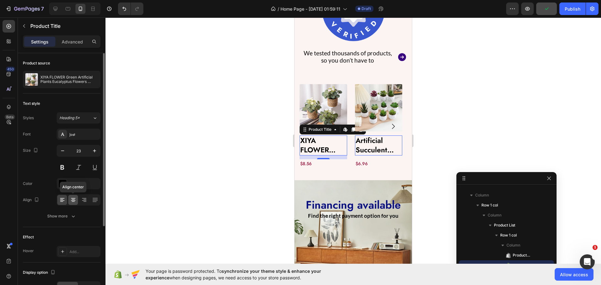
click at [71, 198] on icon at bounding box center [73, 200] width 6 height 6
click at [63, 150] on icon "button" at bounding box center [62, 151] width 6 height 6
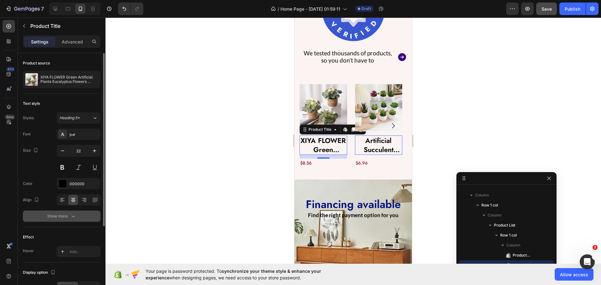
click at [69, 214] on div "Show more" at bounding box center [61, 216] width 29 height 6
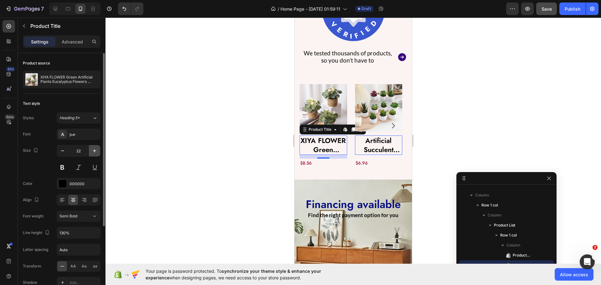
click at [90, 152] on button "button" at bounding box center [94, 150] width 11 height 11
type input "23"
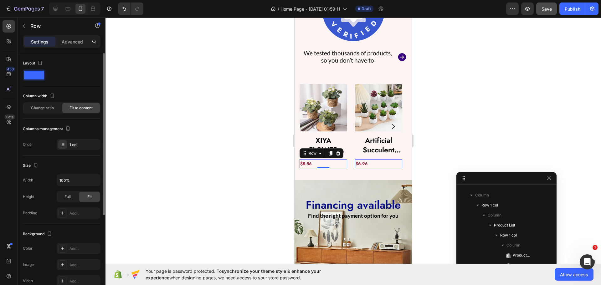
drag, startPoint x: 314, startPoint y: 159, endPoint x: 586, endPoint y: 178, distance: 272.5
click at [314, 159] on div "$8.56 Product Price Product Price Row 0" at bounding box center [323, 163] width 48 height 9
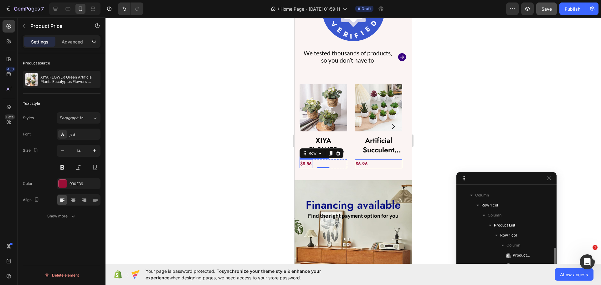
scroll to position [67, 0]
click at [309, 160] on div "$8.56" at bounding box center [305, 163] width 13 height 9
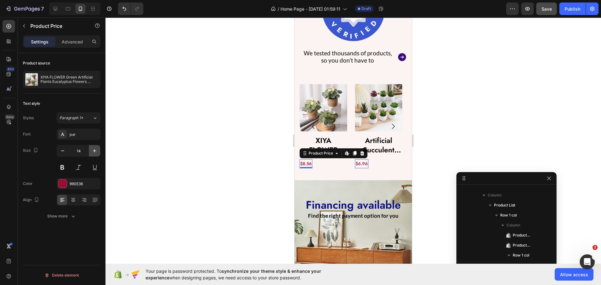
click at [93, 152] on icon "button" at bounding box center [94, 151] width 6 height 6
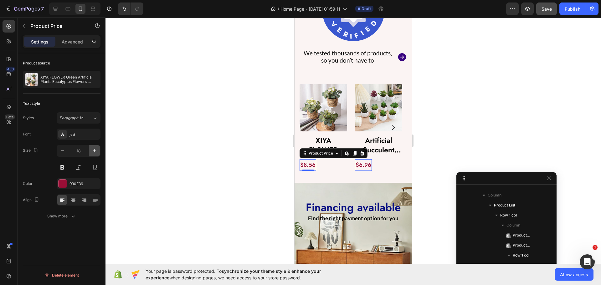
click at [93, 152] on icon "button" at bounding box center [94, 151] width 6 height 6
type input "20"
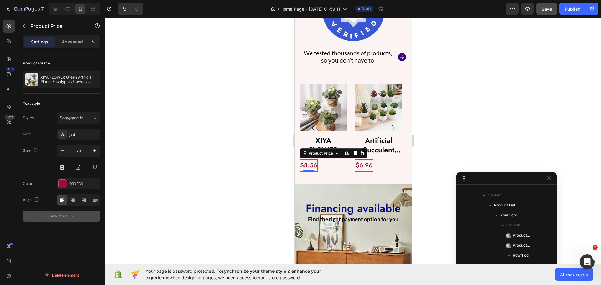
click at [55, 218] on div "Show more" at bounding box center [61, 216] width 29 height 6
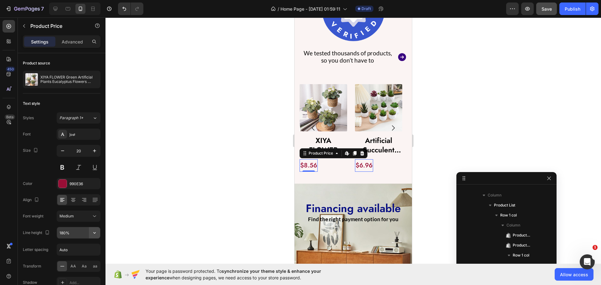
click at [98, 232] on button "button" at bounding box center [94, 232] width 11 height 11
click at [72, 186] on div "120%" at bounding box center [71, 192] width 51 height 12
type input "120%"
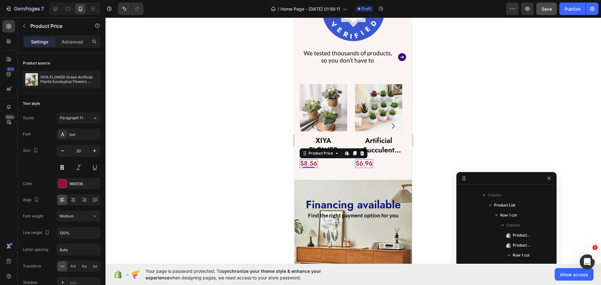
click at [168, 186] on div at bounding box center [352, 151] width 495 height 267
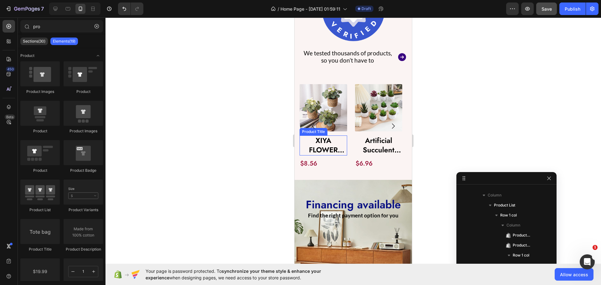
click at [331, 137] on h2 "XIYA FLOWER Green Artificial Plants Eucalyptus Flowers Woven Small Potted Plant…" at bounding box center [323, 145] width 48 height 20
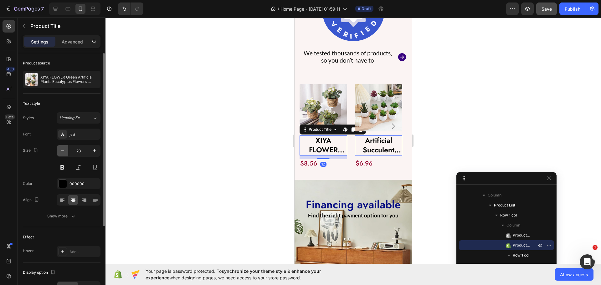
click at [62, 150] on icon "button" at bounding box center [62, 151] width 6 height 6
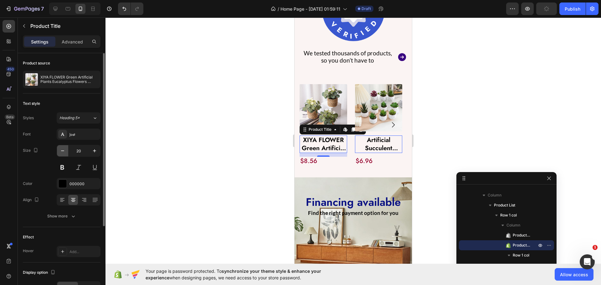
click at [62, 150] on icon "button" at bounding box center [62, 151] width 6 height 6
type input "18"
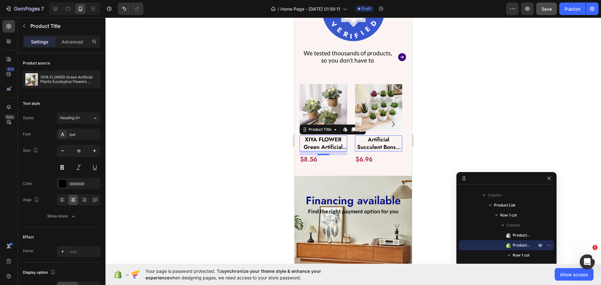
click at [162, 152] on div at bounding box center [352, 151] width 495 height 267
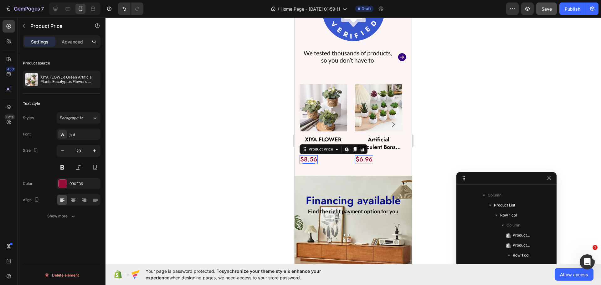
drag, startPoint x: 317, startPoint y: 154, endPoint x: 572, endPoint y: 183, distance: 256.8
click at [317, 155] on div "$8.56" at bounding box center [308, 159] width 18 height 9
click at [150, 157] on div at bounding box center [352, 151] width 495 height 267
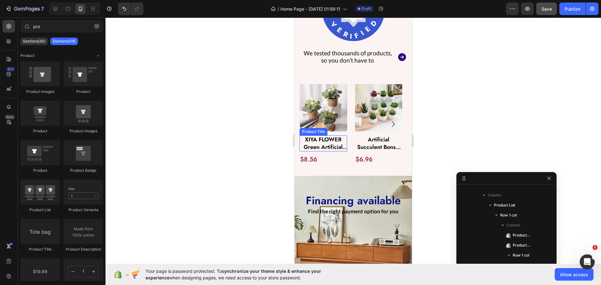
click at [328, 144] on h2 "XIYA FLOWER Green Artificial Plants Eucalyptus Flowers Woven Small Potted Plant…" at bounding box center [323, 143] width 48 height 16
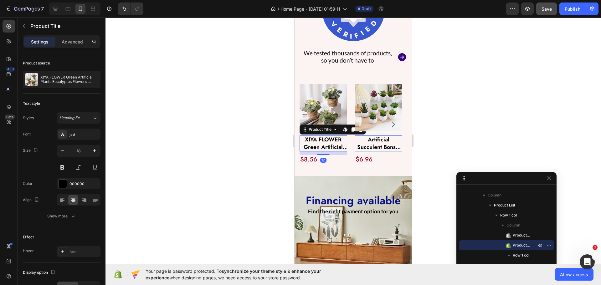
click at [244, 145] on div at bounding box center [352, 151] width 495 height 267
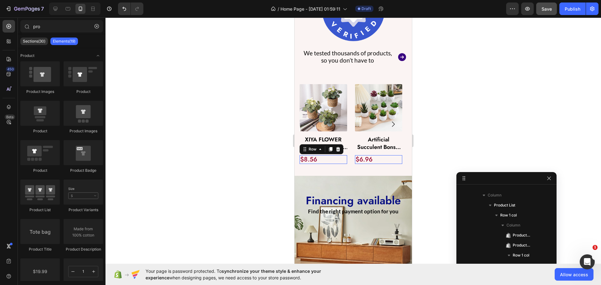
click at [330, 157] on div "$8.56 Product Price Product Price Row 0" at bounding box center [323, 159] width 48 height 9
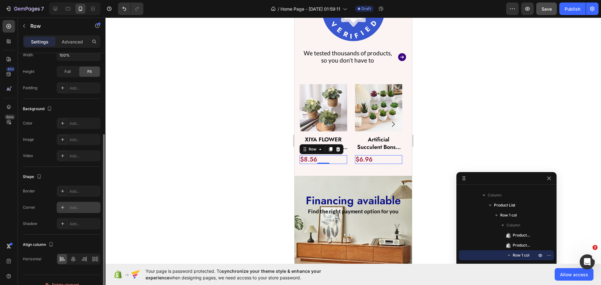
scroll to position [135, 0]
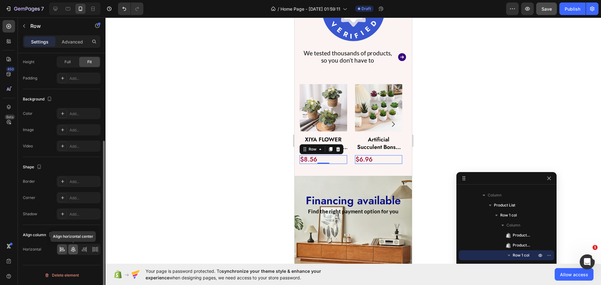
click at [70, 247] on icon at bounding box center [73, 249] width 6 height 6
click at [165, 188] on div at bounding box center [352, 151] width 495 height 267
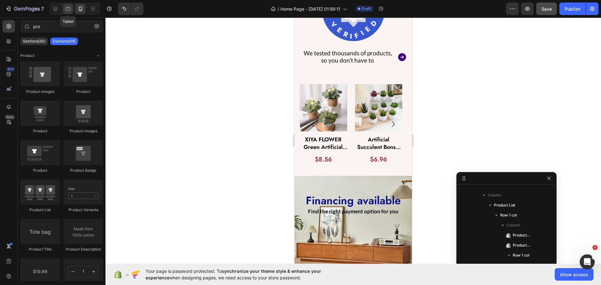
click at [73, 8] on div at bounding box center [68, 9] width 10 height 10
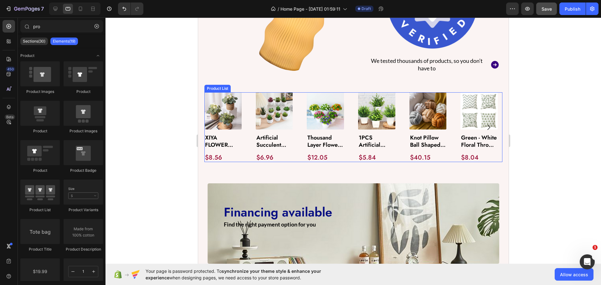
scroll to position [431, 0]
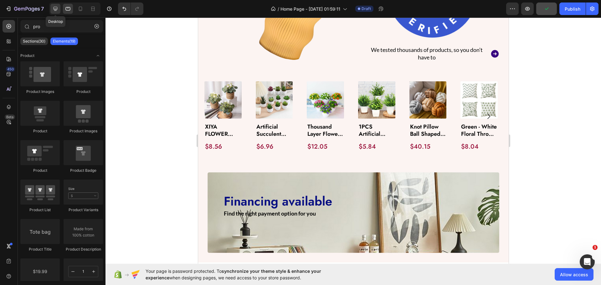
click at [58, 9] on icon at bounding box center [55, 9] width 6 height 6
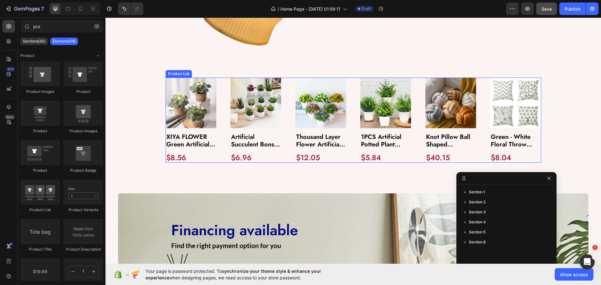
scroll to position [523, 0]
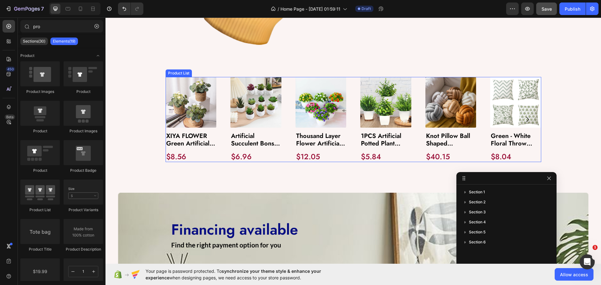
click at [281, 118] on div "Product Images XIYA FLOWER Green Artificial Plants Eucalyptus Flowers Woven Sma…" at bounding box center [352, 119] width 375 height 85
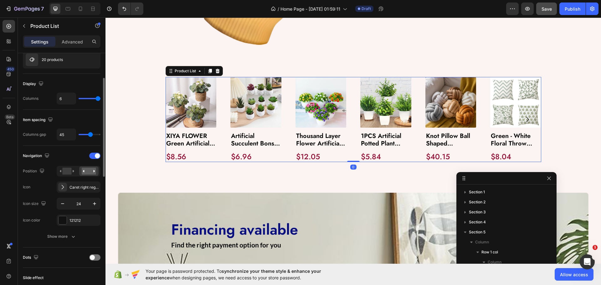
scroll to position [125, 0]
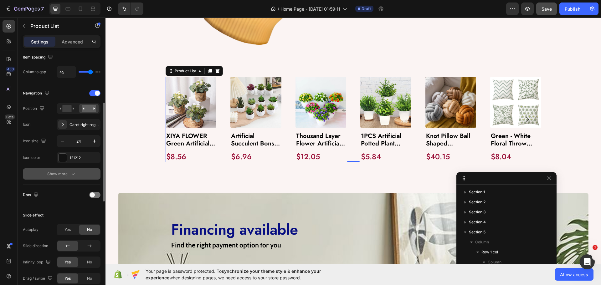
click at [57, 175] on div "Show more" at bounding box center [61, 174] width 29 height 6
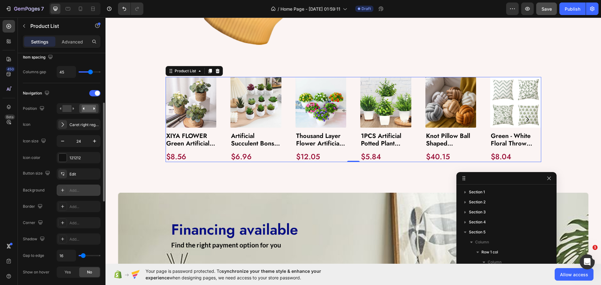
click at [77, 190] on div "Add..." at bounding box center [83, 191] width 29 height 6
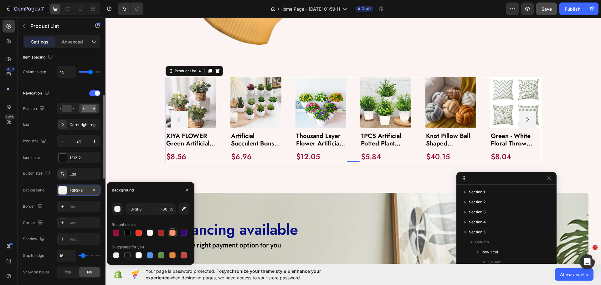
click at [170, 232] on div at bounding box center [172, 233] width 6 height 6
click at [188, 232] on div at bounding box center [183, 232] width 9 height 9
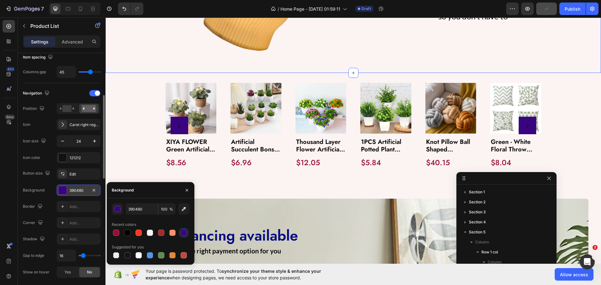
scroll to position [523, 0]
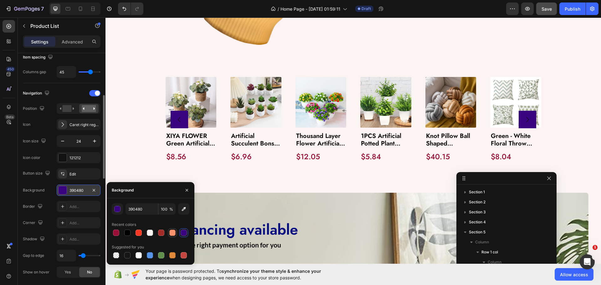
click at [171, 234] on div at bounding box center [172, 233] width 6 height 6
type input "F7926C"
click at [149, 222] on div "Recent colors" at bounding box center [151, 225] width 78 height 10
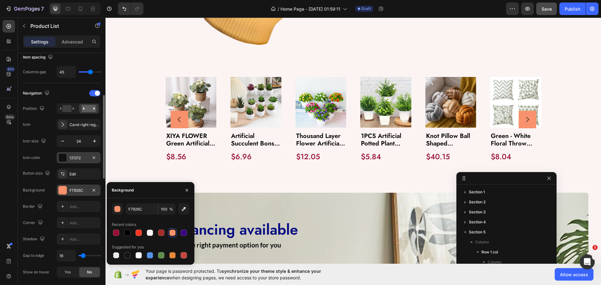
click at [74, 161] on div "121212" at bounding box center [79, 157] width 44 height 11
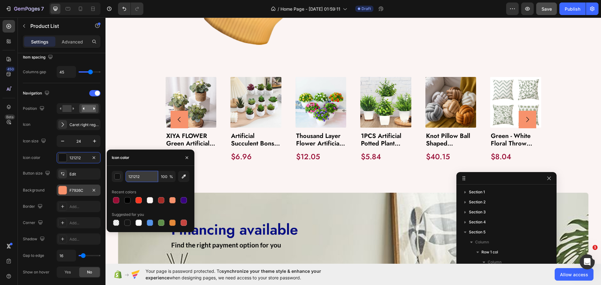
click at [130, 180] on input "121212" at bounding box center [141, 176] width 33 height 11
click at [151, 199] on div at bounding box center [150, 200] width 6 height 6
click at [135, 174] on input "FBF4F3" at bounding box center [141, 176] width 33 height 11
click at [139, 163] on div "Icon color" at bounding box center [151, 158] width 88 height 16
type input "FFFFFF"
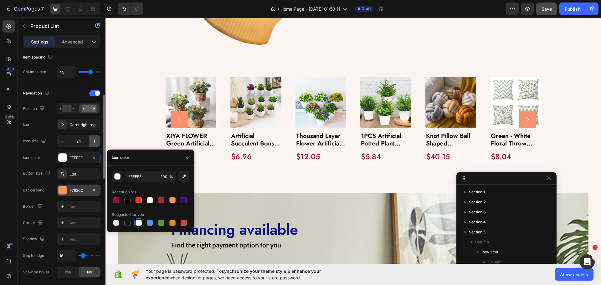
click at [93, 140] on icon "button" at bounding box center [94, 141] width 6 height 6
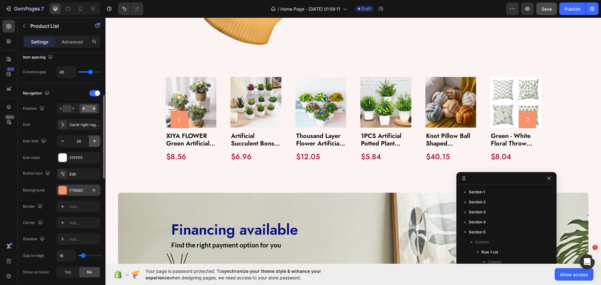
click at [93, 140] on icon "button" at bounding box center [94, 141] width 6 height 6
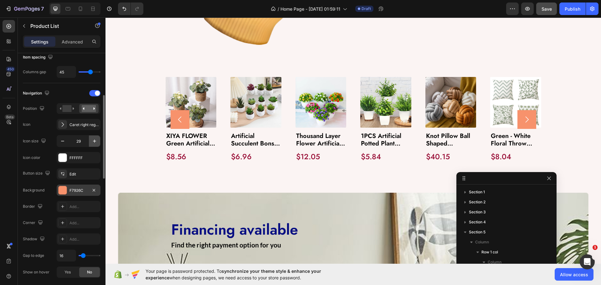
click at [93, 140] on icon "button" at bounding box center [94, 141] width 6 height 6
type input "31"
click at [64, 177] on div at bounding box center [62, 174] width 9 height 9
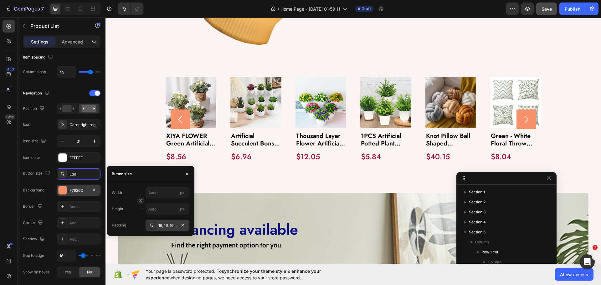
click at [154, 225] on div at bounding box center [151, 225] width 9 height 9
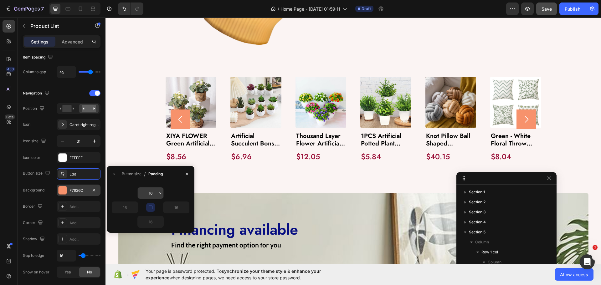
click at [154, 192] on input "16" at bounding box center [151, 192] width 26 height 11
type input "5"
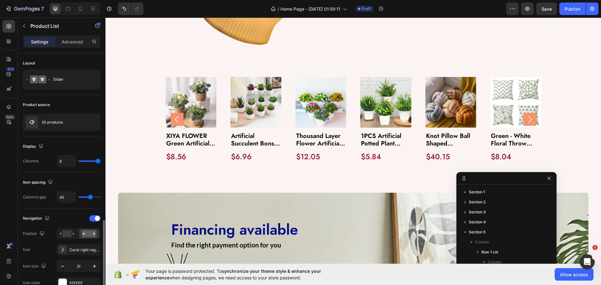
scroll to position [125, 0]
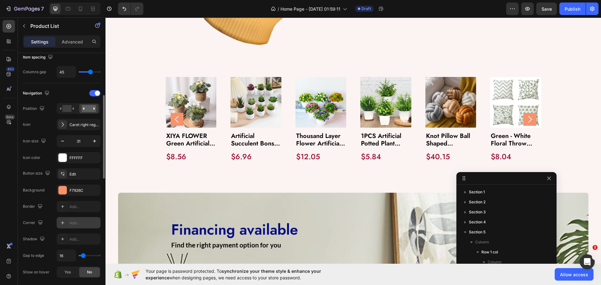
click at [73, 219] on div "Add..." at bounding box center [79, 222] width 44 height 11
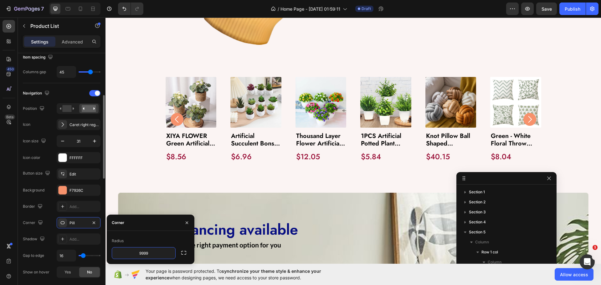
click at [48, 213] on div "Button size Edit Background F7926C Border Add... Corner Pill Shadow Add... Gap …" at bounding box center [62, 222] width 78 height 109
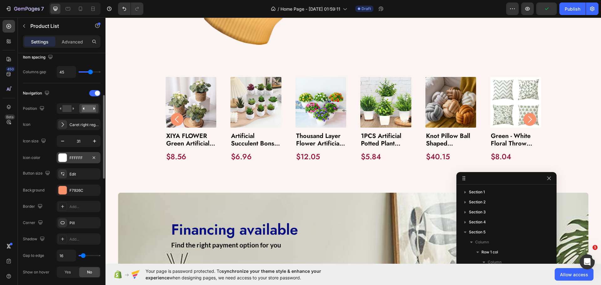
click at [71, 159] on div "FFFFFF" at bounding box center [78, 158] width 18 height 6
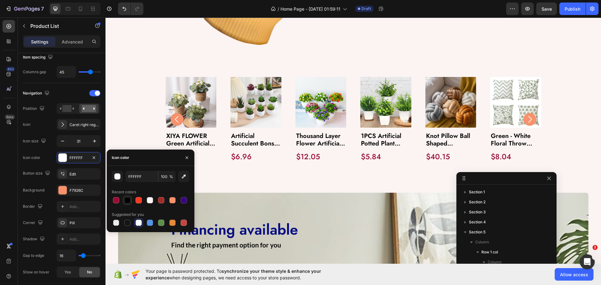
click at [127, 197] on div at bounding box center [127, 200] width 6 height 6
click at [152, 201] on div at bounding box center [150, 200] width 6 height 6
type input "FBF4F3"
click at [47, 184] on div "Button size Edit Background F7926C Border Add... Corner Pill Shadow Add... Gap …" at bounding box center [62, 222] width 78 height 109
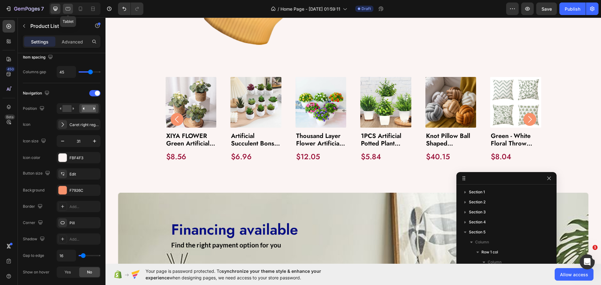
click at [66, 6] on icon at bounding box center [68, 9] width 6 height 6
type input "100%"
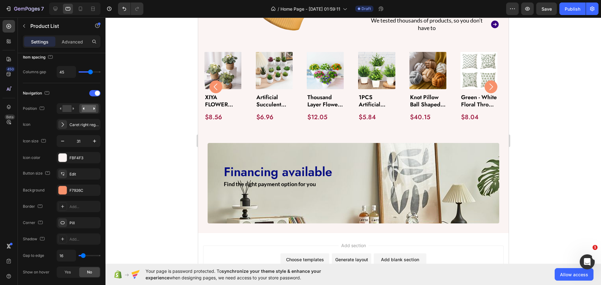
scroll to position [429, 0]
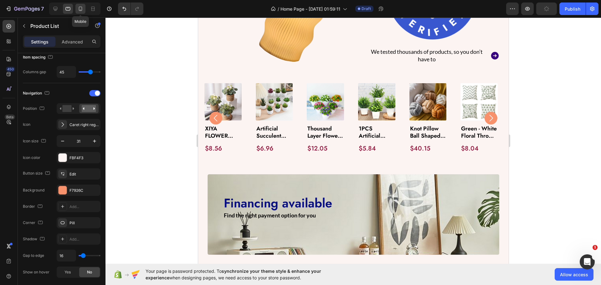
click at [81, 9] on icon at bounding box center [80, 9] width 6 height 6
type input "2"
type input "25"
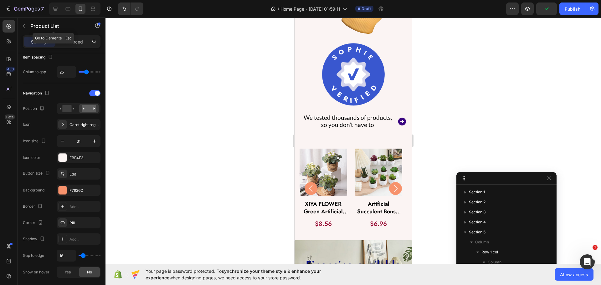
scroll to position [524, 0]
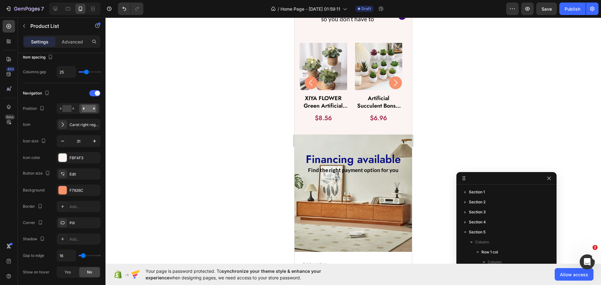
click at [347, 86] on div "Product Images XIYA FLOWER Green Artificial Plants Eucalyptus Flowers Woven Sma…" at bounding box center [352, 83] width 107 height 80
click at [350, 81] on div "Product Images XIYA FLOWER Green Artificial Plants Eucalyptus Flowers Woven Sma…" at bounding box center [352, 83] width 107 height 80
click at [62, 176] on icon at bounding box center [62, 173] width 5 height 5
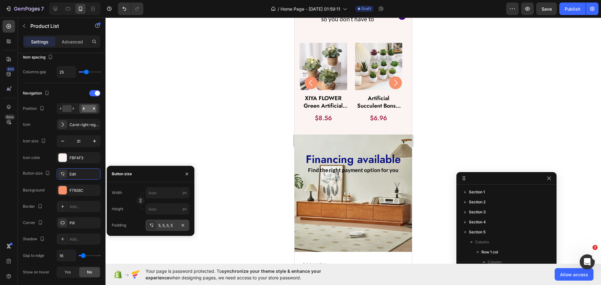
click at [152, 224] on icon at bounding box center [151, 225] width 5 height 5
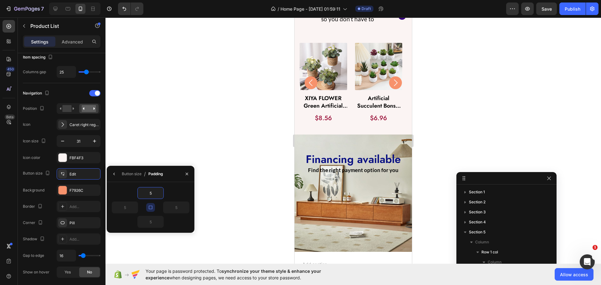
type input "3"
click at [63, 141] on icon "button" at bounding box center [62, 141] width 6 height 6
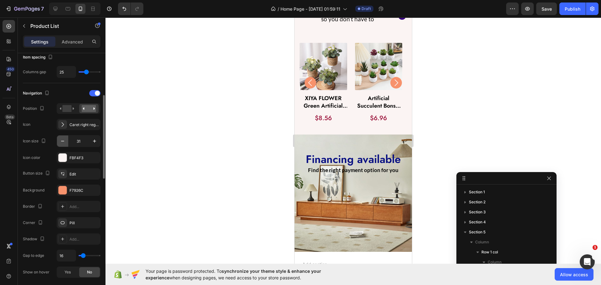
click at [63, 141] on icon "button" at bounding box center [62, 141] width 6 height 6
type input "27"
click at [68, 7] on icon at bounding box center [68, 8] width 5 height 3
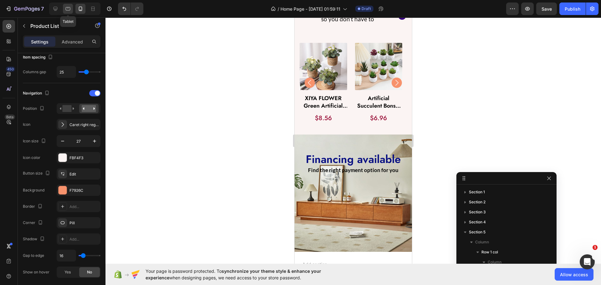
type input "6"
type input "45"
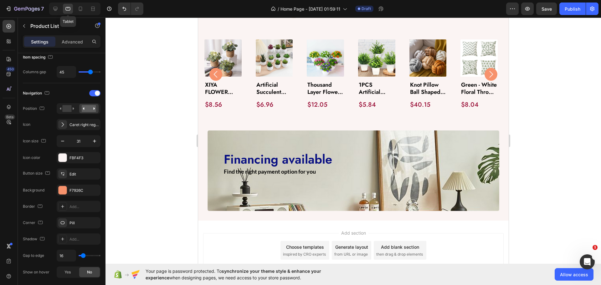
scroll to position [472, 0]
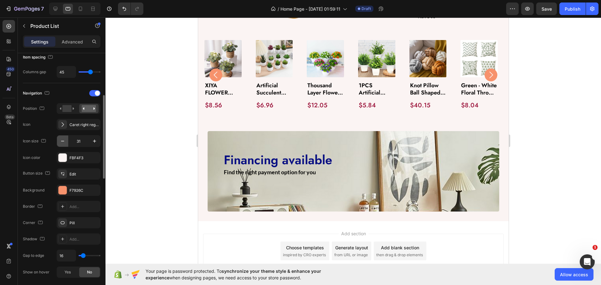
click at [63, 143] on icon "button" at bounding box center [62, 141] width 6 height 6
type input "30"
click at [63, 176] on icon at bounding box center [62, 173] width 5 height 5
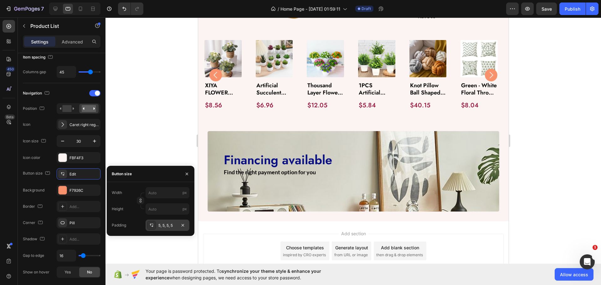
click at [162, 225] on div "5, 5, 5, 5" at bounding box center [167, 226] width 18 height 6
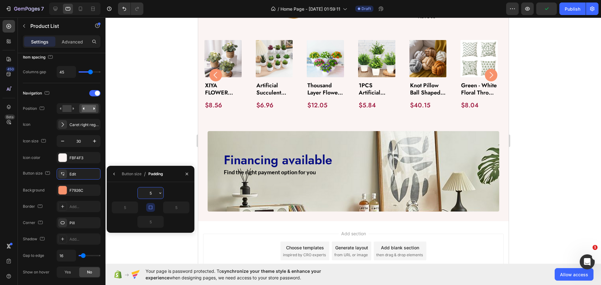
type input "4"
click at [53, 187] on div "Background F7926C" at bounding box center [62, 190] width 78 height 11
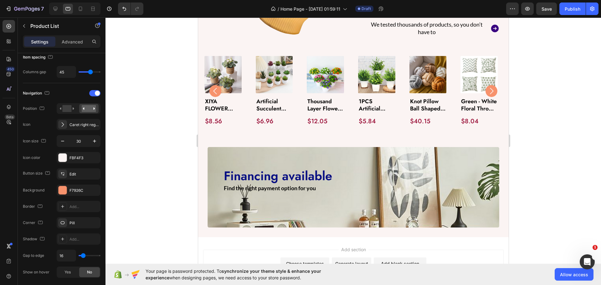
scroll to position [441, 0]
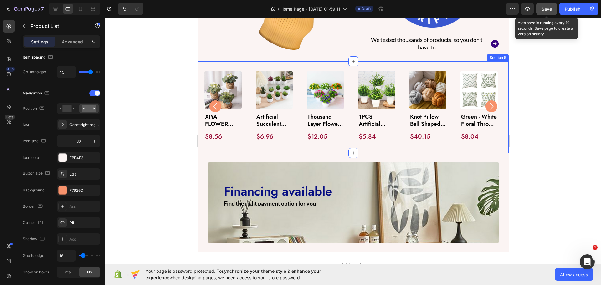
drag, startPoint x: 548, startPoint y: 5, endPoint x: 540, endPoint y: 8, distance: 8.3
click at [548, 6] on div "Save" at bounding box center [546, 9] width 10 height 7
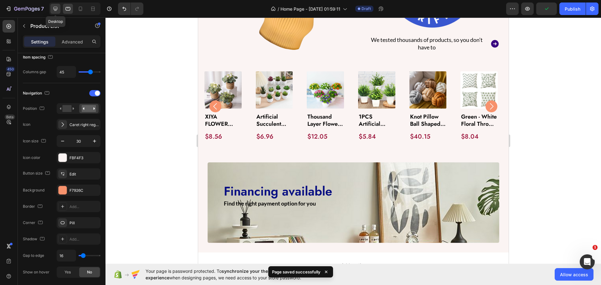
click at [52, 8] on icon at bounding box center [55, 9] width 6 height 6
type input "31"
type input "1200"
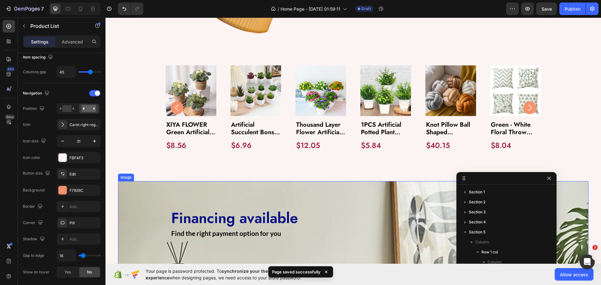
scroll to position [528, 0]
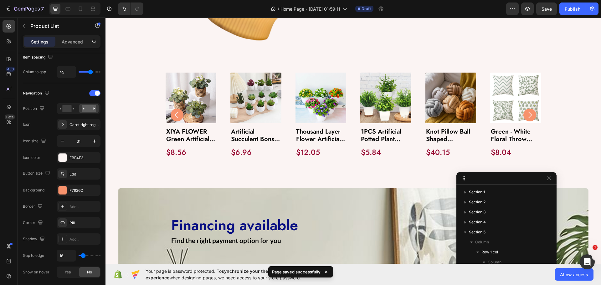
click at [286, 125] on div "Product Images XIYA FLOWER Green Artificial Plants Eucalyptus Flowers Woven Sma…" at bounding box center [352, 115] width 375 height 85
click at [218, 114] on div "Product Images XIYA FLOWER Green Artificial Plants Eucalyptus Flowers Woven Sma…" at bounding box center [352, 115] width 375 height 85
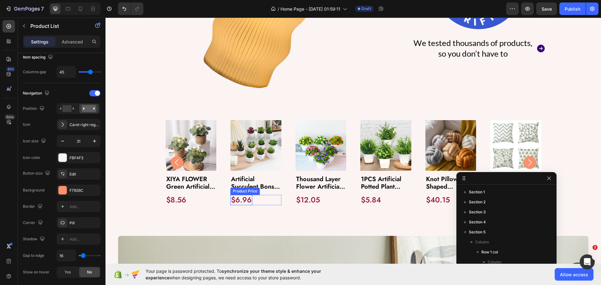
scroll to position [465, 0]
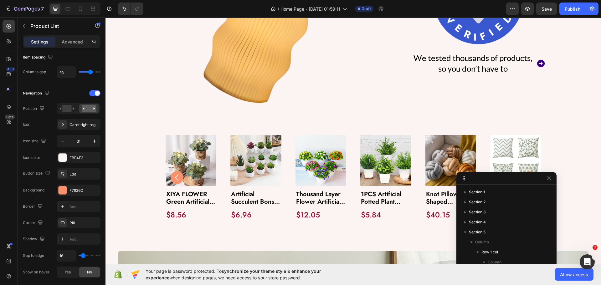
click at [217, 163] on div "Product Images XIYA FLOWER Green Artificial Plants Eucalyptus Flowers Woven Sma…" at bounding box center [352, 177] width 375 height 85
click at [198, 150] on img at bounding box center [190, 160] width 51 height 51
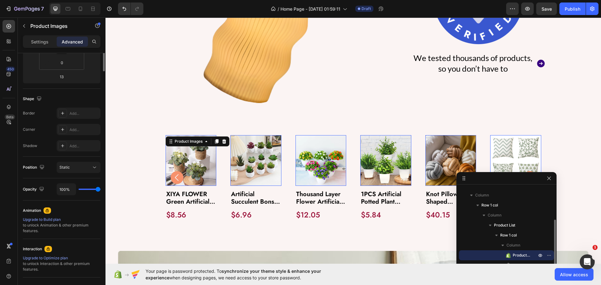
scroll to position [0, 0]
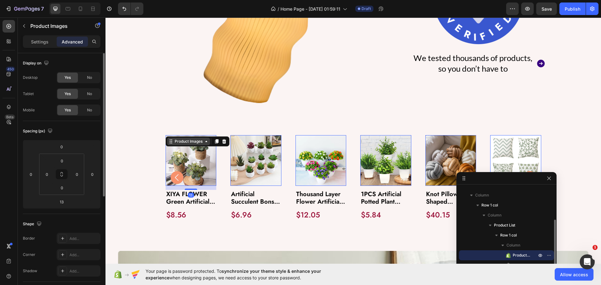
click at [187, 140] on div "Product Images" at bounding box center [188, 142] width 30 height 6
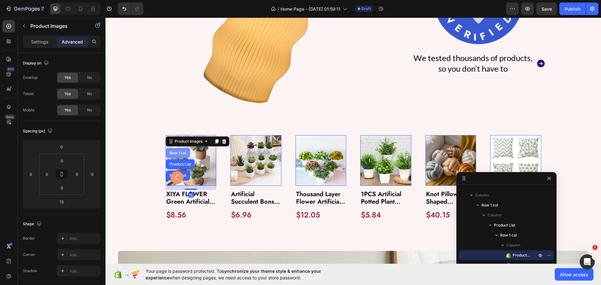
click at [176, 153] on div "Row 1 col" at bounding box center [178, 153] width 24 height 10
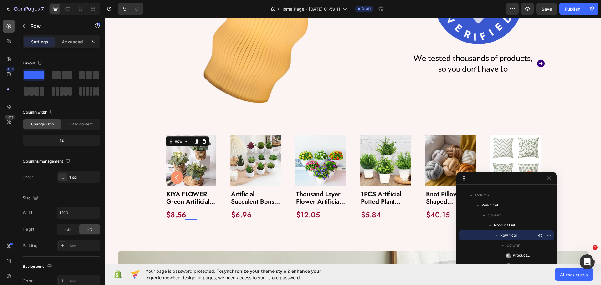
click at [11, 28] on icon at bounding box center [9, 26] width 6 height 6
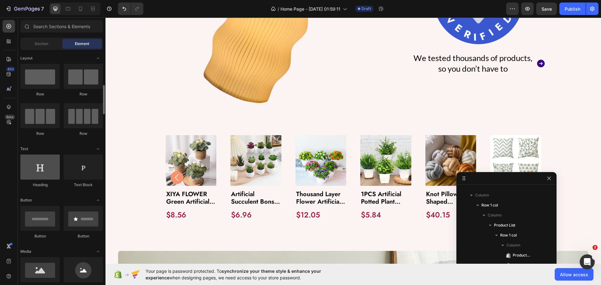
scroll to position [63, 0]
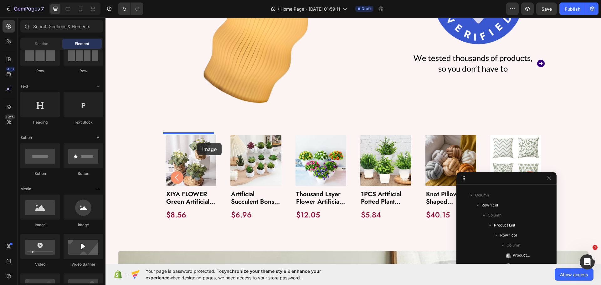
drag, startPoint x: 146, startPoint y: 224, endPoint x: 197, endPoint y: 143, distance: 95.5
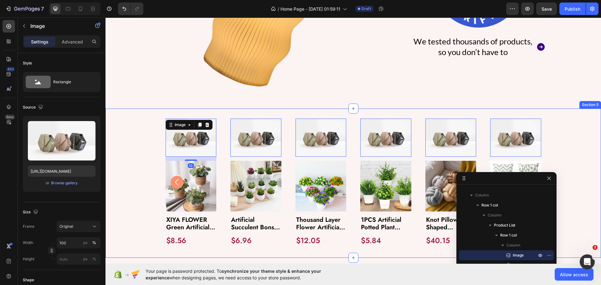
scroll to position [496, 0]
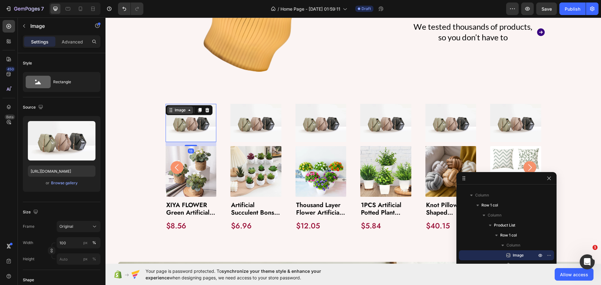
click at [177, 110] on div "Image" at bounding box center [179, 110] width 13 height 6
click at [174, 120] on div "Row 1 col" at bounding box center [177, 122] width 19 height 4
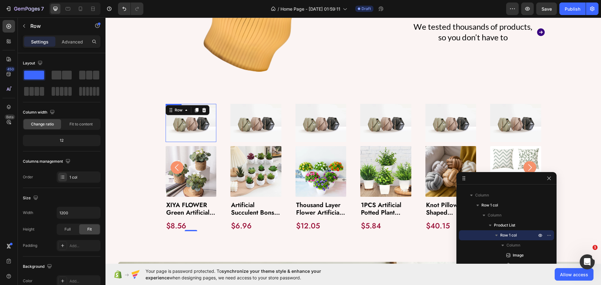
click at [183, 126] on img at bounding box center [190, 123] width 51 height 38
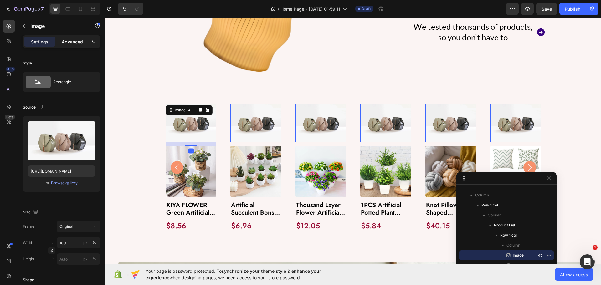
click at [74, 43] on p "Advanced" at bounding box center [72, 41] width 21 height 7
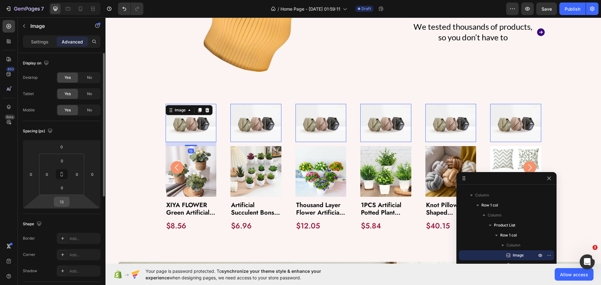
click at [64, 199] on input "13" at bounding box center [61, 201] width 13 height 9
type input "0"
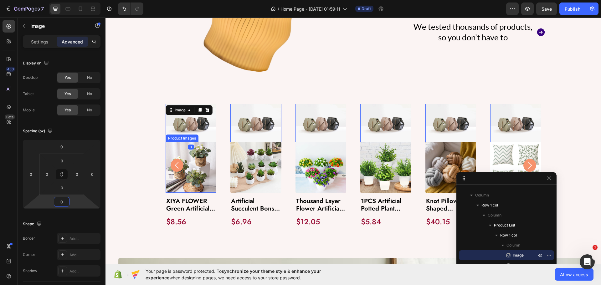
click at [200, 166] on img at bounding box center [190, 167] width 51 height 51
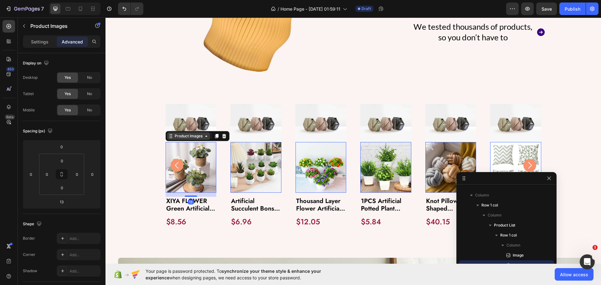
click at [186, 134] on div "Product Images" at bounding box center [188, 136] width 30 height 6
click at [170, 146] on div "Row 1 col" at bounding box center [177, 148] width 19 height 4
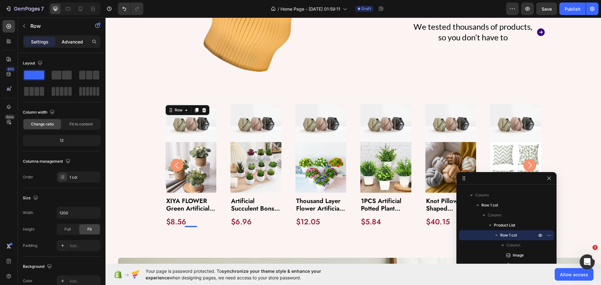
click at [71, 42] on p "Advanced" at bounding box center [72, 41] width 21 height 7
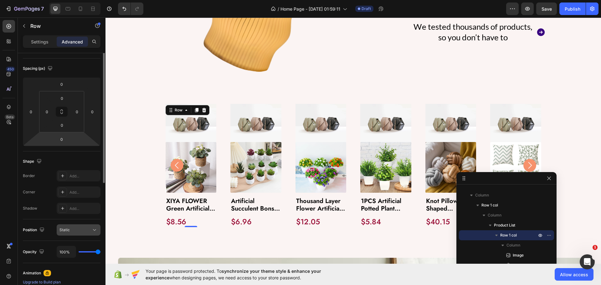
scroll to position [125, 0]
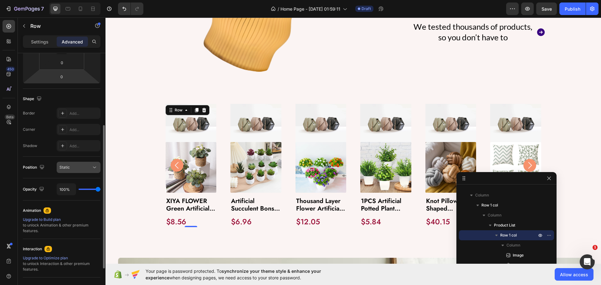
click at [72, 169] on div "Static" at bounding box center [75, 168] width 32 height 6
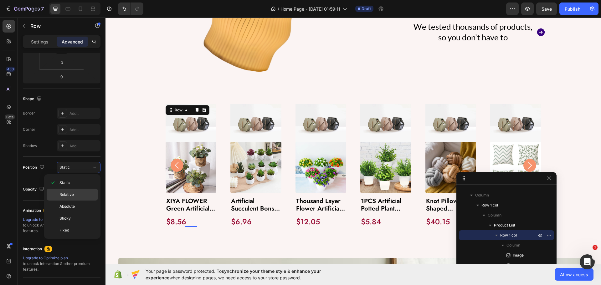
click at [70, 195] on span "Relative" at bounding box center [66, 195] width 14 height 6
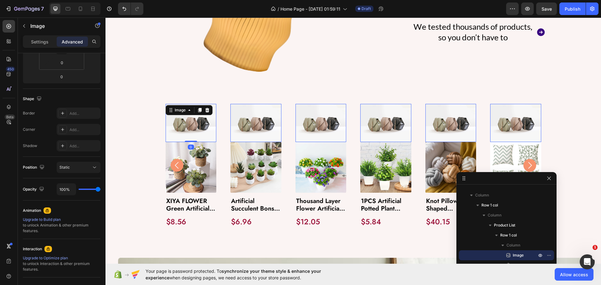
click at [192, 129] on img at bounding box center [190, 123] width 51 height 38
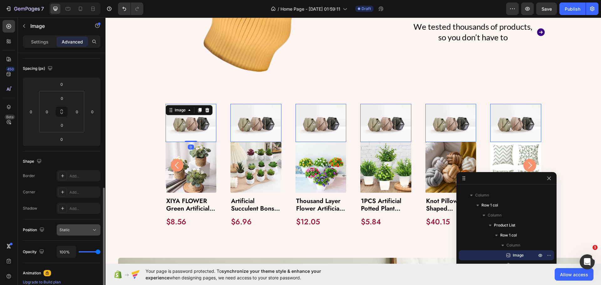
scroll to position [156, 0]
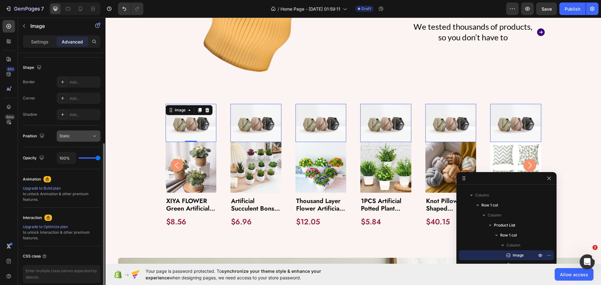
click at [69, 132] on button "Static" at bounding box center [79, 135] width 44 height 11
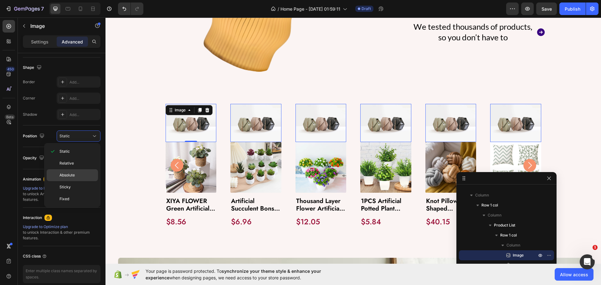
click at [76, 181] on div "Absolute" at bounding box center [72, 187] width 51 height 12
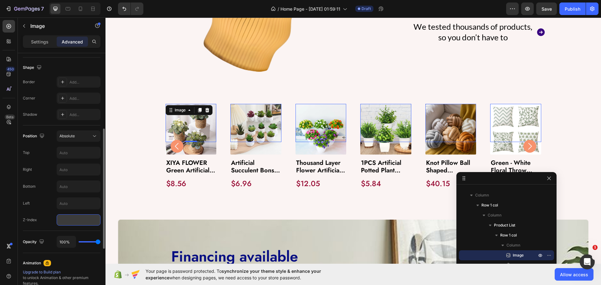
click at [67, 219] on input "number" at bounding box center [79, 219] width 44 height 11
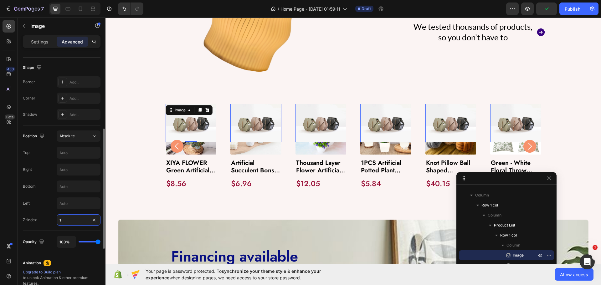
type input "1"
click at [40, 213] on div "Position Absolute Top Right Bottom Left Z-Index 1" at bounding box center [62, 177] width 78 height 95
click at [38, 39] on p "Settings" at bounding box center [40, 41] width 18 height 7
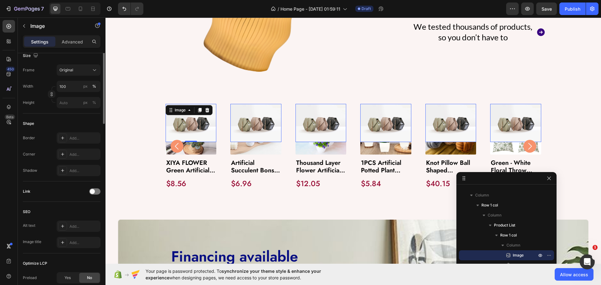
scroll to position [63, 0]
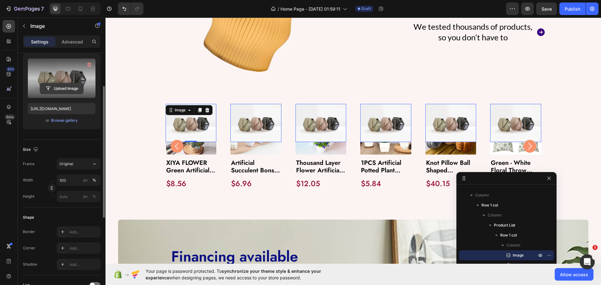
click at [58, 89] on input "file" at bounding box center [61, 88] width 43 height 11
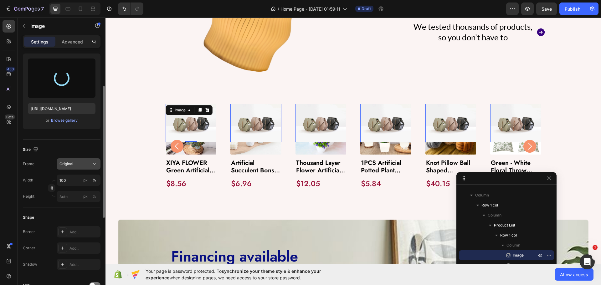
type input "https://cdn.shopify.com/s/files/1/0979/6858/7092/files/gempages_580094193100129…"
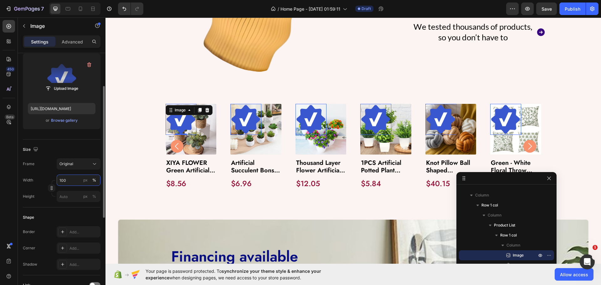
click at [68, 176] on input "100" at bounding box center [79, 180] width 44 height 11
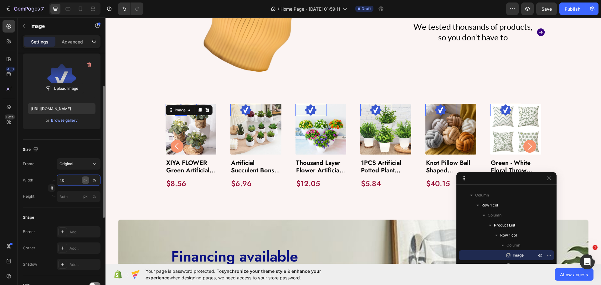
type input "40"
click at [85, 182] on div "px" at bounding box center [85, 180] width 4 height 6
click at [10, 175] on div "450 Beta" at bounding box center [9, 130] width 13 height 220
click at [71, 40] on p "Advanced" at bounding box center [72, 41] width 21 height 7
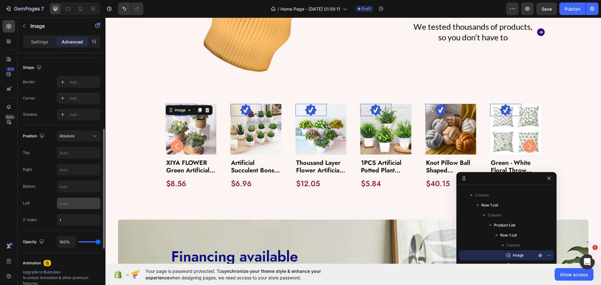
scroll to position [188, 0]
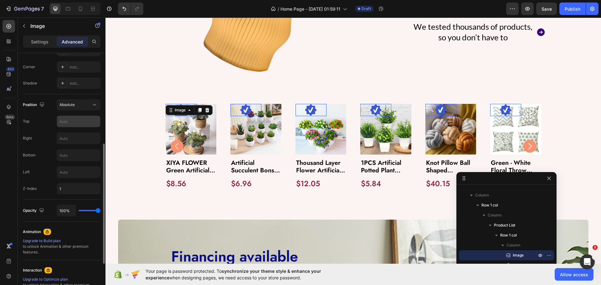
click at [67, 124] on input "text" at bounding box center [78, 121] width 43 height 11
type input "-10"
click at [61, 192] on input "1" at bounding box center [79, 188] width 44 height 11
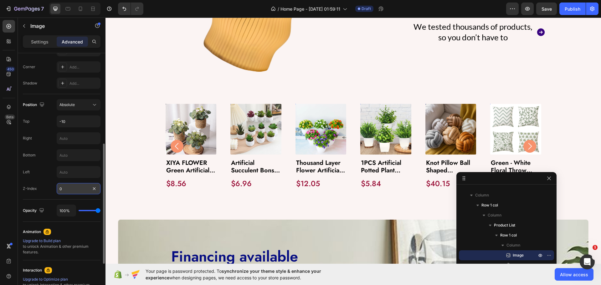
click at [65, 192] on input "0" at bounding box center [79, 188] width 44 height 11
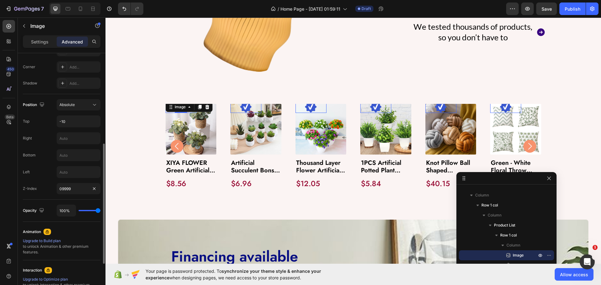
type input "9999"
click at [51, 180] on div "Position Absolute Top -10 Right Bottom Left Z-Index 9999" at bounding box center [62, 146] width 78 height 95
click at [73, 139] on input "text" at bounding box center [78, 138] width 43 height 11
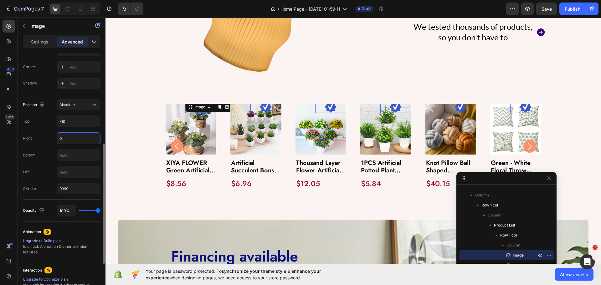
type input "0"
click at [44, 141] on div "Right 0" at bounding box center [62, 138] width 78 height 12
click at [71, 123] on input "-10" at bounding box center [78, 121] width 43 height 11
type input "0"
click at [47, 137] on div "Right 0" at bounding box center [62, 138] width 78 height 12
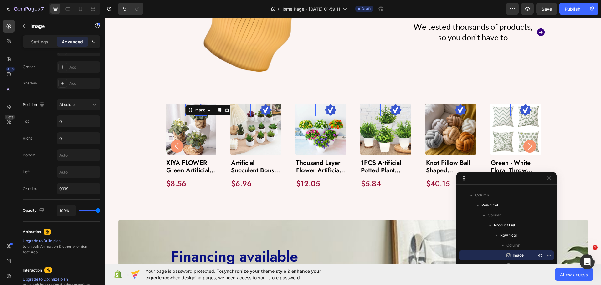
click at [31, 34] on div "Image" at bounding box center [53, 27] width 71 height 18
click at [33, 43] on p "Settings" at bounding box center [40, 41] width 18 height 7
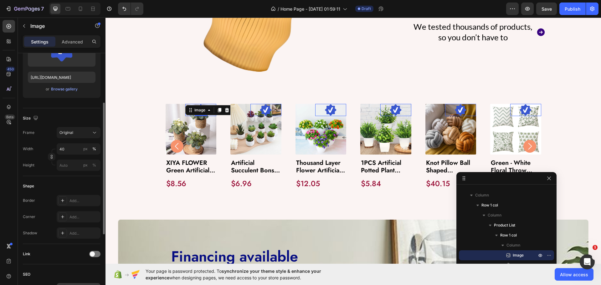
scroll to position [0, 0]
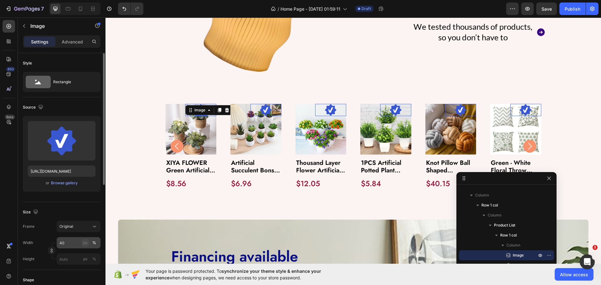
click at [84, 243] on div "px" at bounding box center [85, 243] width 4 height 6
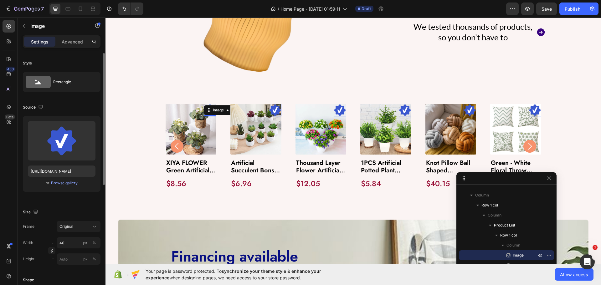
click at [64, 205] on div "Size Frame Original Width 40 px % Height px %" at bounding box center [62, 236] width 78 height 68
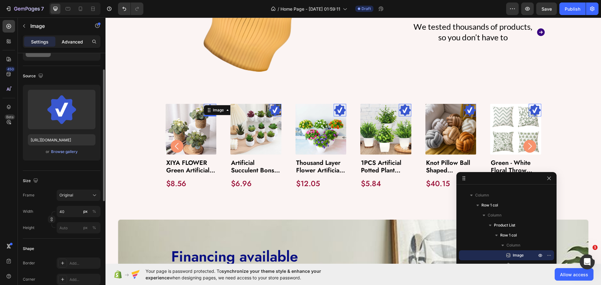
click at [68, 42] on p "Advanced" at bounding box center [72, 41] width 21 height 7
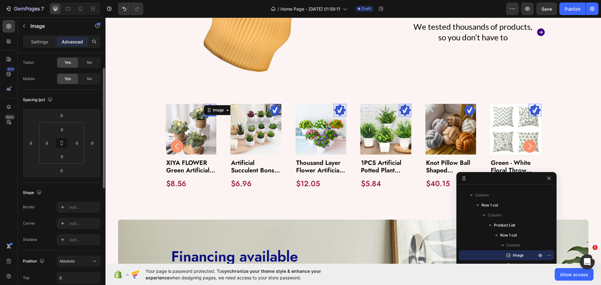
scroll to position [125, 0]
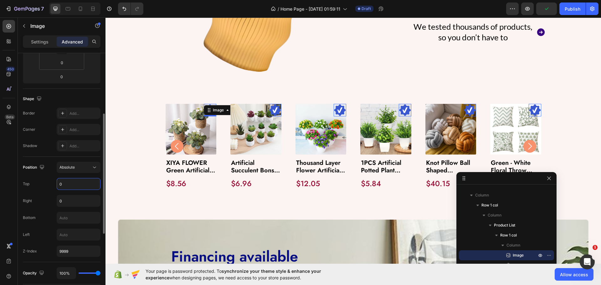
click at [73, 186] on input "0" at bounding box center [78, 183] width 43 height 11
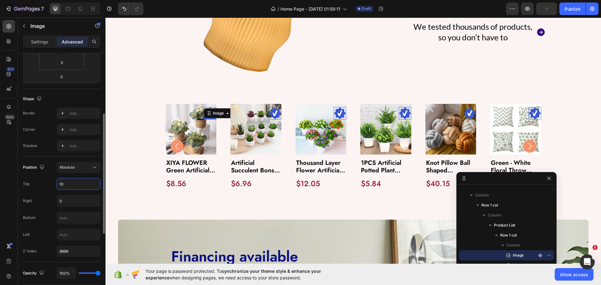
click at [73, 186] on input "10" at bounding box center [78, 183] width 43 height 11
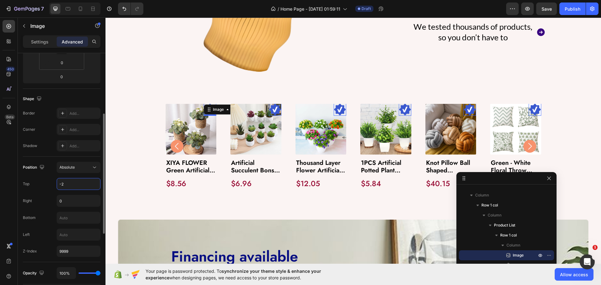
type input "-20"
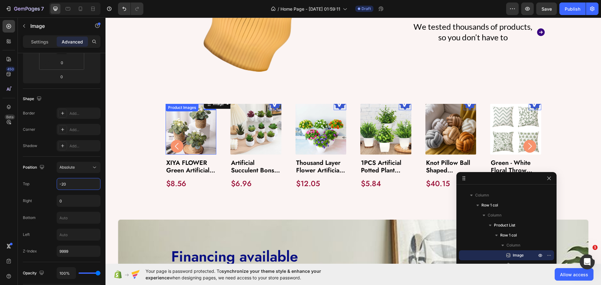
click at [203, 129] on img at bounding box center [190, 129] width 51 height 51
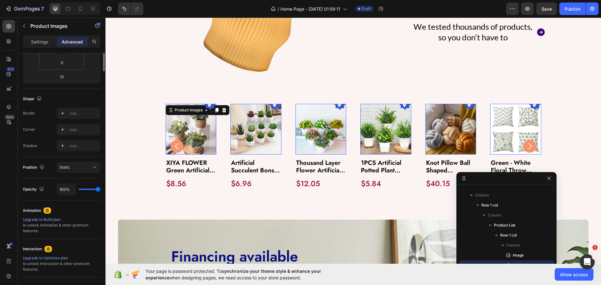
scroll to position [0, 0]
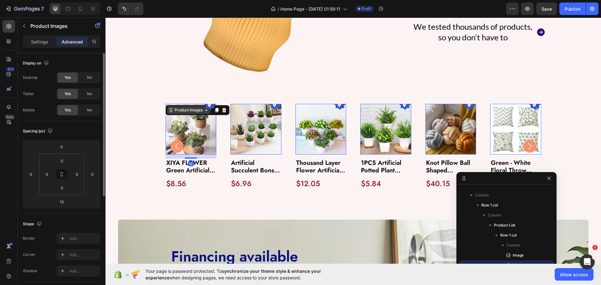
click at [186, 108] on div "Product Images" at bounding box center [188, 110] width 30 height 6
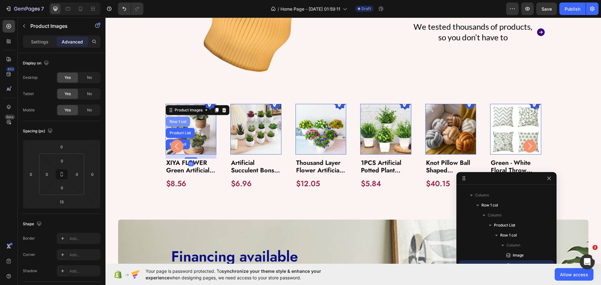
click at [178, 117] on div "Row 1 col" at bounding box center [178, 122] width 24 height 10
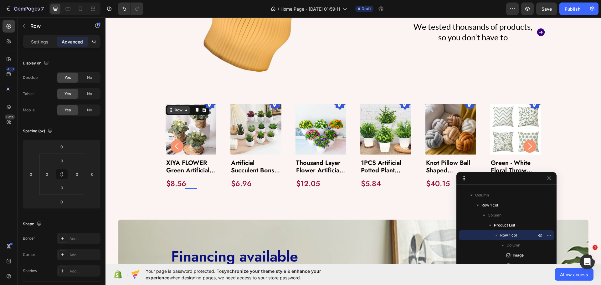
click at [175, 107] on div "Row" at bounding box center [178, 110] width 10 height 6
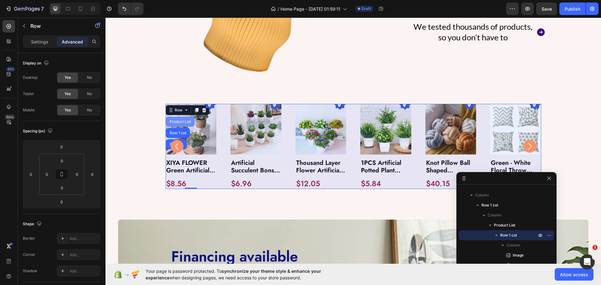
click at [174, 120] on div "Product List" at bounding box center [180, 122] width 24 height 4
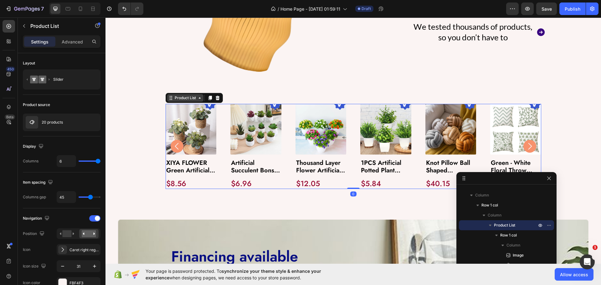
click at [177, 99] on div "Product List" at bounding box center [185, 98] width 36 height 8
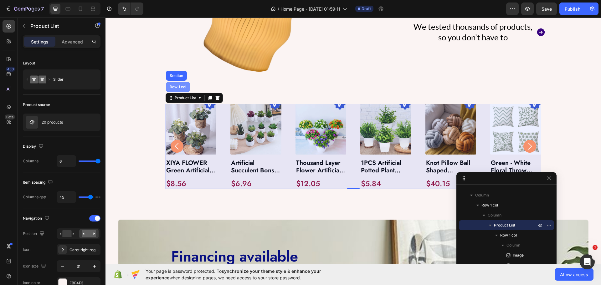
click at [176, 88] on div "Row 1 col" at bounding box center [178, 87] width 24 height 10
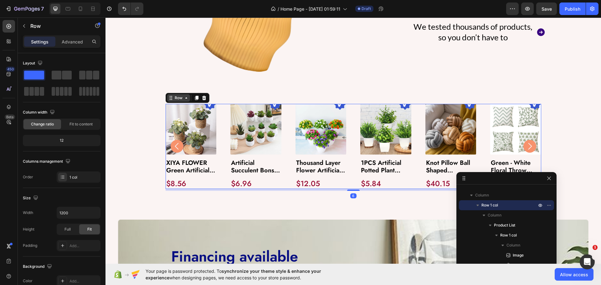
click at [174, 96] on div "Row" at bounding box center [178, 98] width 10 height 6
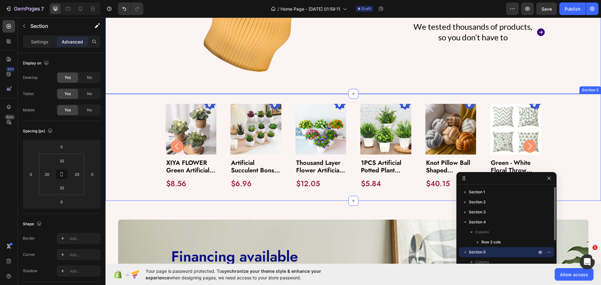
click at [153, 110] on div "Image Product Images XIYA FLOWER Green Artificial Plants Eucalyptus Flowers Wov…" at bounding box center [353, 147] width 483 height 87
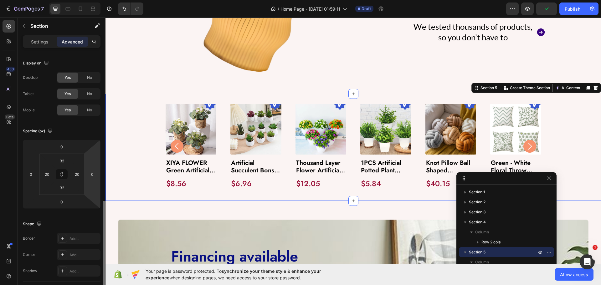
scroll to position [94, 0]
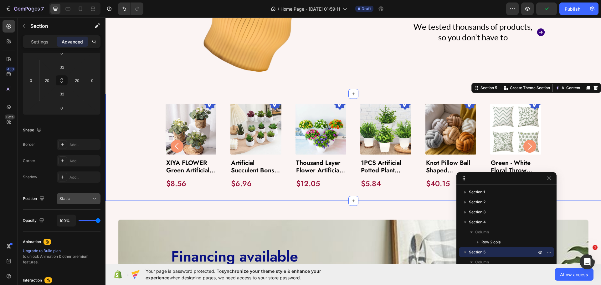
click at [74, 200] on div "Static" at bounding box center [75, 199] width 32 height 6
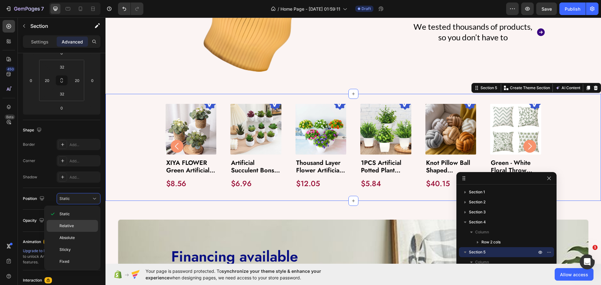
click at [76, 225] on p "Relative" at bounding box center [77, 226] width 36 height 6
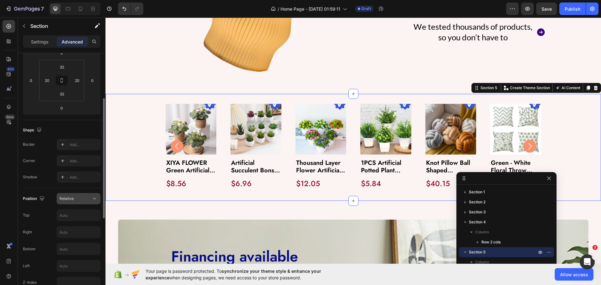
click at [81, 196] on div "Relative" at bounding box center [75, 199] width 32 height 6
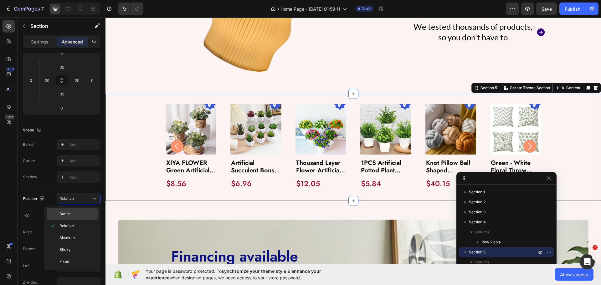
click at [68, 219] on div "Static" at bounding box center [72, 214] width 51 height 12
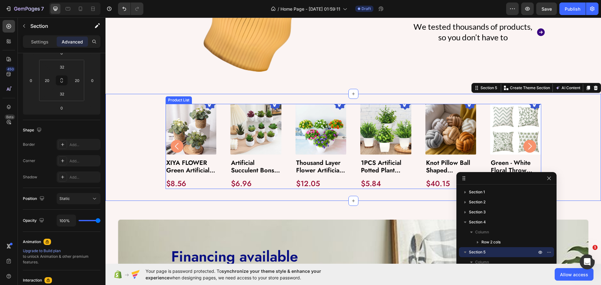
click at [222, 109] on div "Image Product Images XIYA FLOWER Green Artificial Plants Eucalyptus Flowers Wov…" at bounding box center [352, 146] width 375 height 85
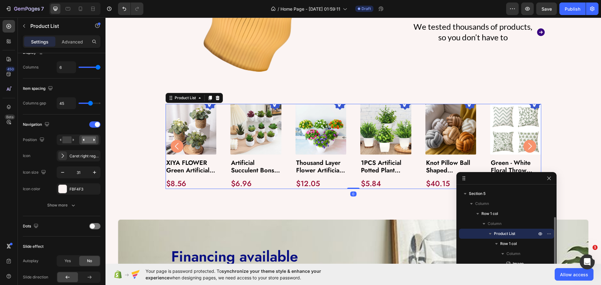
scroll to position [0, 0]
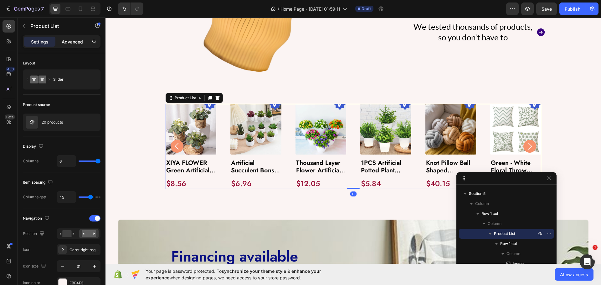
click at [69, 40] on p "Advanced" at bounding box center [72, 41] width 21 height 7
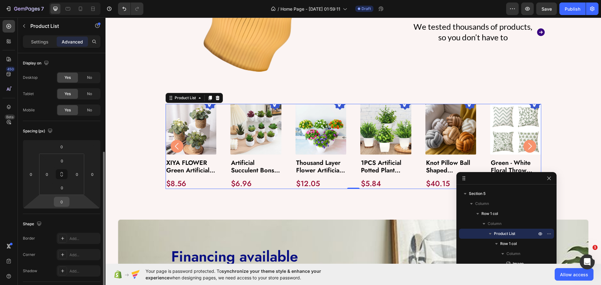
scroll to position [94, 0]
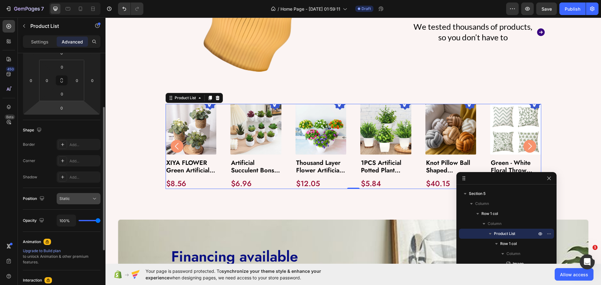
click at [74, 203] on button "Static" at bounding box center [79, 198] width 44 height 11
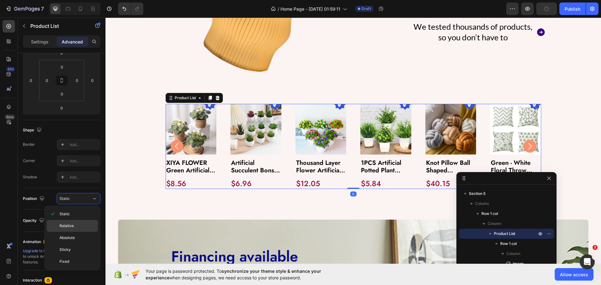
click at [76, 232] on div "Relative" at bounding box center [72, 238] width 51 height 12
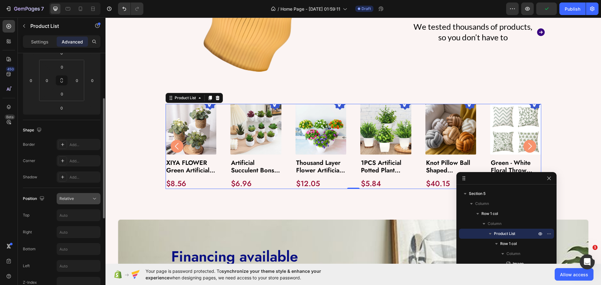
click at [77, 199] on div "Relative" at bounding box center [75, 199] width 32 height 6
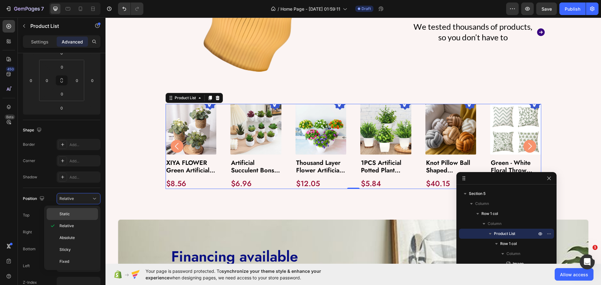
click at [61, 212] on span "Static" at bounding box center [64, 214] width 10 height 6
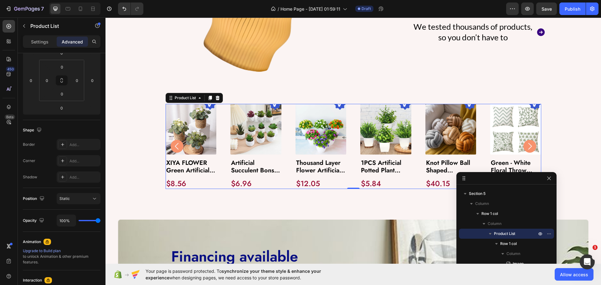
click at [221, 116] on div "Image Product Images XIYA FLOWER Green Artificial Plants Eucalyptus Flowers Wov…" at bounding box center [352, 146] width 375 height 85
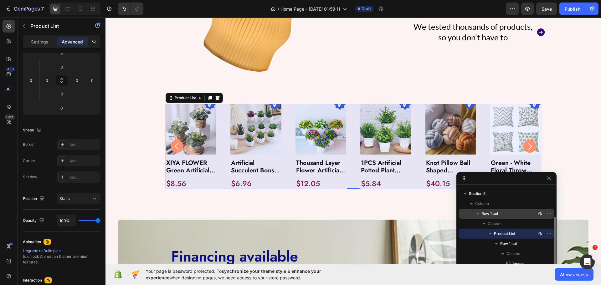
click at [486, 212] on span "Row 1 col" at bounding box center [489, 213] width 17 height 6
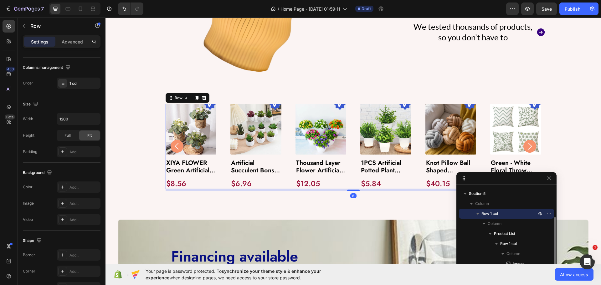
scroll to position [0, 0]
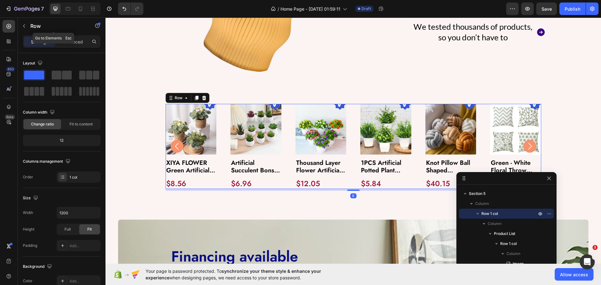
click at [68, 34] on div "Row" at bounding box center [53, 27] width 71 height 18
click at [74, 39] on p "Advanced" at bounding box center [72, 41] width 21 height 7
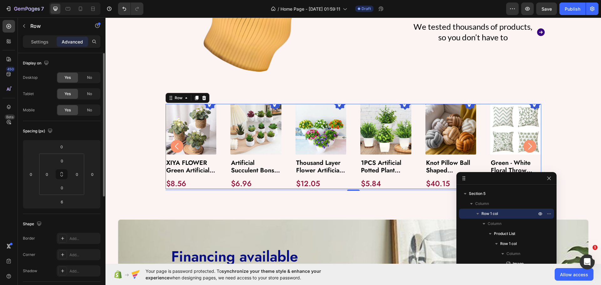
scroll to position [94, 0]
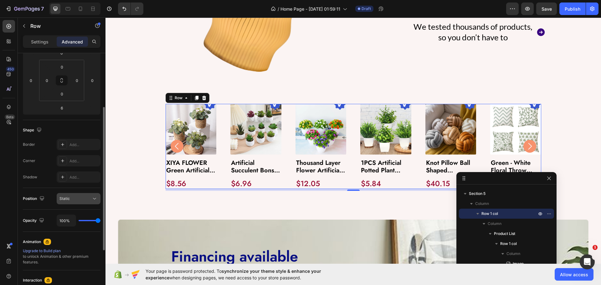
click at [69, 201] on span "Static" at bounding box center [64, 199] width 10 height 6
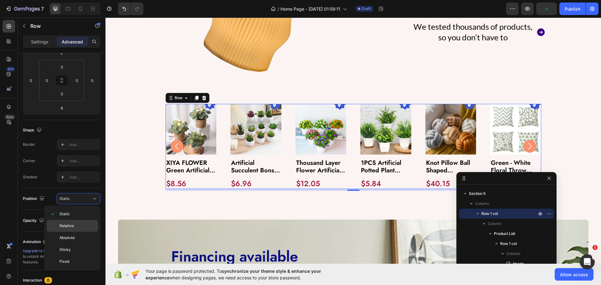
click at [73, 227] on span "Relative" at bounding box center [66, 226] width 14 height 6
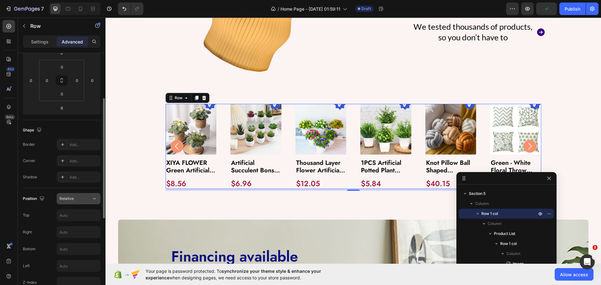
click at [68, 199] on span "Relative" at bounding box center [66, 198] width 14 height 5
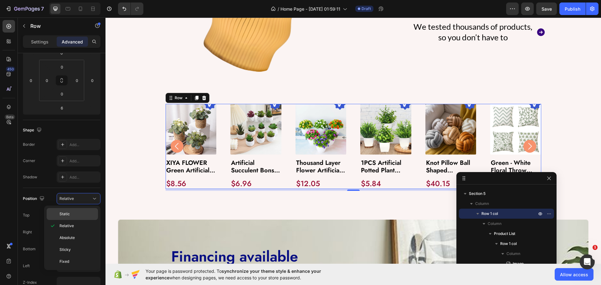
click at [65, 215] on span "Static" at bounding box center [64, 214] width 10 height 6
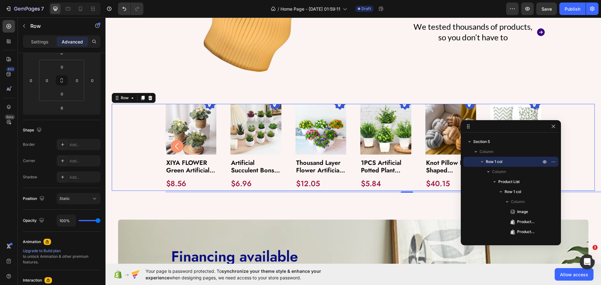
drag, startPoint x: 494, startPoint y: 180, endPoint x: 504, endPoint y: 90, distance: 90.9
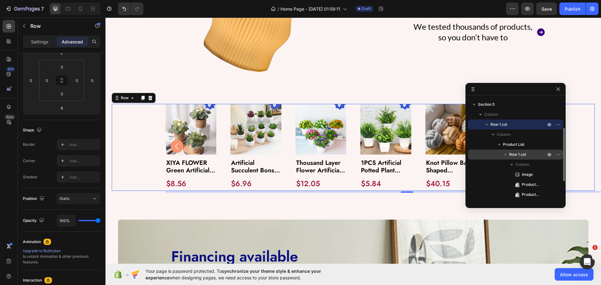
click at [515, 153] on span "Row 1 col" at bounding box center [517, 154] width 17 height 6
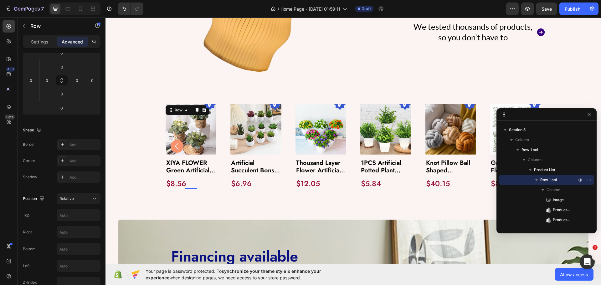
drag, startPoint x: 493, startPoint y: 90, endPoint x: 524, endPoint y: 115, distance: 40.5
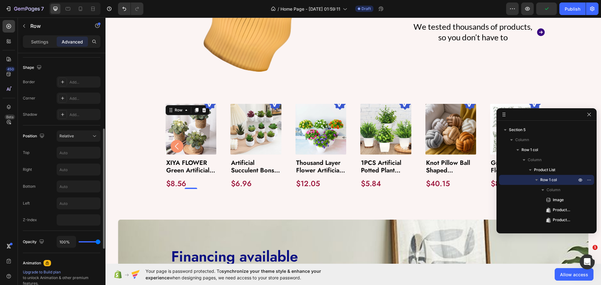
click at [49, 190] on div "Bottom" at bounding box center [62, 186] width 78 height 12
click at [210, 105] on img at bounding box center [210, 104] width 13 height 13
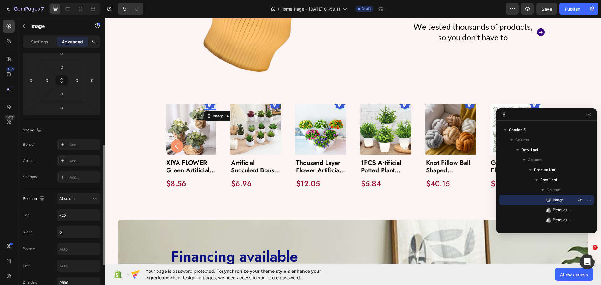
scroll to position [125, 0]
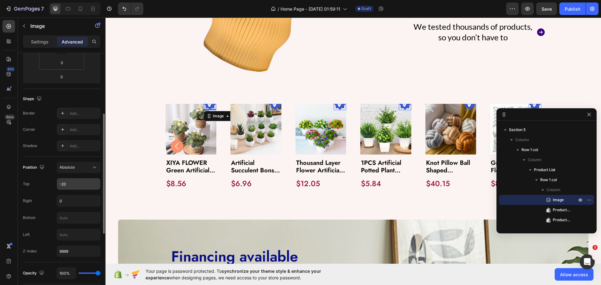
click at [75, 187] on input "-20" at bounding box center [78, 183] width 43 height 11
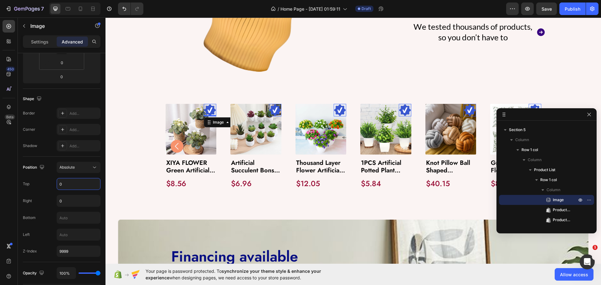
type input "0"
click at [0, 193] on div "450 Beta" at bounding box center [9, 151] width 18 height 267
click at [67, 200] on input "0" at bounding box center [78, 200] width 43 height 11
type input "-20"
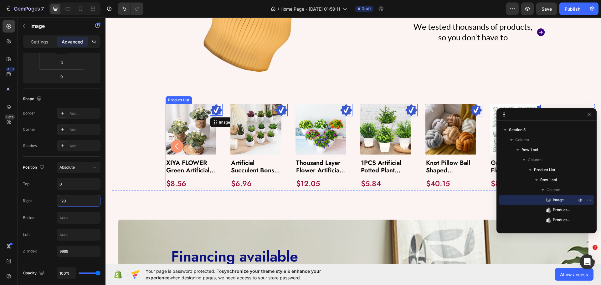
click at [226, 129] on div "Image 0 Product Images XIYA FLOWER Green Artificial Plants Eucalyptus Flowers W…" at bounding box center [352, 146] width 375 height 85
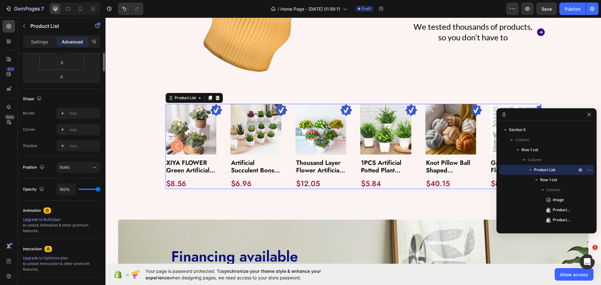
scroll to position [0, 0]
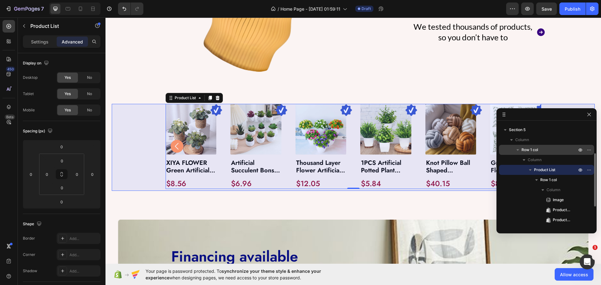
click at [534, 148] on span "Row 1 col" at bounding box center [529, 150] width 17 height 6
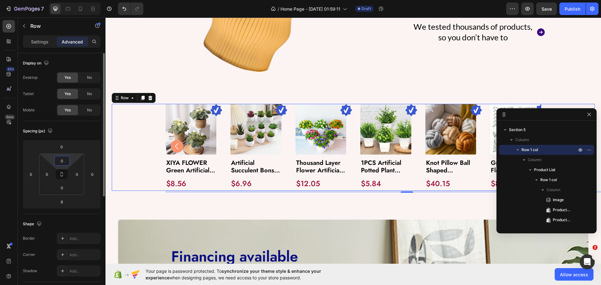
click at [66, 160] on input "0" at bounding box center [62, 160] width 13 height 9
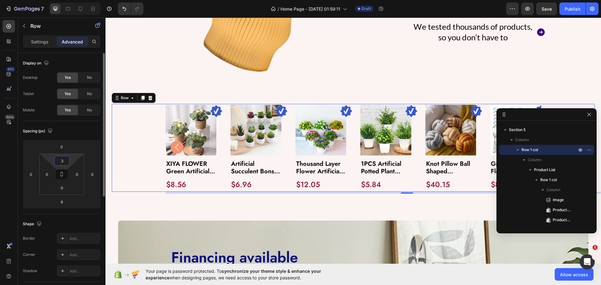
type input "30"
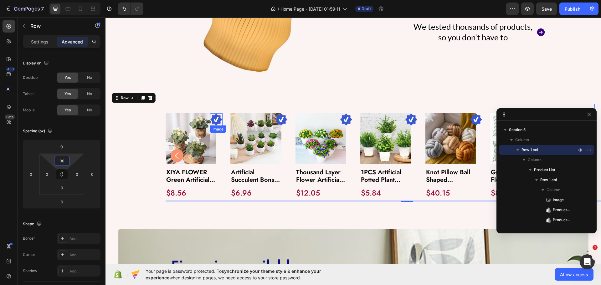
click at [213, 116] on img at bounding box center [216, 119] width 13 height 13
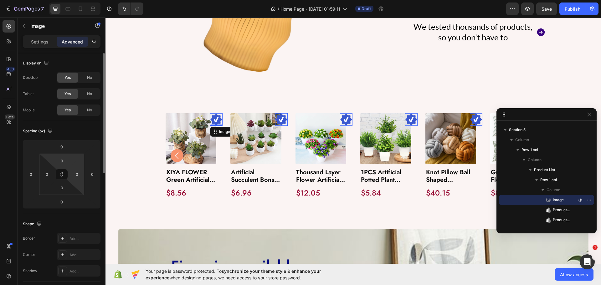
scroll to position [94, 0]
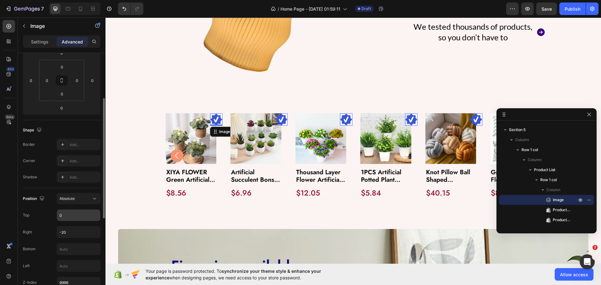
click at [68, 215] on input "0" at bounding box center [78, 215] width 43 height 11
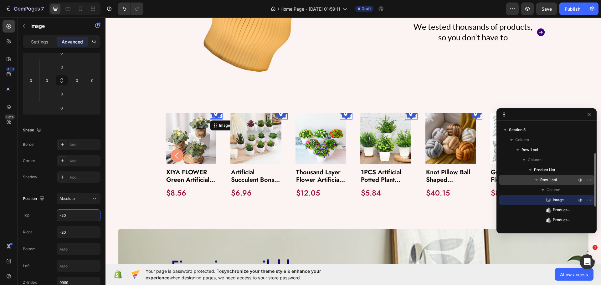
type input "-20"
click at [548, 180] on span "Row 1 col" at bounding box center [548, 180] width 17 height 6
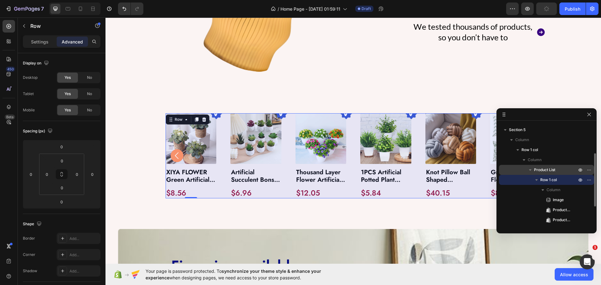
click at [544, 170] on span "Product List" at bounding box center [544, 170] width 21 height 6
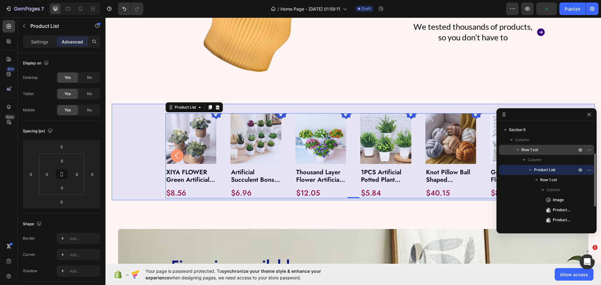
click at [534, 152] on span "Row 1 col" at bounding box center [529, 150] width 17 height 6
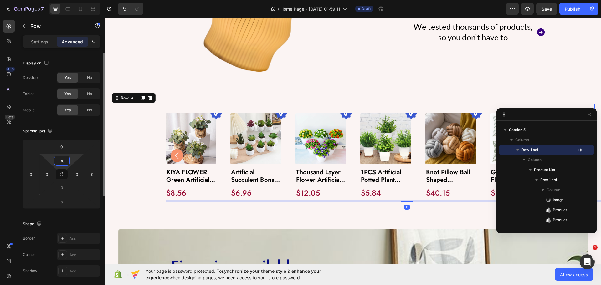
click at [67, 162] on input "30" at bounding box center [62, 160] width 13 height 9
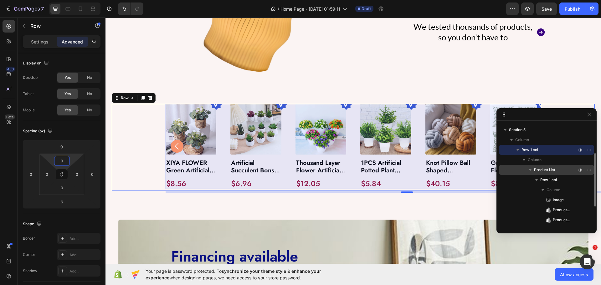
type input "0"
click at [539, 166] on div "Product List" at bounding box center [546, 170] width 90 height 10
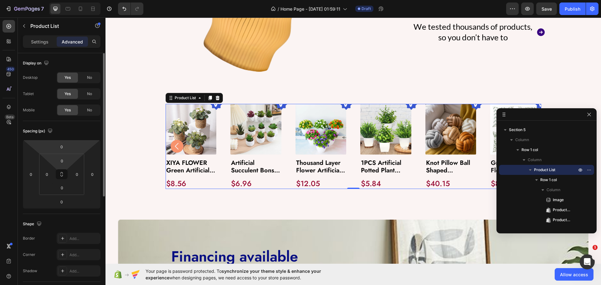
click at [65, 0] on html "7 / Home Page - Aug 26, 01:59:11 Draft Preview Save Publish 450 Beta Sections(3…" at bounding box center [300, 0] width 601 height 0
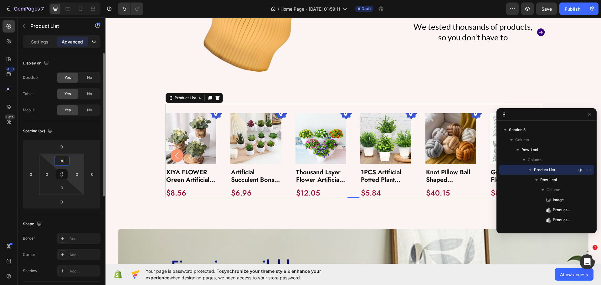
type input "3"
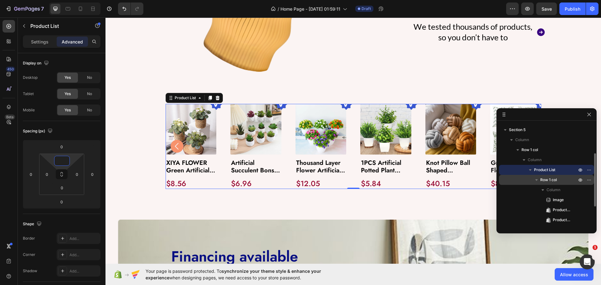
click at [548, 179] on span "Row 1 col" at bounding box center [548, 180] width 17 height 6
click at [218, 128] on div "Image Product Images XIYA FLOWER Green Artificial Plants Eucalyptus Flowers Wov…" at bounding box center [352, 146] width 375 height 85
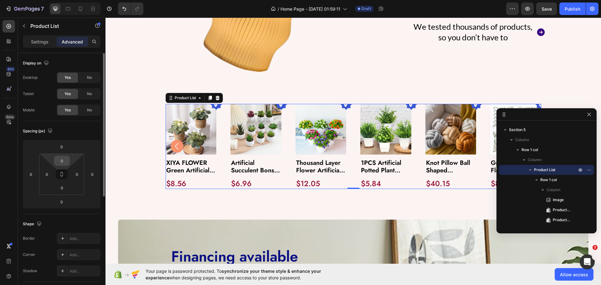
click at [63, 160] on input "0" at bounding box center [62, 160] width 13 height 9
type input "20"
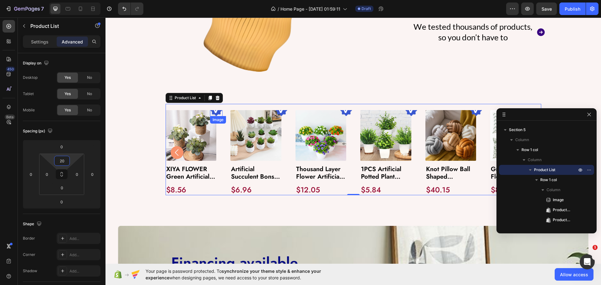
click at [216, 110] on img at bounding box center [216, 110] width 13 height 13
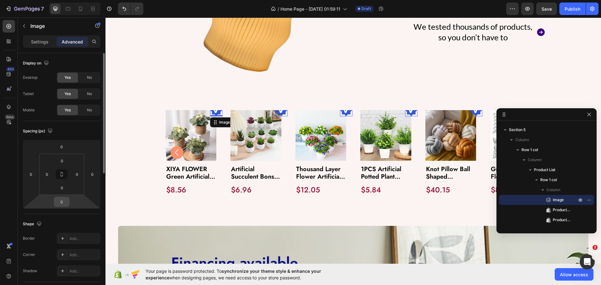
scroll to position [125, 0]
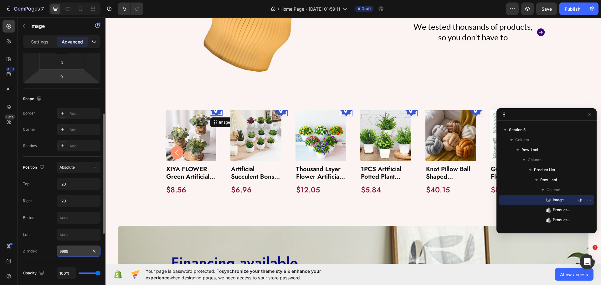
click at [78, 248] on input "9999" at bounding box center [79, 251] width 44 height 11
click at [46, 243] on div "Position Absolute Top -20 Right -20 Bottom Left Z-Index 0" at bounding box center [62, 209] width 78 height 95
click at [64, 252] on input "0" at bounding box center [79, 251] width 44 height 11
type input "99999"
click at [43, 243] on div "Position Absolute Top -20 Right -20 Bottom Left Z-Index 99999" at bounding box center [62, 209] width 78 height 95
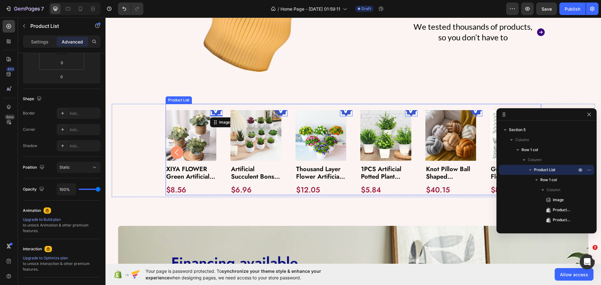
click at [212, 105] on div "Image 0 Product Images XIYA FLOWER Green Artificial Plants Eucalyptus Flowers W…" at bounding box center [352, 149] width 375 height 91
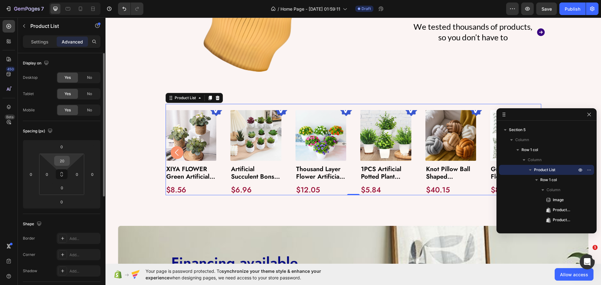
click at [66, 161] on input "20" at bounding box center [62, 160] width 13 height 9
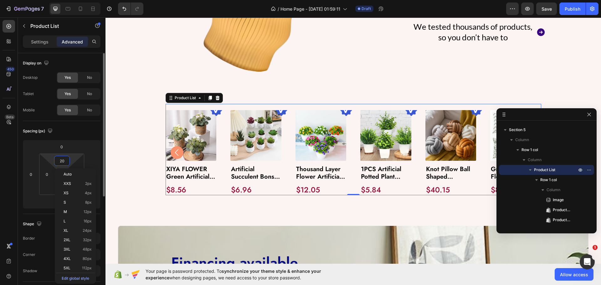
type input "0"
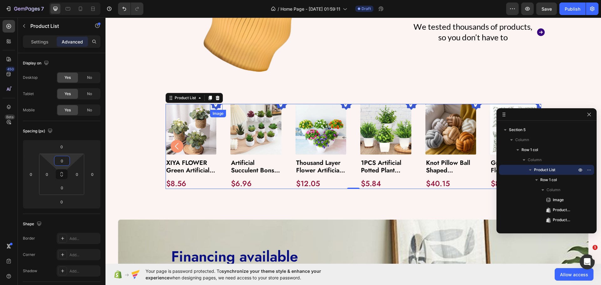
click at [213, 103] on img at bounding box center [216, 104] width 13 height 13
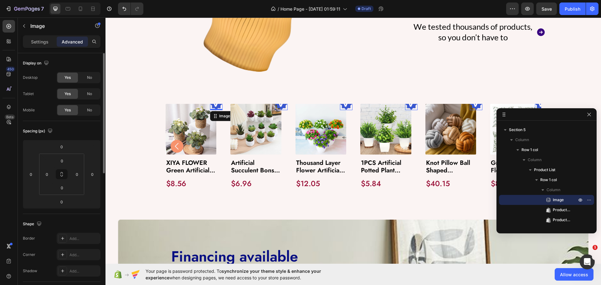
scroll to position [94, 0]
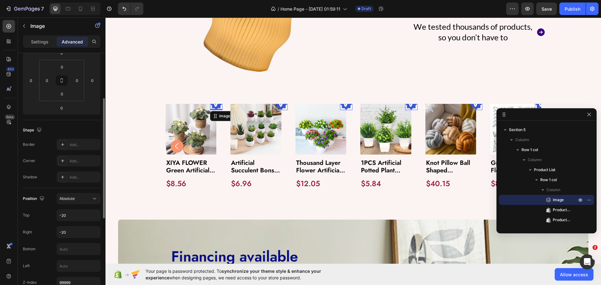
click at [67, 214] on input "-20" at bounding box center [78, 215] width 43 height 11
type input "0"
click at [41, 217] on div "Top 0" at bounding box center [62, 215] width 78 height 12
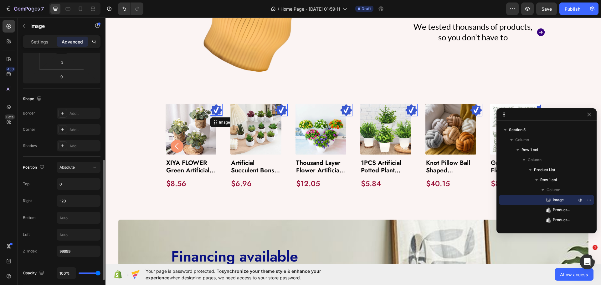
scroll to position [156, 0]
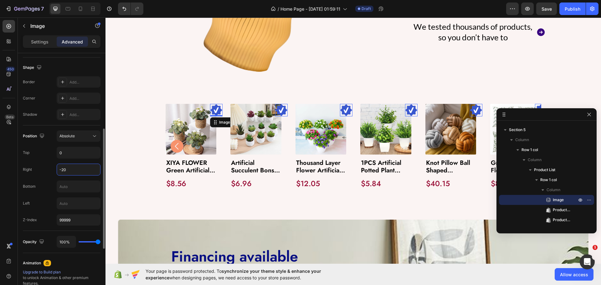
click at [75, 168] on input "-20" at bounding box center [78, 169] width 43 height 11
type input "-10"
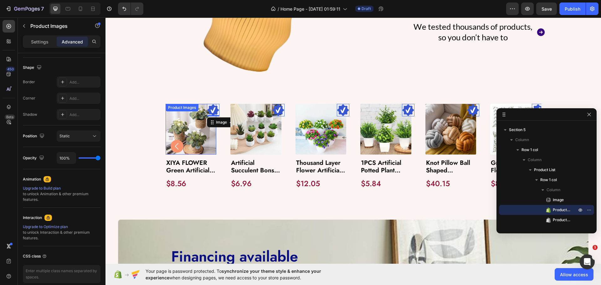
click at [180, 122] on img at bounding box center [190, 129] width 51 height 51
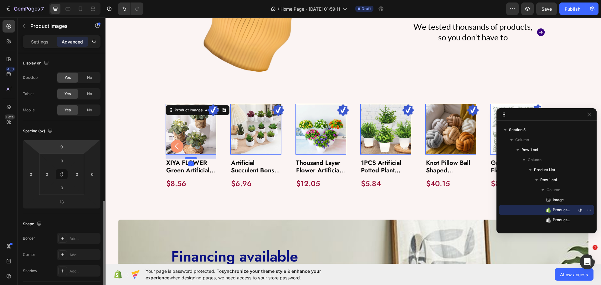
scroll to position [125, 0]
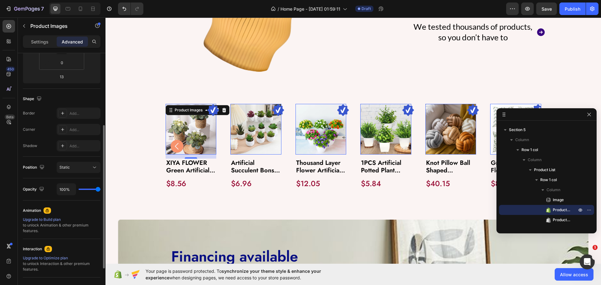
click at [76, 174] on div "Position Static" at bounding box center [62, 168] width 78 height 22
click at [77, 168] on div "Static" at bounding box center [75, 168] width 32 height 6
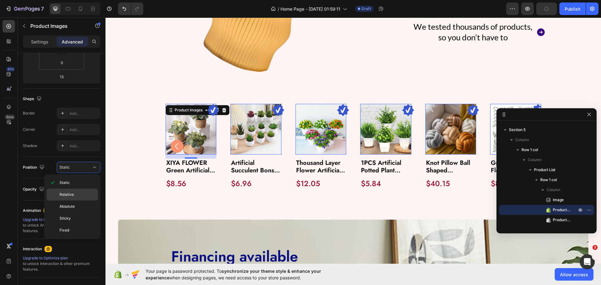
click at [74, 193] on p "Relative" at bounding box center [77, 195] width 36 height 6
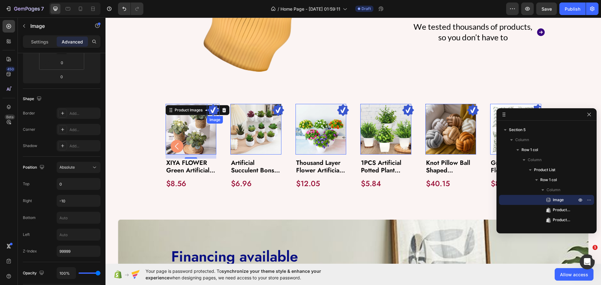
click at [211, 108] on img at bounding box center [213, 110] width 13 height 13
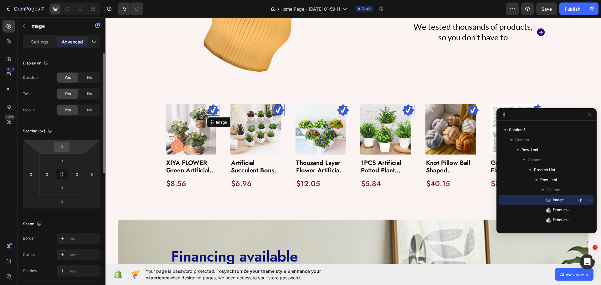
scroll to position [63, 0]
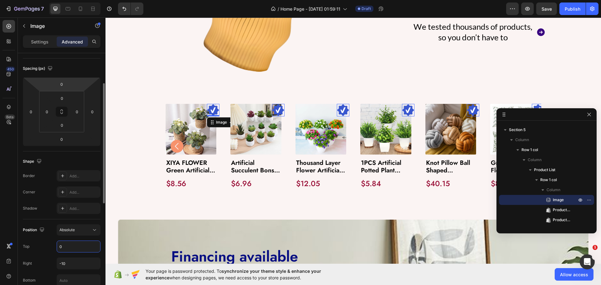
click at [68, 246] on input "0" at bounding box center [78, 246] width 43 height 11
click at [66, 246] on input "-20" at bounding box center [78, 246] width 43 height 11
type input "-"
type input "0"
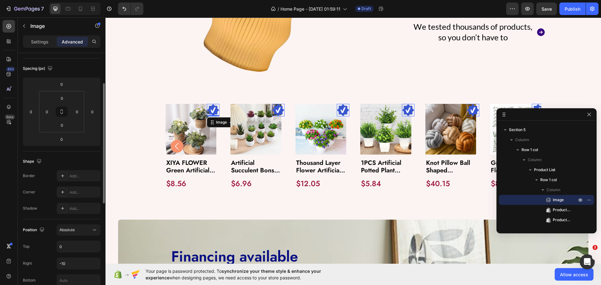
click at [41, 238] on div "Position Absolute Top 0 Right -10 Bottom Left Z-Index 99999" at bounding box center [62, 271] width 78 height 95
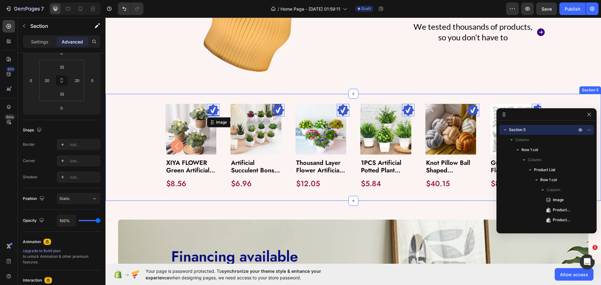
click at [231, 197] on div "Image 0 Product Images XIYA FLOWER Green Artificial Plants Eucalyptus Flowers W…" at bounding box center [352, 147] width 495 height 107
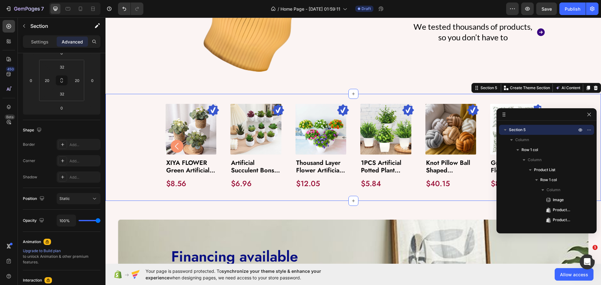
scroll to position [0, 0]
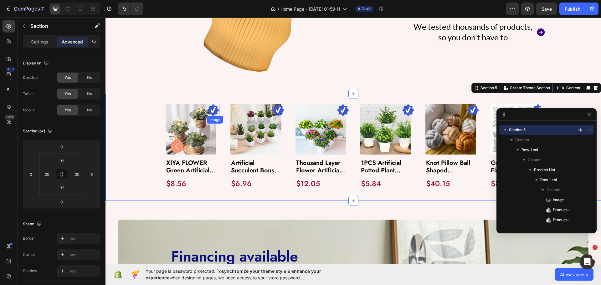
click at [207, 105] on img at bounding box center [213, 110] width 13 height 13
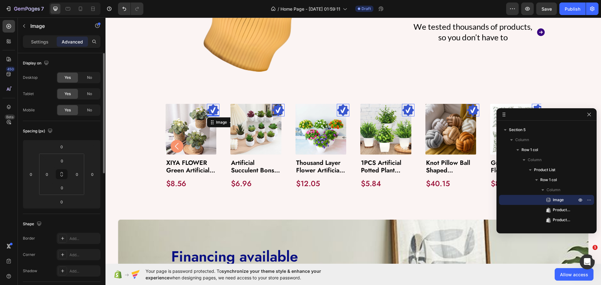
scroll to position [31, 0]
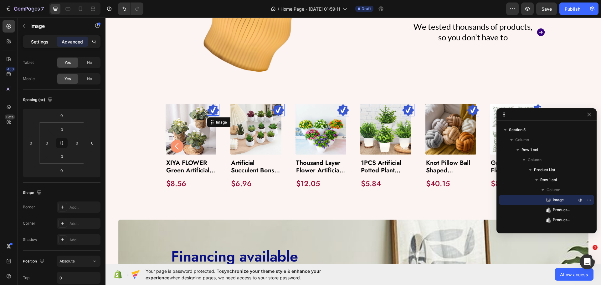
click at [35, 43] on p "Settings" at bounding box center [40, 41] width 18 height 7
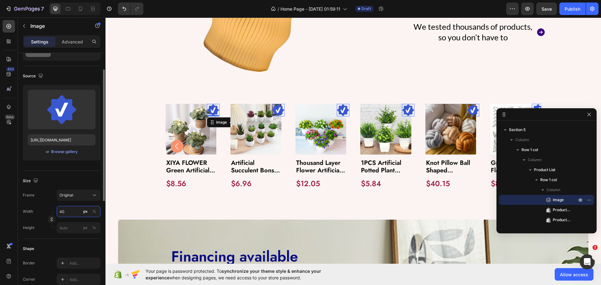
click at [68, 214] on input "40" at bounding box center [79, 211] width 44 height 11
click at [68, 213] on input "30" at bounding box center [79, 211] width 44 height 11
type input "35"
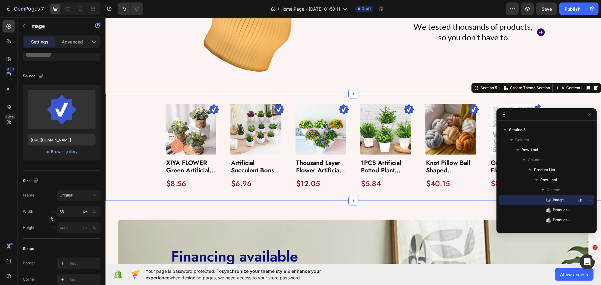
click at [134, 160] on div "Image Product Images XIYA FLOWER Green Artificial Plants Eucalyptus Flowers Wov…" at bounding box center [353, 147] width 483 height 87
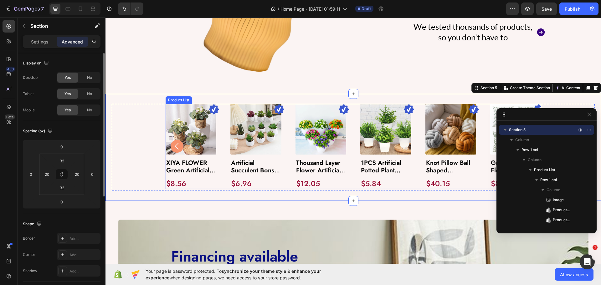
scroll to position [528, 0]
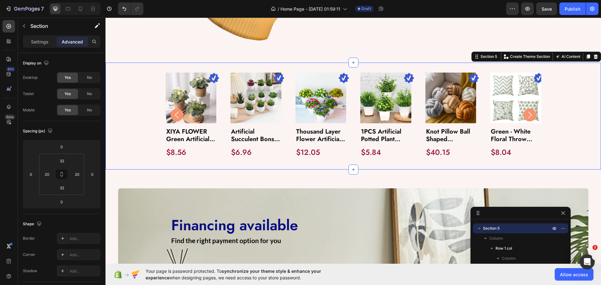
drag, startPoint x: 544, startPoint y: 116, endPoint x: 517, endPoint y: 216, distance: 103.3
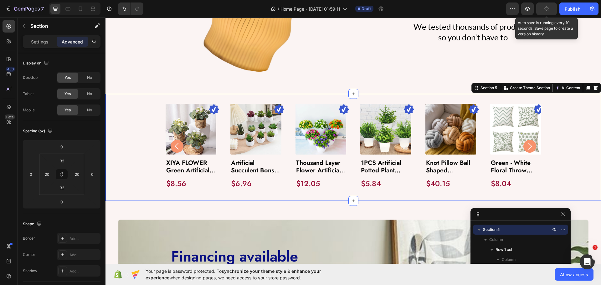
click at [550, 14] on button "button" at bounding box center [546, 9] width 21 height 13
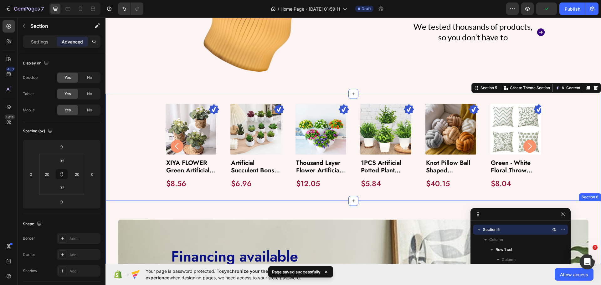
scroll to position [117, 0]
click at [181, 206] on div "Image Financing available Heading Find the right payment option for you Text Bl…" at bounding box center [352, 285] width 495 height 168
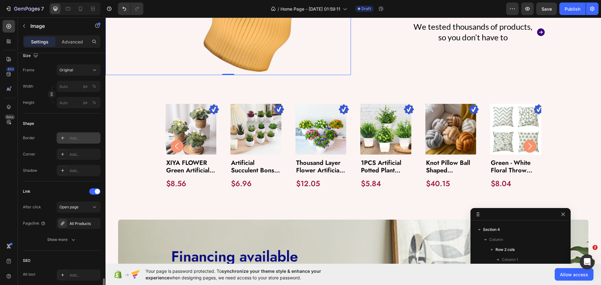
scroll to position [255, 0]
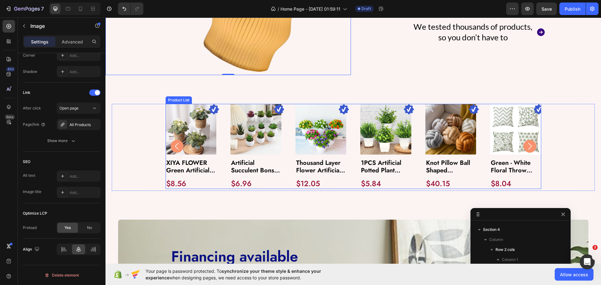
click at [172, 147] on icon "Carousel Back Arrow" at bounding box center [177, 146] width 10 height 10
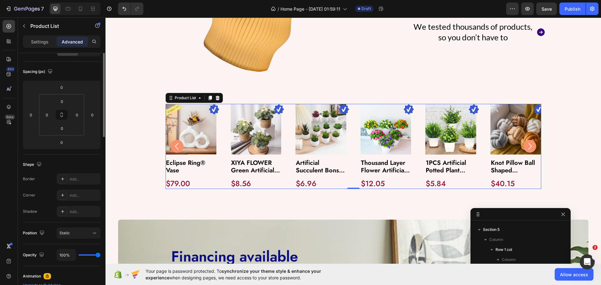
scroll to position [0, 0]
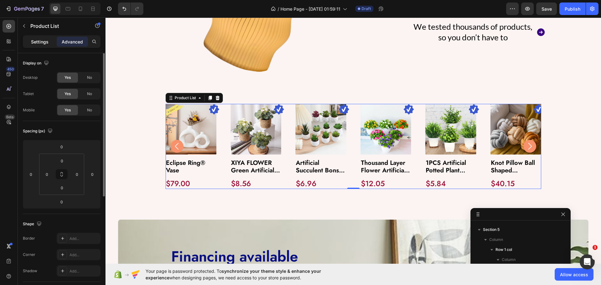
click at [35, 39] on p "Settings" at bounding box center [40, 41] width 18 height 7
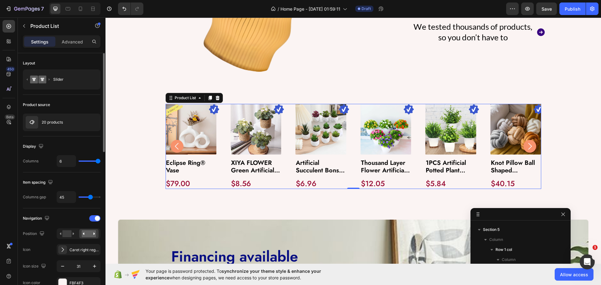
scroll to position [94, 0]
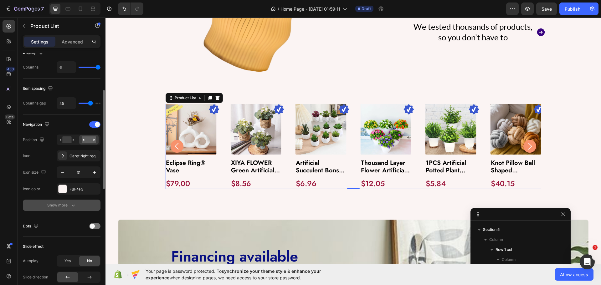
click at [63, 202] on button "Show more" at bounding box center [62, 205] width 78 height 11
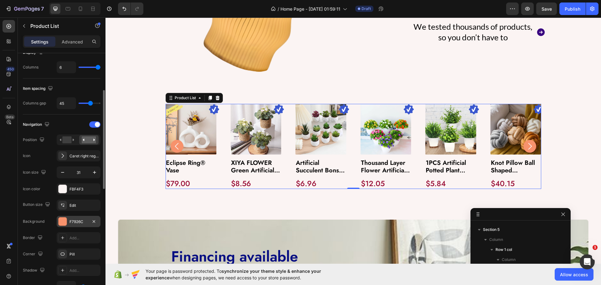
click at [76, 217] on div "F7926C" at bounding box center [79, 221] width 44 height 11
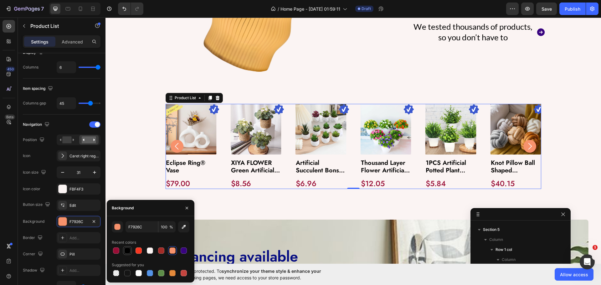
drag, startPoint x: 124, startPoint y: 241, endPoint x: 126, endPoint y: 248, distance: 7.0
click at [125, 244] on div "Recent colors" at bounding box center [124, 243] width 24 height 6
click at [126, 250] on div at bounding box center [127, 250] width 6 height 6
type input "000000"
click at [49, 180] on div "Navigation Position Icon Caret right regular Icon size 31 Icon color FBF4F3" at bounding box center [62, 156] width 78 height 75
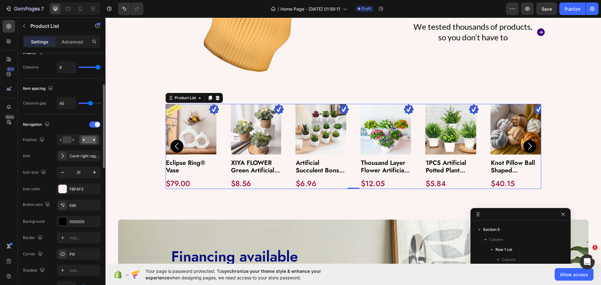
click at [87, 163] on div "Navigation Position Icon Caret right regular Icon size 31 Icon color FBF4F3" at bounding box center [62, 156] width 78 height 75
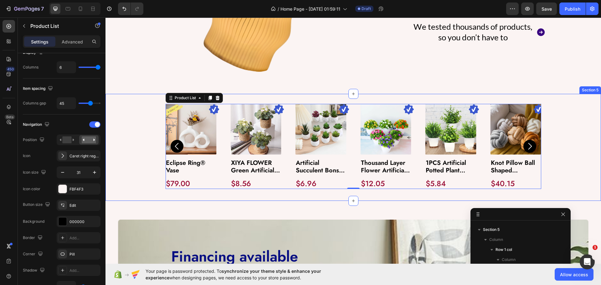
click at [132, 162] on div "Image Product Images XIYA FLOWER Green Artificial Plants Eucalyptus Flowers Wov…" at bounding box center [353, 147] width 483 height 87
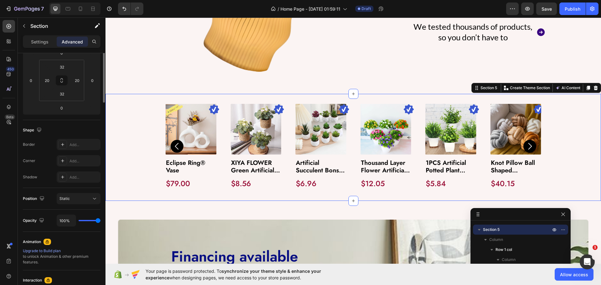
scroll to position [0, 0]
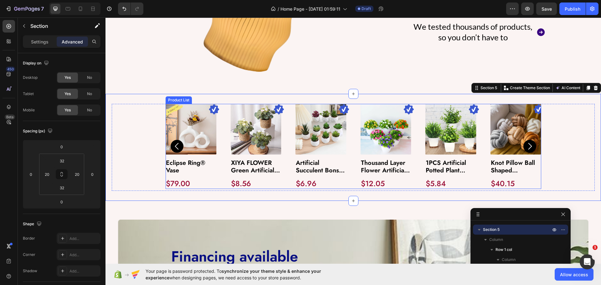
click at [530, 146] on icon "Carousel Next Arrow" at bounding box center [530, 146] width 10 height 10
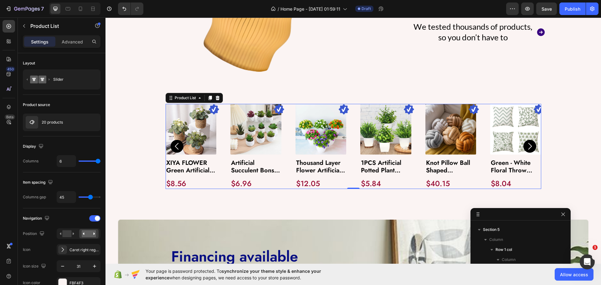
click at [530, 146] on icon "Carousel Next Arrow" at bounding box center [530, 146] width 10 height 10
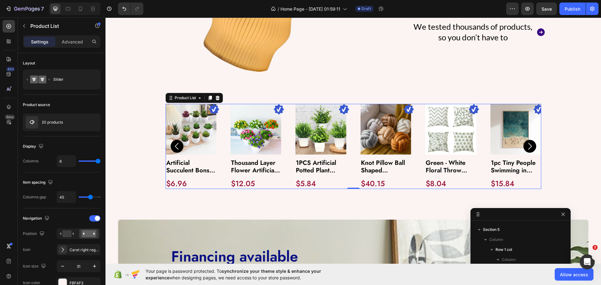
click at [530, 146] on icon "Carousel Next Arrow" at bounding box center [530, 146] width 10 height 10
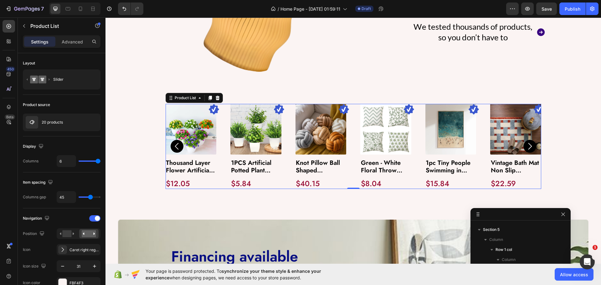
click at [530, 146] on icon "Carousel Next Arrow" at bounding box center [530, 146] width 10 height 10
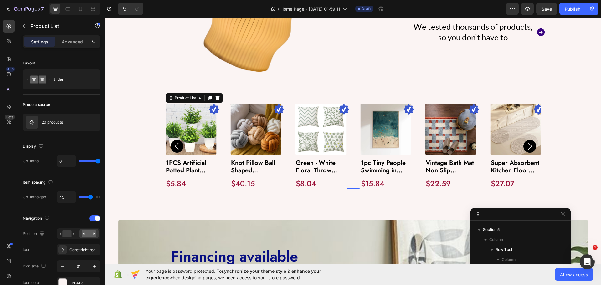
click at [530, 146] on icon "Carousel Next Arrow" at bounding box center [530, 146] width 10 height 10
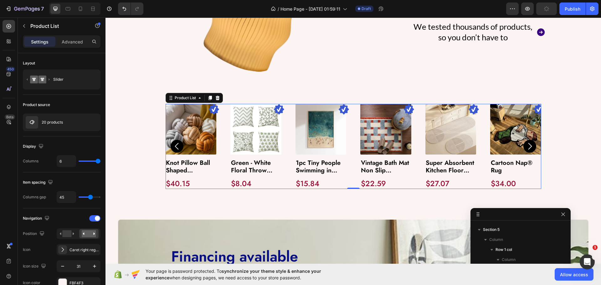
click at [530, 146] on icon "Carousel Next Arrow" at bounding box center [530, 146] width 10 height 10
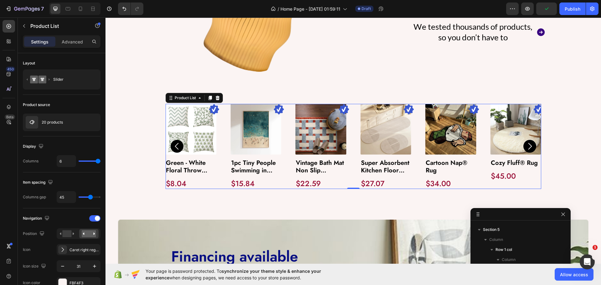
click at [529, 145] on icon "Carousel Next Arrow" at bounding box center [530, 146] width 10 height 10
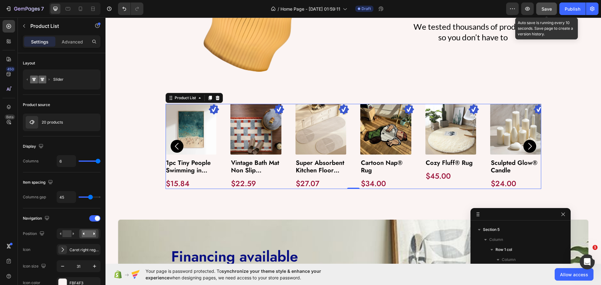
click at [544, 12] on div "Save" at bounding box center [546, 9] width 10 height 7
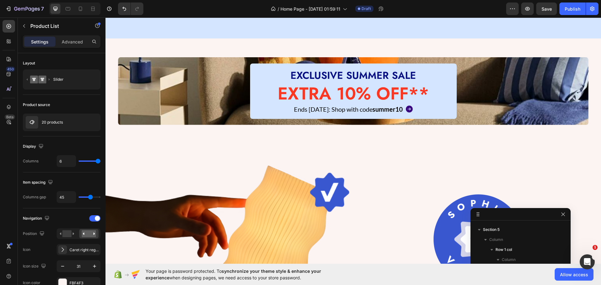
scroll to position [188, 0]
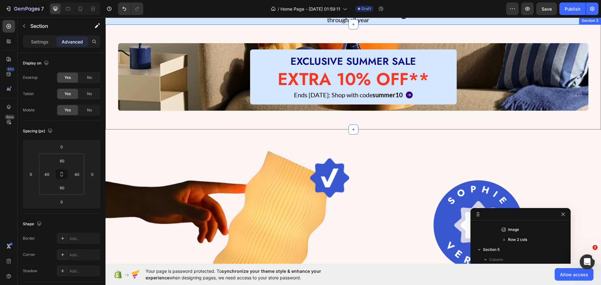
click at [173, 86] on div "EXCLUSIVE SUMMER SALE Heading EXTRA 10% OFF** Heading Ends [DATE]: Shop with co…" at bounding box center [352, 76] width 495 height 105
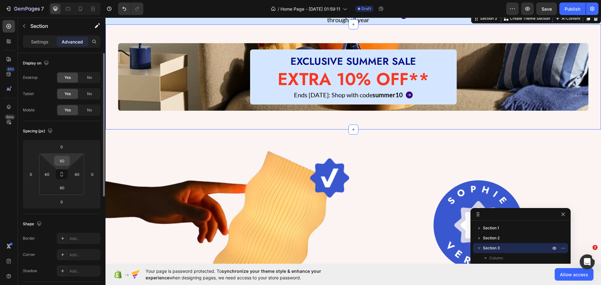
click at [59, 162] on input "60" at bounding box center [62, 160] width 13 height 9
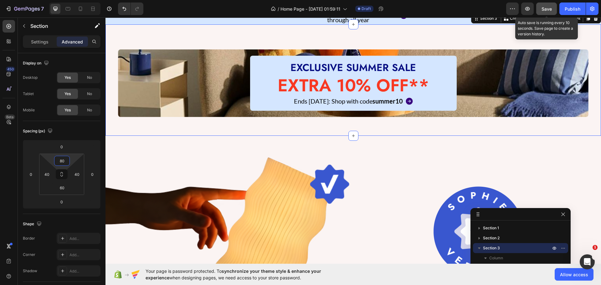
type input "80"
click at [546, 8] on span "Save" at bounding box center [546, 8] width 10 height 5
